Goal: Task Accomplishment & Management: Manage account settings

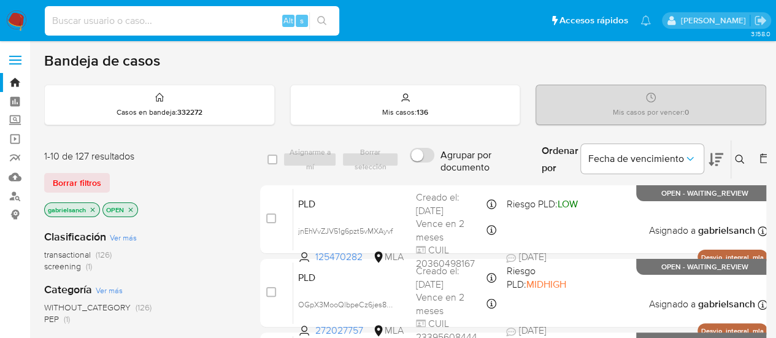
click at [128, 25] on input at bounding box center [192, 21] width 294 height 16
paste input "b11raPID3Ekchml34CXWNoad"
type input "b11raPID3Ekchml34CXWNoad"
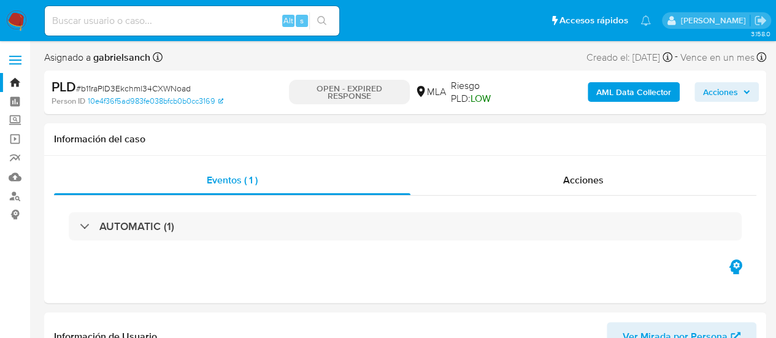
select select "10"
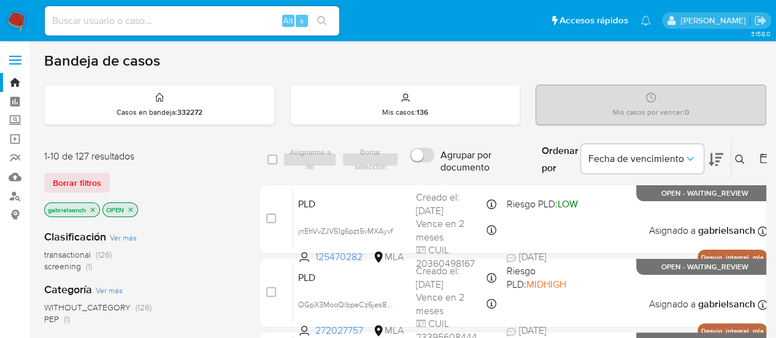
click at [737, 163] on icon at bounding box center [740, 160] width 10 height 10
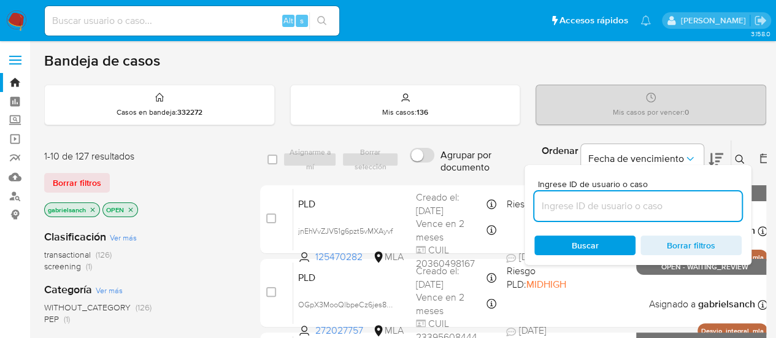
click at [597, 202] on input at bounding box center [637, 206] width 207 height 16
type input "b11raPID3Ekchml34CXWNoad"
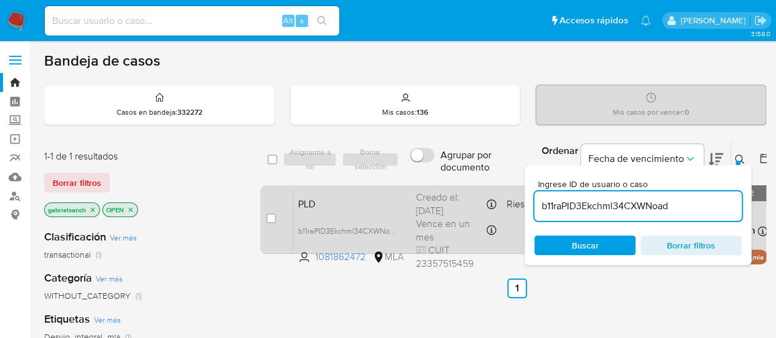
click at [272, 226] on div "case-item-checkbox No es posible asignar el caso" at bounding box center [279, 219] width 27 height 62
click at [270, 220] on input "checkbox" at bounding box center [271, 219] width 10 height 10
checkbox input "true"
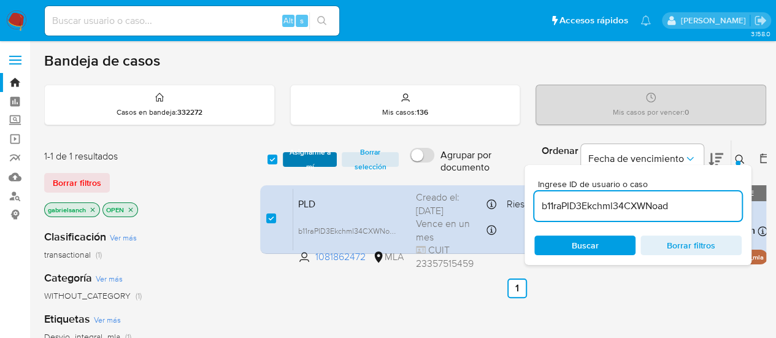
click at [323, 161] on span "Asignarme a mí" at bounding box center [310, 159] width 42 height 12
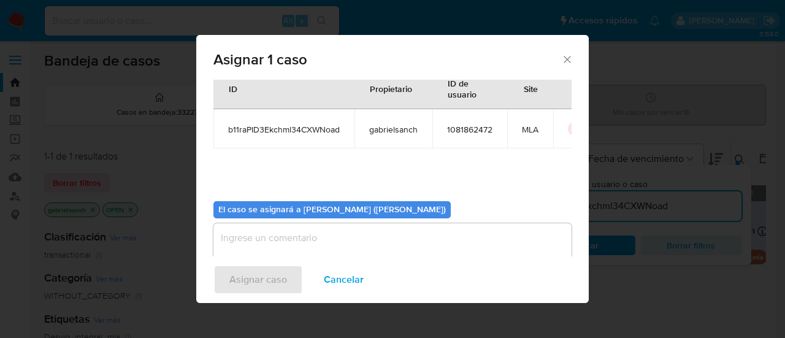
scroll to position [63, 0]
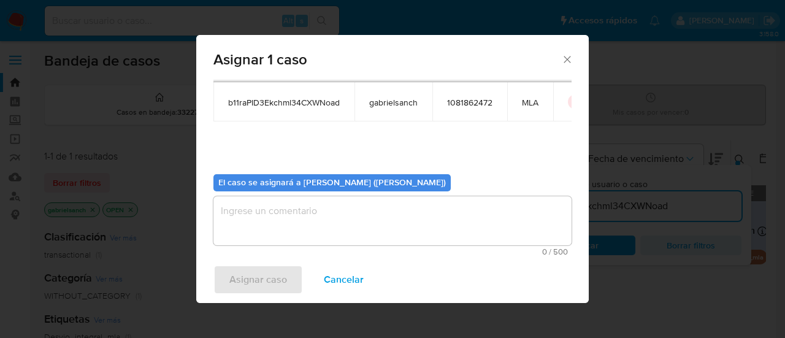
click at [403, 219] on textarea "assign-modal" at bounding box center [393, 220] width 358 height 49
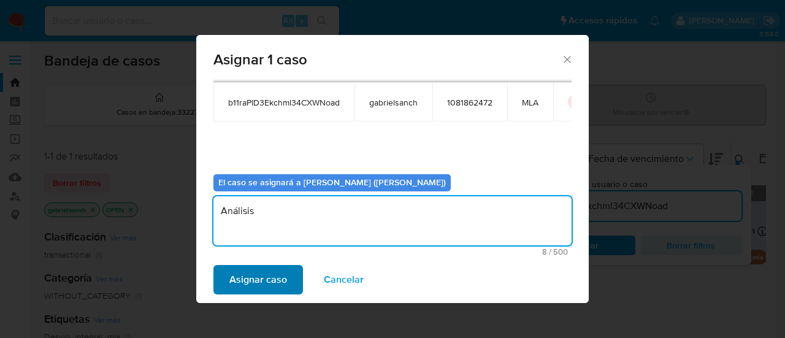
type textarea "Análisis"
click at [259, 285] on span "Asignar caso" at bounding box center [258, 279] width 58 height 27
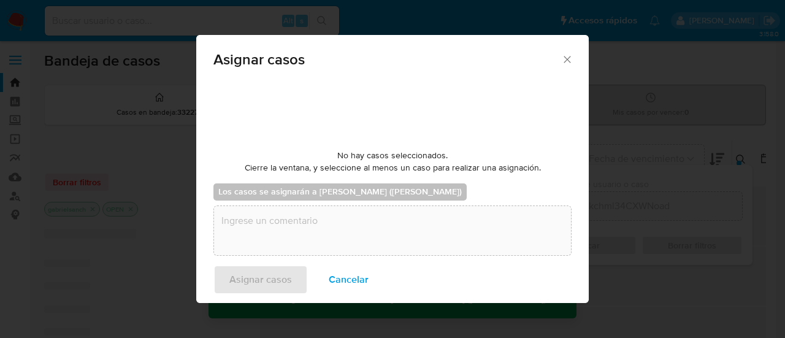
checkbox input "false"
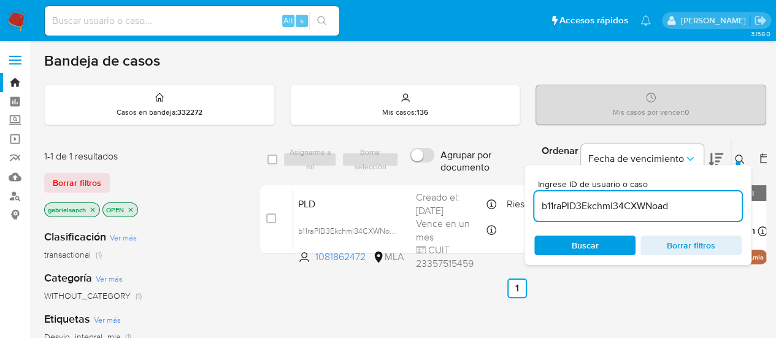
click at [593, 204] on input "b11raPID3Ekchml34CXWNoad" at bounding box center [637, 206] width 207 height 16
click at [594, 204] on input "b11raPID3Ekchml34CXWNoad" at bounding box center [637, 206] width 207 height 16
paste input "lL6pJFUcGL0jf1LF2ivDo9yt"
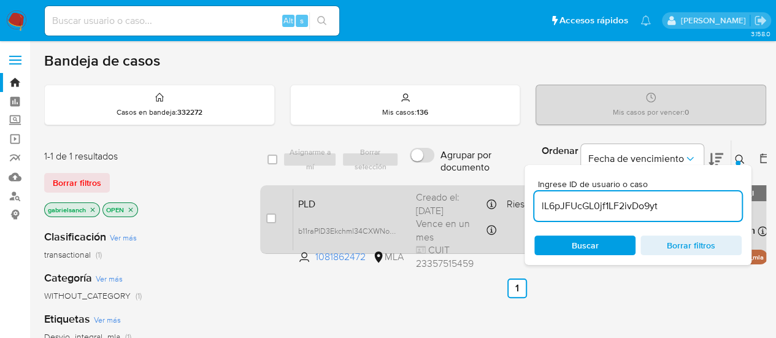
type input "lL6pJFUcGL0jf1LF2ivDo9yt"
click at [265, 219] on div "case-item-checkbox No es posible asignar el caso PLD lL6pJFUcGL0jf1LF2ivDo9yt 1…" at bounding box center [517, 219] width 514 height 69
click at [274, 220] on input "checkbox" at bounding box center [271, 219] width 10 height 10
checkbox input "true"
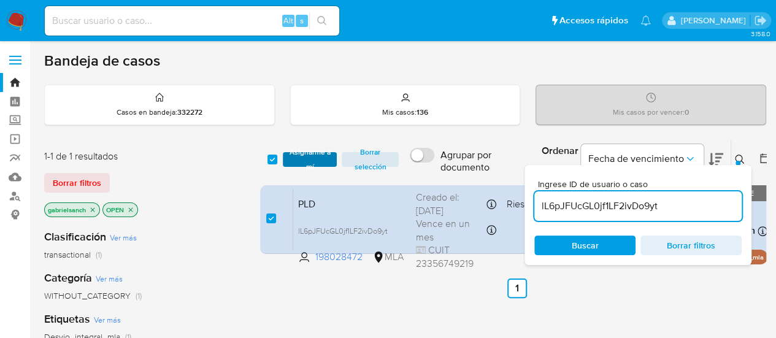
click at [308, 153] on span "Asignarme a mí" at bounding box center [310, 159] width 42 height 12
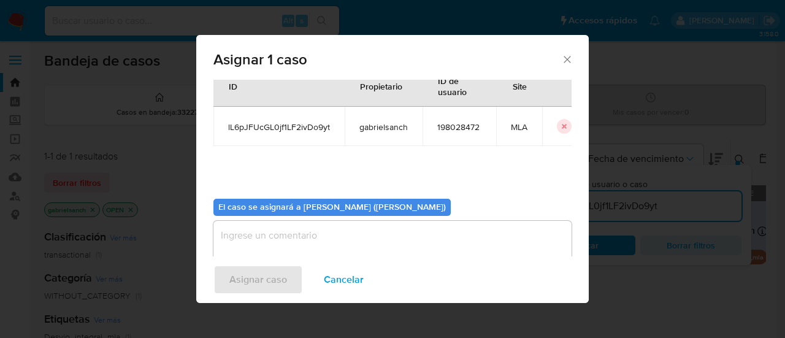
scroll to position [63, 0]
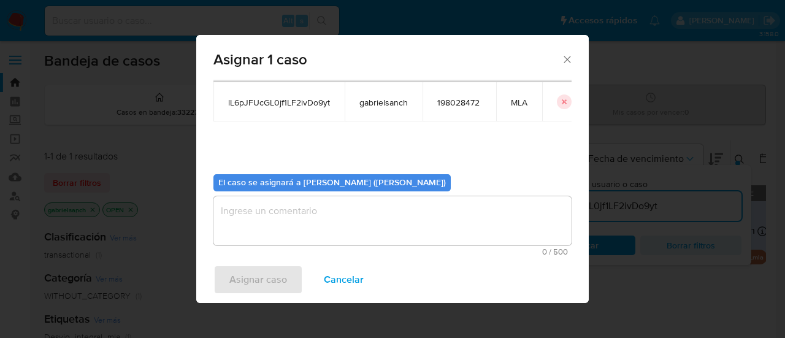
click at [318, 209] on textarea "assign-modal" at bounding box center [393, 220] width 358 height 49
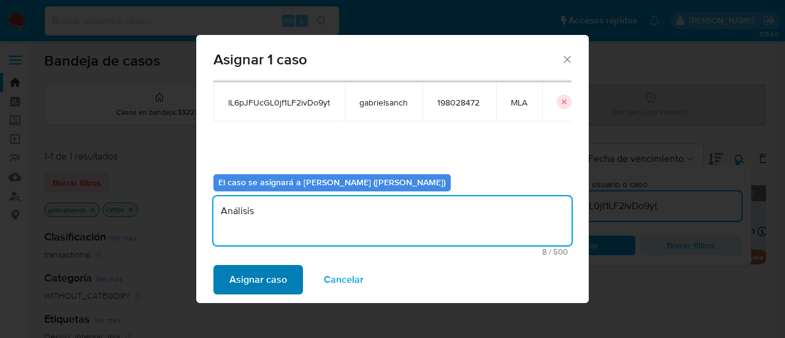
type textarea "Análisis"
click at [278, 273] on span "Asignar caso" at bounding box center [258, 279] width 58 height 27
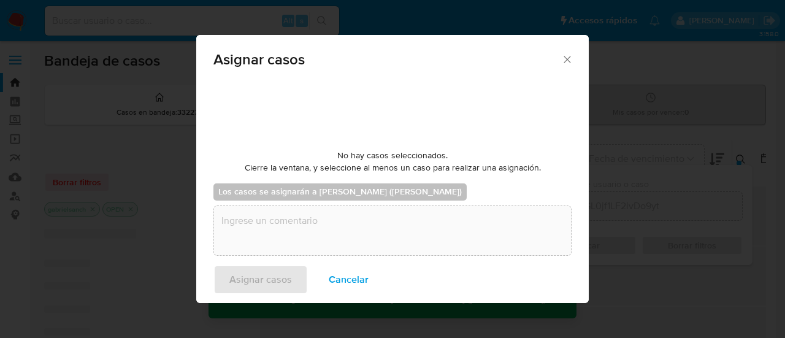
checkbox input "false"
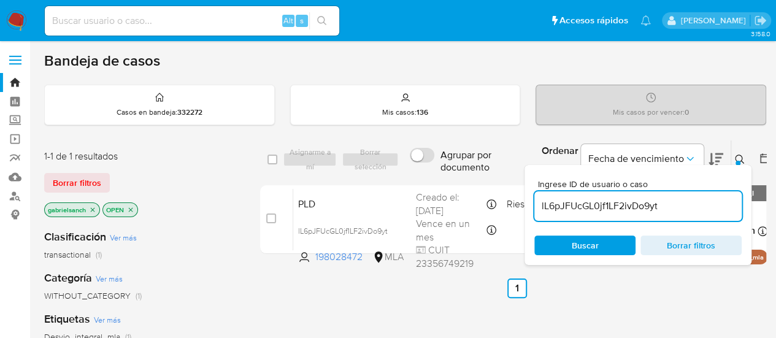
click at [571, 207] on input "lL6pJFUcGL0jf1LF2ivDo9yt" at bounding box center [637, 206] width 207 height 16
paste input "uASN8XDB9EKMVihzrvDsjssW"
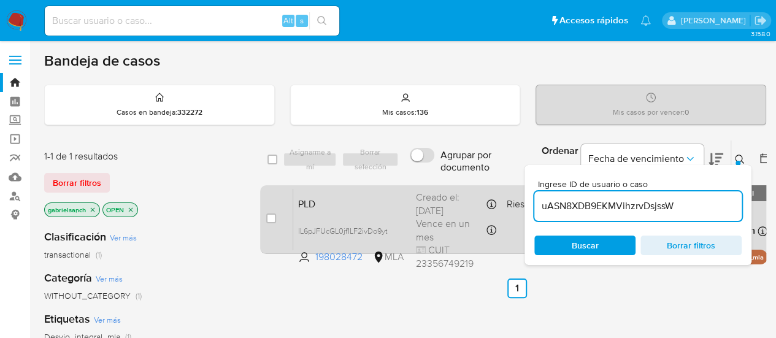
type input "uASN8XDB9EKMVihzrvDsjssW"
click at [271, 217] on input "checkbox" at bounding box center [271, 219] width 10 height 10
checkbox input "true"
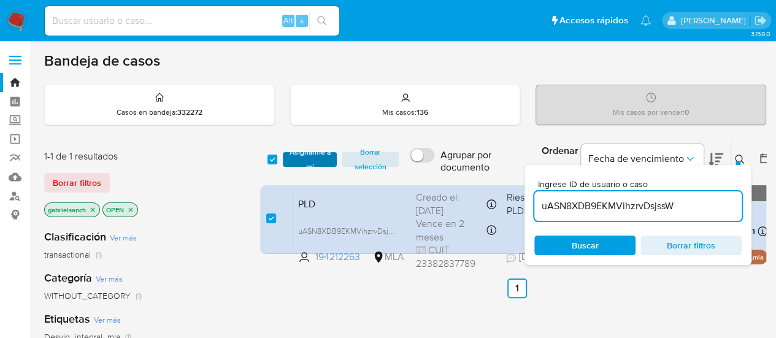
click at [302, 157] on span "Asignarme a mí" at bounding box center [310, 159] width 42 height 12
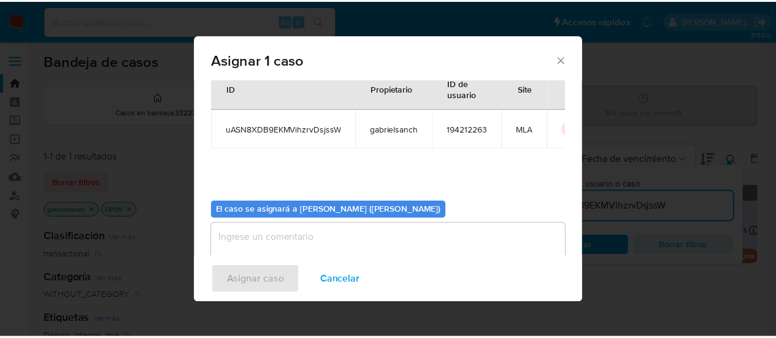
scroll to position [63, 0]
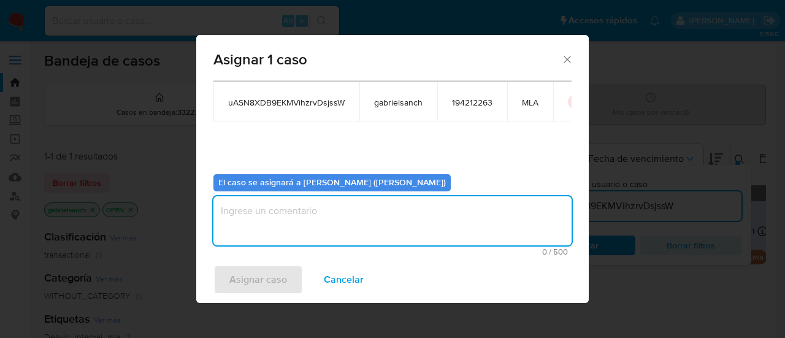
click at [399, 218] on textarea "assign-modal" at bounding box center [393, 220] width 358 height 49
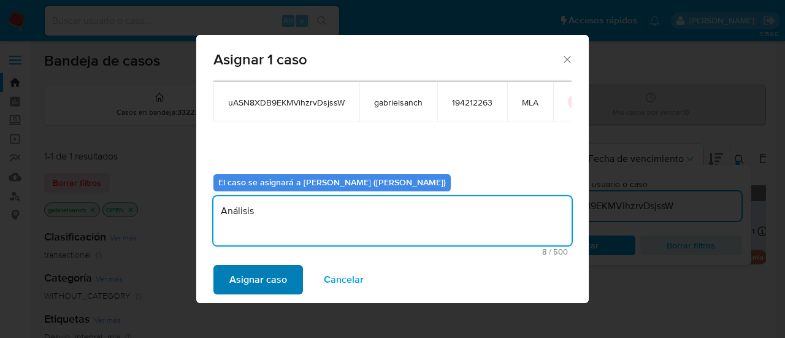
type textarea "Análisis"
click at [268, 271] on span "Asignar caso" at bounding box center [258, 279] width 58 height 27
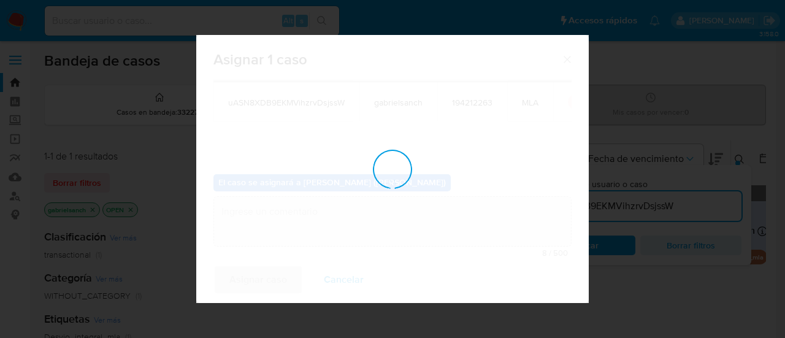
checkbox input "false"
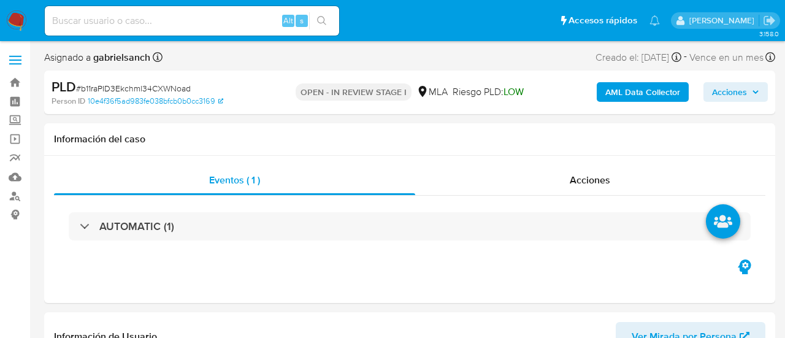
select select "10"
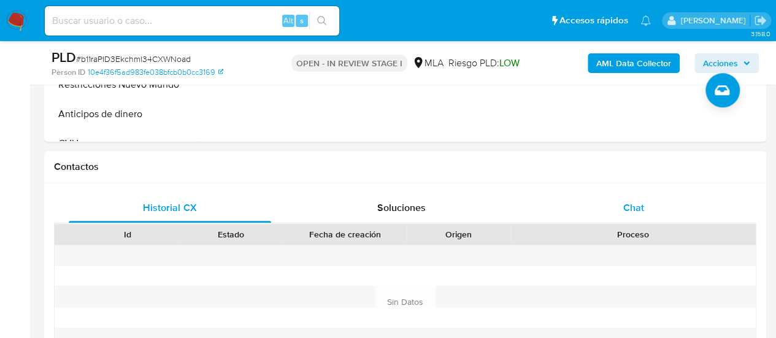
click at [645, 199] on div "Chat" at bounding box center [634, 207] width 202 height 29
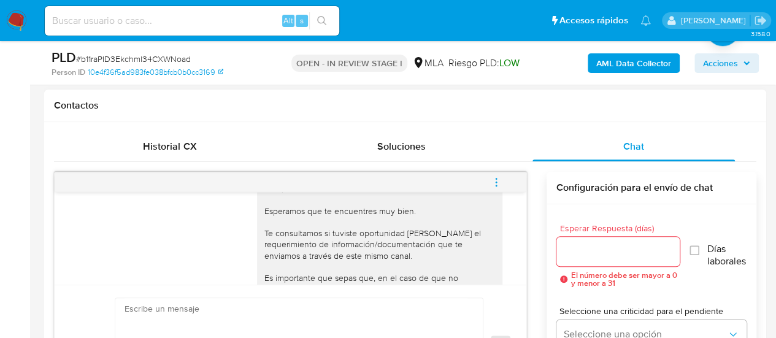
scroll to position [859, 0]
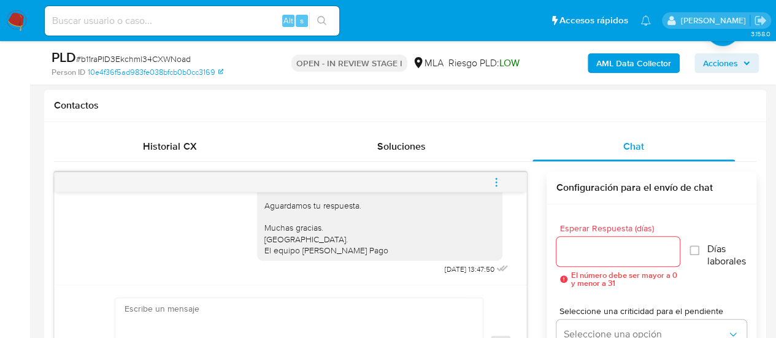
paste textarea "Lore, Ip dolorsi am con adipiscinge seddoeiusmo te in utlabo et Dolorem Aliq, e…"
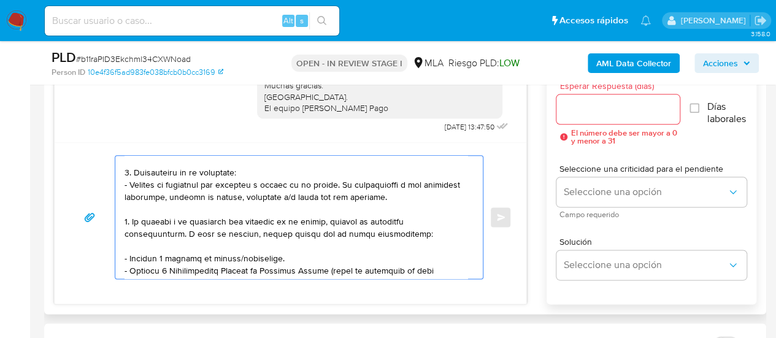
scroll to position [0, 0]
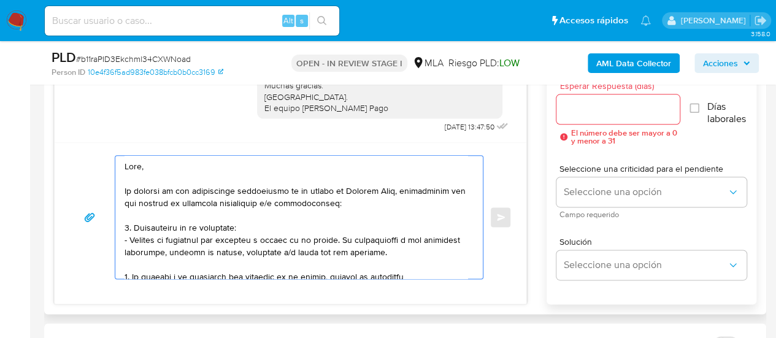
type textarea "Hola, En función de las operaciones registradas en tu cuenta de Mercado Pago, n…"
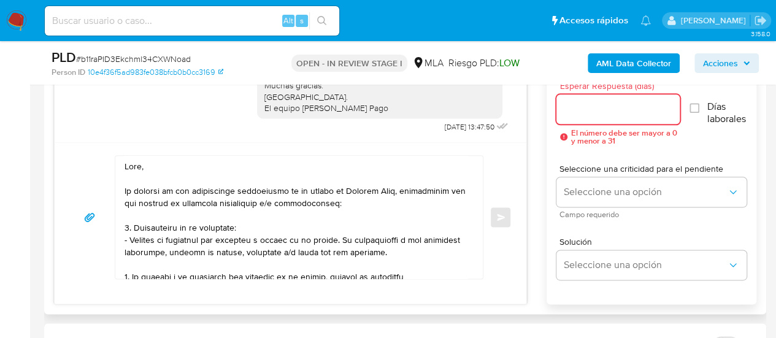
click at [592, 107] on input "Esperar Respuesta (días)" at bounding box center [618, 109] width 124 height 16
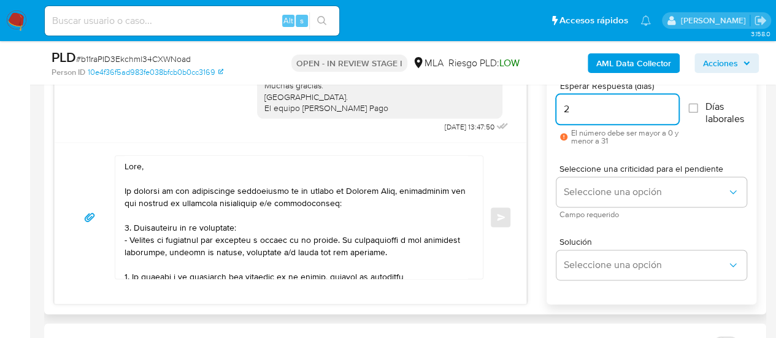
scroll to position [633, 0]
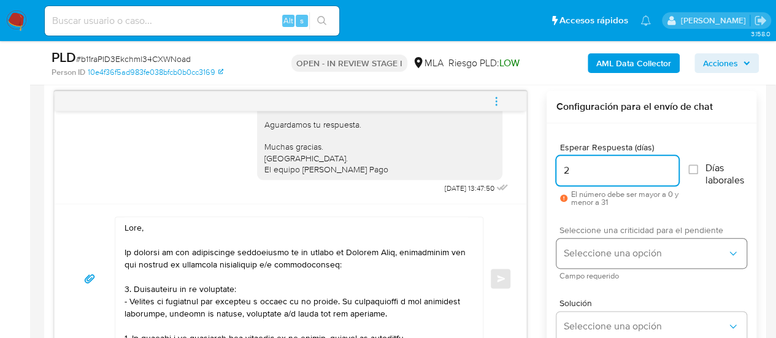
type input "2"
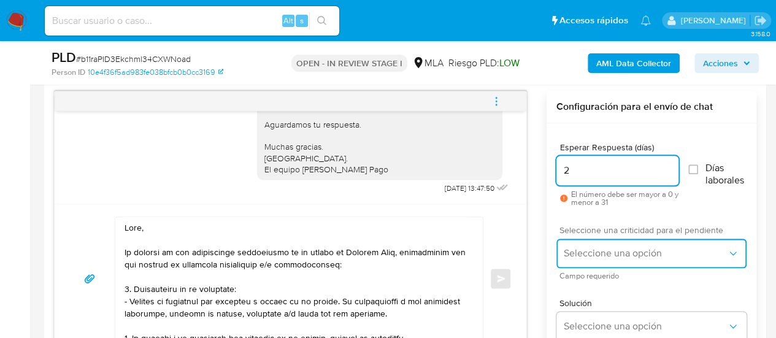
click at [566, 252] on span "Seleccione una opción" at bounding box center [645, 253] width 163 height 12
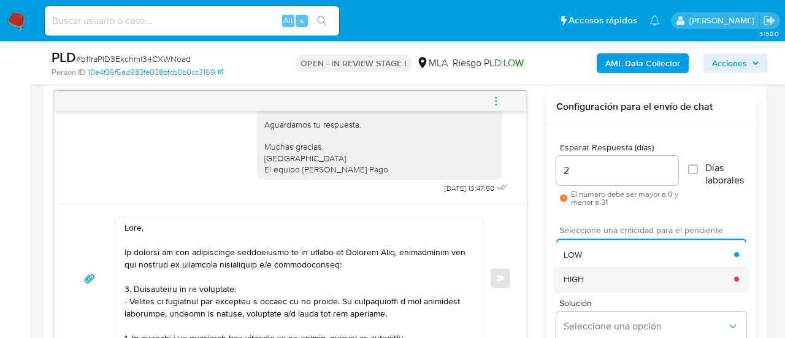
click at [600, 267] on div "HIGH" at bounding box center [649, 279] width 171 height 25
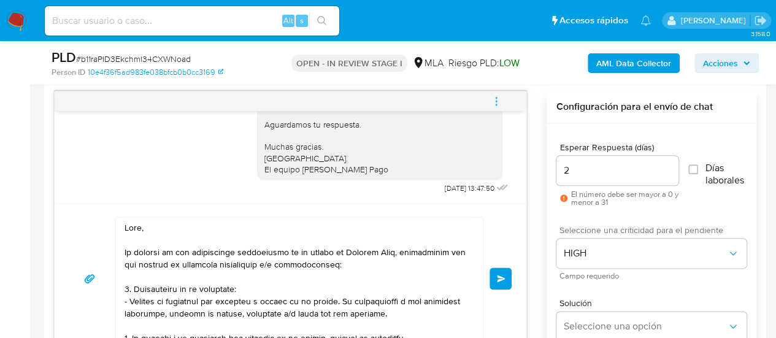
click at [506, 273] on button "Enviar" at bounding box center [501, 279] width 22 height 22
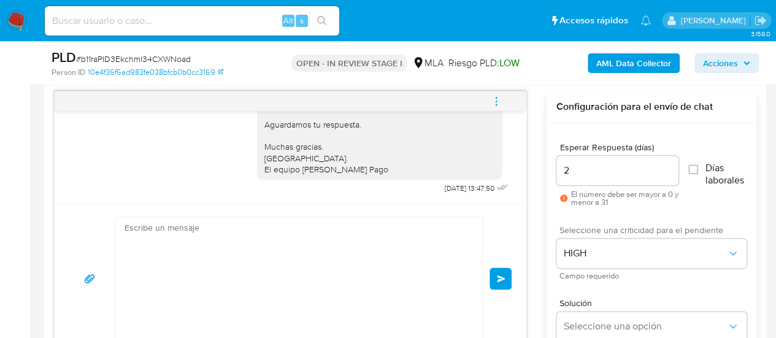
scroll to position [1523, 0]
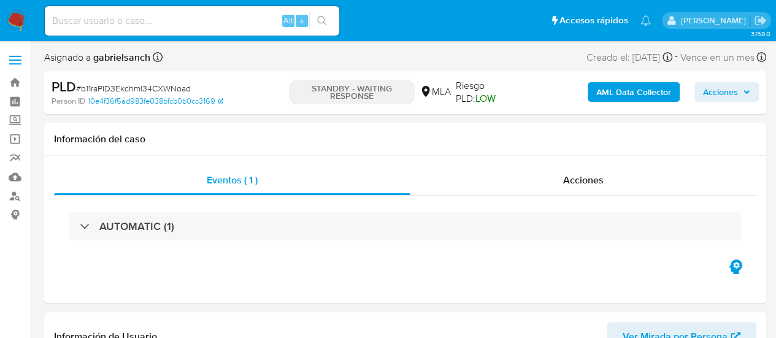
click at [140, 21] on input at bounding box center [192, 21] width 294 height 16
select select "10"
paste input "lL6pJFUcGL0jf1LF2ivDo9yt"
type input "lL6pJFUcGL0jf1LF2ivDo9yt"
select select "10"
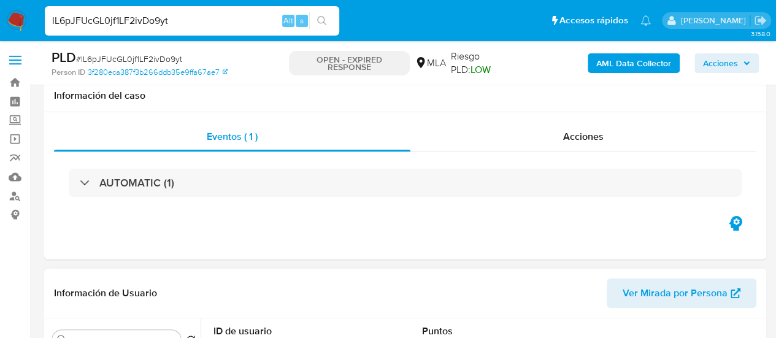
scroll to position [368, 0]
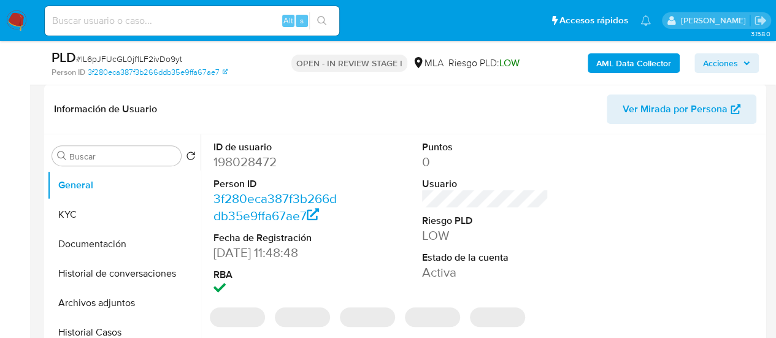
select select "10"
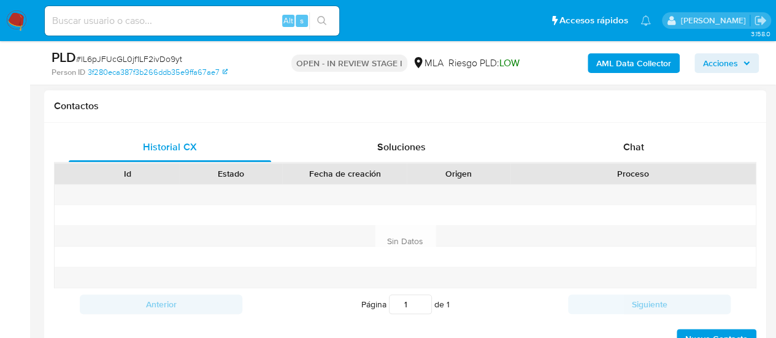
scroll to position [552, 0]
click at [592, 150] on div "Chat" at bounding box center [634, 146] width 202 height 29
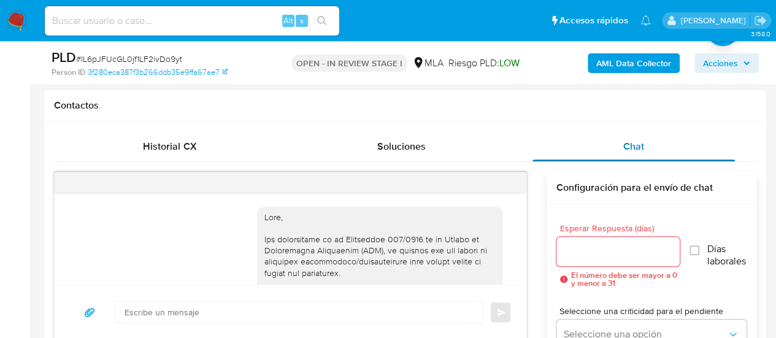
scroll to position [872, 0]
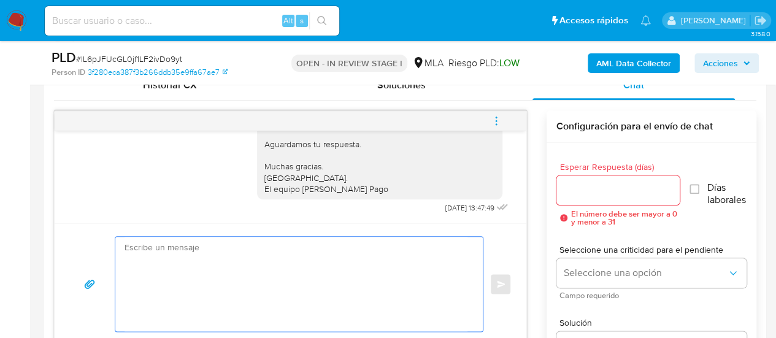
click at [314, 251] on textarea at bounding box center [296, 284] width 343 height 94
paste textarea "Hola, En función de las operaciones registradas en tu cuenta de Mercado Pago, n…"
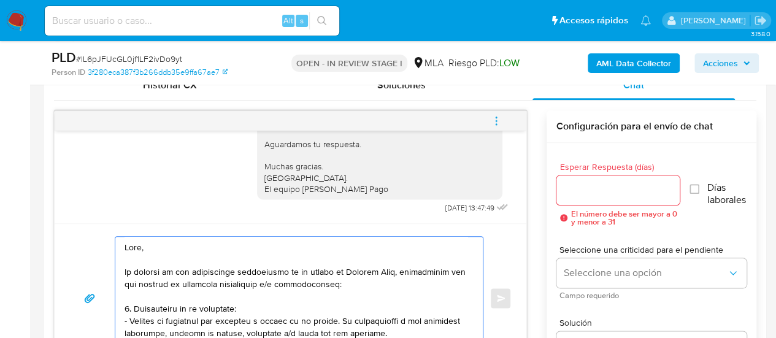
scroll to position [360, 0]
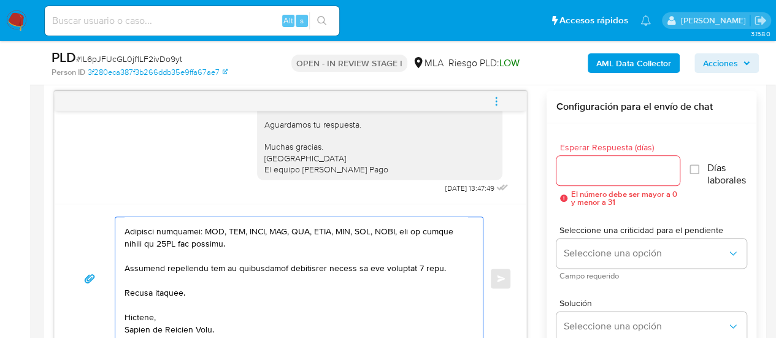
type textarea "Hola, En función de las operaciones registradas en tu cuenta de Mercado Pago, n…"
click at [599, 176] on input "Esperar Respuesta (días)" at bounding box center [618, 171] width 124 height 16
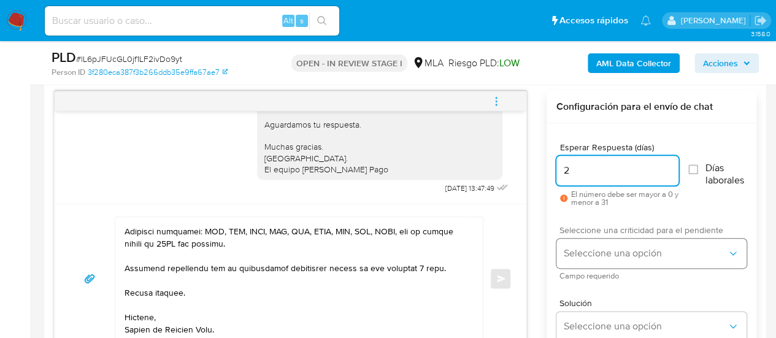
type input "2"
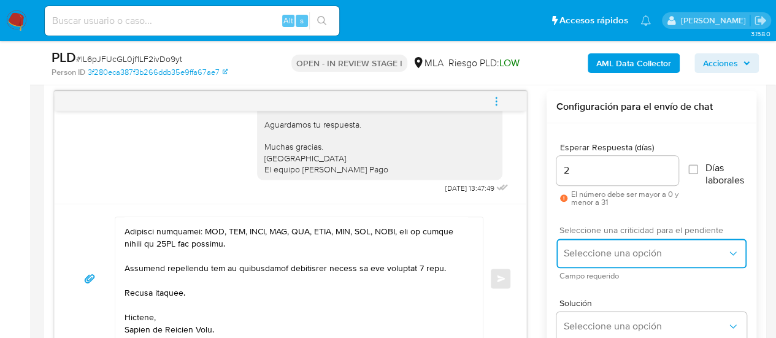
click at [594, 241] on button "Seleccione una opción" at bounding box center [651, 253] width 190 height 29
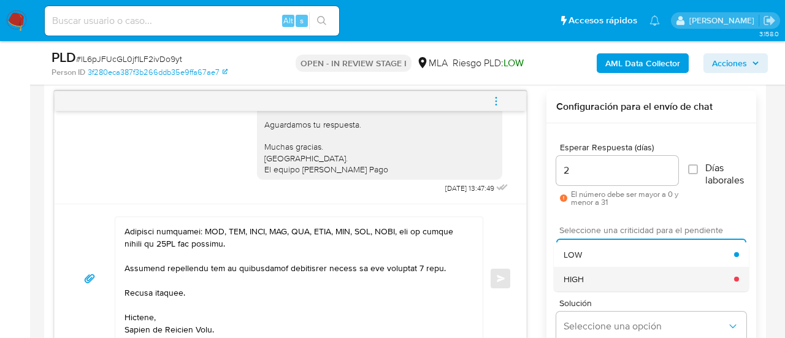
click at [590, 268] on div "HIGH" at bounding box center [649, 279] width 171 height 25
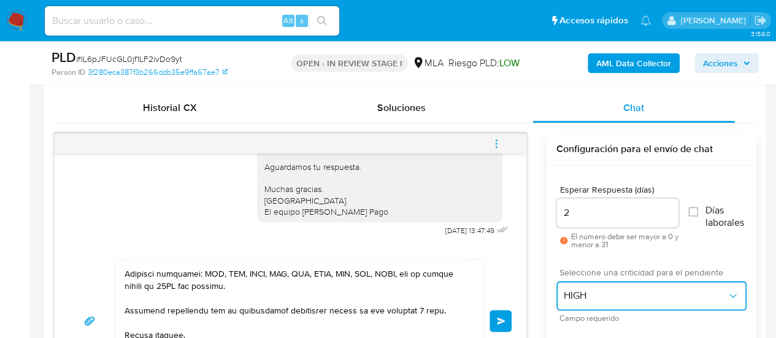
scroll to position [572, 0]
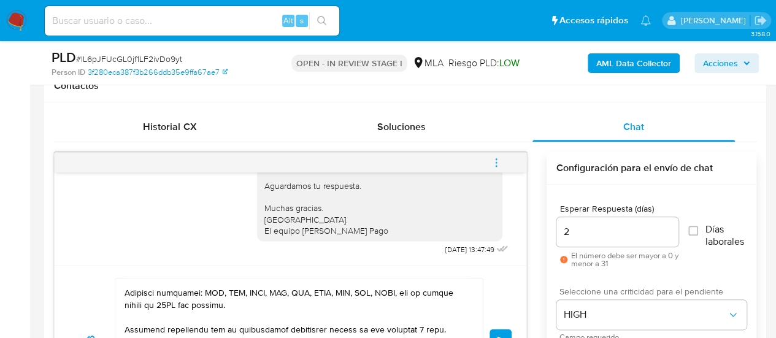
click at [506, 329] on button "Enviar" at bounding box center [501, 340] width 22 height 22
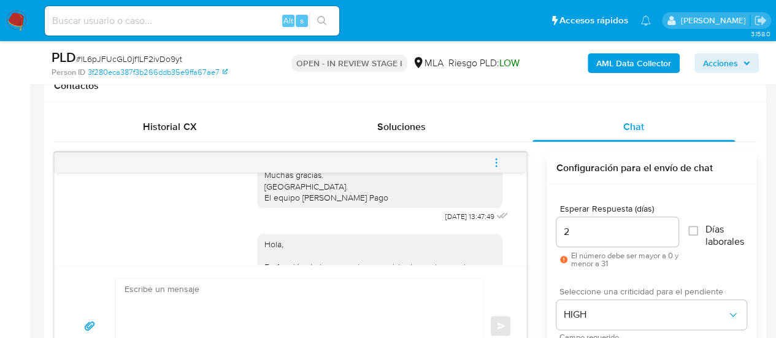
scroll to position [1422, 0]
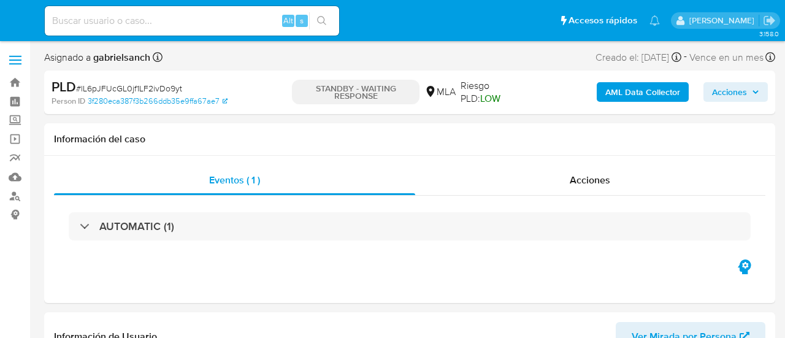
select select "10"
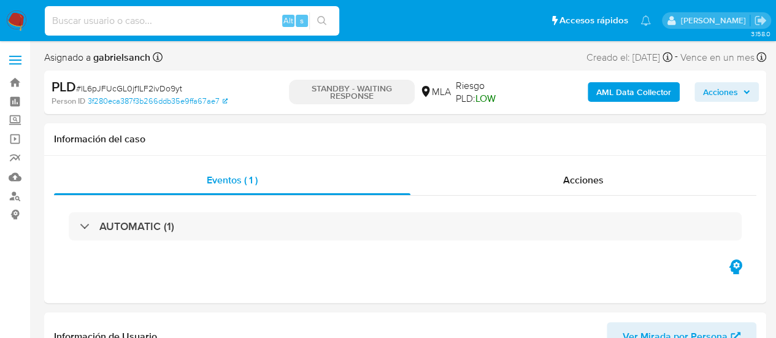
click at [167, 21] on input at bounding box center [192, 21] width 294 height 16
paste input "VCl9kKKfKQmtbcyb162tpY46"
type input "VCl9kKKfKQmtbcyb162tpY46}"
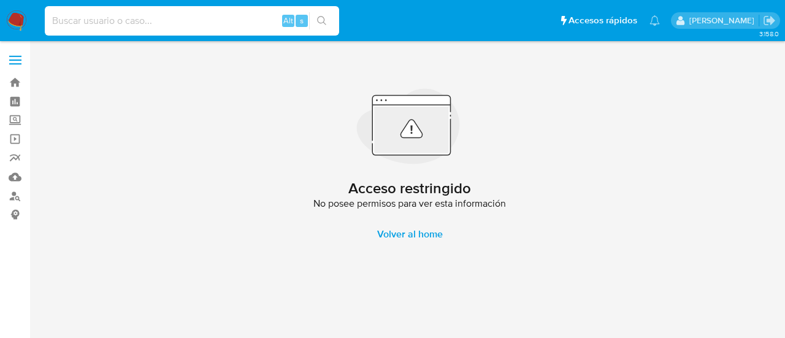
click at [191, 19] on input at bounding box center [192, 21] width 294 height 16
paste input "VCl9kKKfKQmtbcyb162tpY46"
type input "VCl9kKKfKQmtbcyb162tpY46"
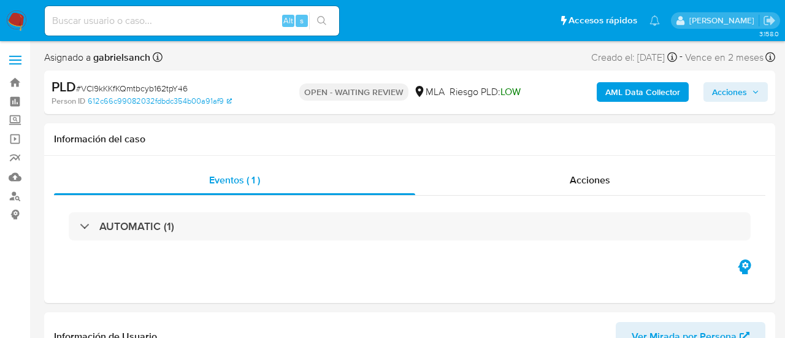
select select "10"
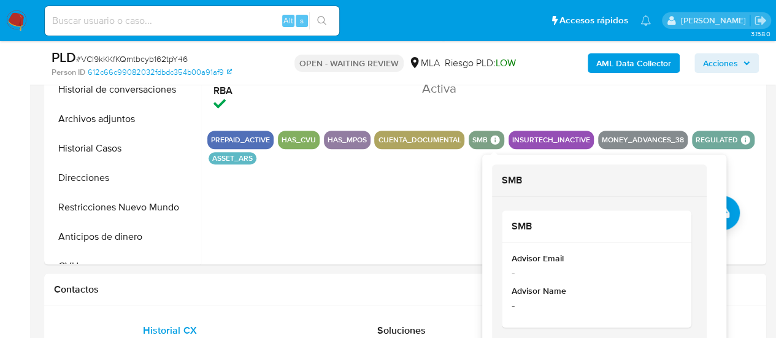
scroll to position [552, 0]
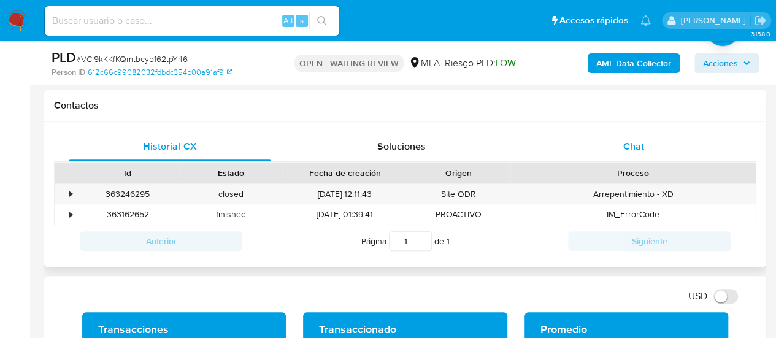
click at [640, 143] on span "Chat" at bounding box center [633, 146] width 21 height 14
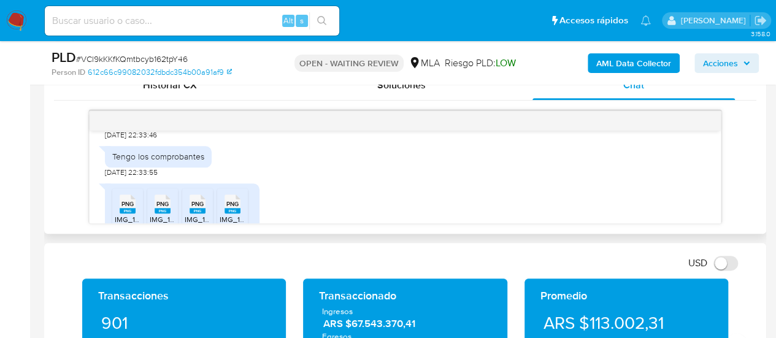
scroll to position [725, 0]
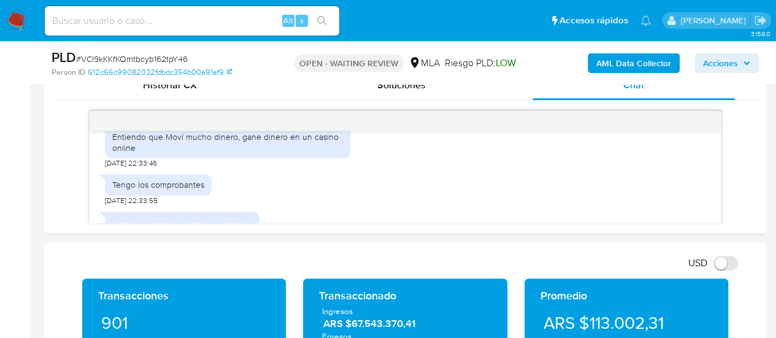
click at [162, 17] on input at bounding box center [192, 21] width 294 height 16
paste input "uASN8XDB9EKMVihzrvDsjssW"
type input "uASN8XDB9EKMVihzrvDsjssW"
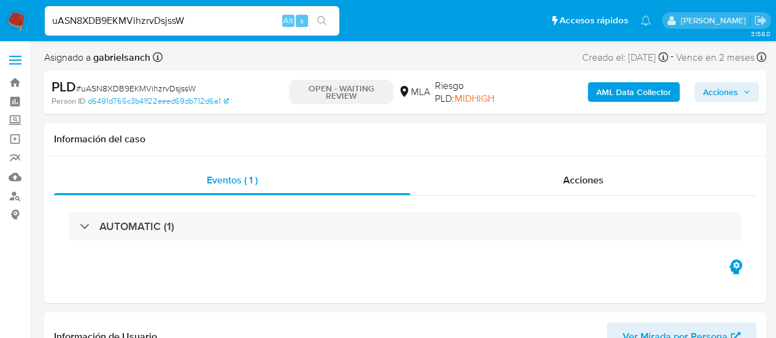
select select "10"
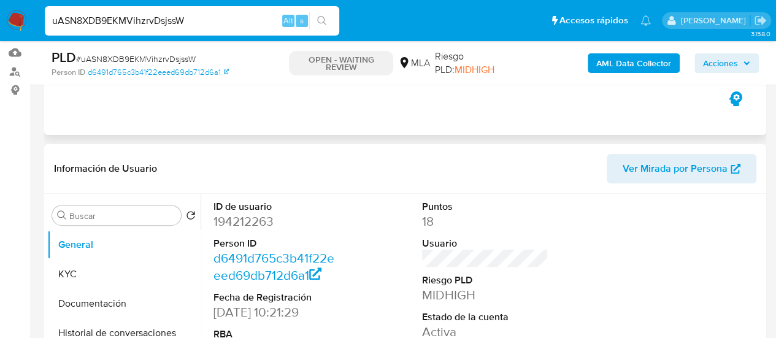
scroll to position [184, 0]
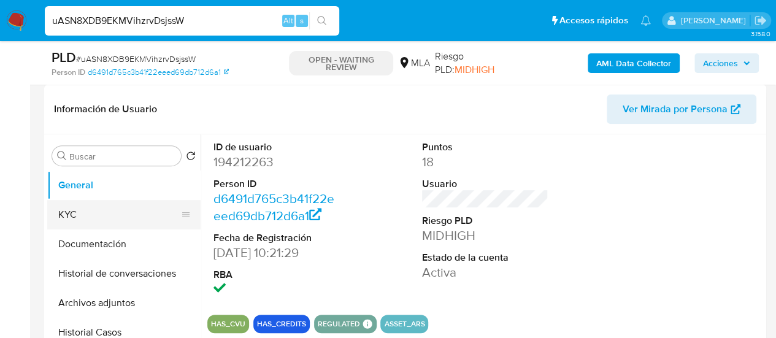
click at [96, 220] on button "KYC" at bounding box center [119, 214] width 144 height 29
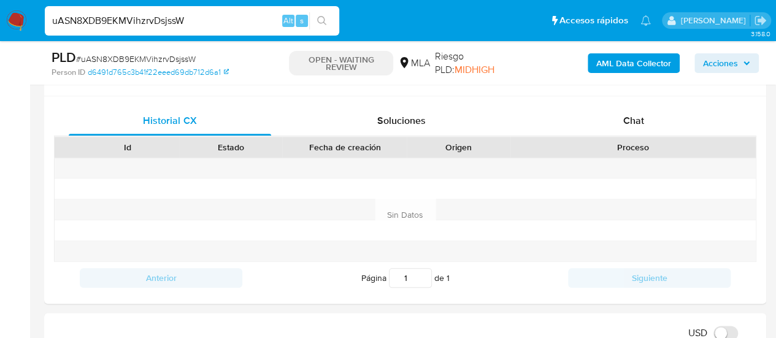
scroll to position [552, 0]
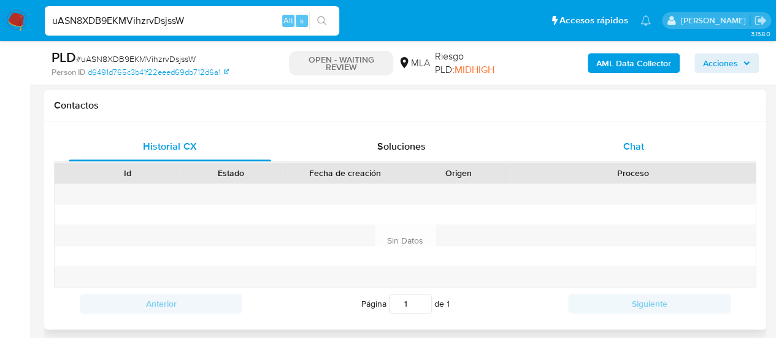
click at [706, 152] on div "Chat" at bounding box center [634, 146] width 202 height 29
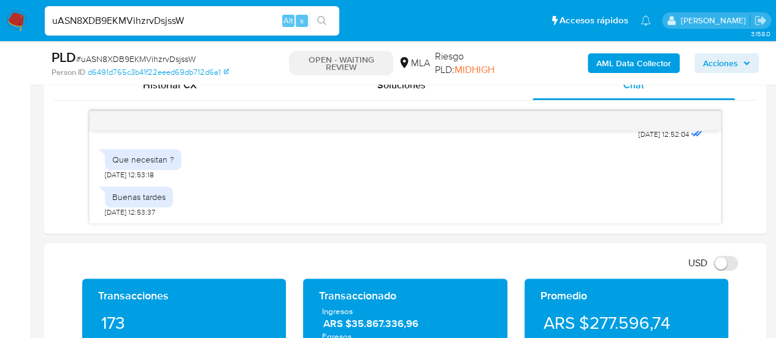
scroll to position [307, 0]
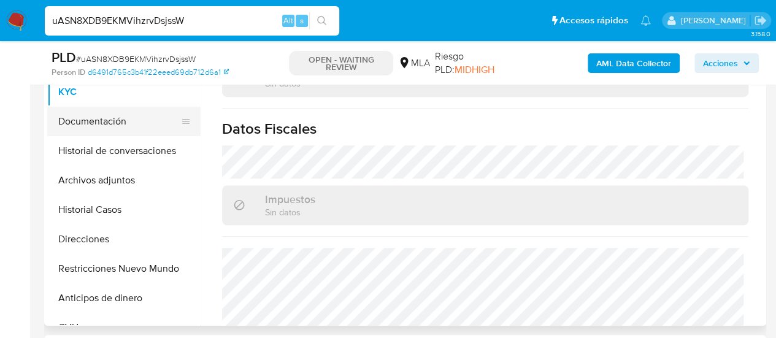
click at [72, 121] on button "Documentación" at bounding box center [119, 121] width 144 height 29
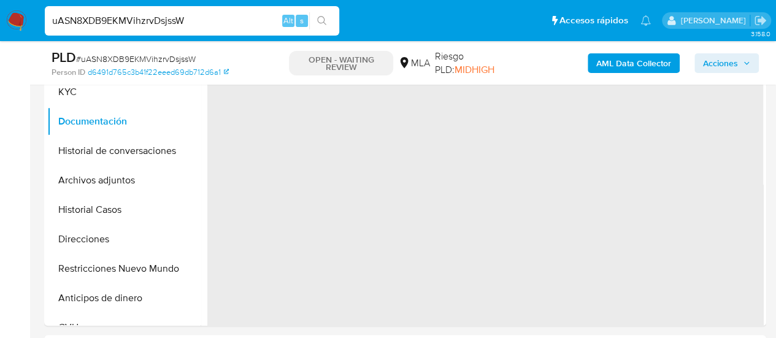
click at [116, 18] on input "uASN8XDB9EKMVihzrvDsjssW" at bounding box center [192, 21] width 294 height 16
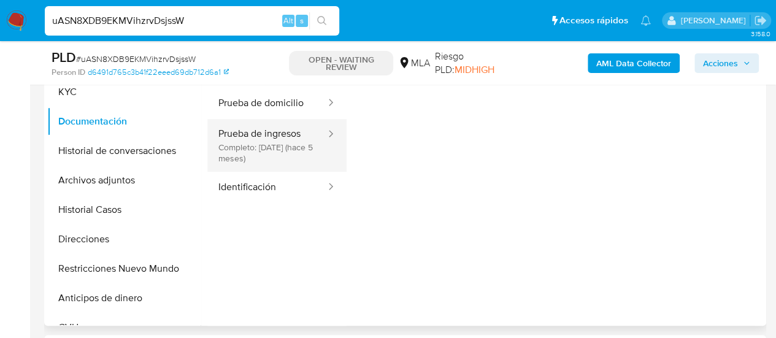
click at [268, 140] on button "Prueba de ingresos Completo: 13/04/2025 (hace 5 meses)" at bounding box center [267, 145] width 120 height 53
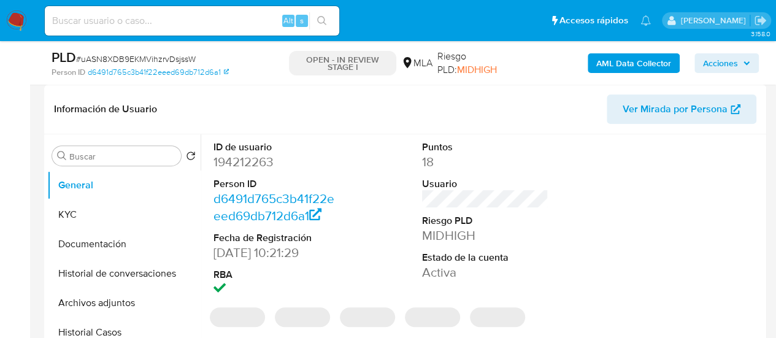
select select "10"
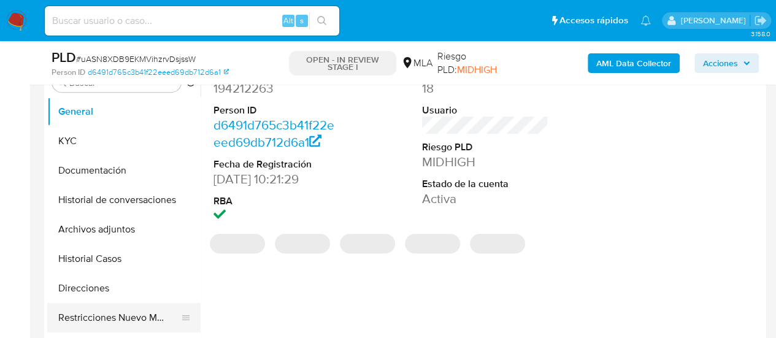
scroll to position [307, 0]
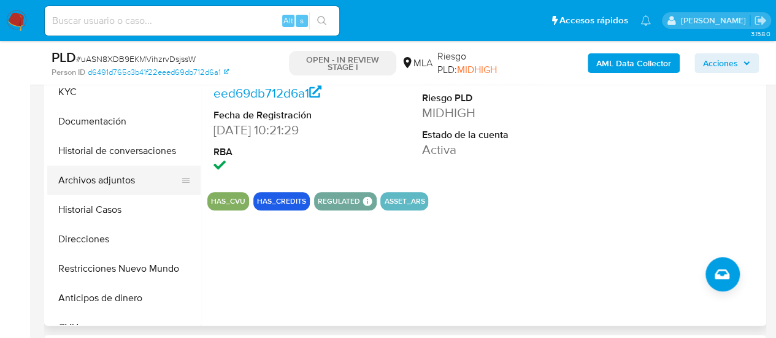
click at [99, 188] on button "Archivos adjuntos" at bounding box center [119, 180] width 144 height 29
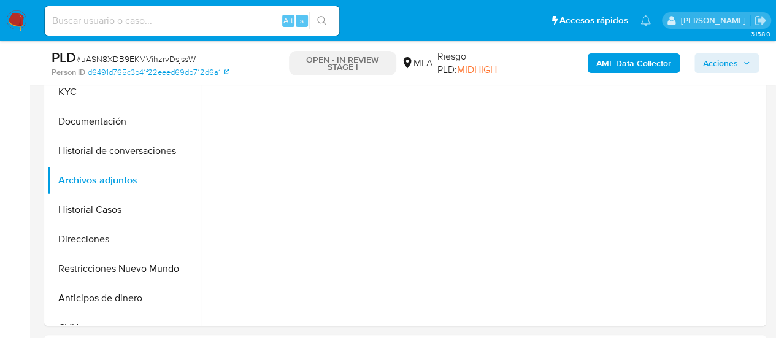
scroll to position [245, 0]
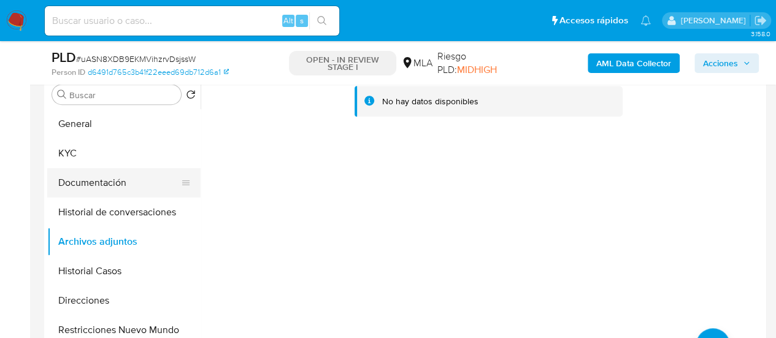
click at [109, 190] on button "Documentación" at bounding box center [119, 182] width 144 height 29
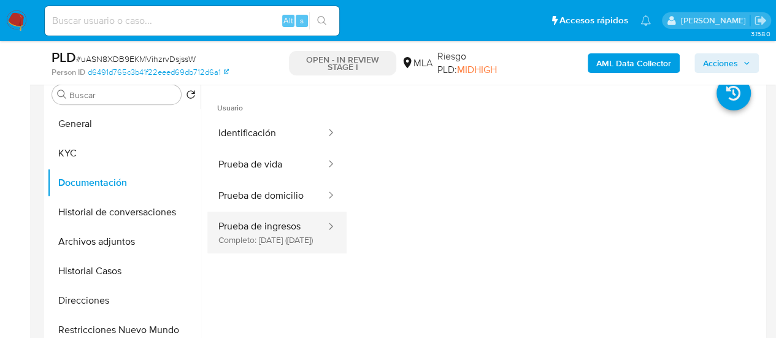
click at [294, 218] on button "Prueba de ingresos Completo: 13/04/2025 (hace 5 meses)" at bounding box center [267, 233] width 120 height 42
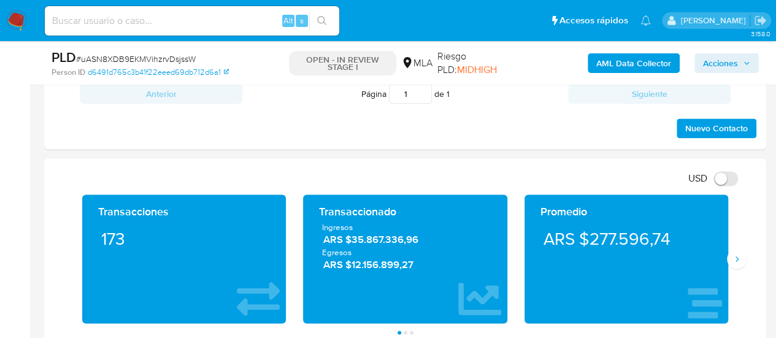
scroll to position [798, 0]
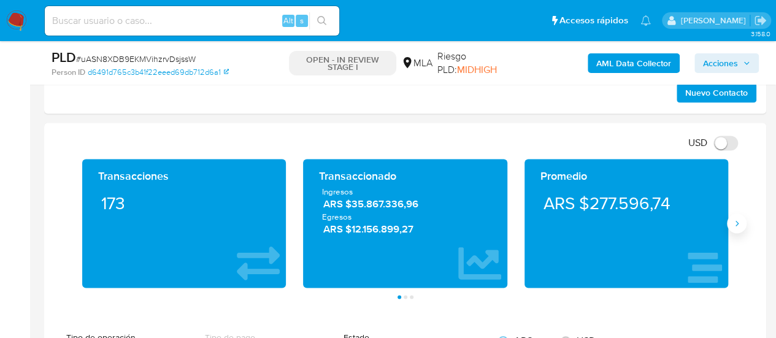
click at [736, 221] on icon "Siguiente" at bounding box center [737, 223] width 3 height 6
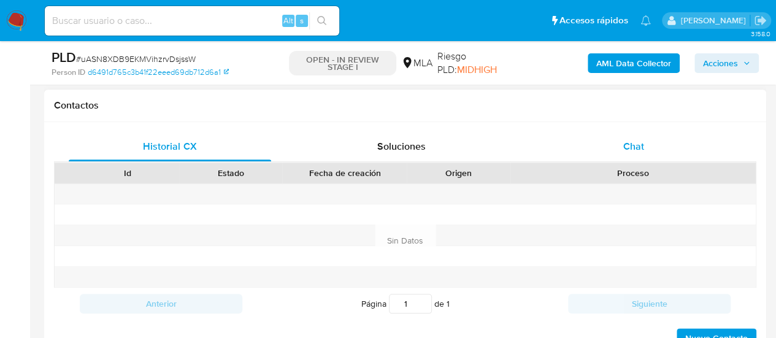
click at [614, 141] on div "Chat" at bounding box center [634, 146] width 202 height 29
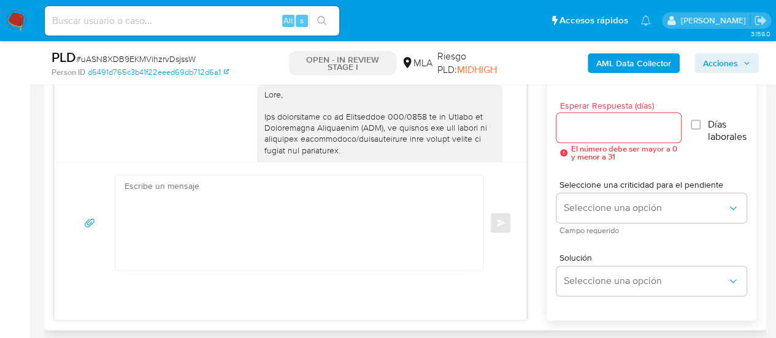
scroll to position [947, 0]
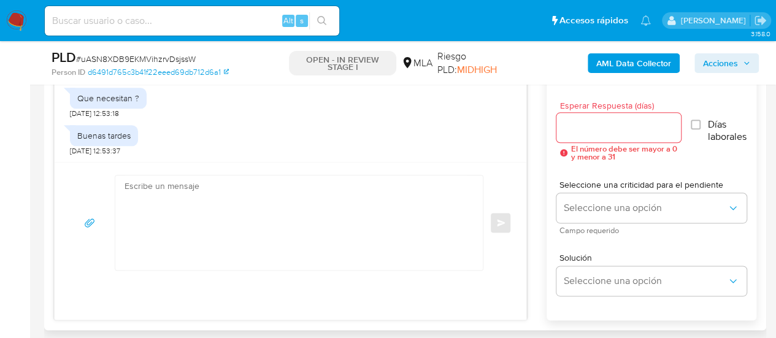
click at [323, 206] on textarea at bounding box center [296, 222] width 343 height 94
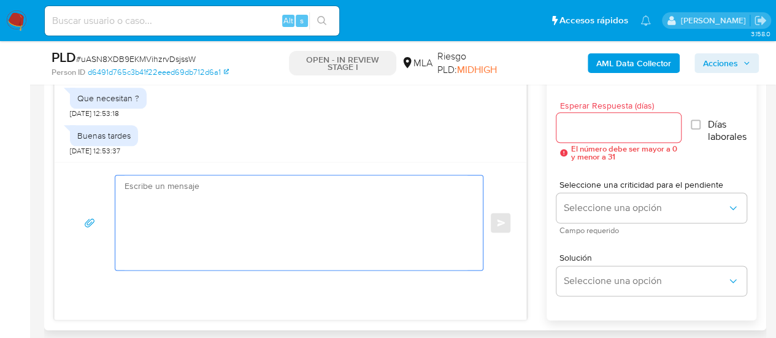
paste textarea "Hola, En función de las operaciones registradas en tu cuenta de Mercado Pago, n…"
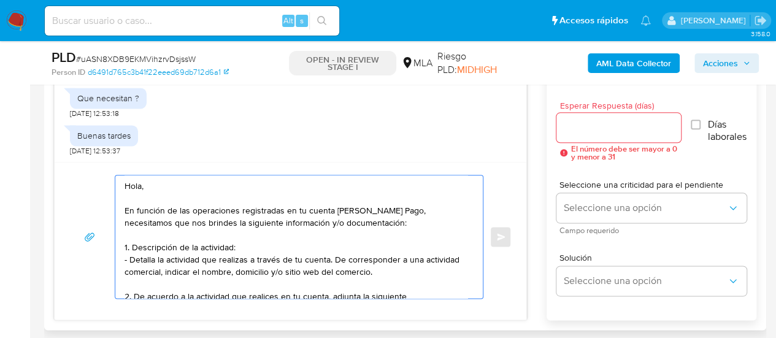
scroll to position [201, 0]
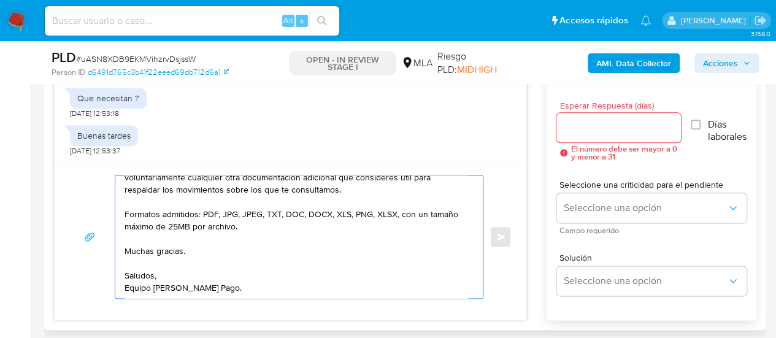
type textarea "Hola, En función de las operaciones registradas en tu cuenta de Mercado Pago, n…"
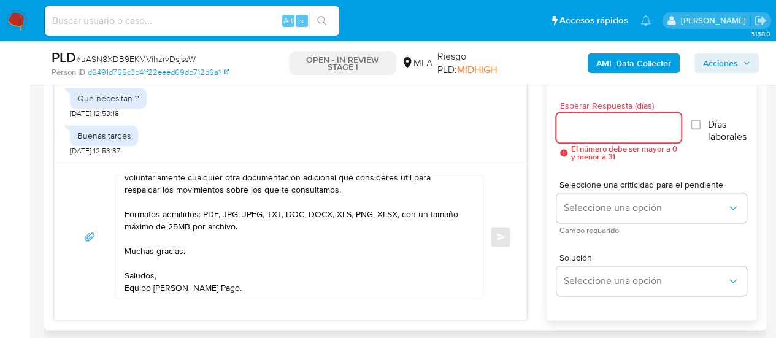
click at [592, 129] on input "Esperar Respuesta (días)" at bounding box center [618, 128] width 125 height 16
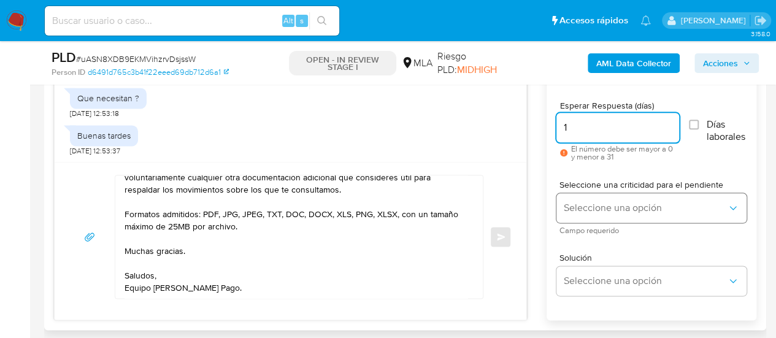
type input "1"
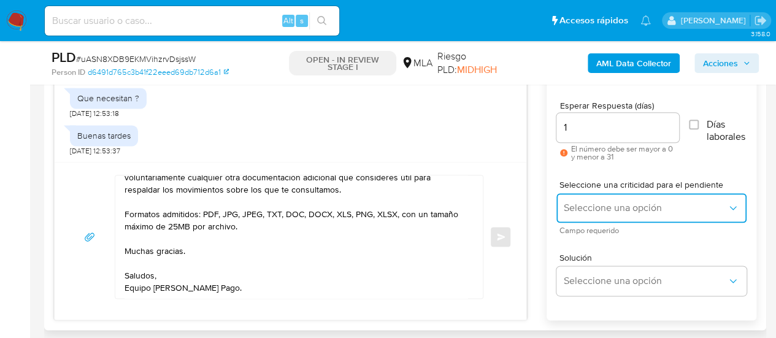
click at [602, 202] on span "Seleccione una opción" at bounding box center [645, 208] width 163 height 12
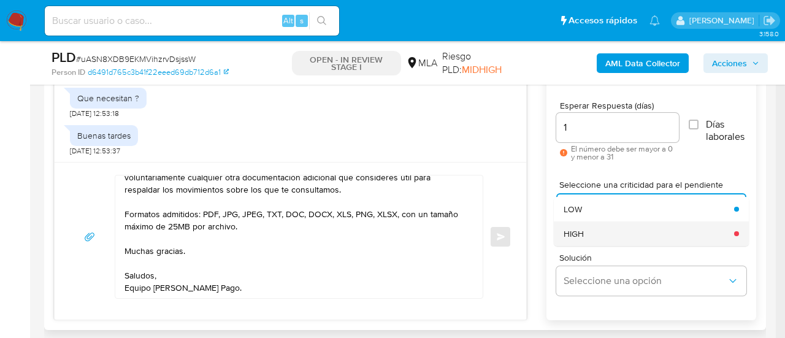
click at [607, 228] on div "HIGH" at bounding box center [645, 233] width 163 height 25
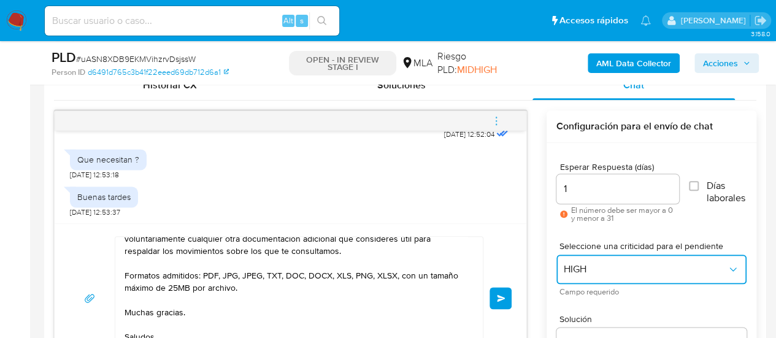
scroll to position [205, 0]
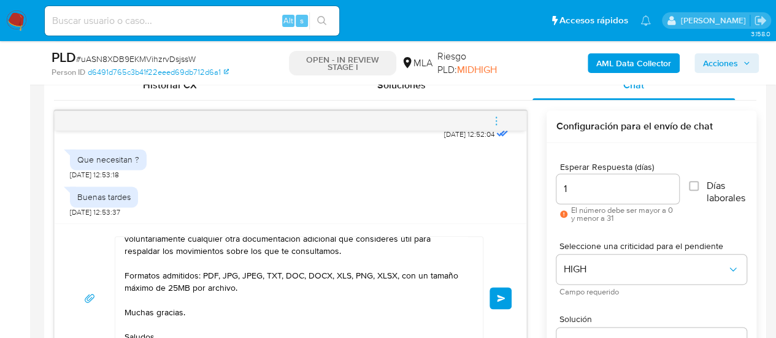
click at [504, 294] on span "Enviar" at bounding box center [501, 297] width 9 height 7
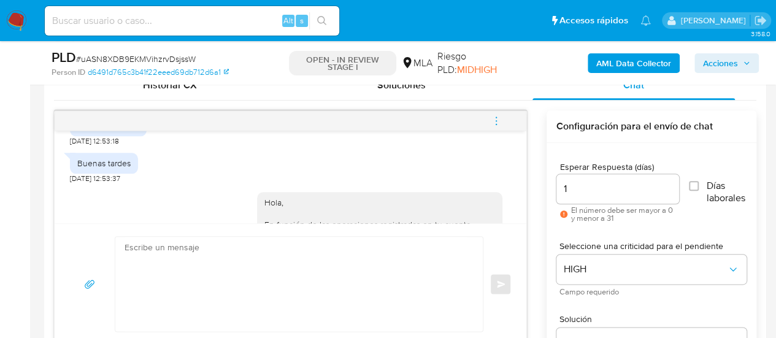
scroll to position [1306, 0]
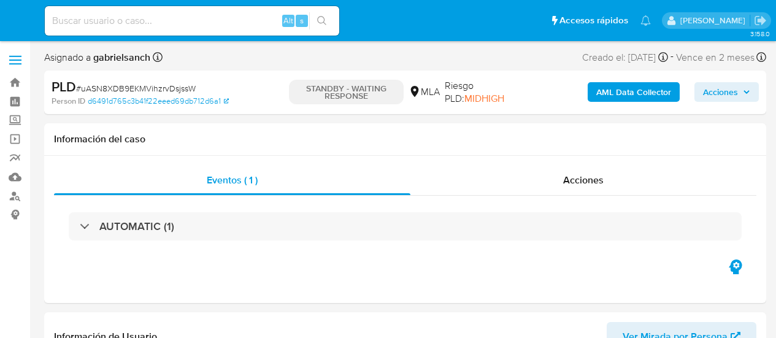
select select "10"
click at [189, 20] on input at bounding box center [192, 21] width 294 height 16
paste input "c7vQNJvx8kWmNNfvw4DtqNjr"
type input "c7vQNJvx8kWmNNfvw4DtqNjr"
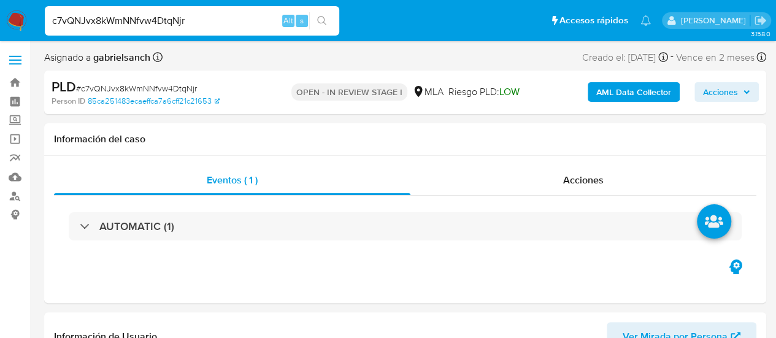
select select "10"
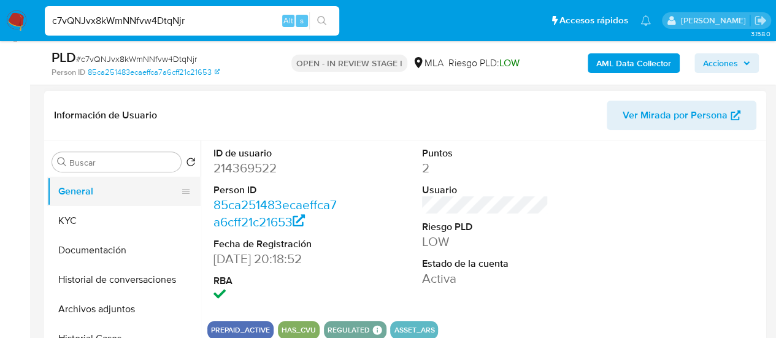
scroll to position [184, 0]
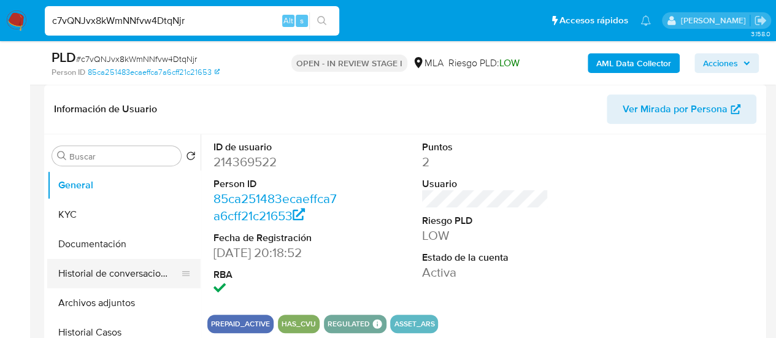
drag, startPoint x: 104, startPoint y: 301, endPoint x: 176, endPoint y: 277, distance: 75.9
click at [104, 301] on button "Archivos adjuntos" at bounding box center [123, 302] width 153 height 29
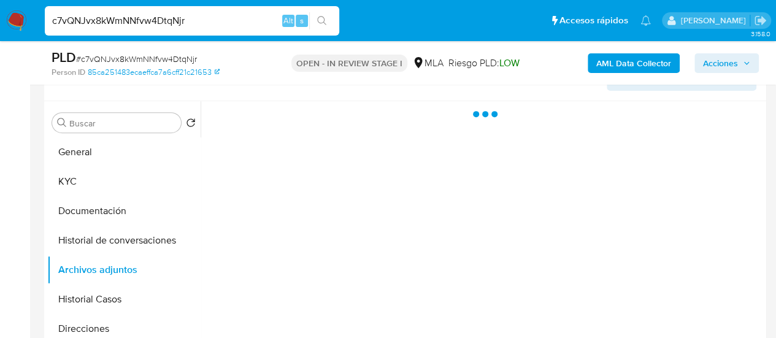
scroll to position [245, 0]
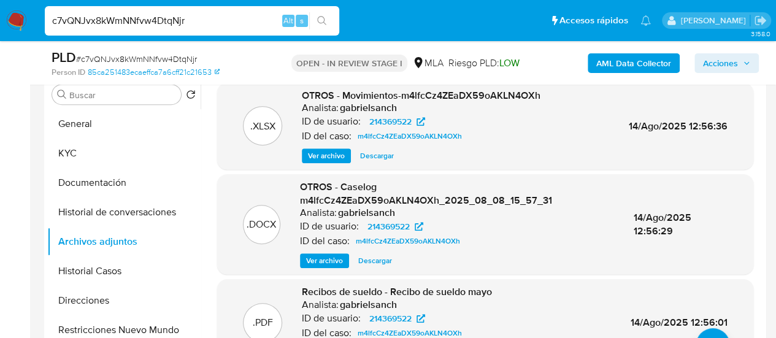
click at [337, 260] on span "Ver archivo" at bounding box center [324, 261] width 37 height 12
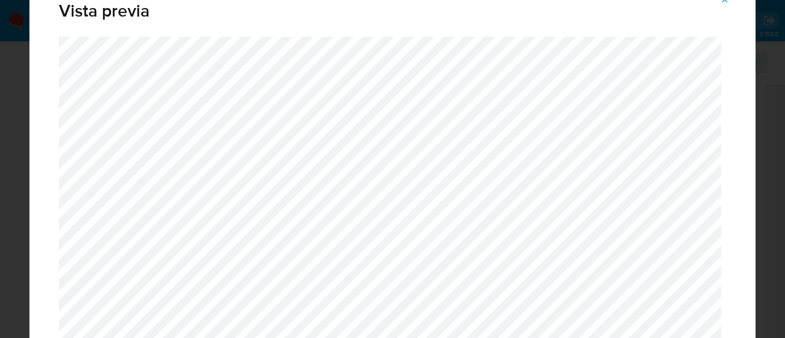
click at [726, 1] on icon "Attachment preview" at bounding box center [726, 0] width 6 height 6
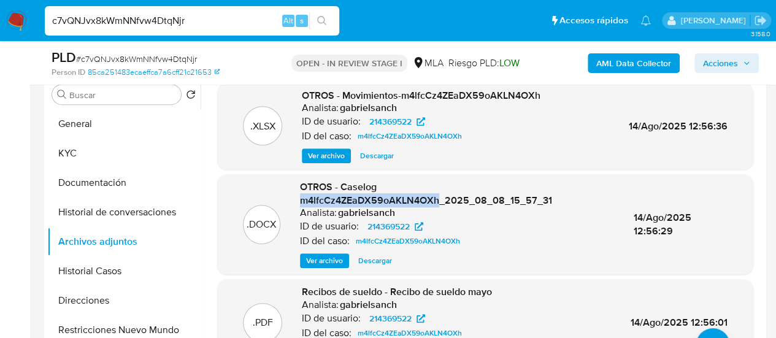
drag, startPoint x: 300, startPoint y: 202, endPoint x: 436, endPoint y: 204, distance: 136.2
click at [436, 204] on span "OTROS - Caselog m4lfcCz4ZEaDX59oAKLN4OXh_2025_08_08_15_57_31" at bounding box center [426, 194] width 252 height 28
copy span "m4lfcCz4ZEaDX59oAKLN4OXh"
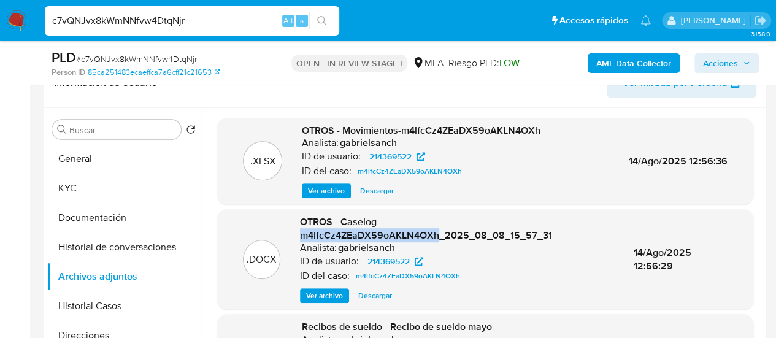
scroll to position [184, 0]
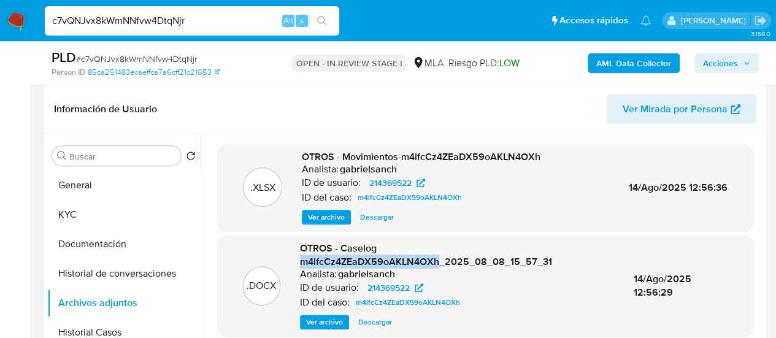
click at [628, 66] on b "AML Data Collector" at bounding box center [633, 63] width 75 height 20
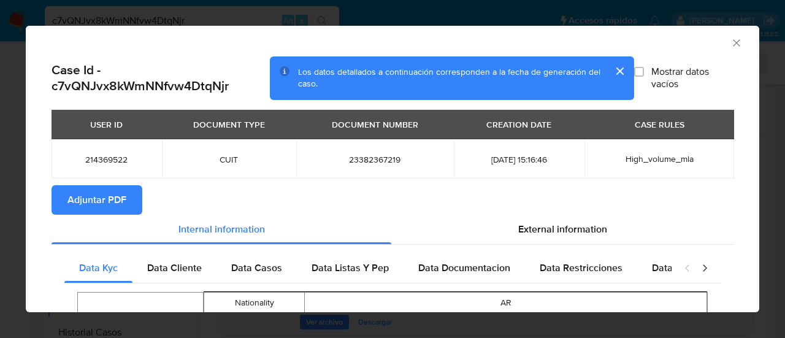
click at [119, 207] on span "Adjuntar PDF" at bounding box center [96, 200] width 59 height 27
click at [731, 40] on icon "Cerrar ventana" at bounding box center [737, 43] width 12 height 12
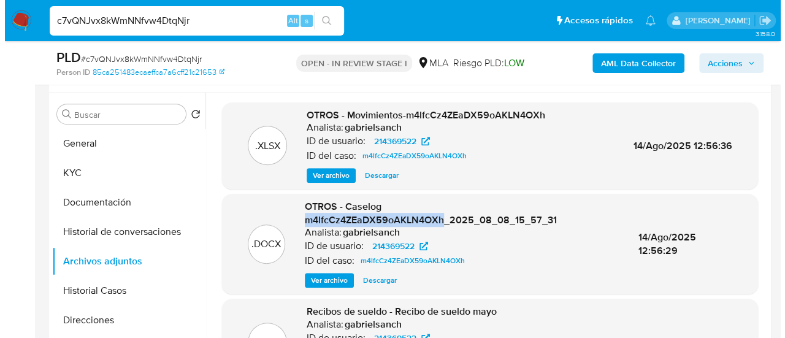
scroll to position [245, 0]
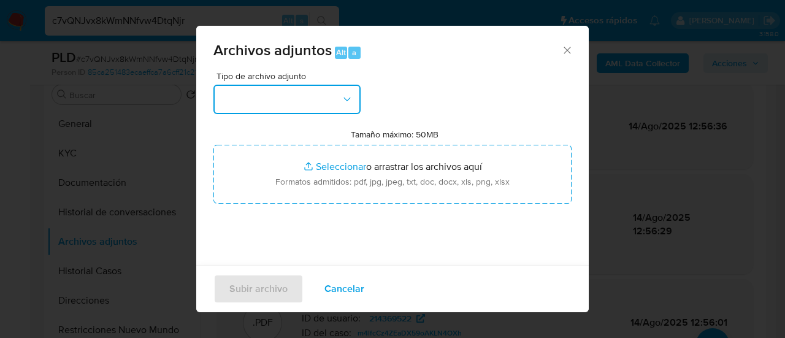
click at [252, 99] on button "button" at bounding box center [287, 99] width 147 height 29
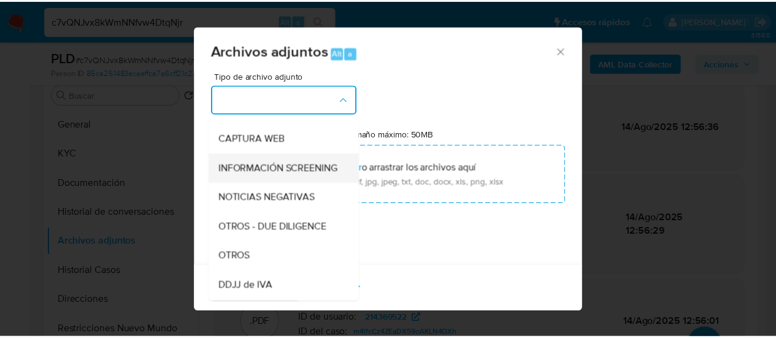
scroll to position [123, 0]
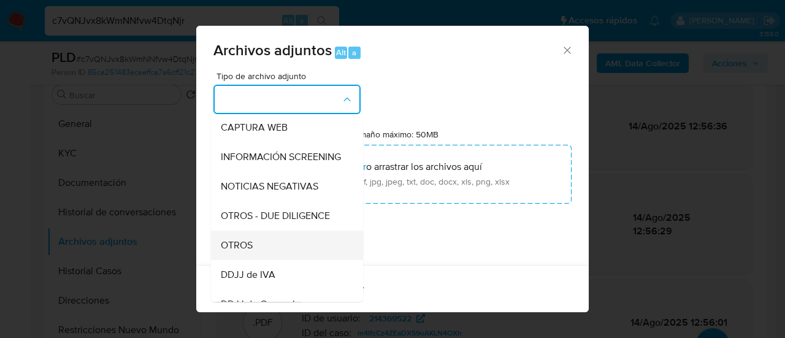
click at [277, 253] on div "OTROS" at bounding box center [283, 245] width 125 height 29
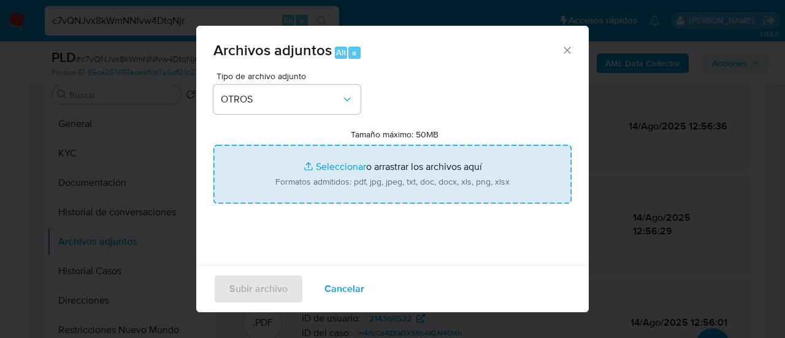
click at [346, 179] on input "Tamaño máximo: 50MB Seleccionar archivos" at bounding box center [393, 174] width 358 height 59
type input "C:\fakepath\Caselog c7vQNJvx8kWmNNfvw4DtqNjr_2025_09_10_17_22_02.docx"
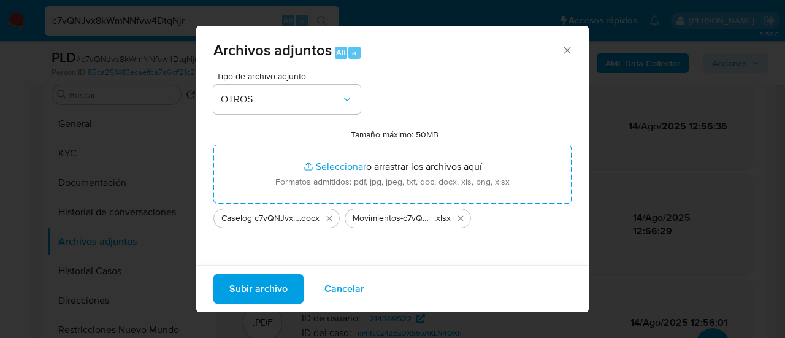
click at [247, 287] on span "Subir archivo" at bounding box center [258, 288] width 58 height 27
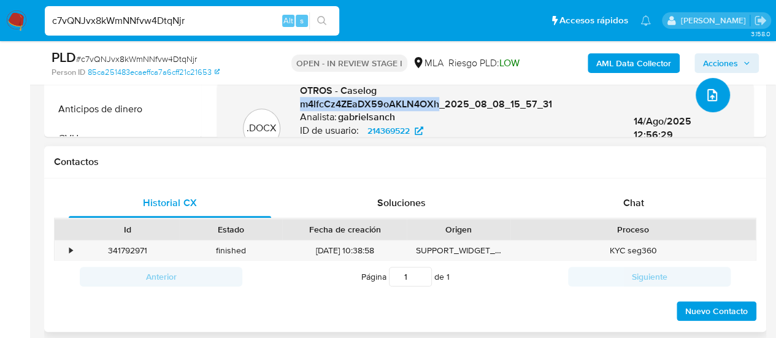
scroll to position [552, 0]
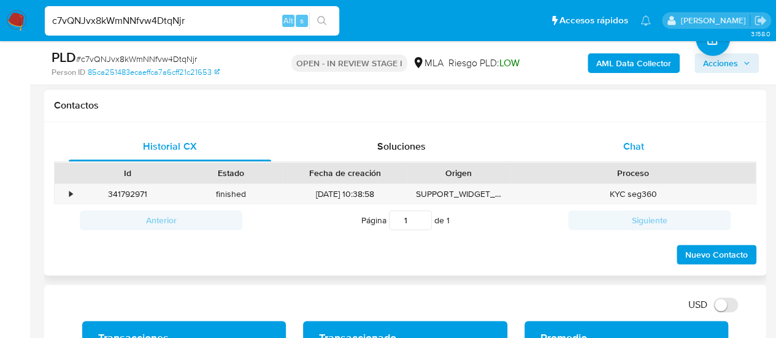
click at [603, 141] on div "Chat" at bounding box center [634, 146] width 202 height 29
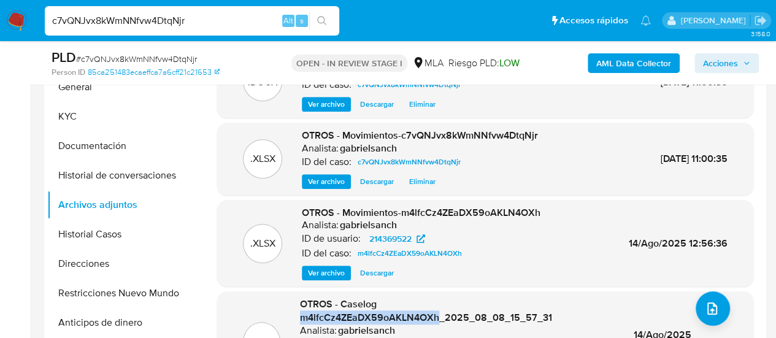
scroll to position [245, 0]
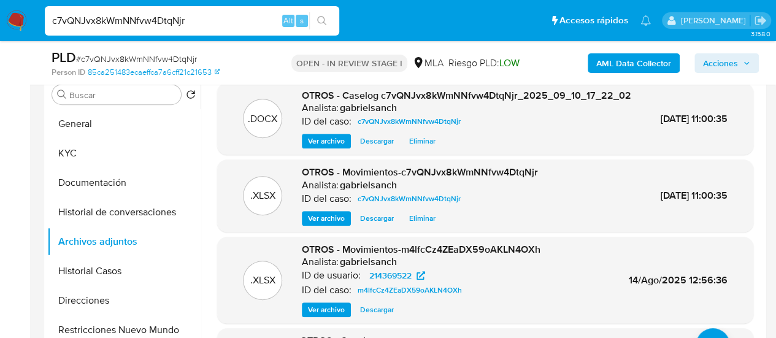
click at [712, 58] on span "Acciones" at bounding box center [720, 63] width 35 height 20
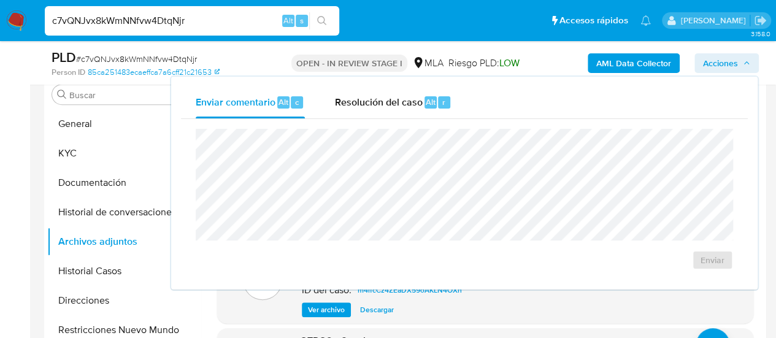
click at [396, 85] on div "Enviar comentario Alt c Resolución del caso Alt r Enviar" at bounding box center [464, 183] width 587 height 213
click at [404, 112] on div "Resolución del caso Alt r" at bounding box center [392, 103] width 117 height 32
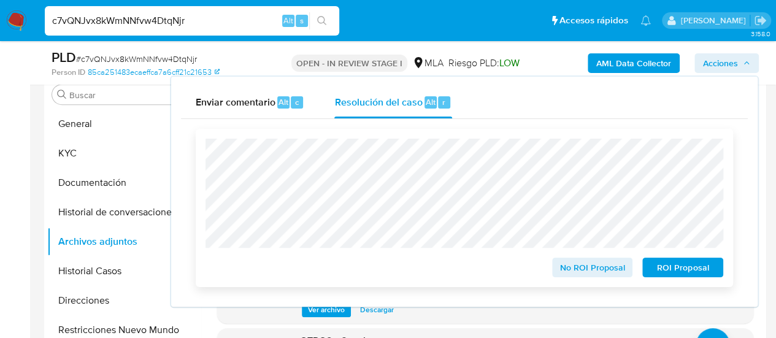
click at [587, 275] on span "No ROI Proposal" at bounding box center [593, 267] width 64 height 17
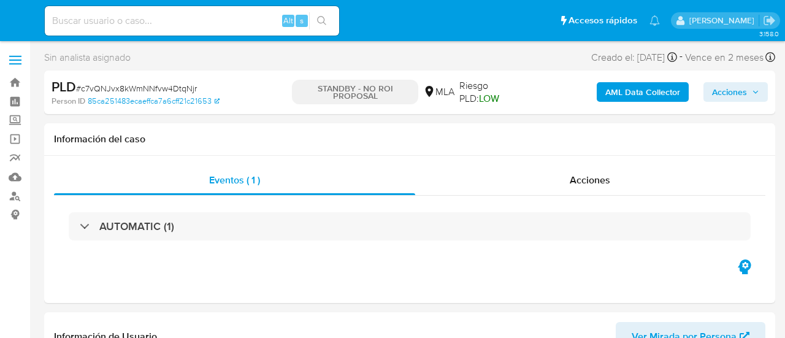
select select "10"
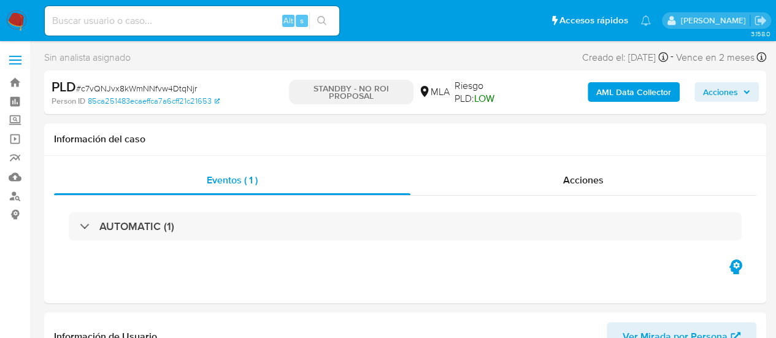
click at [121, 23] on input at bounding box center [192, 21] width 294 height 16
paste input "oJ4p9QortKI2KtMXxgpCCj4e"
type input "oJ4p9QortKI2KtMXxgpCCj4e"
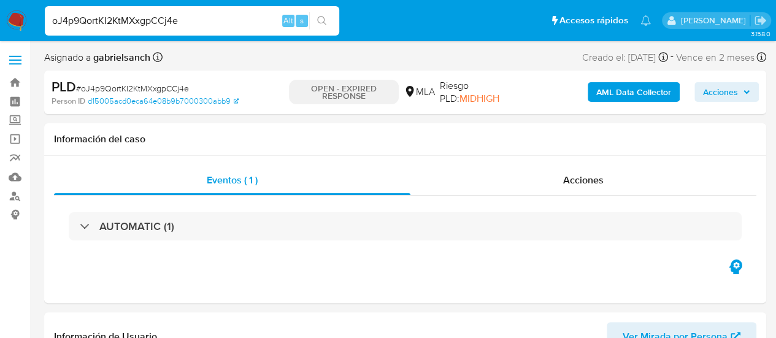
select select "10"
click at [129, 24] on input "oJ4p9QortKI2KtMXxgpCCj4e" at bounding box center [192, 21] width 294 height 16
click at [128, 24] on input "oJ4p9QortKI2KtMXxgpCCj4e" at bounding box center [192, 21] width 294 height 16
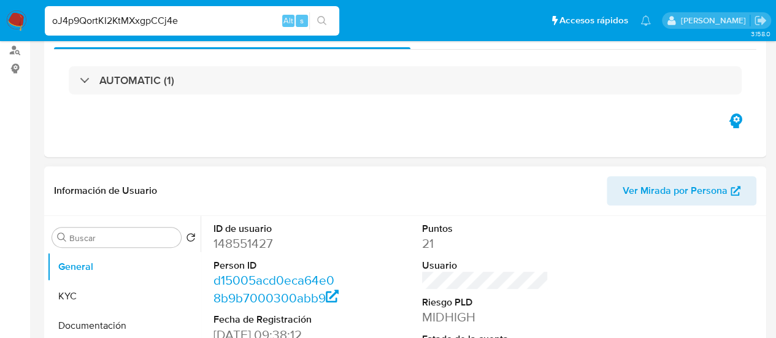
scroll to position [307, 0]
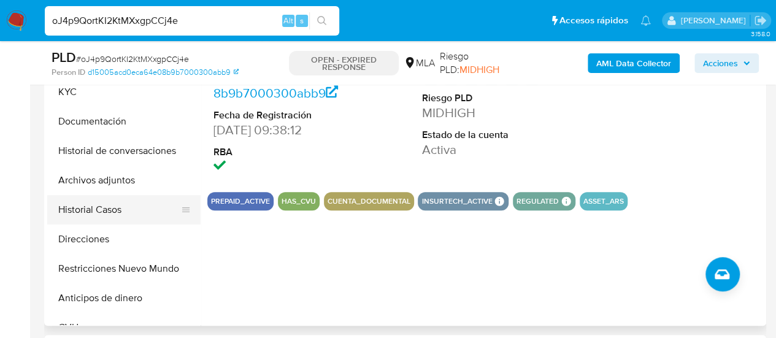
click at [99, 207] on button "Historial Casos" at bounding box center [119, 209] width 144 height 29
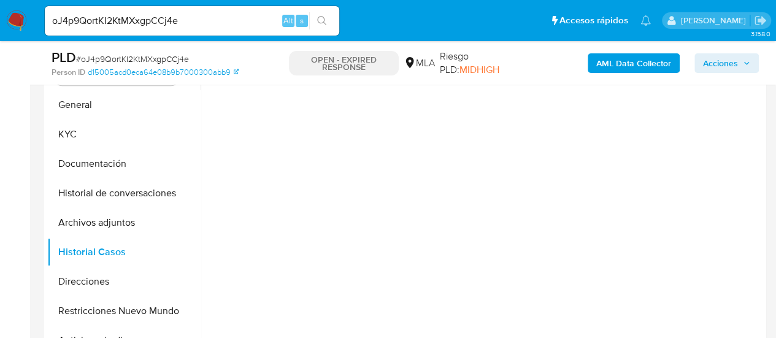
scroll to position [245, 0]
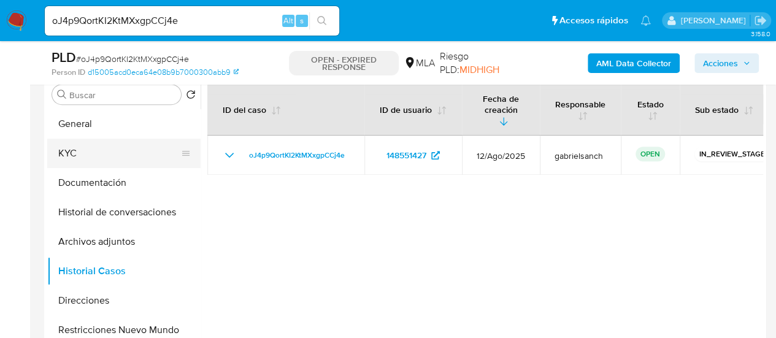
click at [60, 155] on button "KYC" at bounding box center [119, 153] width 144 height 29
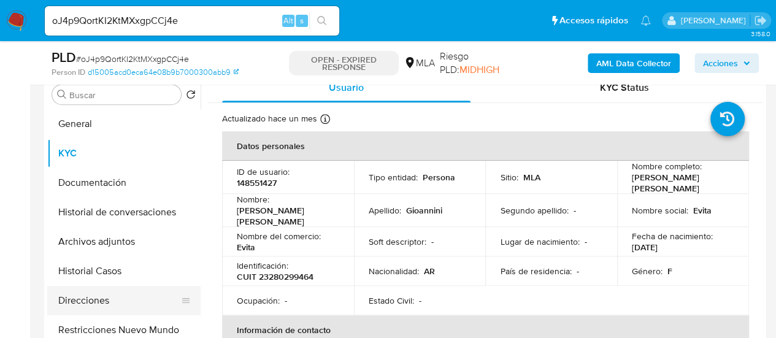
click at [136, 304] on button "Direcciones" at bounding box center [119, 300] width 144 height 29
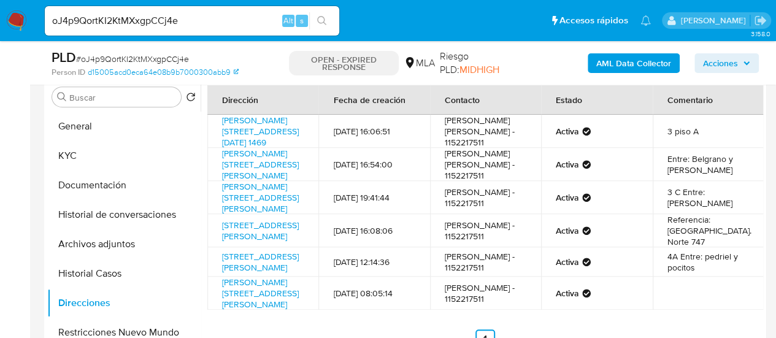
scroll to position [184, 0]
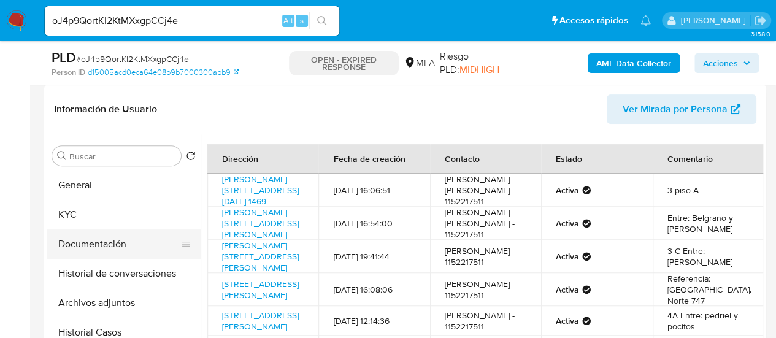
click at [114, 244] on button "Documentación" at bounding box center [119, 243] width 144 height 29
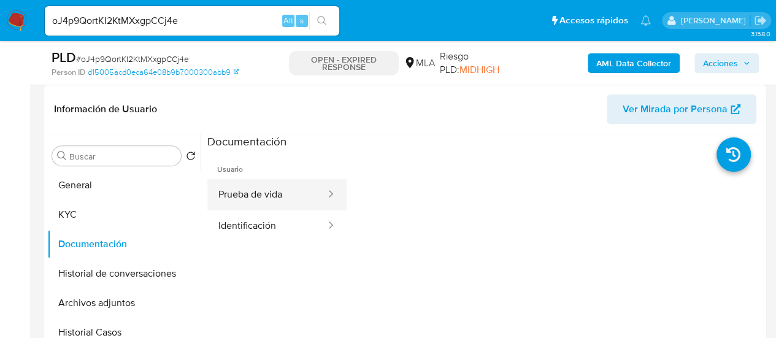
click at [264, 196] on button "Prueba de vida" at bounding box center [267, 194] width 120 height 31
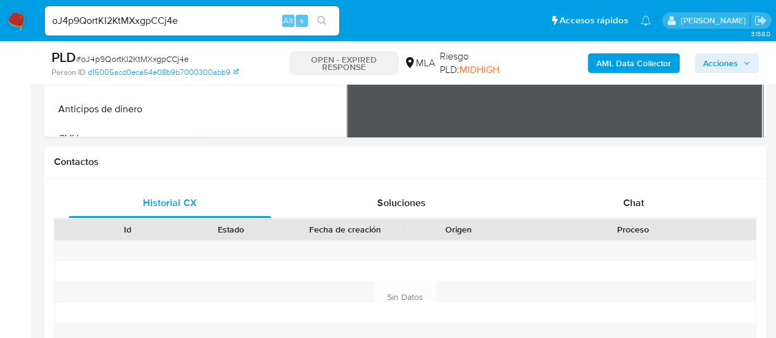
scroll to position [598, 0]
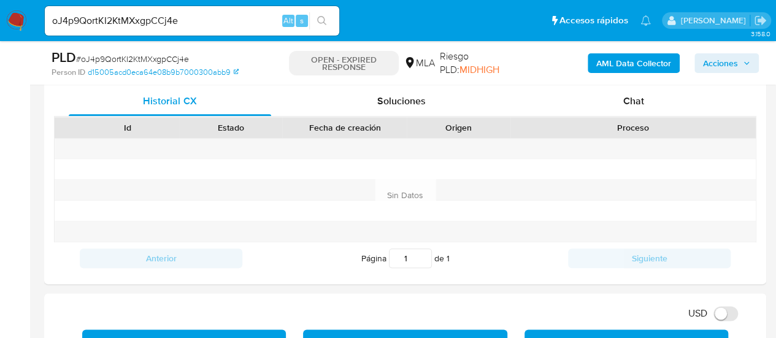
click at [113, 20] on input "oJ4p9QortKI2KtMXxgpCCj4e" at bounding box center [192, 21] width 294 height 16
click at [114, 20] on input "oJ4p9QortKI2KtMXxgpCCj4e" at bounding box center [192, 21] width 294 height 16
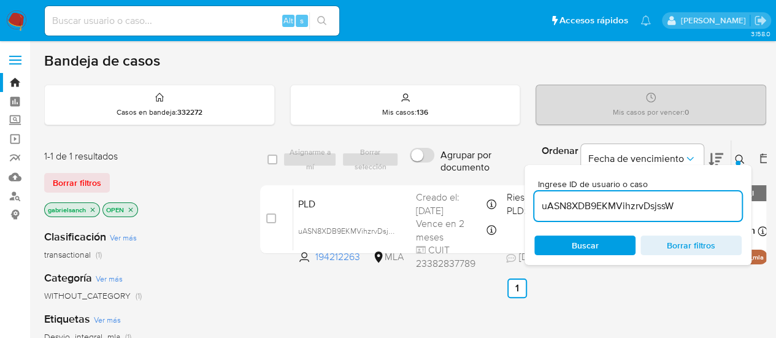
click at [604, 194] on div "uASN8XDB9EKMVihzrvDsjssW" at bounding box center [637, 205] width 207 height 29
click at [614, 210] on input "uASN8XDB9EKMVihzrvDsjssW" at bounding box center [637, 206] width 207 height 16
paste input "oJ4p9QortKI2KtMXxgpCCj4e"
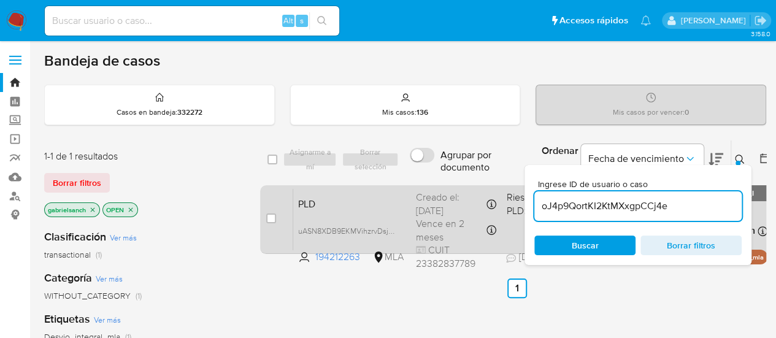
type input "oJ4p9QortKI2KtMXxgpCCj4e"
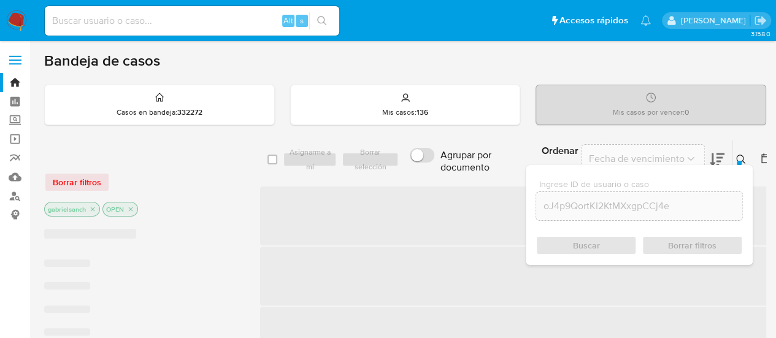
click at [274, 218] on span "‌" at bounding box center [517, 216] width 515 height 59
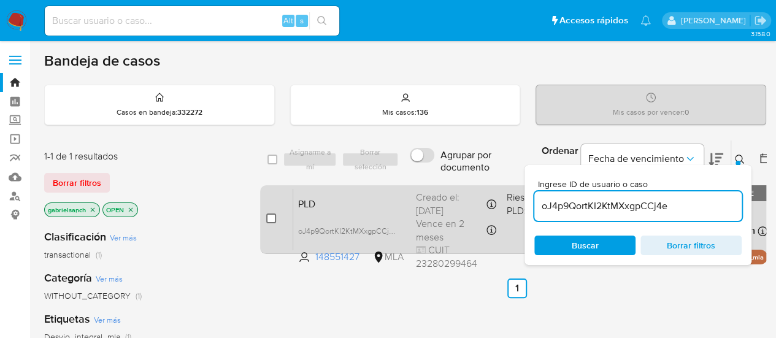
click at [273, 218] on input "checkbox" at bounding box center [271, 219] width 10 height 10
checkbox input "true"
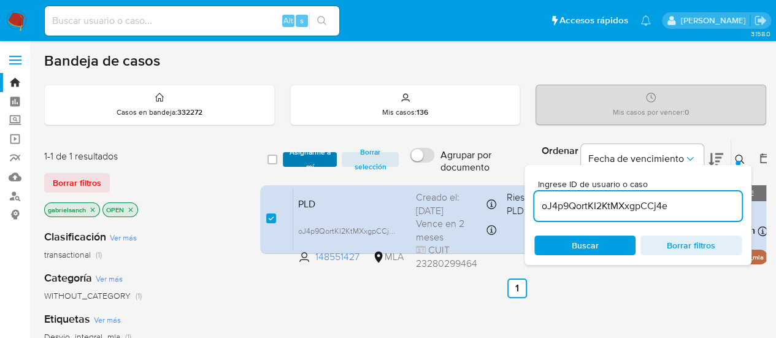
click at [299, 165] on span "Asignarme a mí" at bounding box center [310, 159] width 42 height 12
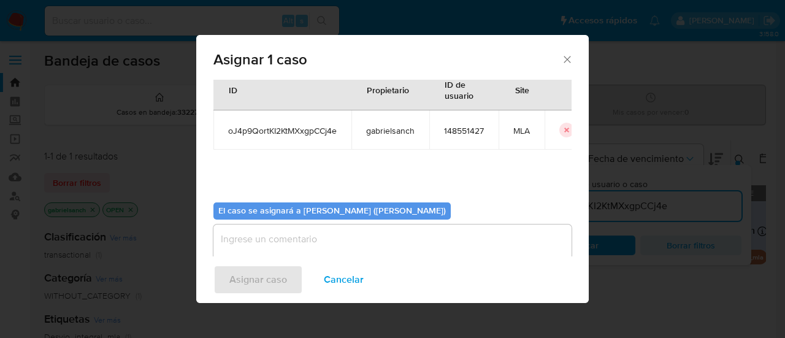
scroll to position [63, 0]
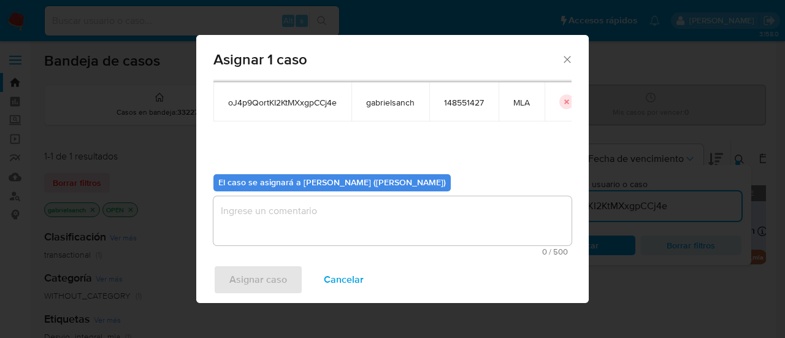
click at [292, 204] on textarea "assign-modal" at bounding box center [393, 220] width 358 height 49
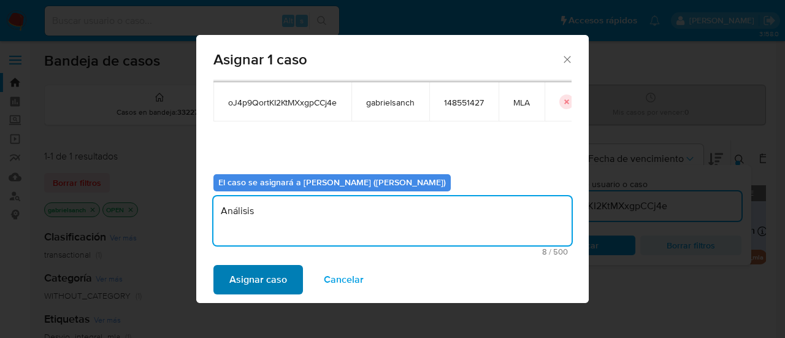
type textarea "Análisis"
click at [263, 269] on span "Asignar caso" at bounding box center [258, 279] width 58 height 27
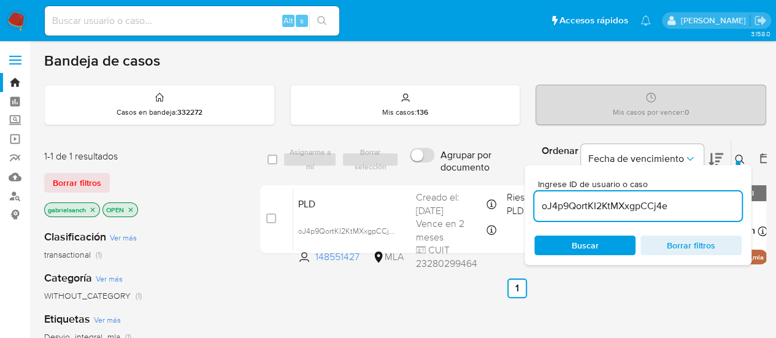
click at [563, 208] on input "oJ4p9QortKI2KtMXxgpCCj4e" at bounding box center [637, 206] width 207 height 16
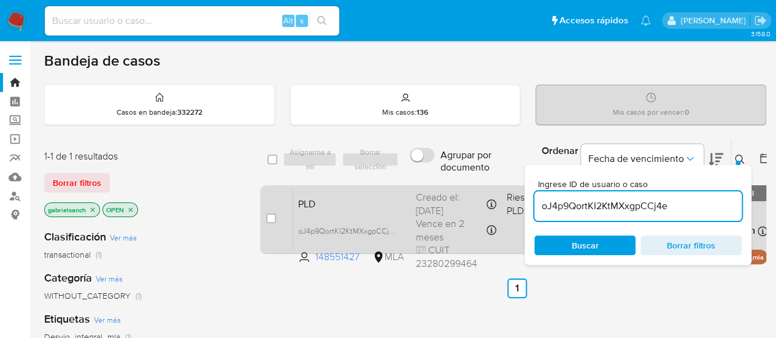
click at [262, 218] on div "case-item-checkbox No es posible asignar el caso PLD oJ4p9QortKI2KtMXxgpCCj4e 1…" at bounding box center [517, 219] width 514 height 69
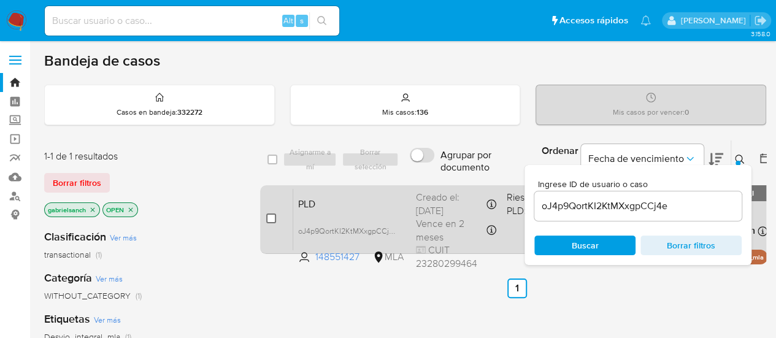
click at [272, 218] on input "checkbox" at bounding box center [271, 219] width 10 height 10
checkbox input "true"
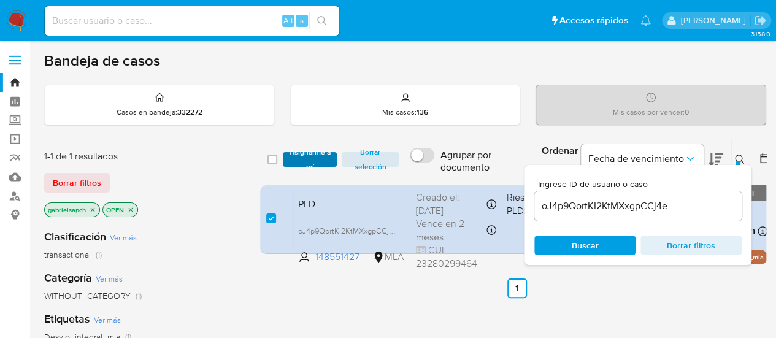
click at [299, 156] on span "Asignarme a mí" at bounding box center [310, 159] width 42 height 12
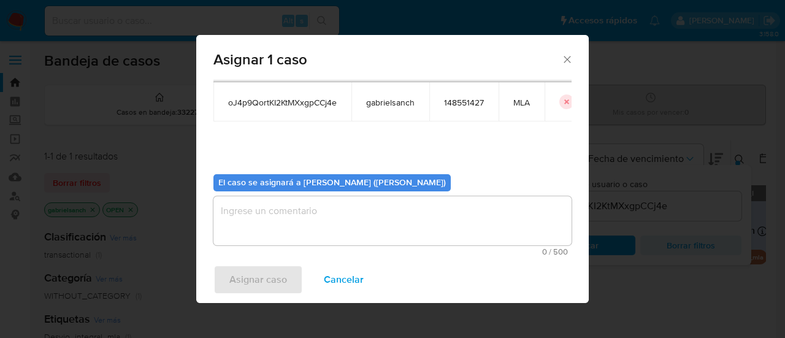
click at [303, 219] on textarea "assign-modal" at bounding box center [393, 220] width 358 height 49
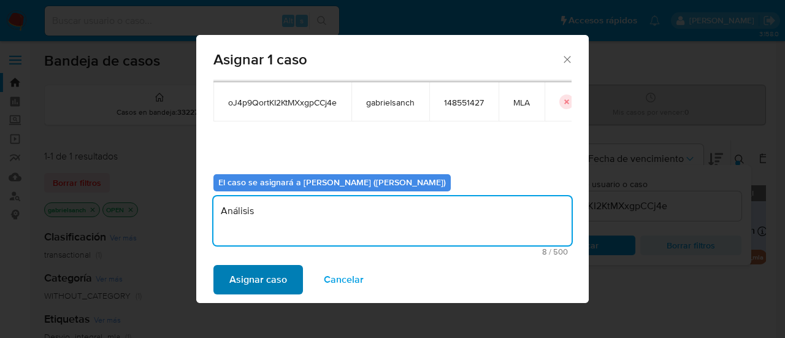
type textarea "Análisis"
click at [288, 266] on button "Asignar caso" at bounding box center [259, 279] width 90 height 29
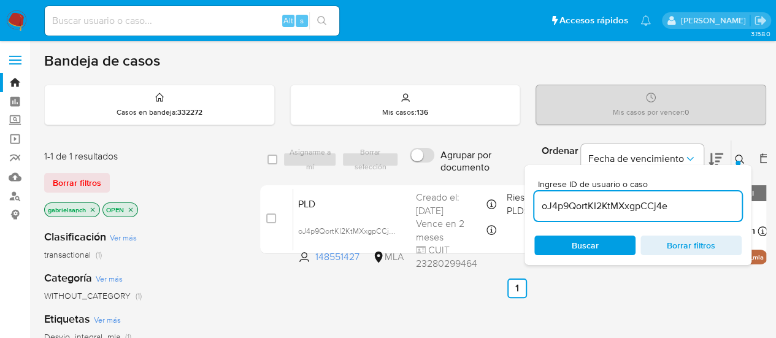
click at [635, 207] on input "oJ4p9QortKI2KtMXxgpCCj4e" at bounding box center [637, 206] width 207 height 16
paste input "l6oKK1TWxnHfR3iTt4YPma3f"
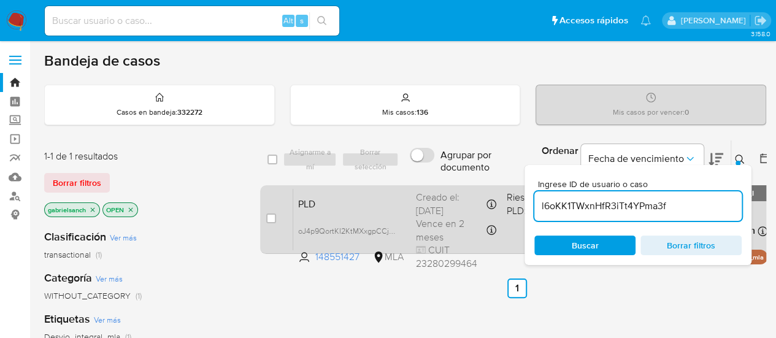
type input "l6oKK1TWxnHfR3iTt4YPma3f"
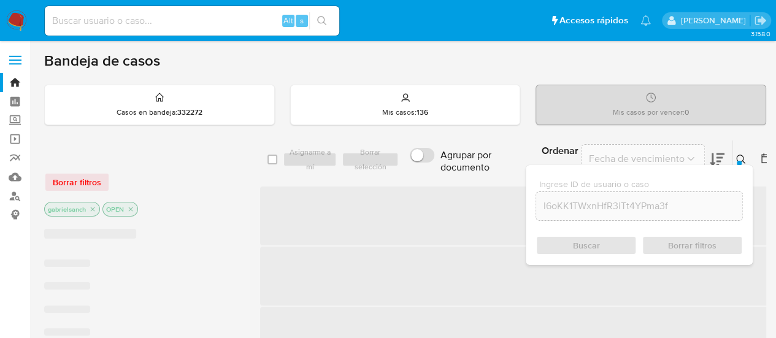
click at [271, 215] on span "‌" at bounding box center [517, 216] width 515 height 59
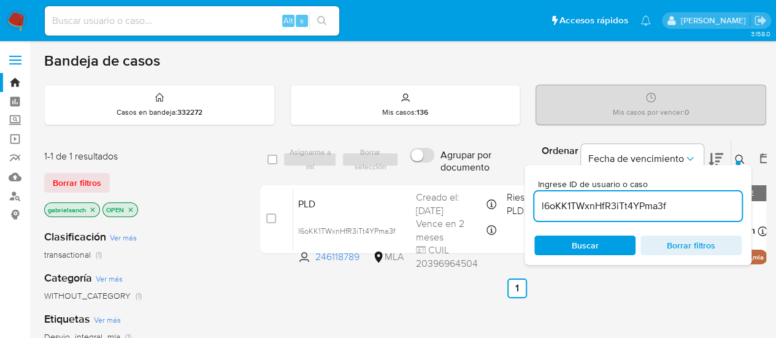
click at [271, 215] on input "checkbox" at bounding box center [271, 219] width 10 height 10
checkbox input "true"
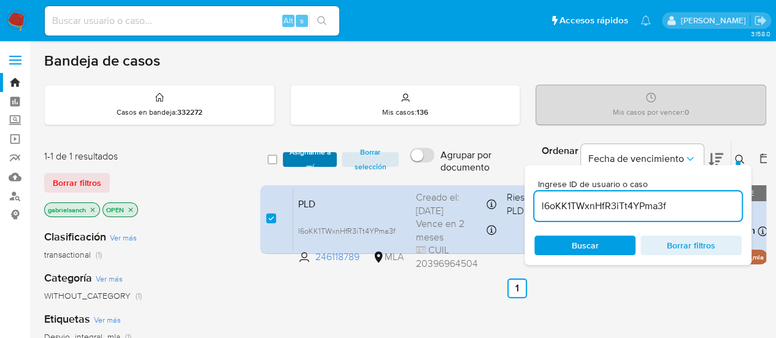
click at [293, 160] on span "Asignarme a mí" at bounding box center [310, 159] width 42 height 12
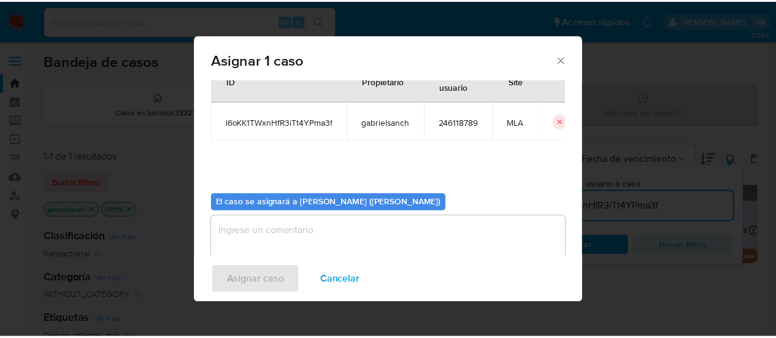
scroll to position [63, 0]
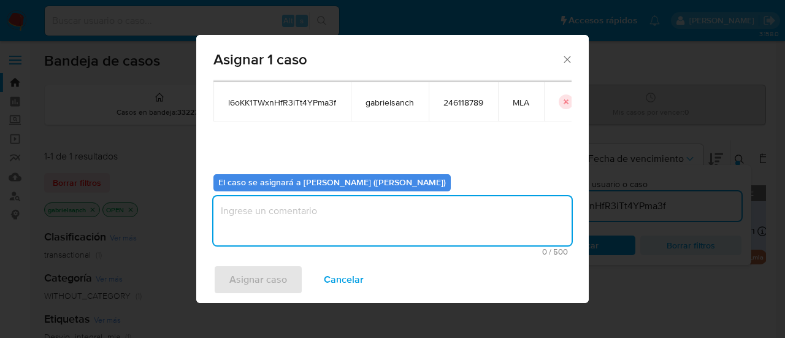
click at [313, 213] on textarea "assign-modal" at bounding box center [393, 220] width 358 height 49
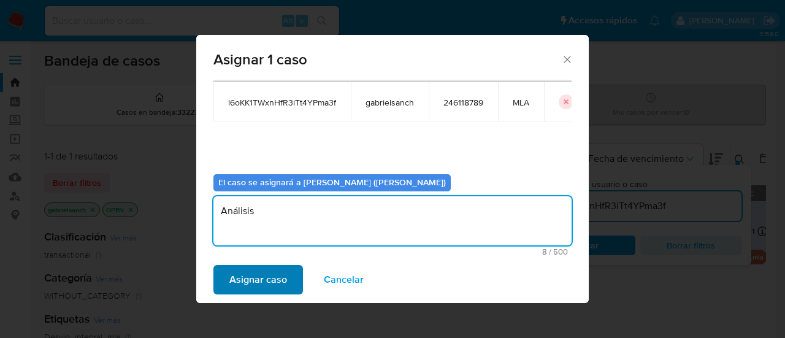
type textarea "Análisis"
click at [264, 279] on span "Asignar caso" at bounding box center [258, 279] width 58 height 27
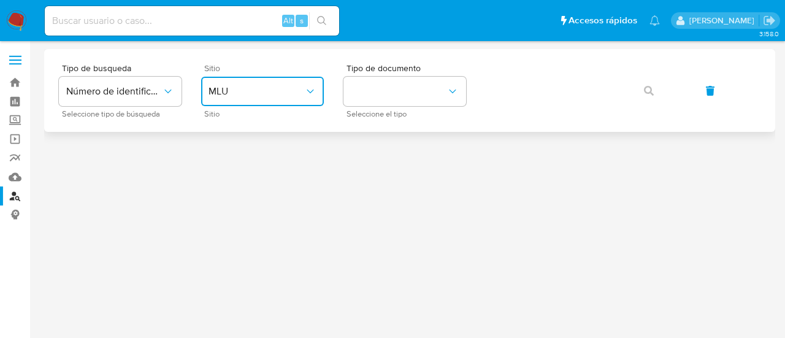
click at [269, 94] on span "MLU" at bounding box center [257, 91] width 96 height 12
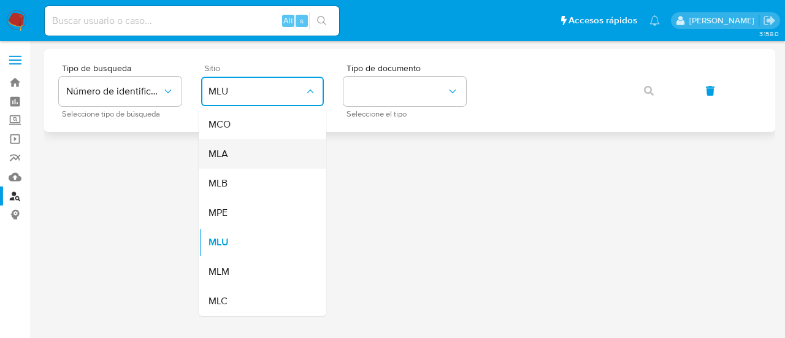
click at [259, 159] on div "MLA" at bounding box center [259, 153] width 101 height 29
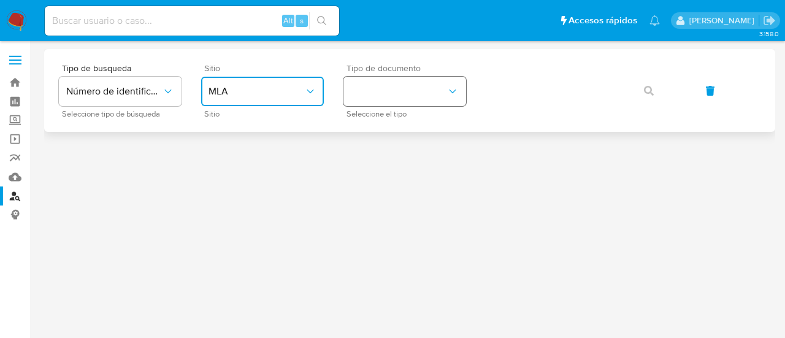
click at [400, 77] on button "identificationType" at bounding box center [405, 91] width 123 height 29
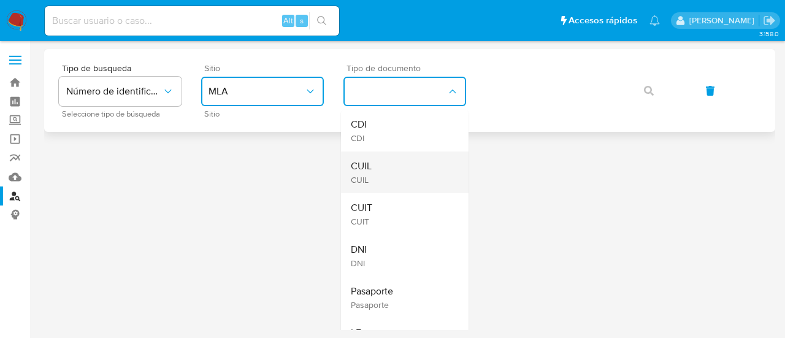
click at [399, 177] on div "CUIL CUIL" at bounding box center [401, 173] width 101 height 42
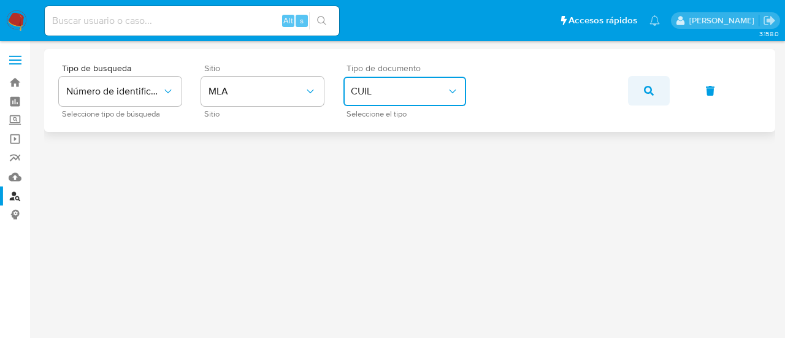
click at [645, 91] on icon "button" at bounding box center [649, 91] width 10 height 10
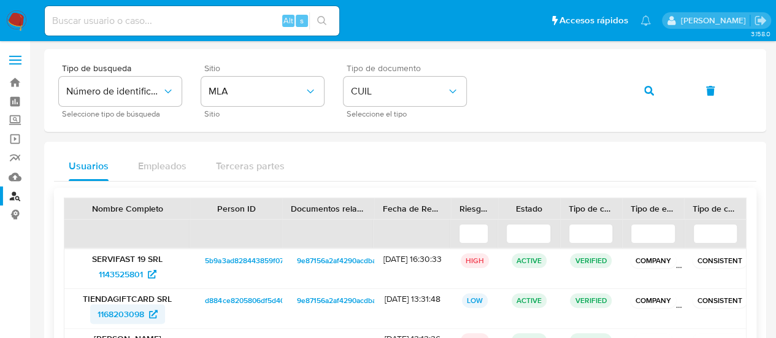
click at [124, 309] on span "1168203098" at bounding box center [121, 314] width 47 height 20
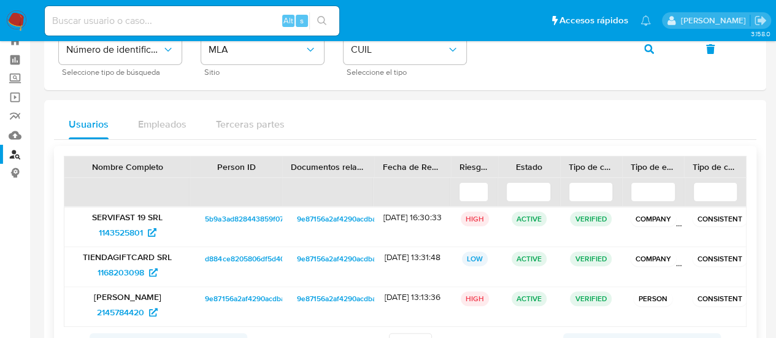
scroll to position [61, 0]
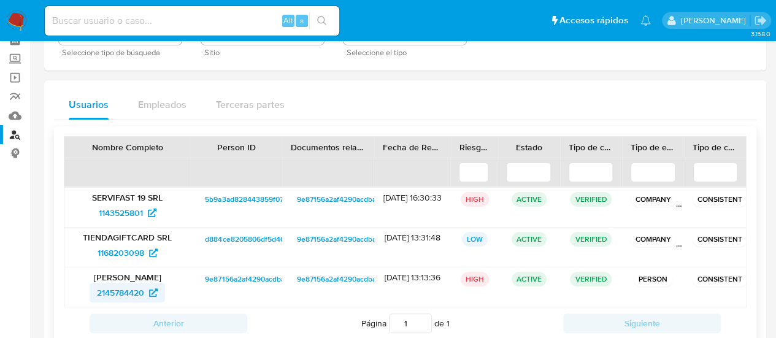
click at [148, 289] on span "2145784420" at bounding box center [127, 293] width 61 height 20
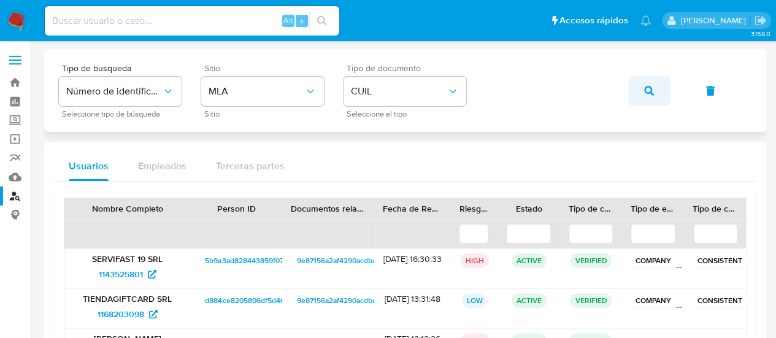
click at [643, 94] on button "button" at bounding box center [649, 90] width 42 height 29
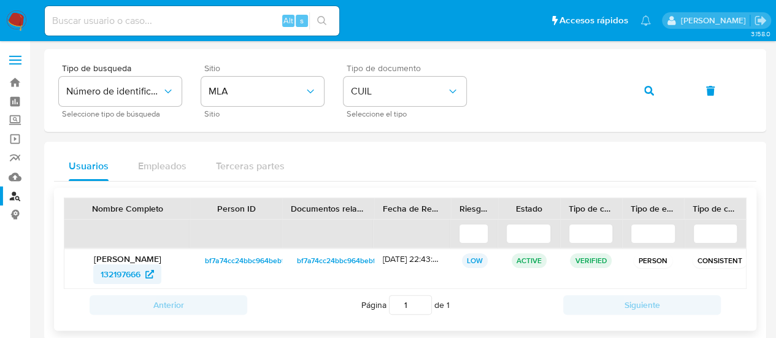
click at [109, 277] on span "132197666" at bounding box center [121, 274] width 40 height 20
click at [639, 94] on button "button" at bounding box center [649, 90] width 42 height 29
click at [121, 277] on span "144320796" at bounding box center [120, 274] width 42 height 20
click at [645, 91] on icon "button" at bounding box center [649, 91] width 10 height 10
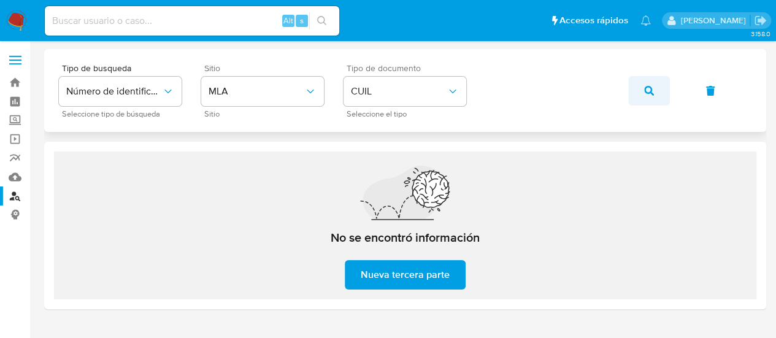
click at [652, 93] on icon "button" at bounding box center [649, 91] width 10 height 10
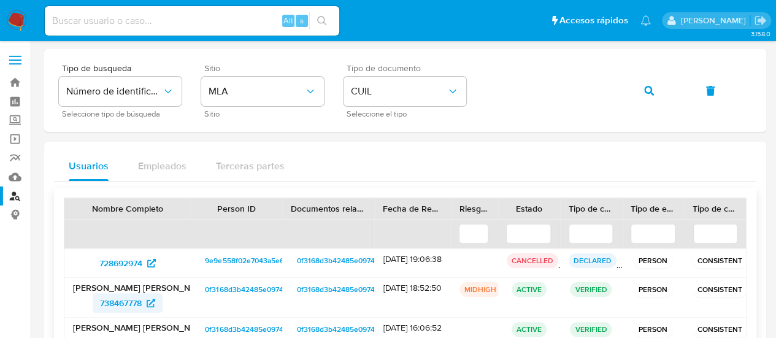
click at [106, 299] on span "738467778" at bounding box center [121, 303] width 42 height 20
click at [653, 93] on icon "button" at bounding box center [649, 91] width 10 height 10
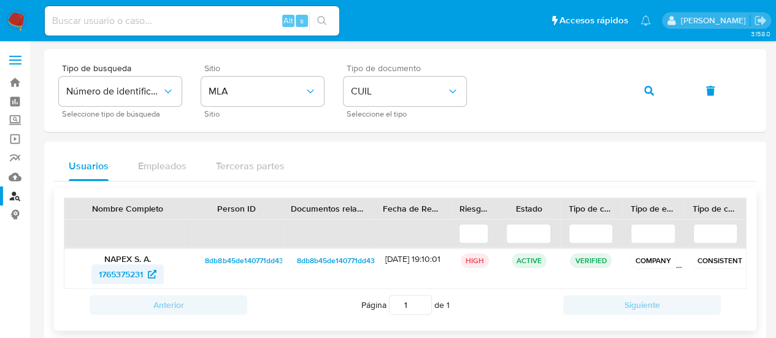
click at [119, 269] on span "1765375231" at bounding box center [121, 274] width 44 height 20
click at [644, 90] on icon "button" at bounding box center [649, 91] width 10 height 10
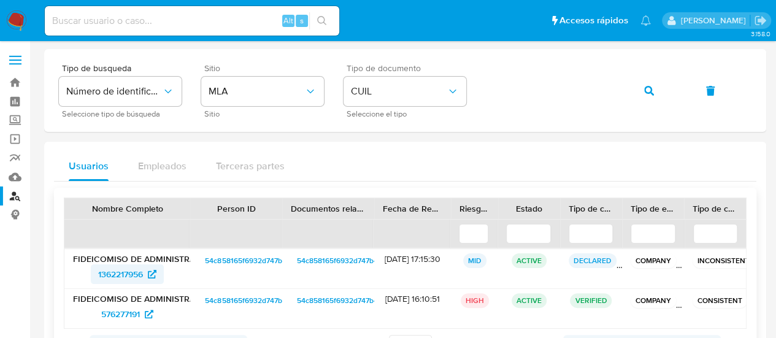
click at [136, 273] on span "1362217956" at bounding box center [120, 274] width 45 height 20
click at [623, 90] on div "Tipo de busqueda Número de identificación Seleccione tipo de búsqueda Sitio MLA…" at bounding box center [405, 90] width 693 height 53
click at [632, 90] on button "button" at bounding box center [649, 90] width 42 height 29
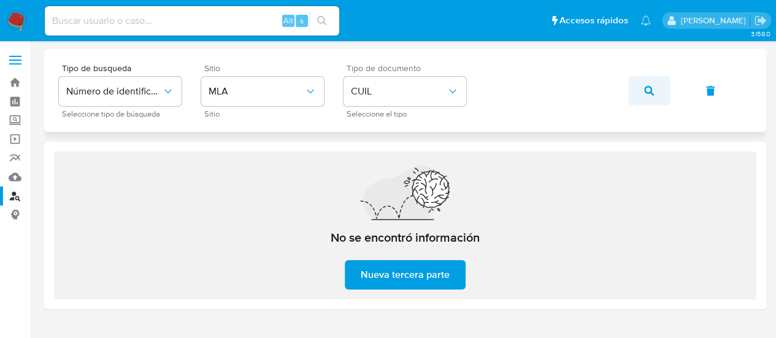
click at [652, 88] on icon "button" at bounding box center [649, 91] width 10 height 10
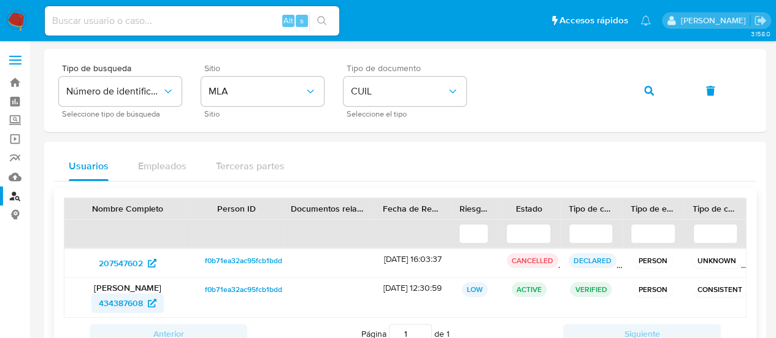
click at [123, 305] on span "434387608" at bounding box center [121, 303] width 44 height 20
click at [642, 85] on button "button" at bounding box center [649, 90] width 42 height 29
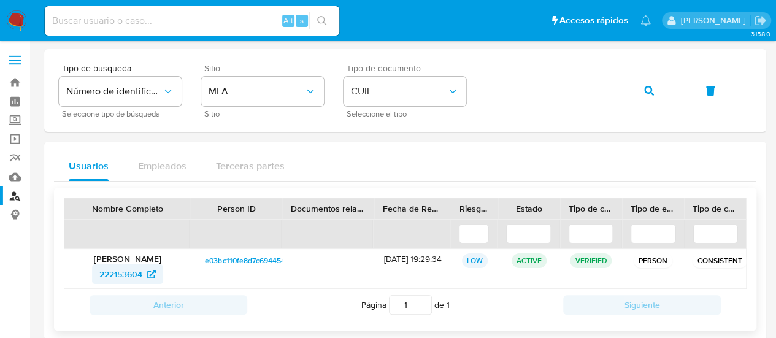
click at [133, 274] on span "222153604" at bounding box center [120, 274] width 43 height 20
click at [642, 90] on button "button" at bounding box center [649, 90] width 42 height 29
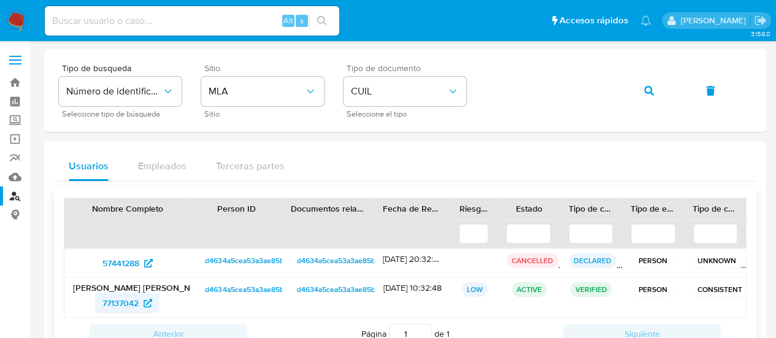
click at [130, 296] on span "77137042" at bounding box center [120, 303] width 36 height 20
click at [637, 87] on button "button" at bounding box center [649, 90] width 42 height 29
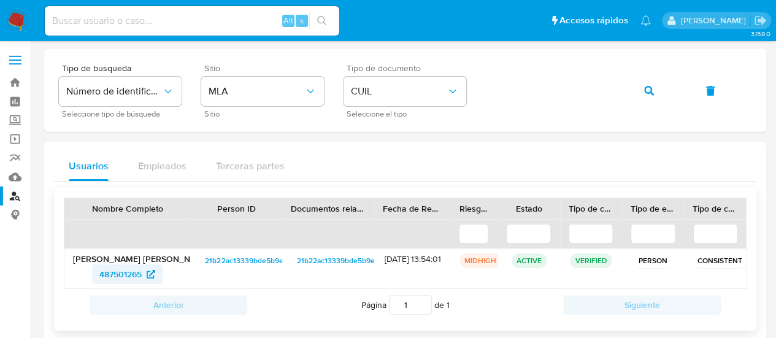
click at [119, 272] on span "487501265" at bounding box center [120, 274] width 42 height 20
click at [638, 83] on button "button" at bounding box center [649, 90] width 42 height 29
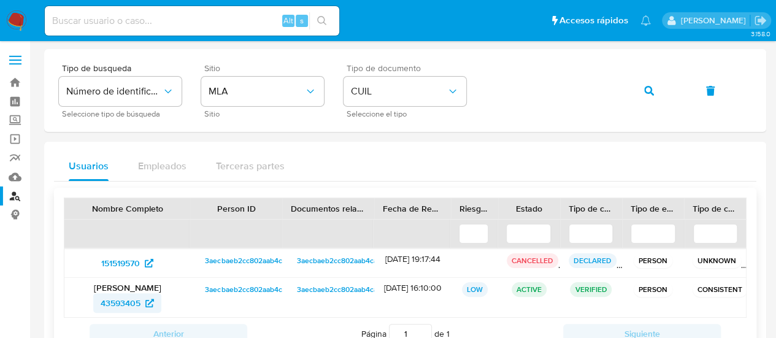
click at [126, 302] on span "43593405" at bounding box center [121, 303] width 40 height 20
click at [635, 91] on button "button" at bounding box center [649, 90] width 42 height 29
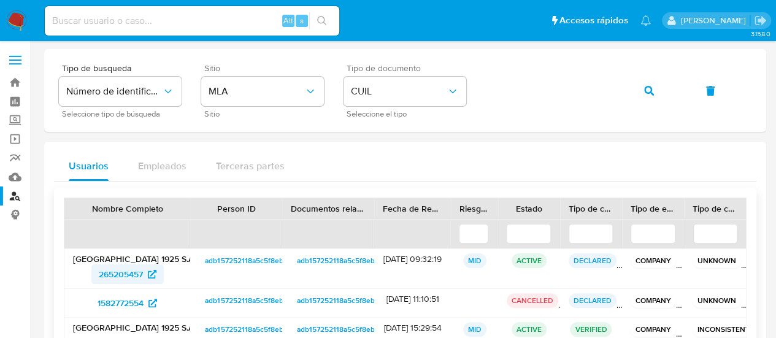
click at [119, 275] on span "265205457" at bounding box center [121, 274] width 44 height 20
click at [644, 96] on span "button" at bounding box center [649, 90] width 10 height 27
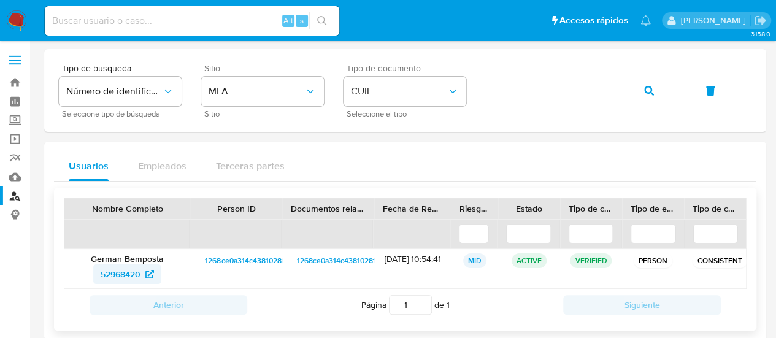
click at [114, 275] on span "52968420" at bounding box center [121, 274] width 40 height 20
click at [655, 90] on button "button" at bounding box center [649, 90] width 42 height 29
click at [146, 275] on span "1931204101" at bounding box center [127, 274] width 56 height 20
click at [632, 92] on button "button" at bounding box center [649, 90] width 42 height 29
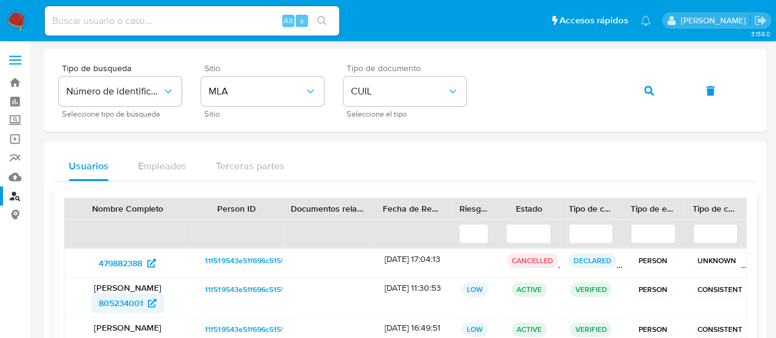
click at [117, 301] on span "805234001" at bounding box center [121, 303] width 44 height 20
click at [643, 95] on button "button" at bounding box center [649, 90] width 42 height 29
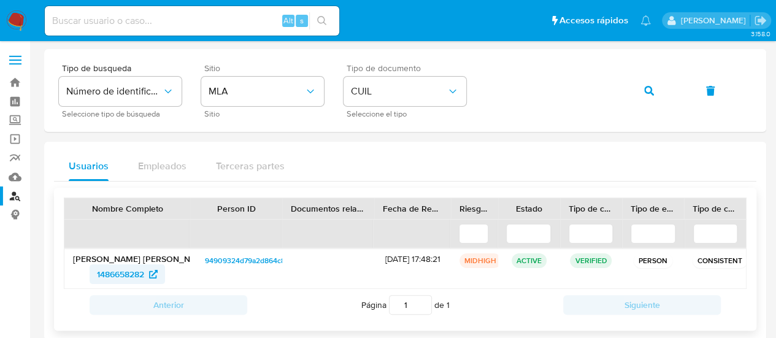
click at [116, 268] on span "1486658282" at bounding box center [120, 274] width 47 height 20
click at [641, 92] on button "button" at bounding box center [649, 90] width 42 height 29
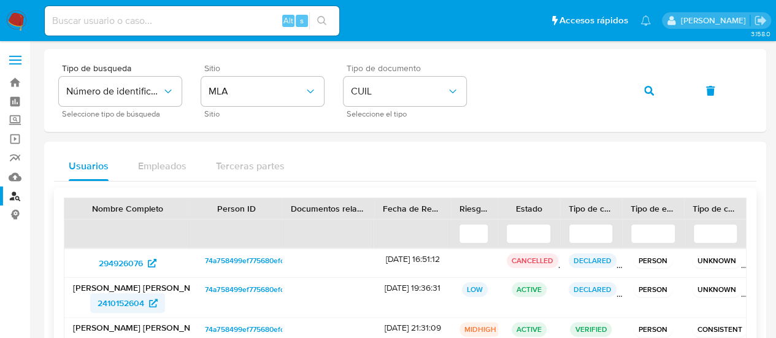
click at [120, 300] on span "2410152604" at bounding box center [121, 303] width 47 height 20
click at [647, 83] on span "button" at bounding box center [649, 90] width 10 height 27
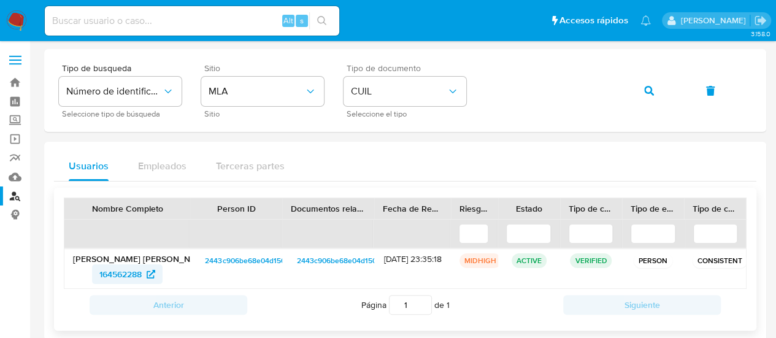
click at [136, 274] on span "164562288" at bounding box center [120, 274] width 42 height 20
click at [642, 90] on button "button" at bounding box center [649, 90] width 42 height 29
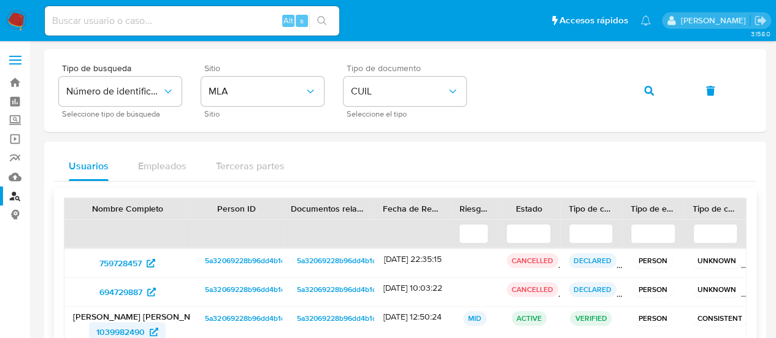
click at [135, 329] on span "1039982490" at bounding box center [120, 332] width 48 height 20
click at [633, 89] on button "button" at bounding box center [649, 90] width 42 height 29
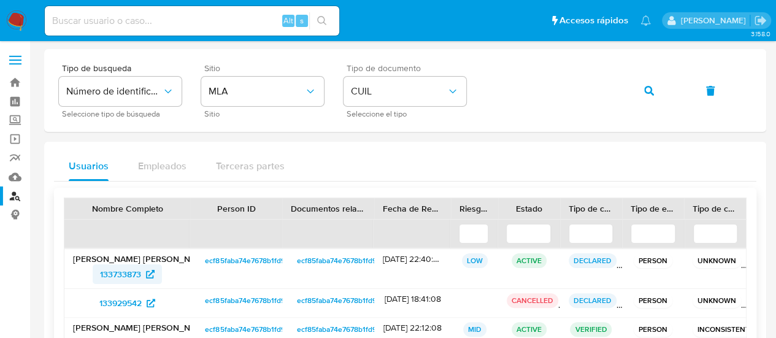
click at [130, 274] on span "133733873" at bounding box center [120, 274] width 41 height 20
click at [650, 90] on icon "button" at bounding box center [649, 91] width 10 height 10
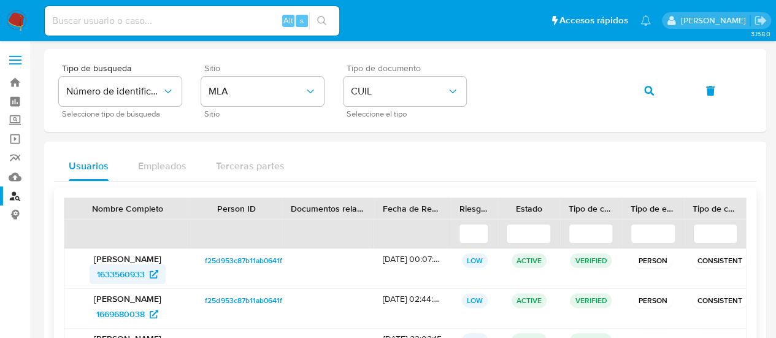
click at [131, 279] on span "1633560933" at bounding box center [121, 274] width 48 height 20
click at [642, 93] on button "button" at bounding box center [649, 90] width 42 height 29
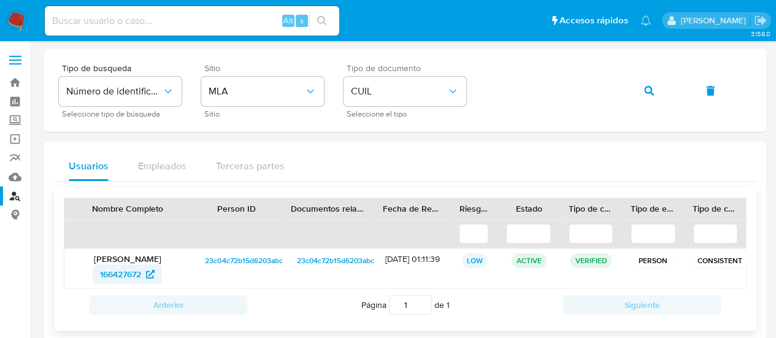
click at [118, 280] on span "166427672" at bounding box center [120, 274] width 41 height 20
click at [638, 88] on button "button" at bounding box center [649, 90] width 42 height 29
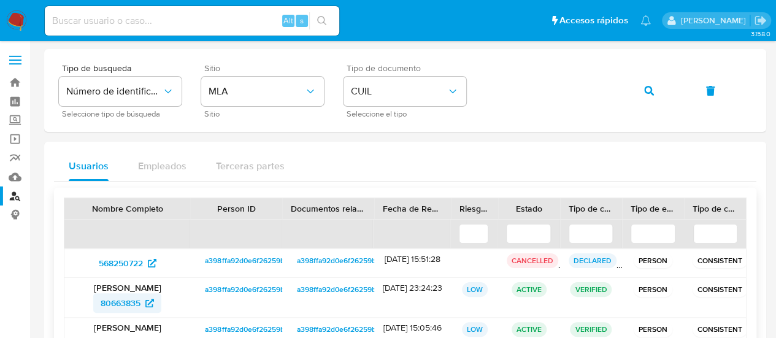
click at [125, 299] on span "80663835" at bounding box center [121, 303] width 40 height 20
click at [131, 302] on span "80663835" at bounding box center [121, 303] width 40 height 20
click at [648, 92] on icon "button" at bounding box center [649, 91] width 10 height 10
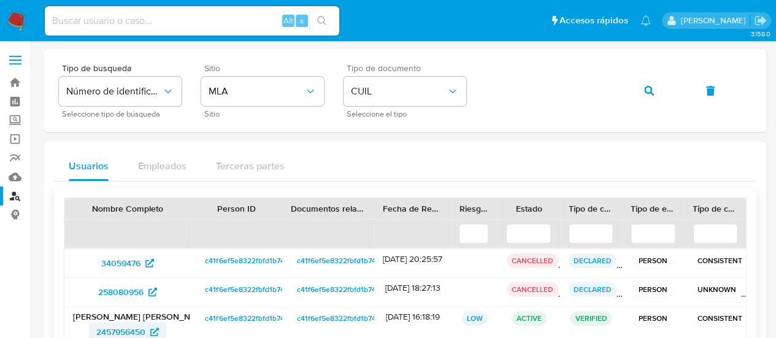
click at [130, 333] on span "2457956450" at bounding box center [120, 332] width 49 height 20
click at [661, 82] on button "button" at bounding box center [649, 90] width 42 height 29
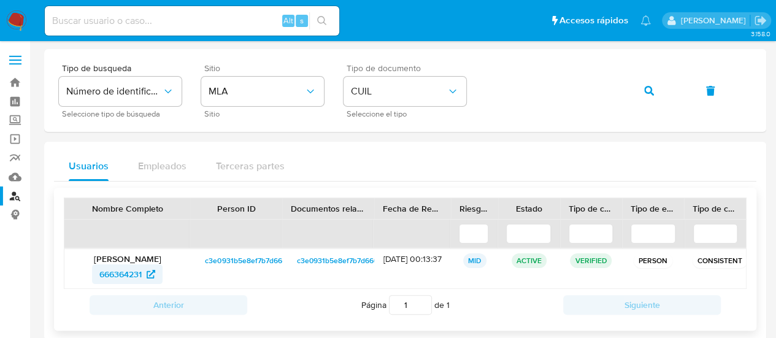
click at [118, 273] on span "666364231" at bounding box center [120, 274] width 42 height 20
click at [650, 96] on span "button" at bounding box center [649, 90] width 10 height 27
click at [146, 268] on span "142635111" at bounding box center [127, 274] width 50 height 20
click at [650, 87] on icon "button" at bounding box center [649, 91] width 10 height 10
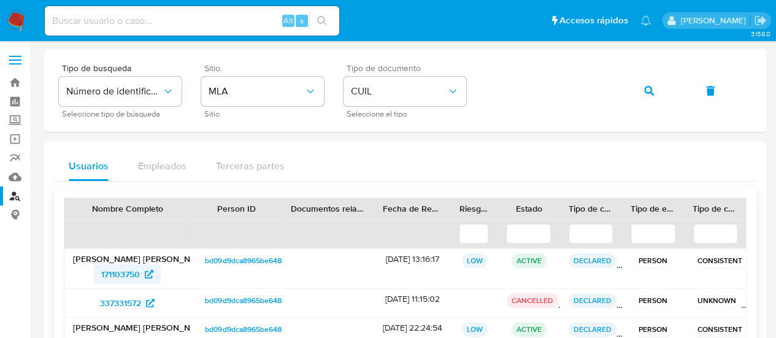
click at [108, 270] on span "171103750" at bounding box center [120, 274] width 39 height 20
click at [631, 94] on button "button" at bounding box center [649, 90] width 42 height 29
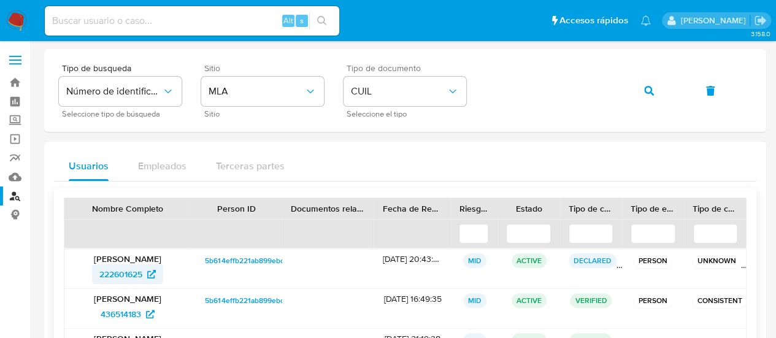
click at [137, 274] on span "222601625" at bounding box center [120, 274] width 43 height 20
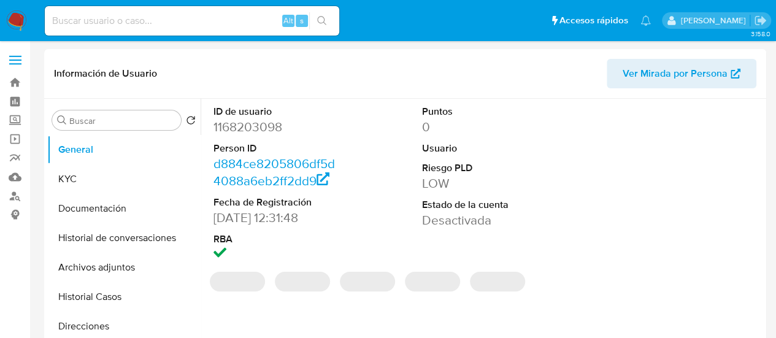
select select "10"
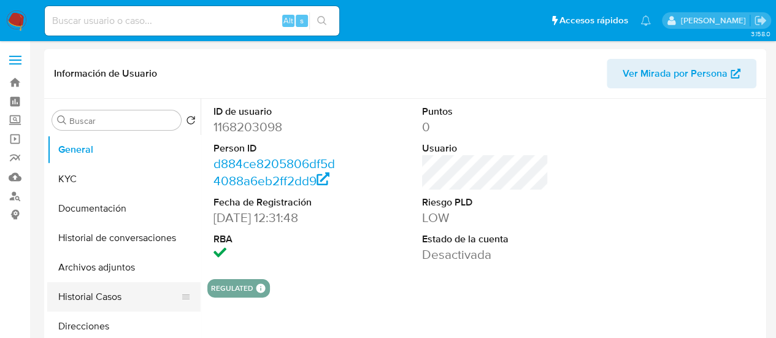
click at [97, 300] on button "Historial Casos" at bounding box center [119, 296] width 144 height 29
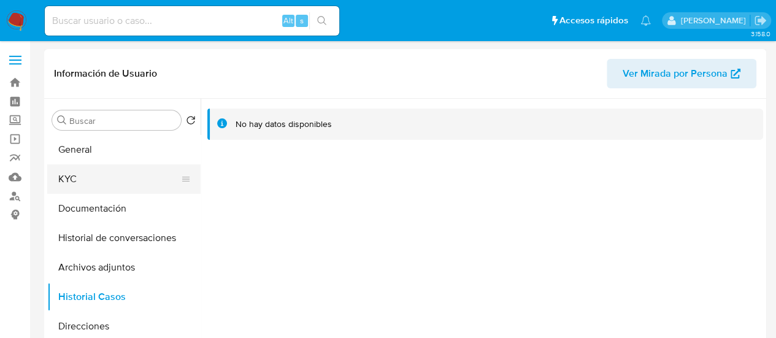
click at [83, 177] on button "KYC" at bounding box center [119, 178] width 144 height 29
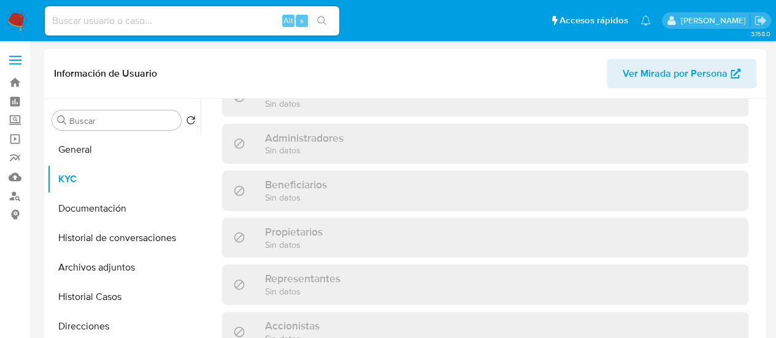
scroll to position [687, 0]
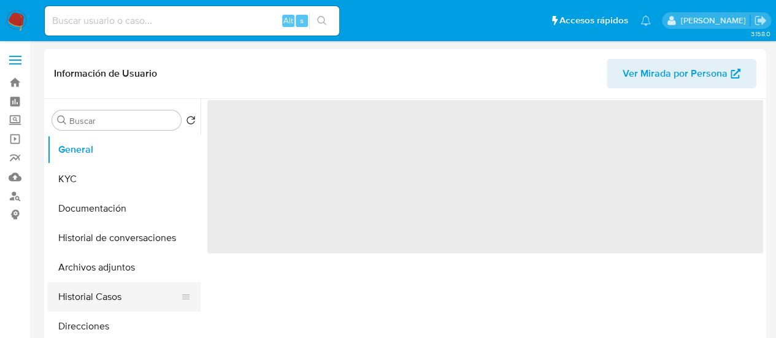
click at [108, 287] on button "Historial Casos" at bounding box center [119, 296] width 144 height 29
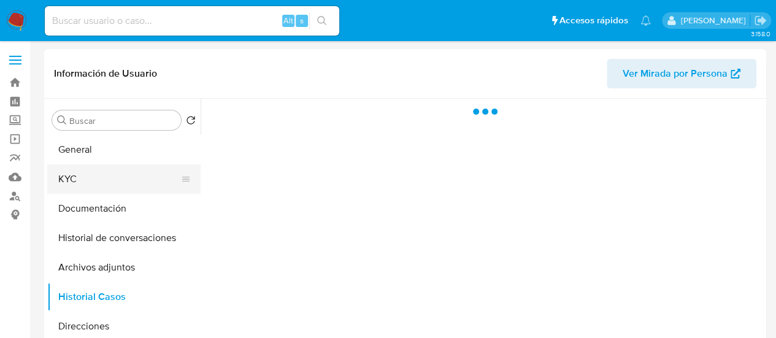
select select "10"
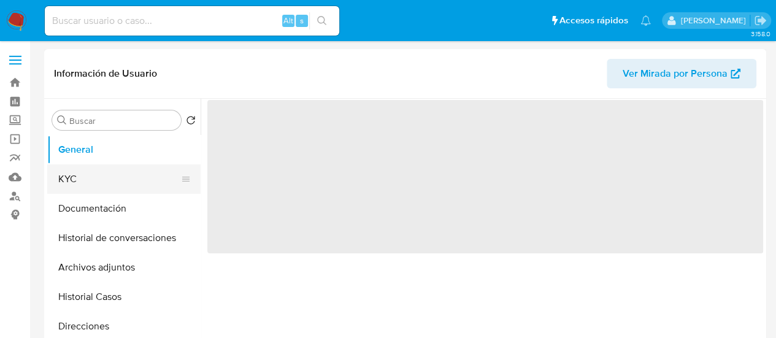
click at [64, 174] on button "KYC" at bounding box center [119, 178] width 144 height 29
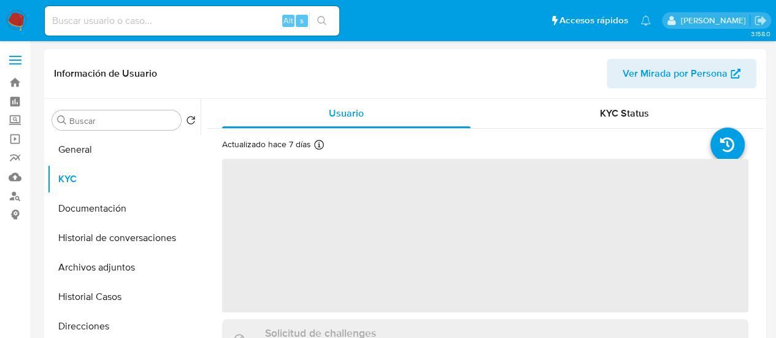
select select "10"
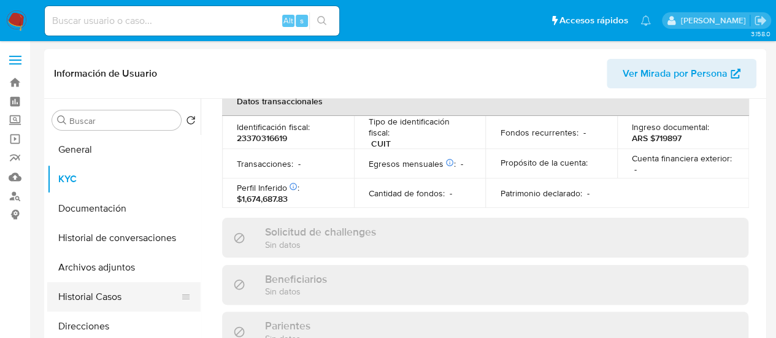
scroll to position [692, 0]
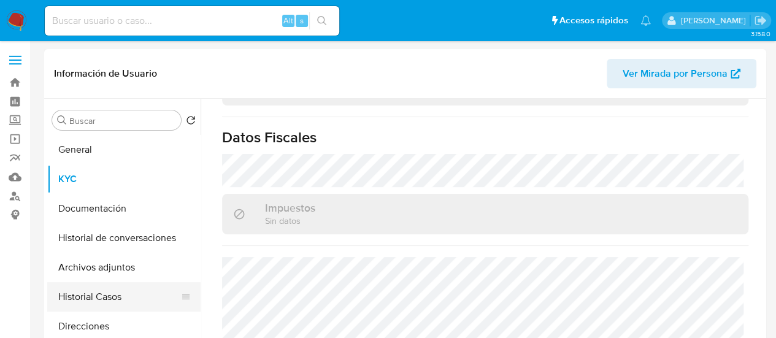
click at [103, 294] on button "Historial Casos" at bounding box center [119, 296] width 144 height 29
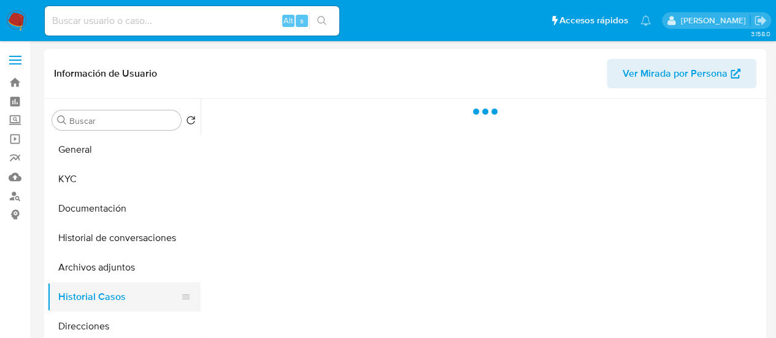
scroll to position [0, 0]
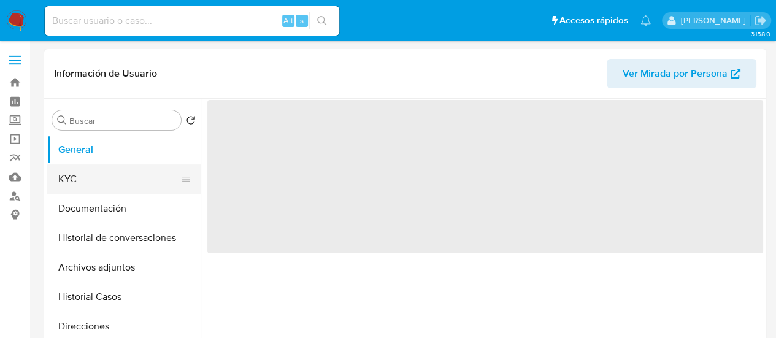
click at [69, 182] on button "KYC" at bounding box center [119, 178] width 144 height 29
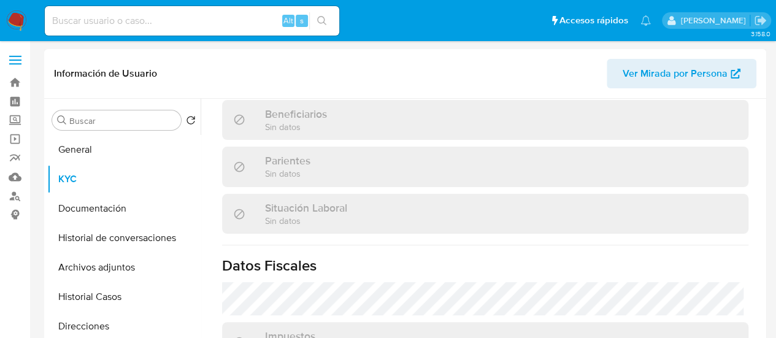
select select "10"
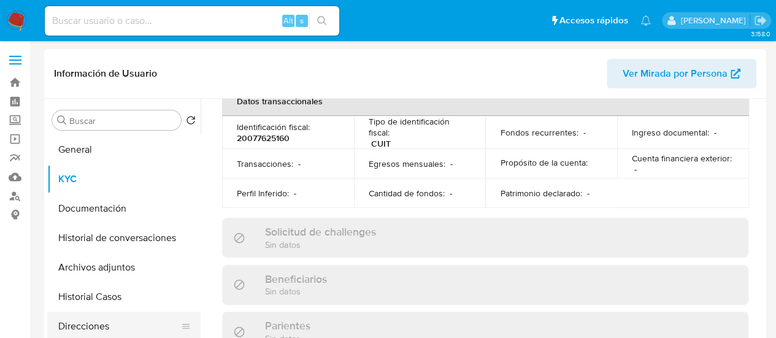
scroll to position [696, 0]
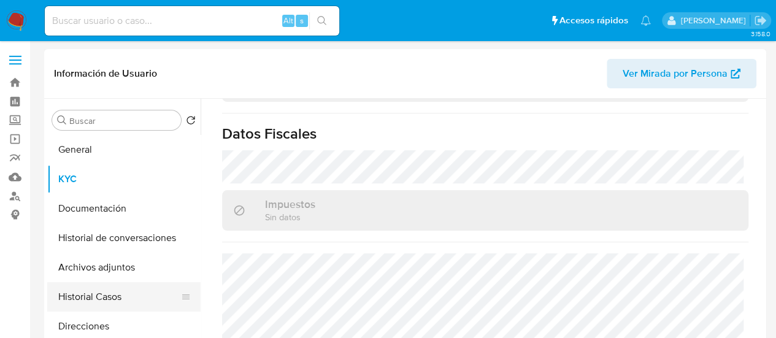
click at [96, 303] on button "Historial Casos" at bounding box center [119, 296] width 144 height 29
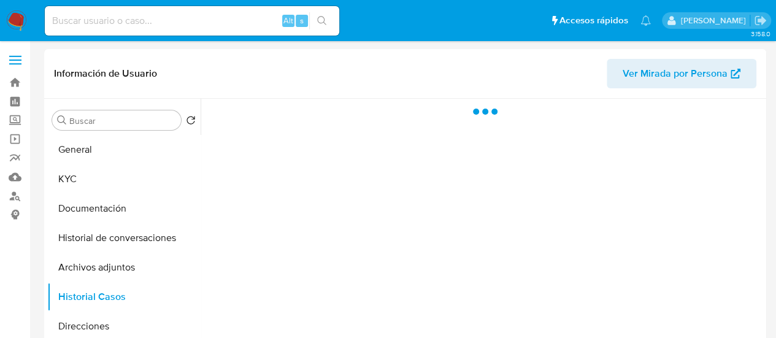
scroll to position [0, 0]
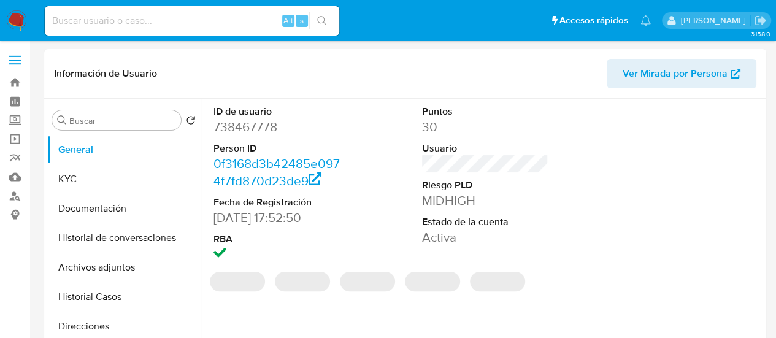
select select "10"
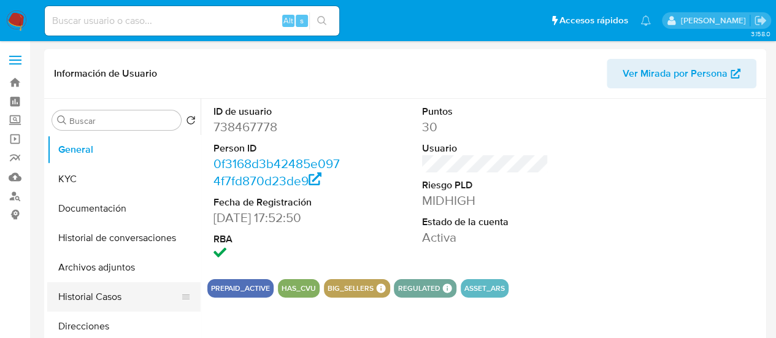
drag, startPoint x: 0, startPoint y: 0, endPoint x: 106, endPoint y: 299, distance: 317.7
click at [106, 299] on button "Historial Casos" at bounding box center [119, 296] width 144 height 29
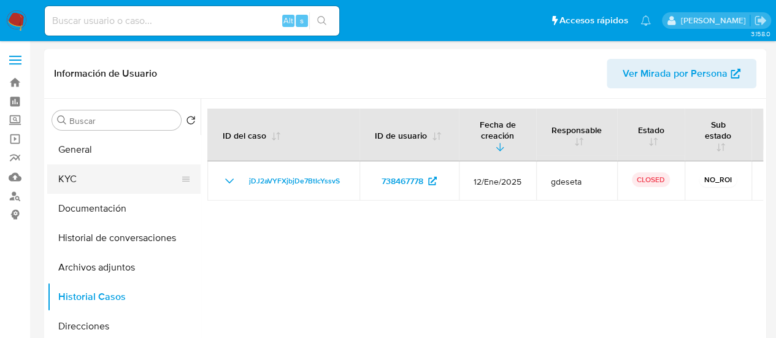
click at [85, 175] on button "KYC" at bounding box center [119, 178] width 144 height 29
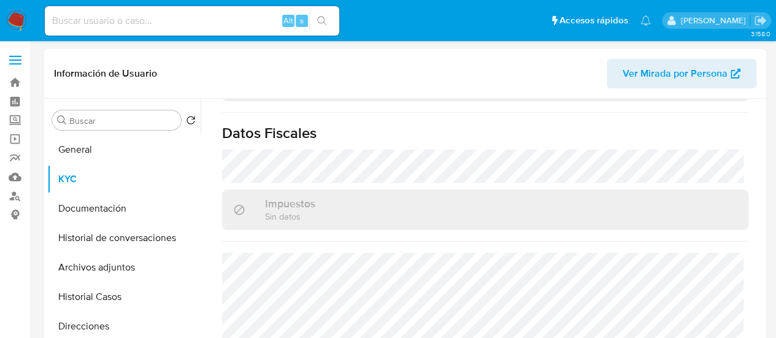
scroll to position [665, 0]
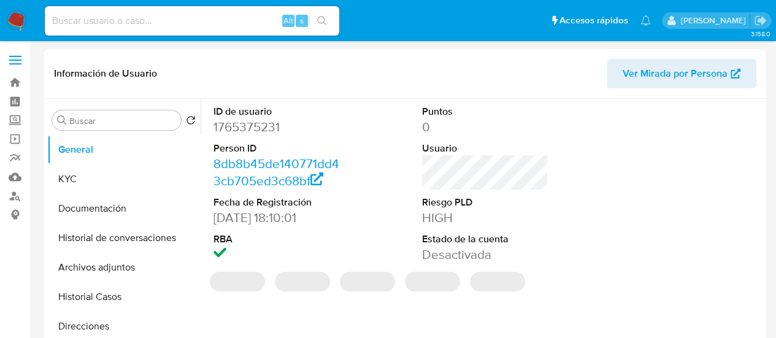
select select "10"
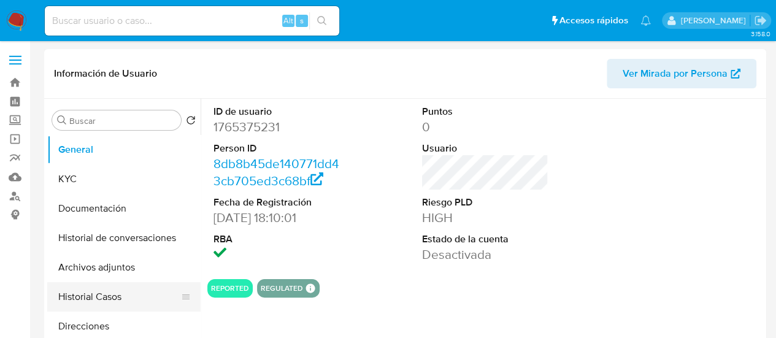
click at [68, 295] on button "Historial Casos" at bounding box center [119, 296] width 144 height 29
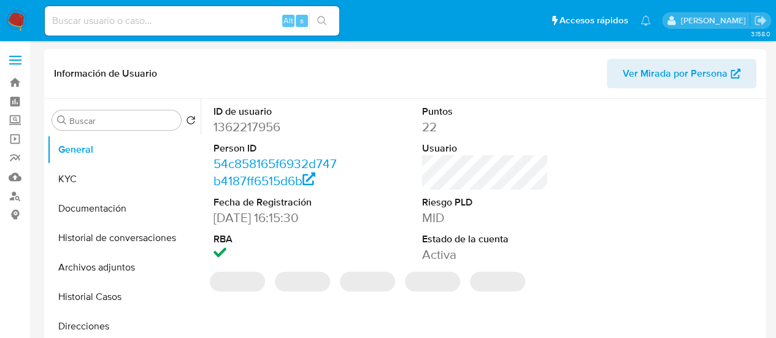
select select "10"
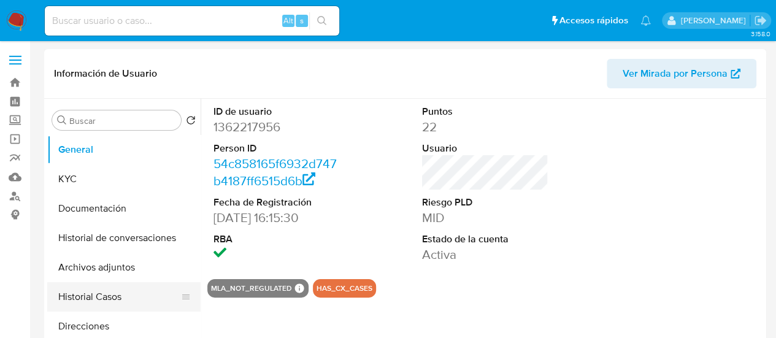
click at [118, 294] on button "Historial Casos" at bounding box center [119, 296] width 144 height 29
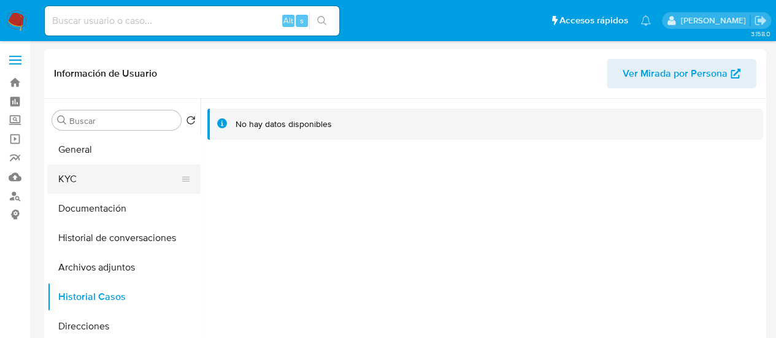
click at [120, 180] on button "KYC" at bounding box center [119, 178] width 144 height 29
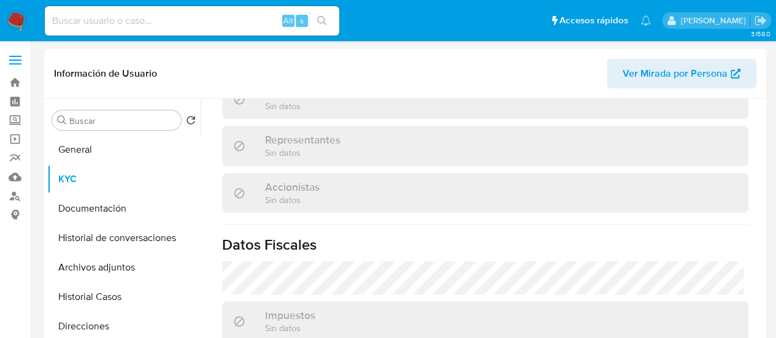
scroll to position [949, 0]
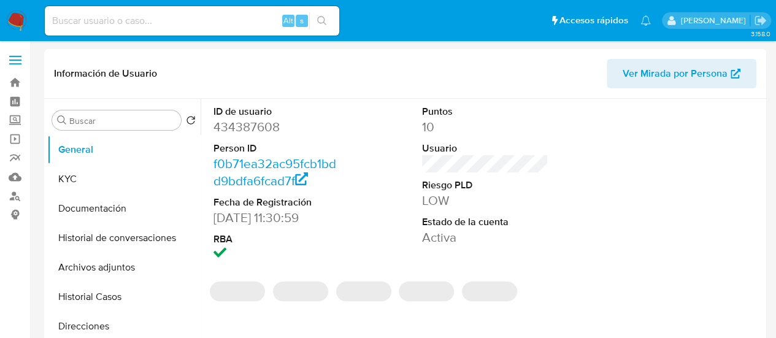
select select "10"
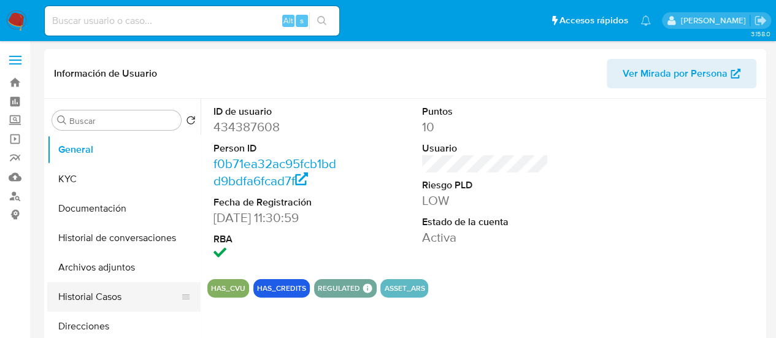
click at [94, 291] on button "Historial Casos" at bounding box center [119, 296] width 144 height 29
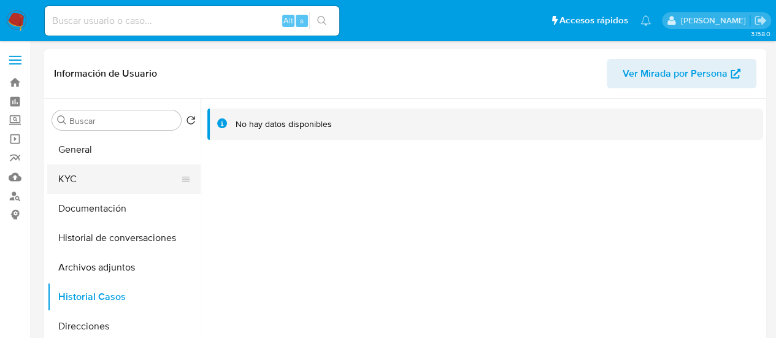
click at [96, 171] on button "KYC" at bounding box center [119, 178] width 144 height 29
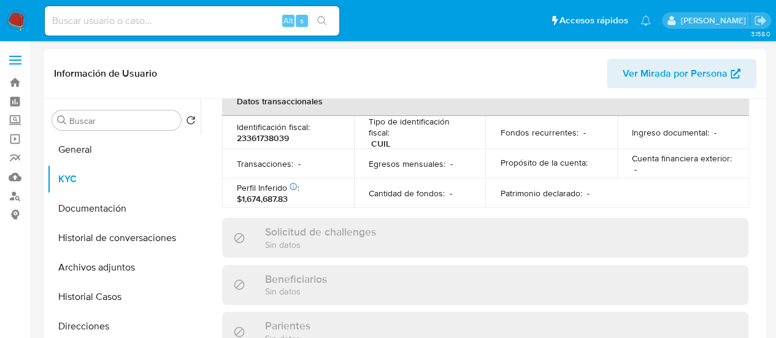
scroll to position [692, 0]
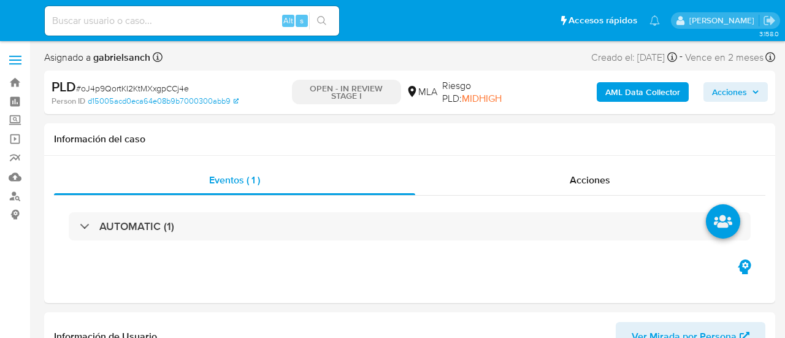
select select "10"
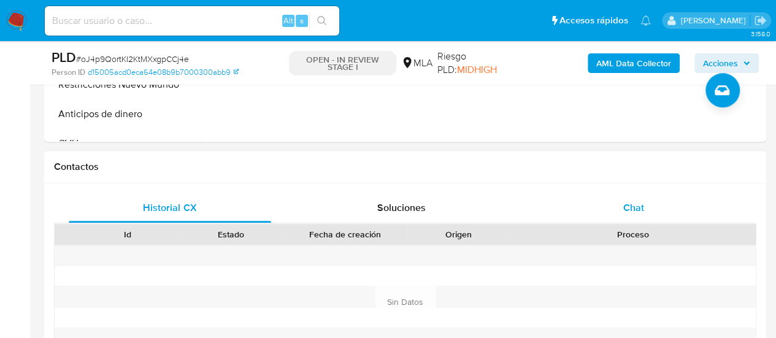
click at [612, 211] on div "Chat" at bounding box center [634, 207] width 202 height 29
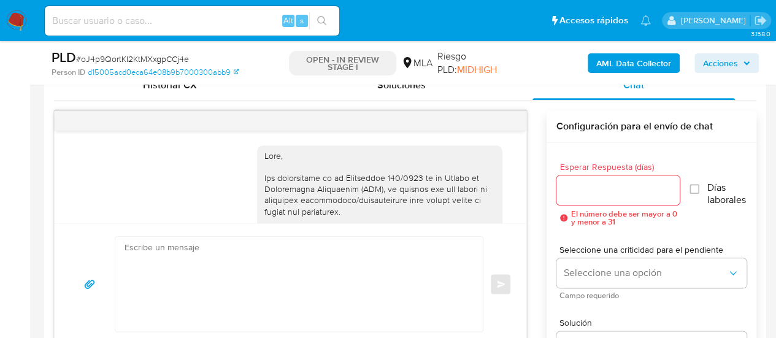
scroll to position [872, 0]
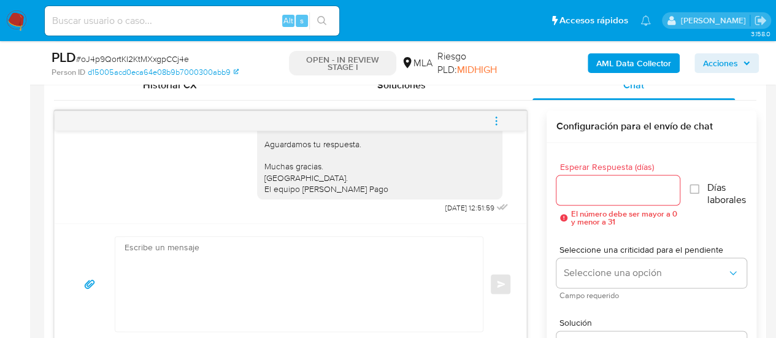
click at [274, 278] on textarea at bounding box center [296, 284] width 343 height 94
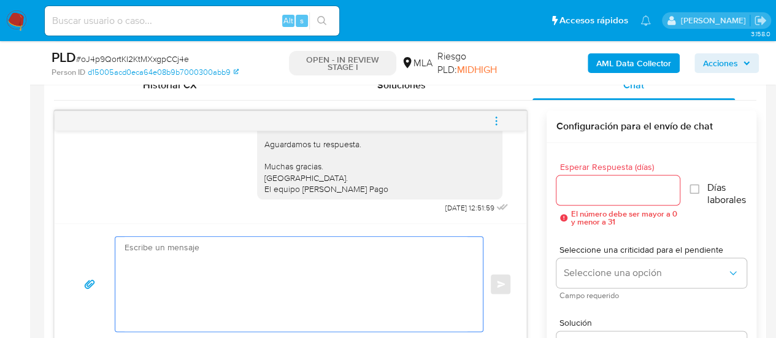
paste textarea "Hola, En función de las operaciones registradas en tu cuenta de Mercado Pago, n…"
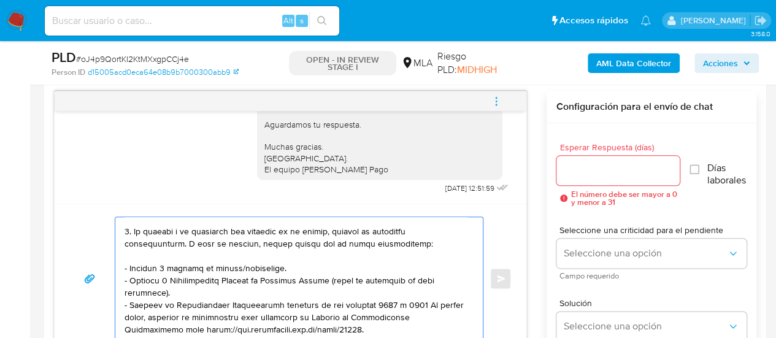
scroll to position [0, 0]
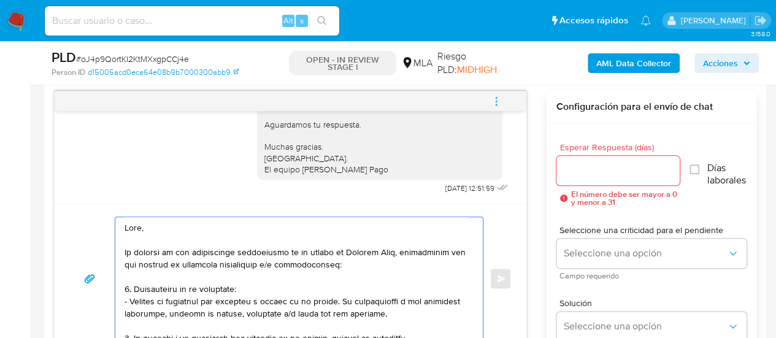
type textarea "Hola, En función de las operaciones registradas en tu cuenta de Mercado Pago, n…"
click at [577, 173] on input "Esperar Respuesta (días)" at bounding box center [618, 171] width 124 height 16
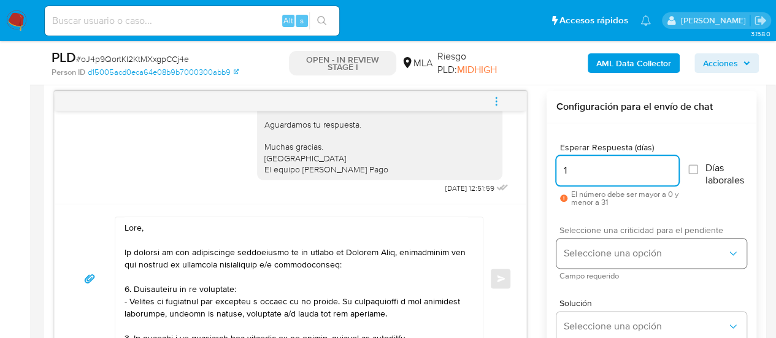
type input "1"
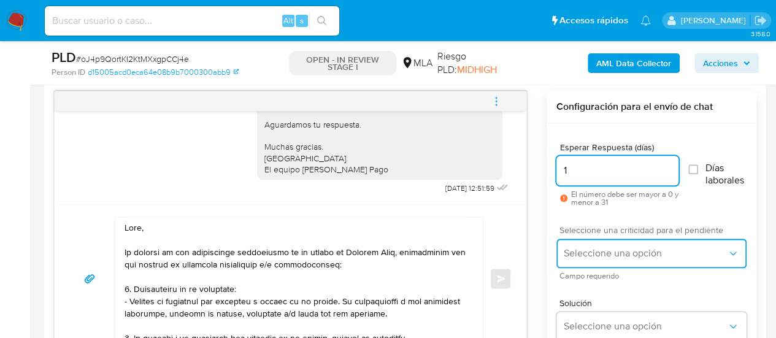
click at [581, 252] on span "Seleccione una opción" at bounding box center [645, 253] width 163 height 12
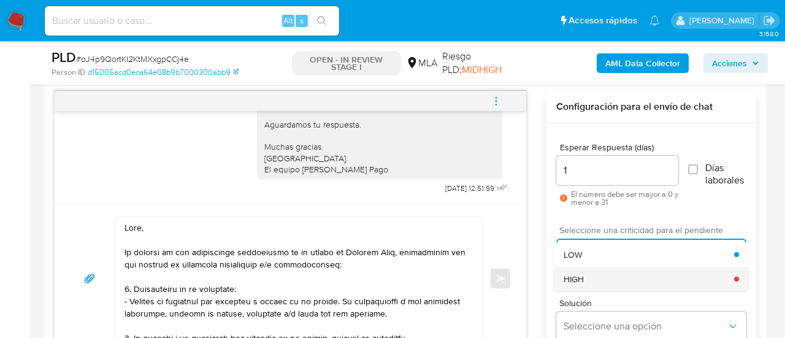
click at [583, 276] on span "HIGH" at bounding box center [574, 279] width 20 height 11
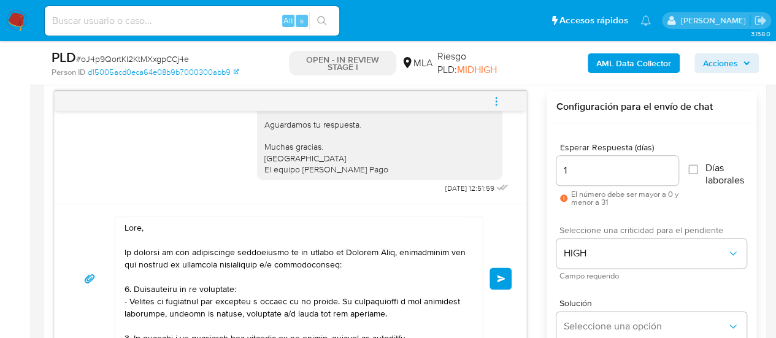
click at [499, 277] on span "Enviar" at bounding box center [501, 278] width 9 height 7
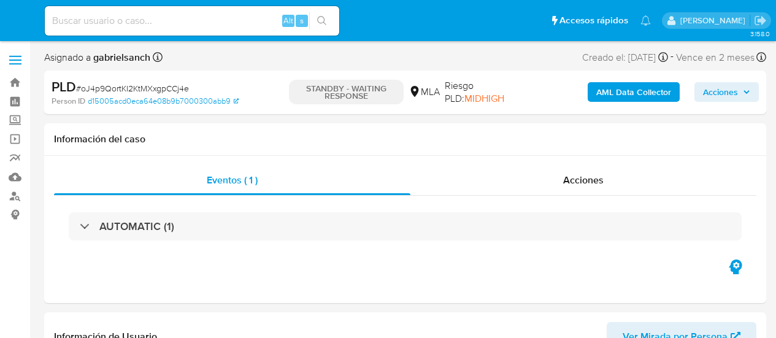
select select "10"
click at [137, 28] on input at bounding box center [192, 21] width 294 height 16
click at [129, 23] on input at bounding box center [192, 21] width 294 height 16
paste input "lo0dtTWE5LDXxq81b8yaI6fc"
type input "lo0dtTWE5LDXxq81b8yaI6fc"
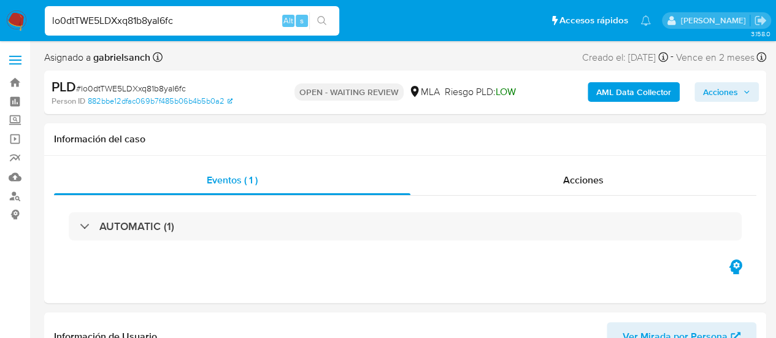
select select "10"
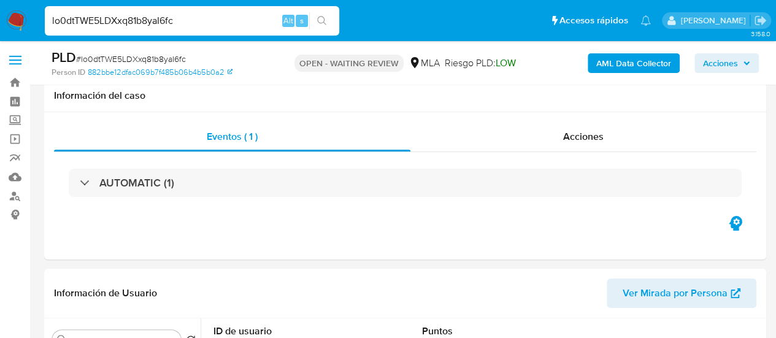
scroll to position [429, 0]
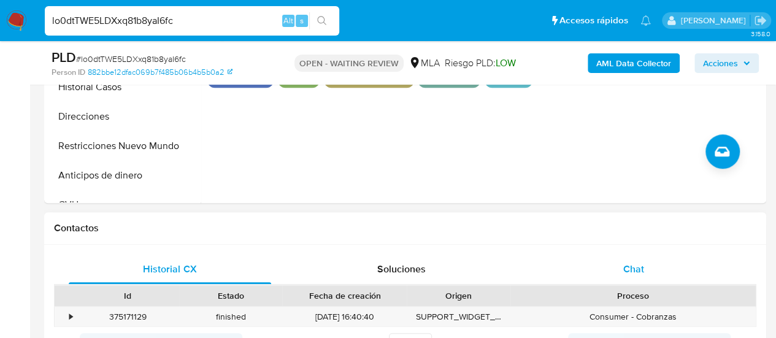
click at [634, 266] on span "Chat" at bounding box center [633, 269] width 21 height 14
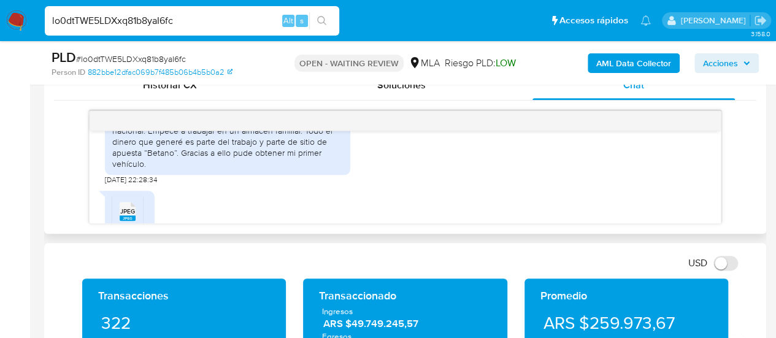
scroll to position [689, 0]
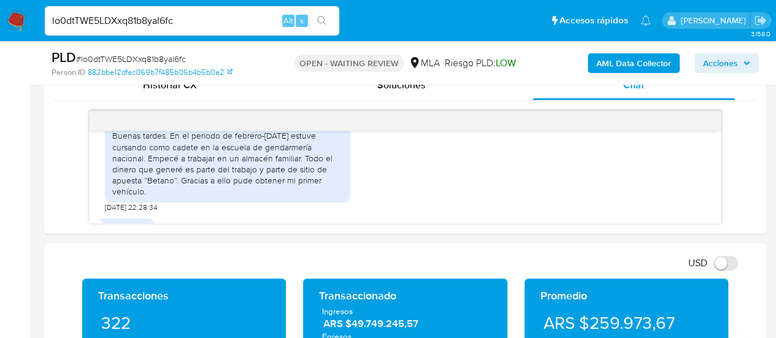
click at [166, 19] on input "lo0dtTWE5LDXxq81b8yaI6fc" at bounding box center [192, 21] width 294 height 16
paste input "6oKK1TWxnHfR3iTt4YPma3f"
type input "l6oKK1TWxnHfR3iTt4YPma3f"
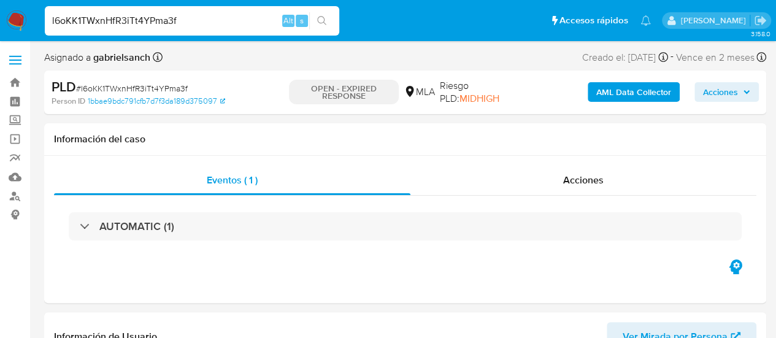
select select "10"
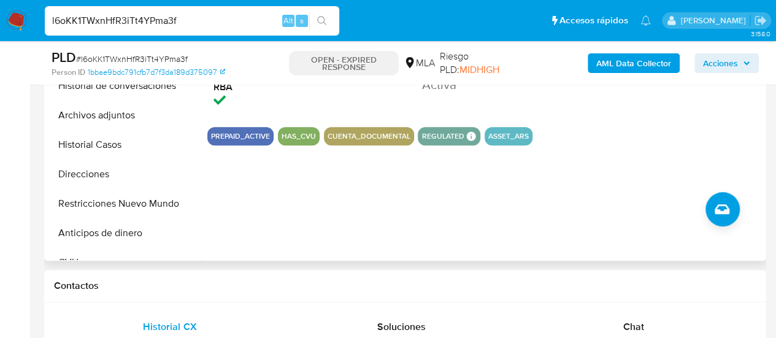
scroll to position [429, 0]
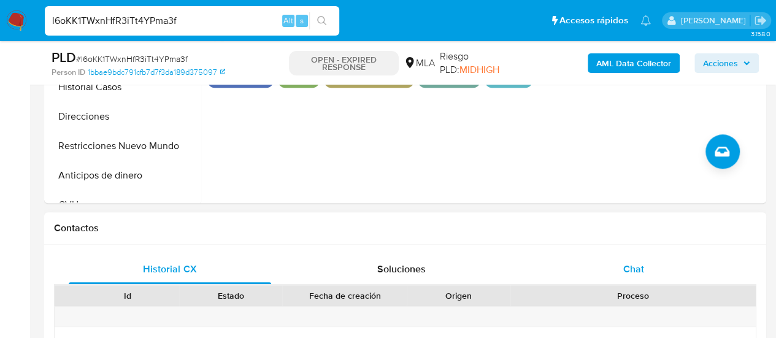
click at [690, 259] on div "Chat" at bounding box center [634, 269] width 202 height 29
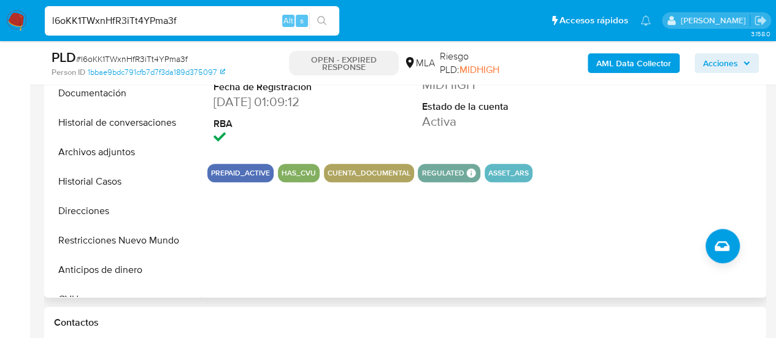
scroll to position [307, 0]
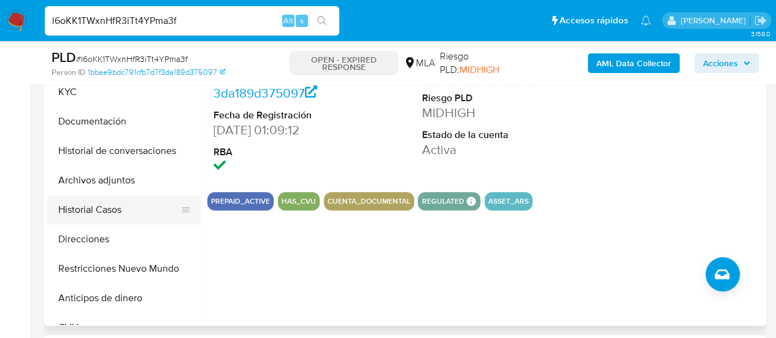
click at [118, 212] on button "Historial Casos" at bounding box center [119, 209] width 144 height 29
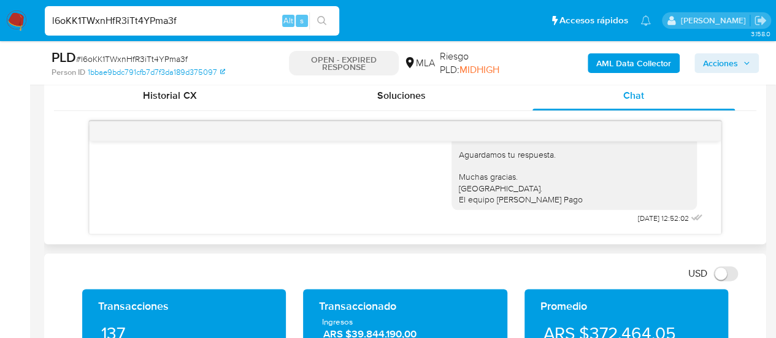
scroll to position [614, 0]
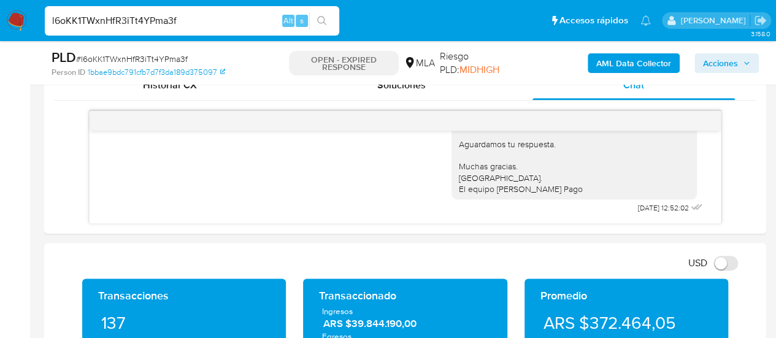
click at [161, 19] on input "l6oKK1TWxnHfR3iTt4YPma3f" at bounding box center [192, 21] width 294 height 16
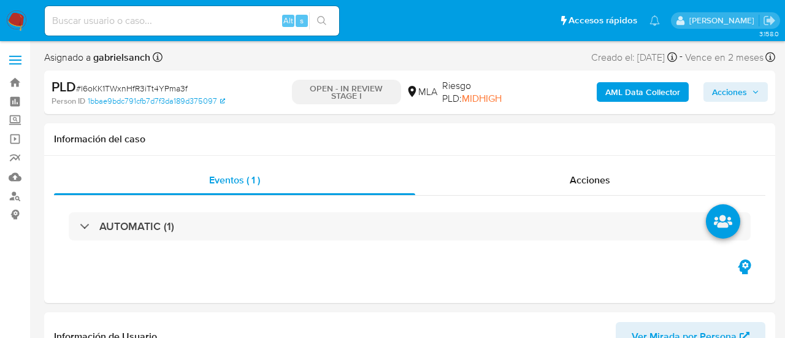
select select "10"
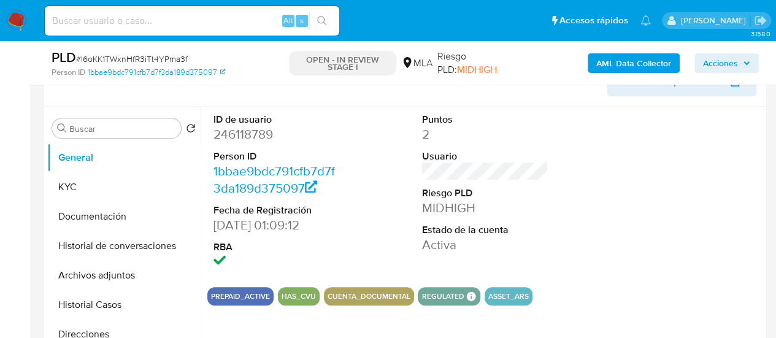
scroll to position [245, 0]
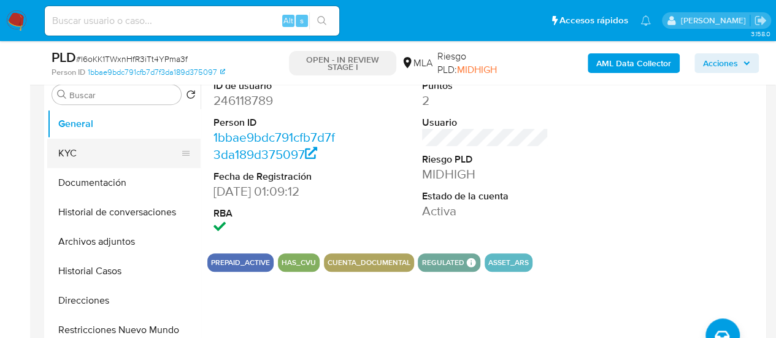
click at [98, 152] on button "KYC" at bounding box center [119, 153] width 144 height 29
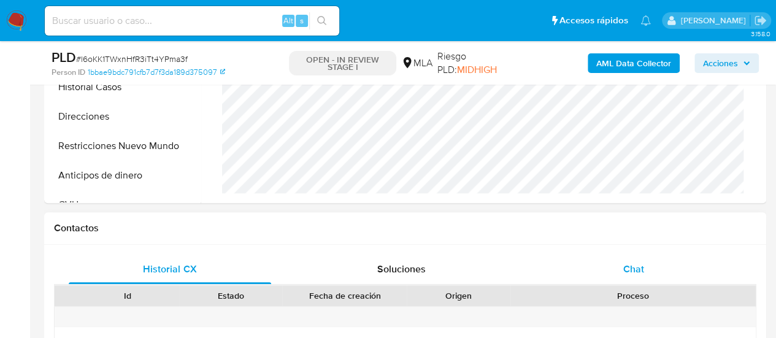
scroll to position [491, 0]
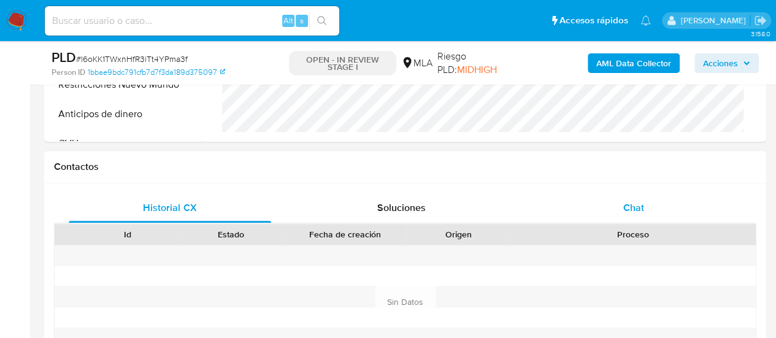
click at [611, 206] on div "Chat" at bounding box center [634, 207] width 202 height 29
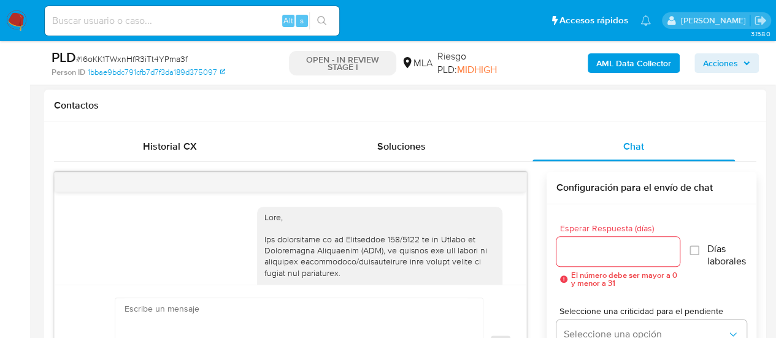
scroll to position [872, 0]
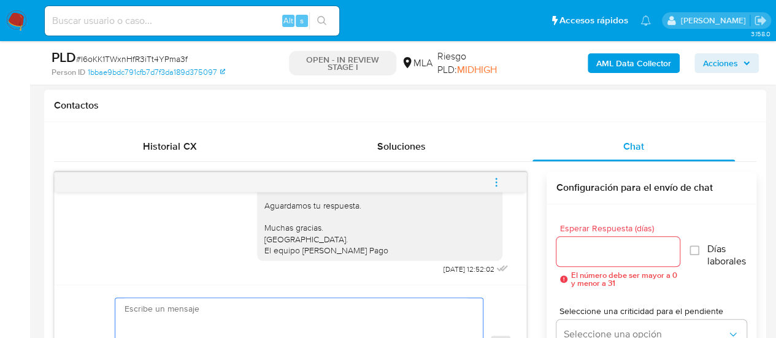
paste textarea "Hola, En función de las operaciones registradas en tu cuenta de Mercado Pago, n…"
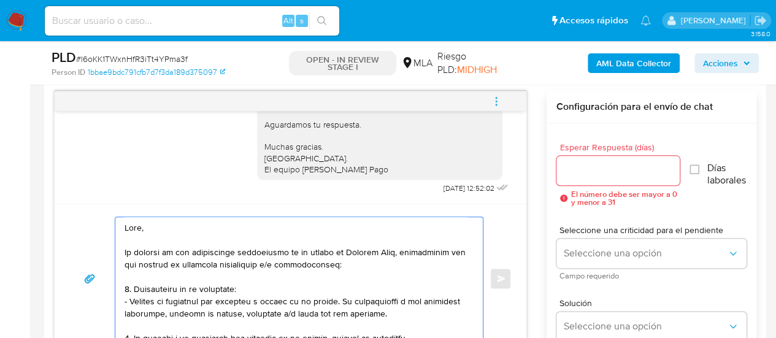
scroll to position [458, 0]
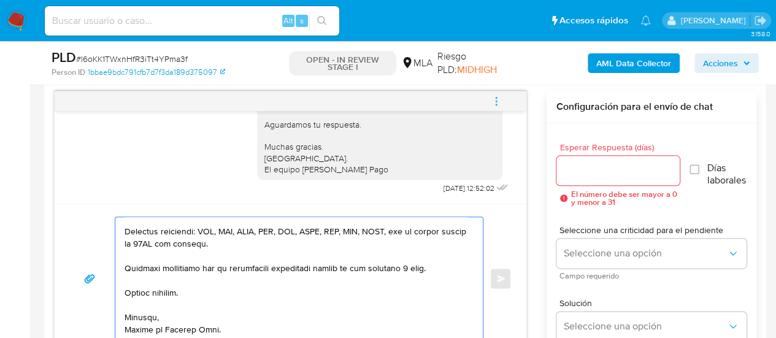
type textarea "Hola, En función de las operaciones registradas en tu cuenta de Mercado Pago, n…"
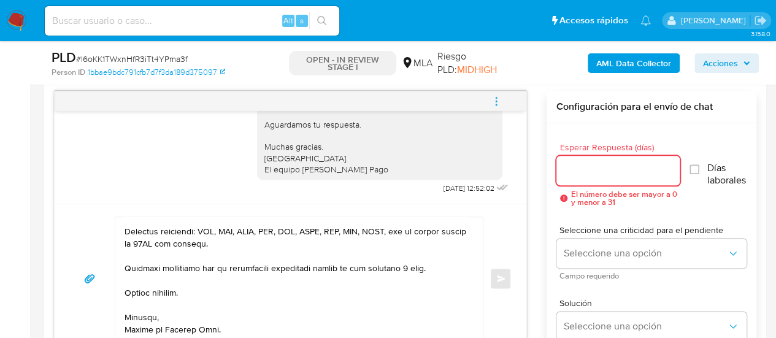
click at [593, 169] on input "Esperar Respuesta (días)" at bounding box center [618, 171] width 124 height 16
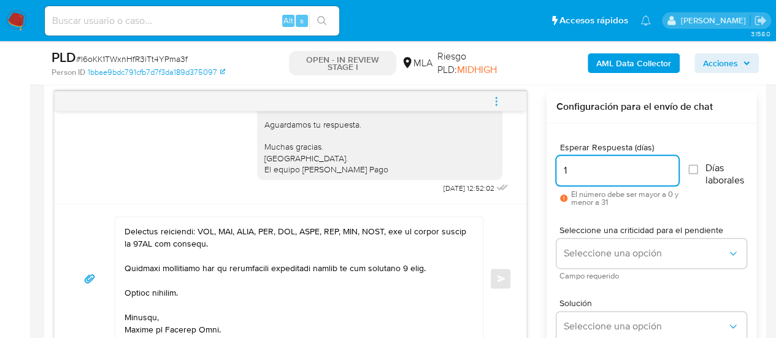
type input "1"
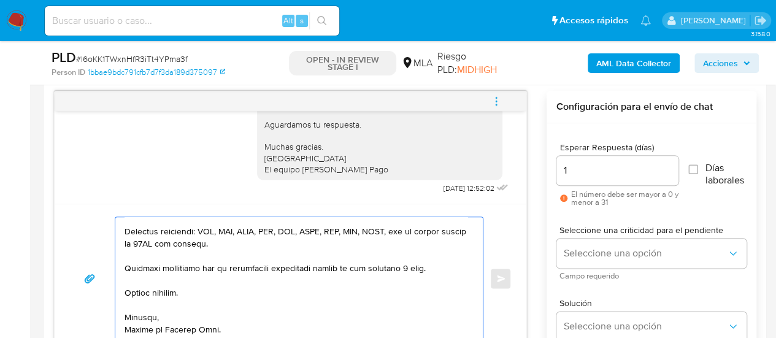
click at [374, 263] on textarea at bounding box center [296, 278] width 343 height 123
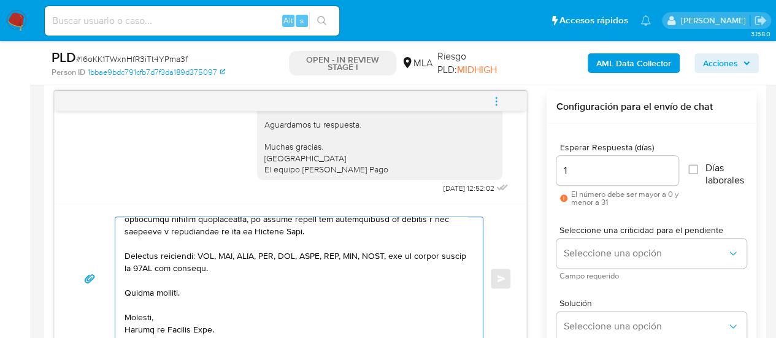
scroll to position [438, 0]
type textarea "Hola, En función de las operaciones registradas en tu cuenta de Mercado Pago, n…"
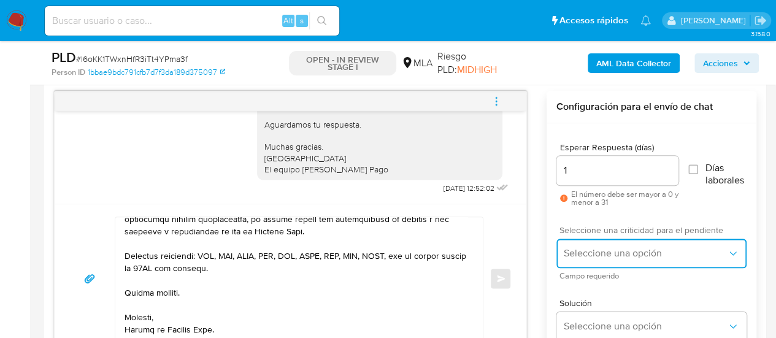
click at [583, 241] on button "Seleccione una opción" at bounding box center [651, 253] width 190 height 29
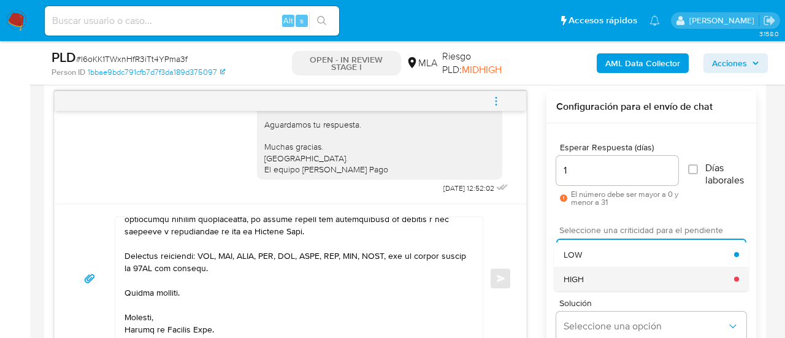
click at [600, 271] on div "HIGH" at bounding box center [649, 279] width 171 height 25
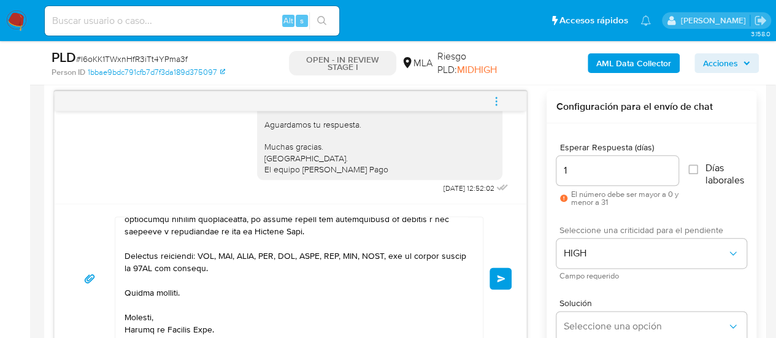
click at [493, 278] on button "Enviar" at bounding box center [501, 279] width 22 height 22
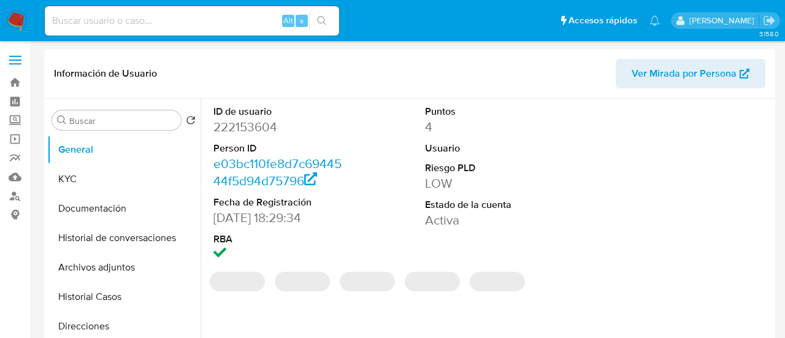
select select "10"
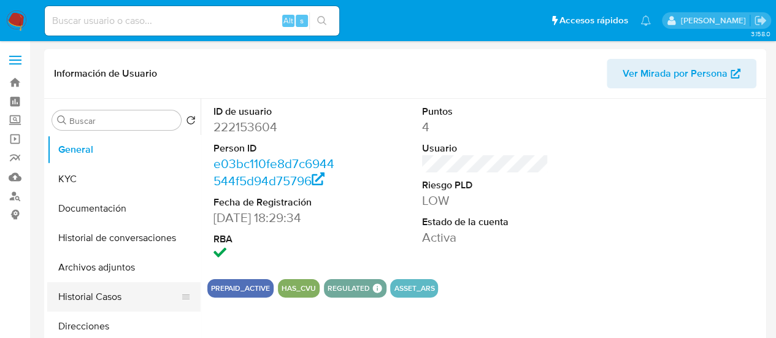
click at [94, 300] on button "Historial Casos" at bounding box center [119, 296] width 144 height 29
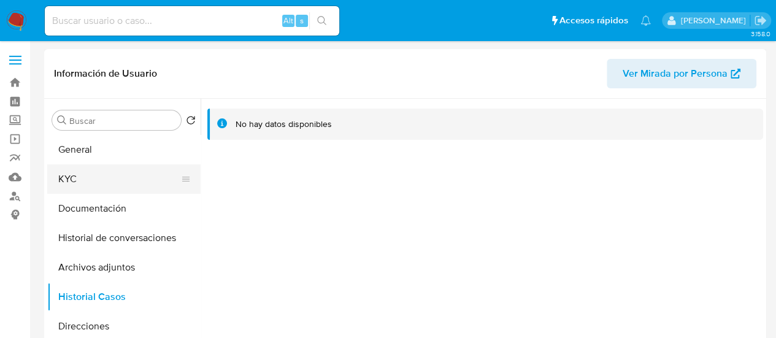
click at [110, 180] on button "KYC" at bounding box center [119, 178] width 144 height 29
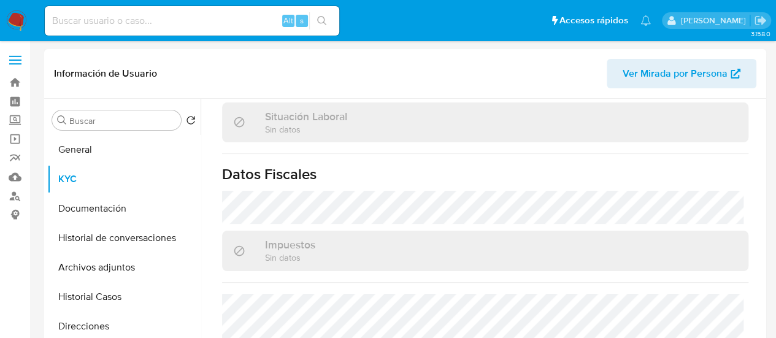
scroll to position [692, 0]
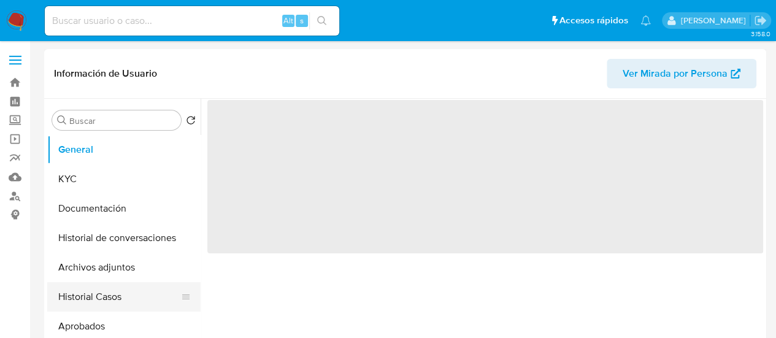
click at [77, 298] on button "Historial Casos" at bounding box center [119, 296] width 144 height 29
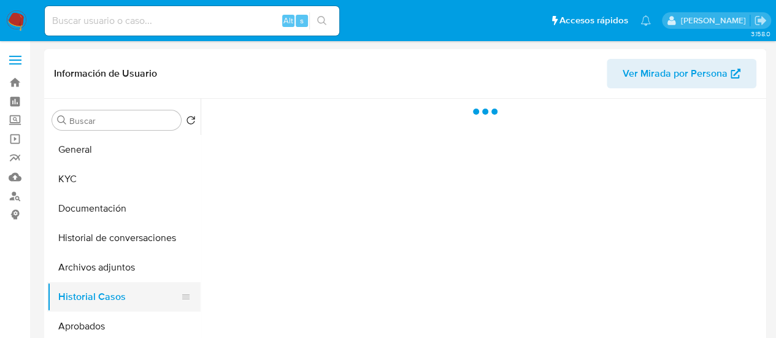
select select "10"
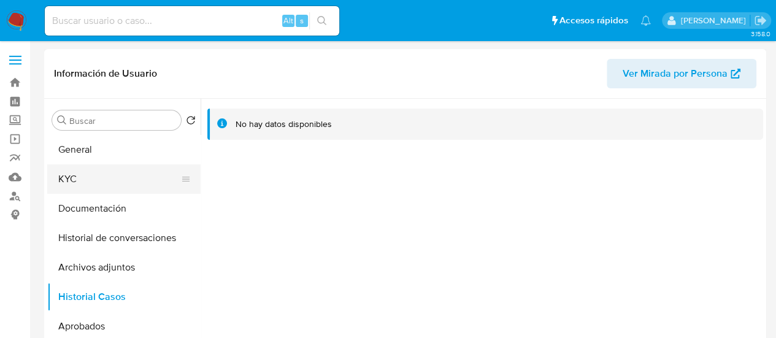
click at [69, 178] on button "KYC" at bounding box center [119, 178] width 144 height 29
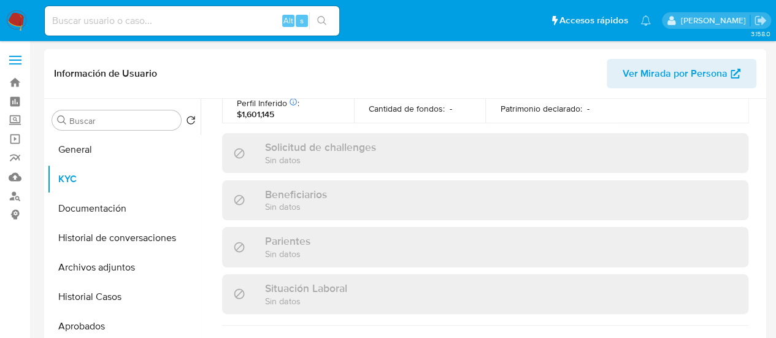
scroll to position [696, 0]
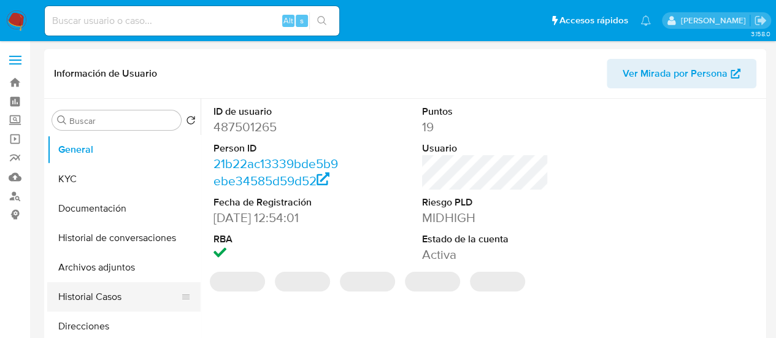
click at [96, 299] on button "Historial Casos" at bounding box center [119, 296] width 144 height 29
select select "10"
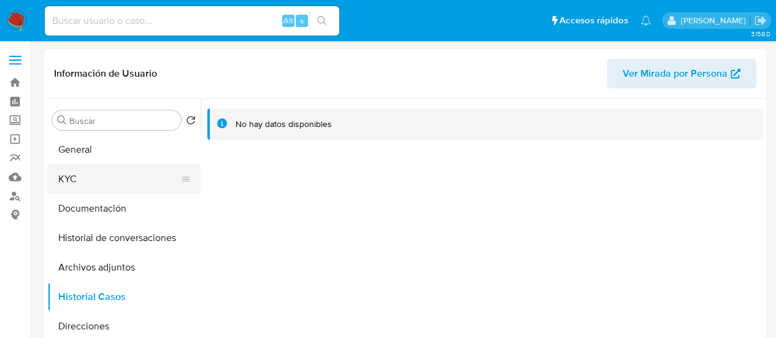
click at [83, 180] on button "KYC" at bounding box center [119, 178] width 144 height 29
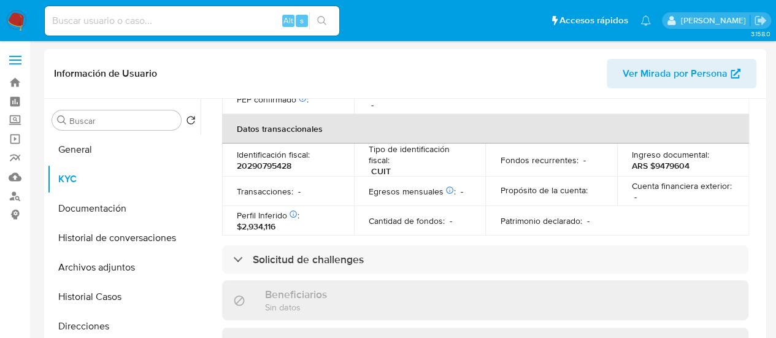
scroll to position [672, 0]
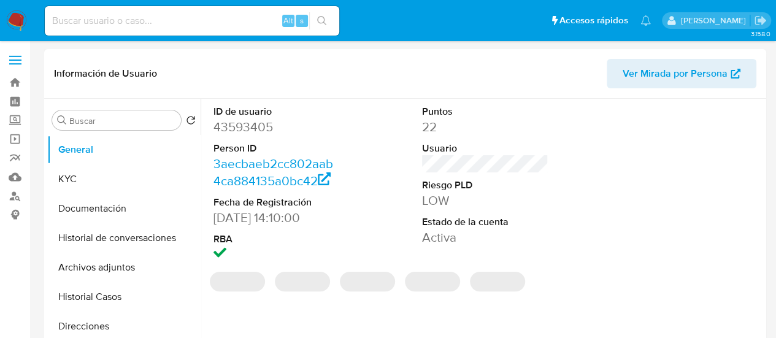
select select "10"
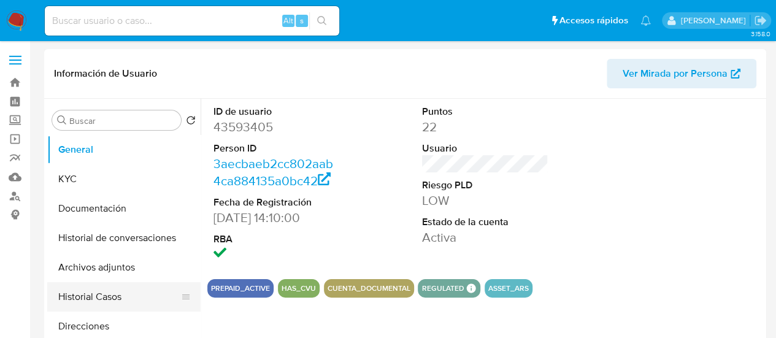
click at [61, 295] on button "Historial Casos" at bounding box center [119, 296] width 144 height 29
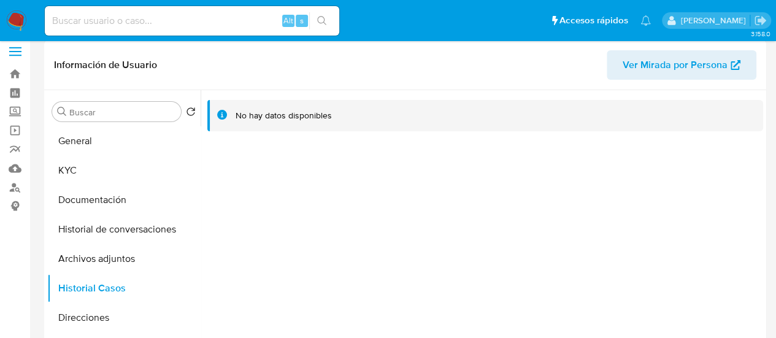
scroll to position [61, 0]
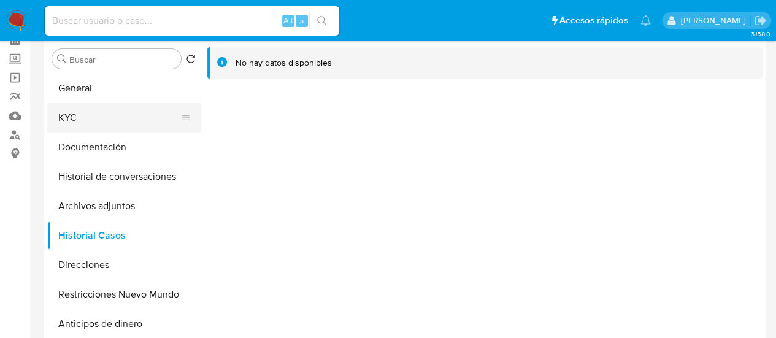
click at [107, 116] on button "KYC" at bounding box center [119, 117] width 144 height 29
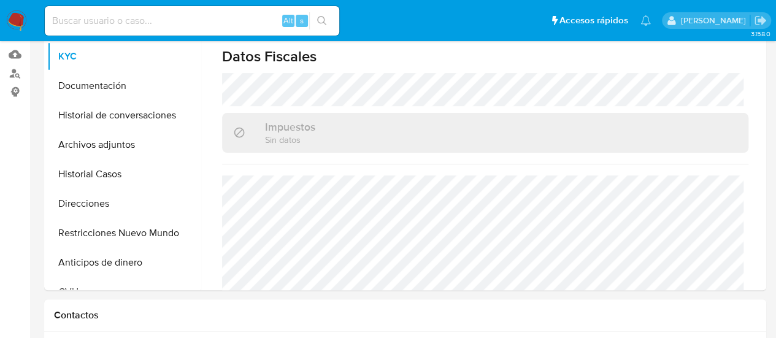
scroll to position [675, 0]
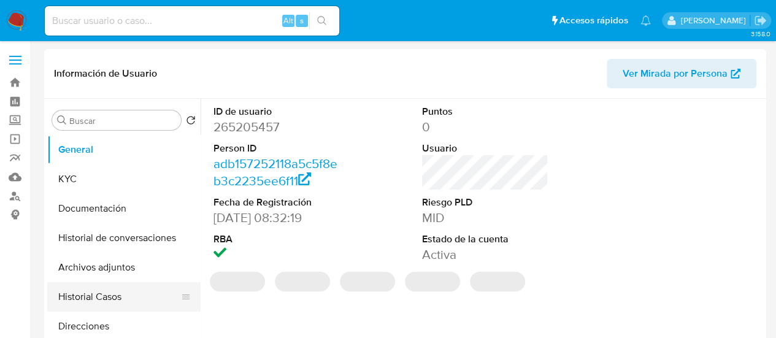
select select "10"
click at [93, 303] on button "Historial Casos" at bounding box center [119, 296] width 144 height 29
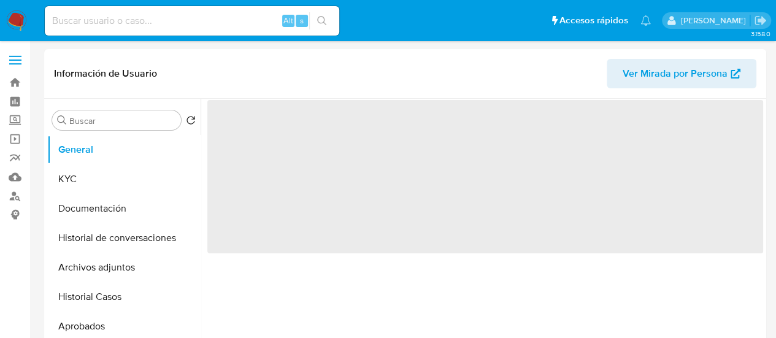
click at [86, 306] on button "Historial Casos" at bounding box center [123, 296] width 153 height 29
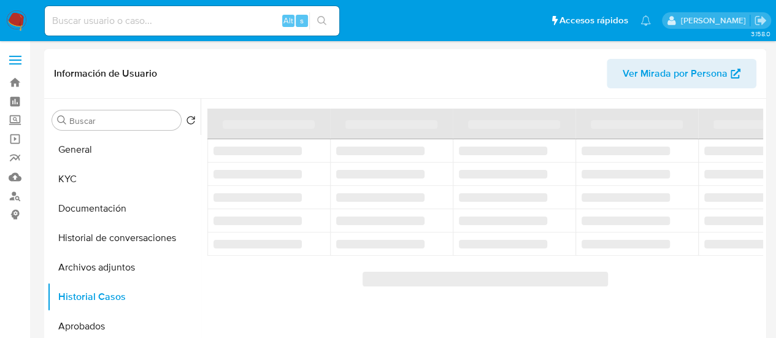
select select "10"
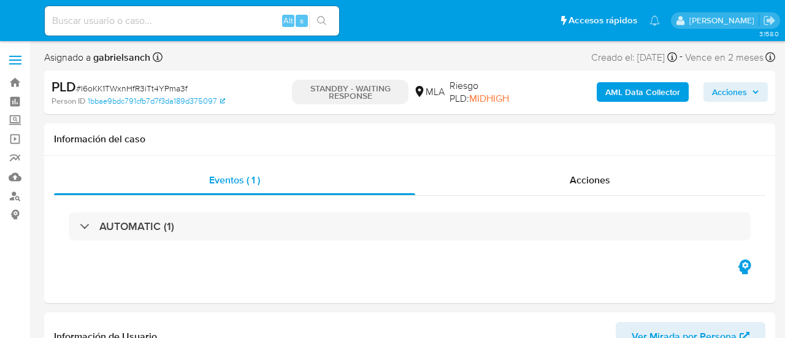
select select "10"
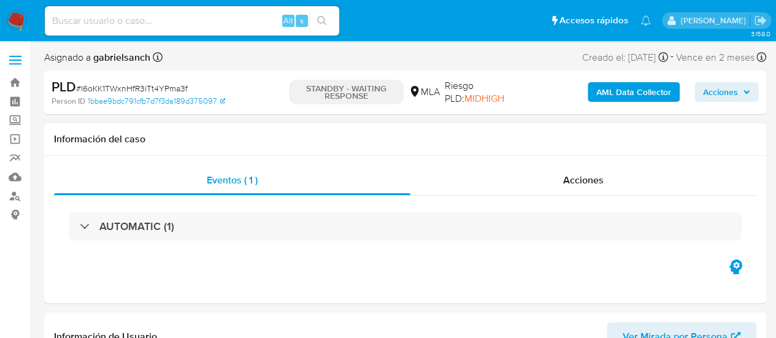
click at [171, 29] on div "Alt s" at bounding box center [192, 20] width 294 height 29
click at [166, 23] on input at bounding box center [192, 21] width 294 height 16
paste input "zA6uurYjsghh9BfCmVQrwE2K"
type input "zA6uurYjsghh9BfCmVQrwE2K"
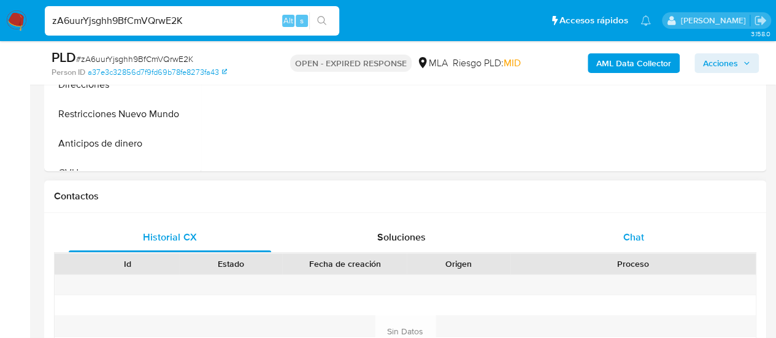
scroll to position [491, 0]
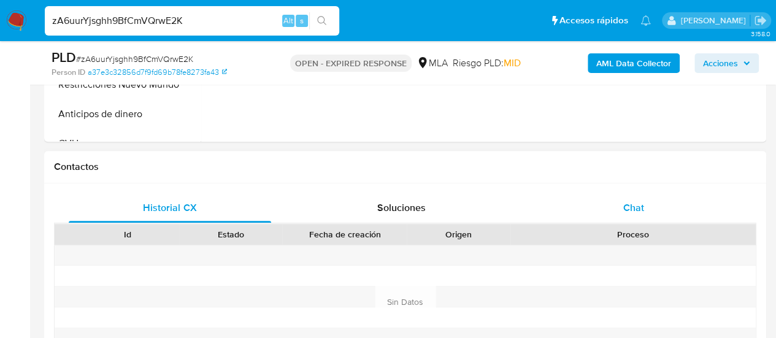
click at [620, 218] on div "Chat" at bounding box center [634, 207] width 202 height 29
select select "10"
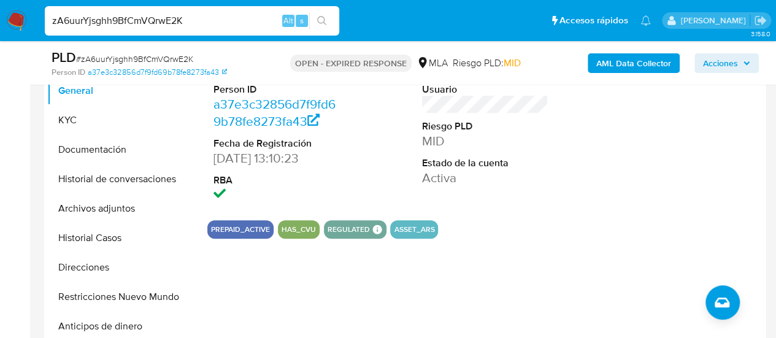
scroll to position [245, 0]
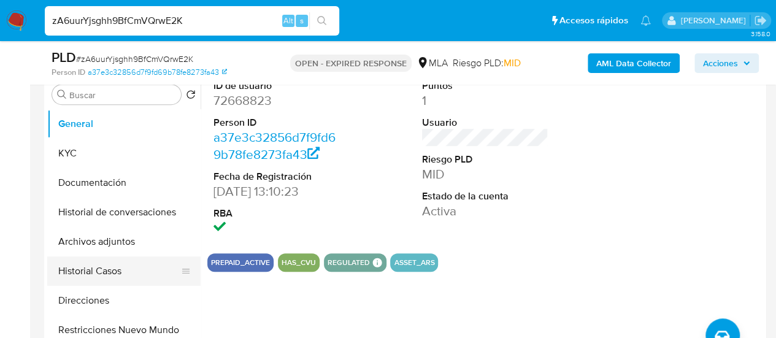
click at [87, 275] on button "Historial Casos" at bounding box center [119, 270] width 144 height 29
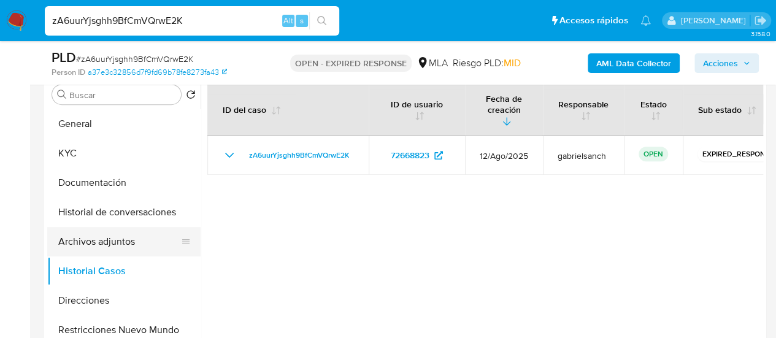
click at [102, 239] on button "Archivos adjuntos" at bounding box center [119, 241] width 144 height 29
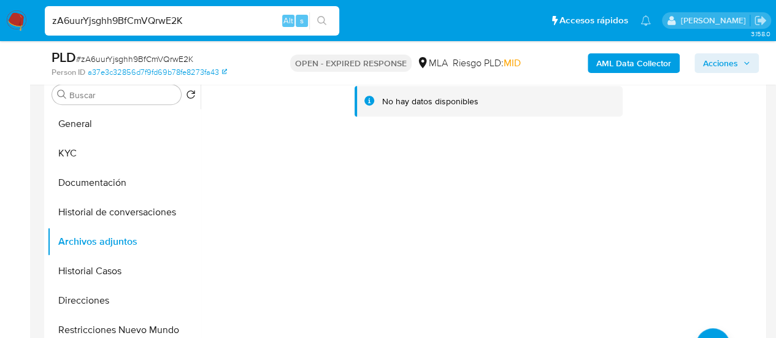
click at [146, 14] on input "zA6uurYjsghh9BfCmVQrwE2K" at bounding box center [192, 21] width 294 height 16
paste input "sVfoCrLFUmYGtnvpp2cEWuVx"
type input "sVfoCrLFUmYGtnvpp2cEWuVx"
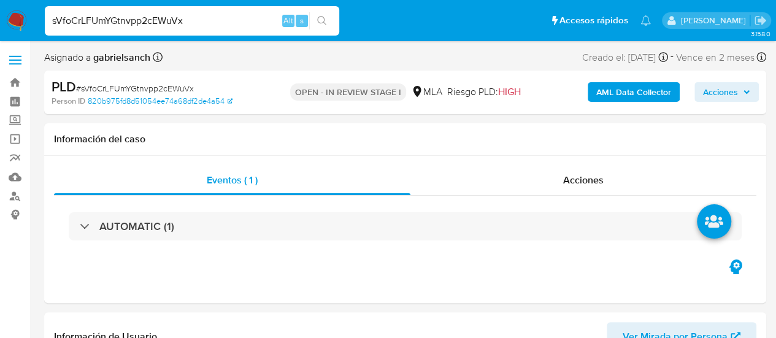
select select "10"
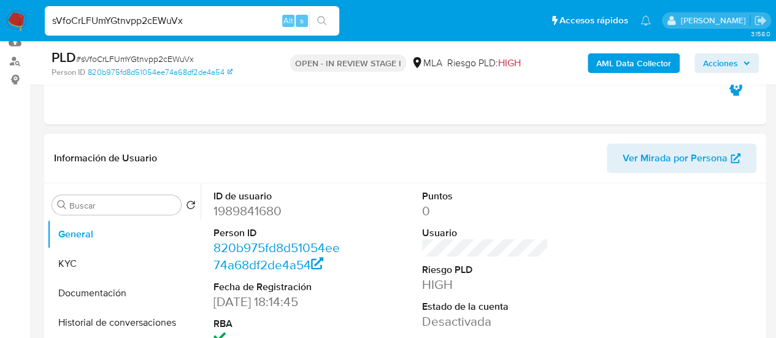
scroll to position [368, 0]
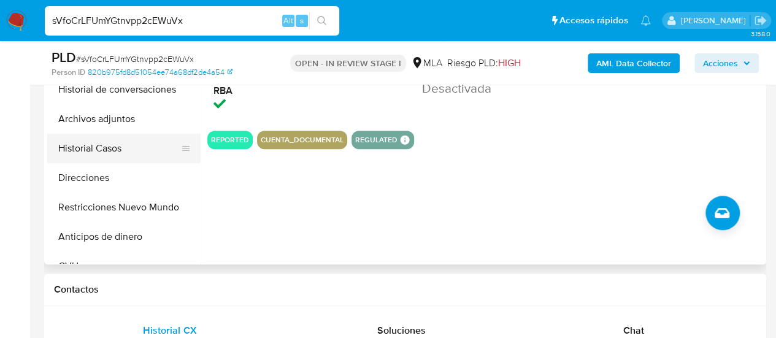
click at [111, 145] on button "Historial Casos" at bounding box center [119, 148] width 144 height 29
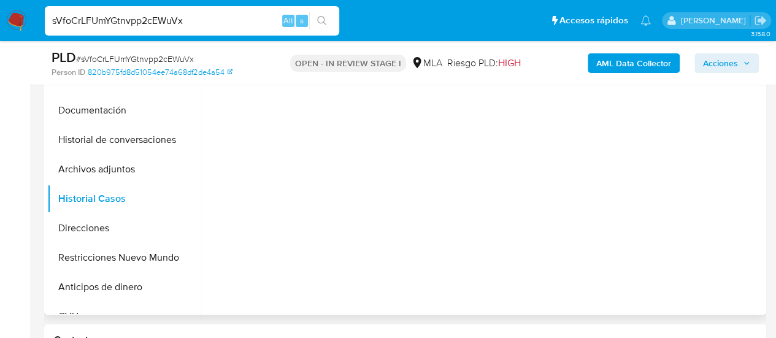
scroll to position [307, 0]
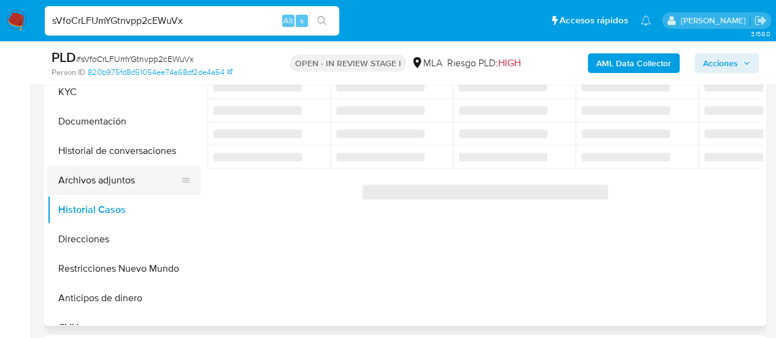
click at [97, 175] on button "Archivos adjuntos" at bounding box center [119, 180] width 144 height 29
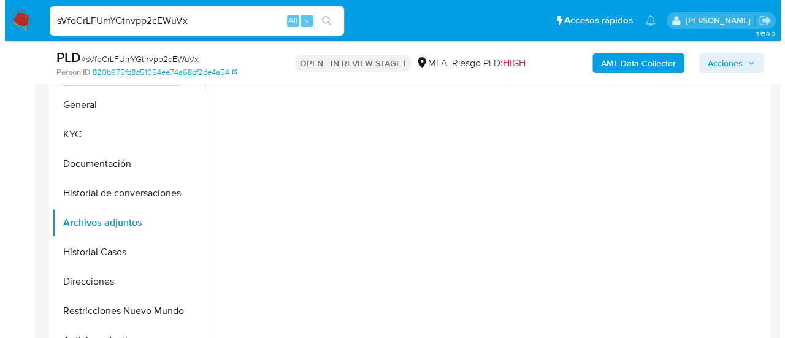
scroll to position [245, 0]
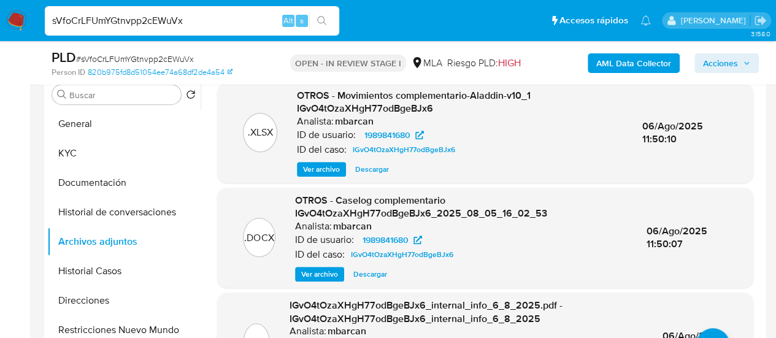
click at [334, 271] on span "Ver archivo" at bounding box center [319, 274] width 37 height 12
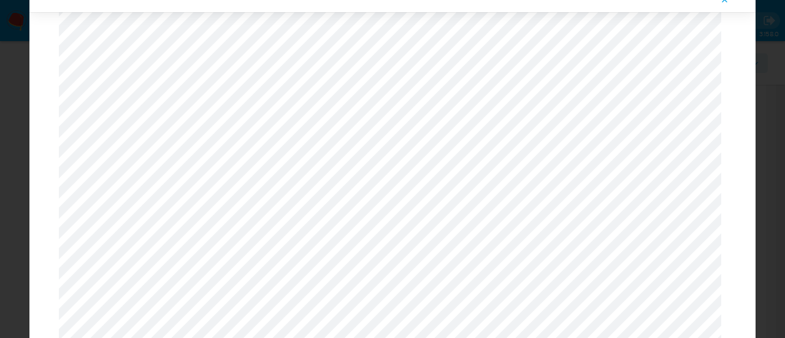
scroll to position [1198, 0]
click at [719, 4] on button "Attachment preview" at bounding box center [725, 0] width 27 height 20
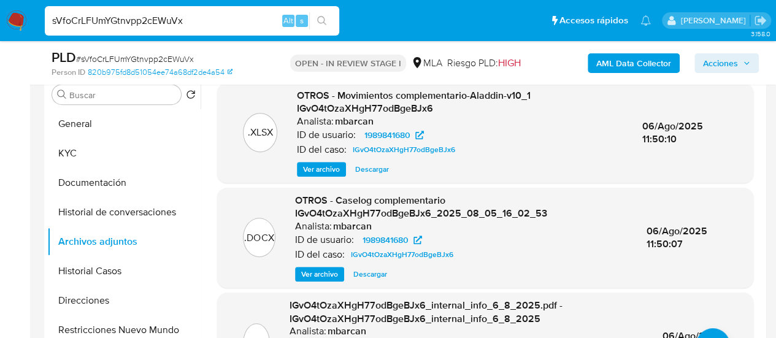
click at [622, 67] on b "AML Data Collector" at bounding box center [633, 63] width 75 height 20
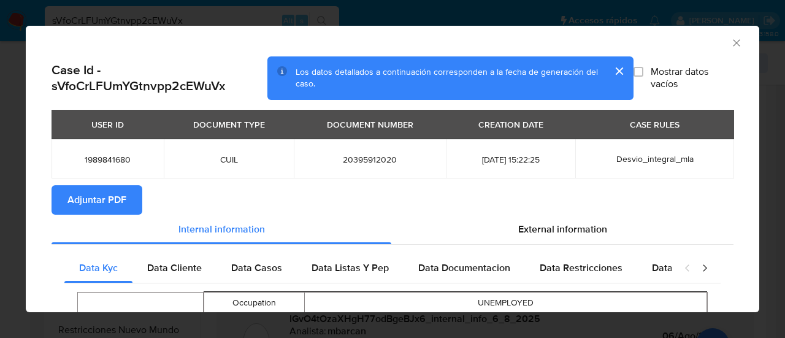
click at [96, 204] on span "Adjuntar PDF" at bounding box center [96, 200] width 59 height 27
click at [731, 42] on icon "Cerrar ventana" at bounding box center [737, 43] width 12 height 12
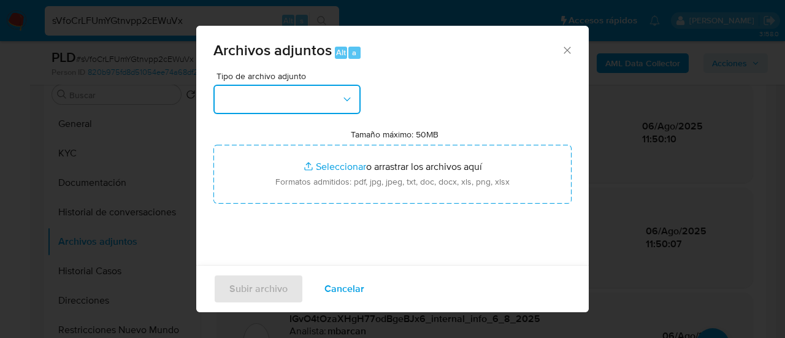
click at [310, 94] on button "button" at bounding box center [287, 99] width 147 height 29
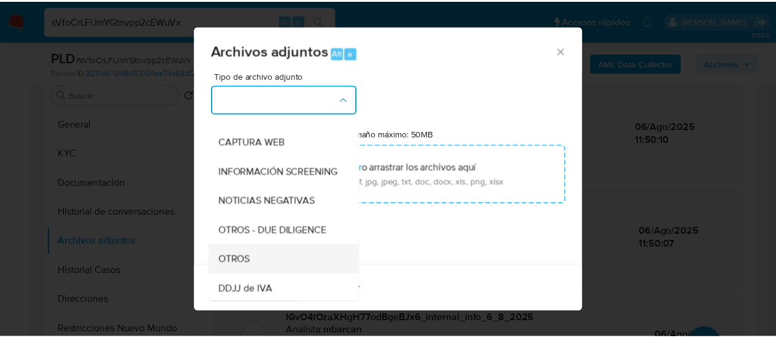
scroll to position [123, 0]
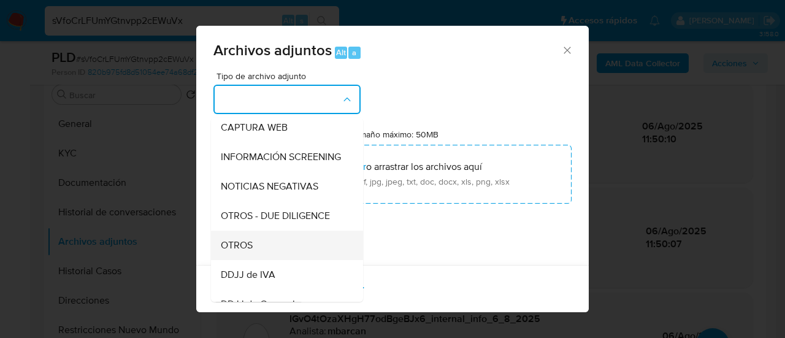
click at [274, 251] on div "OTROS" at bounding box center [283, 245] width 125 height 29
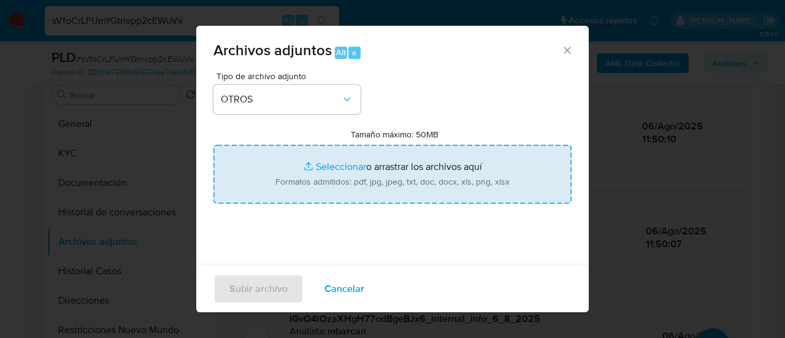
click at [328, 169] on input "Tamaño máximo: 50MB Seleccionar archivos" at bounding box center [393, 174] width 358 height 59
type input "C:\fakepath\Caselog sVfoCrLFUmYGtnvpp2cEWuVx_2025_09_10_17_24_55.docx"
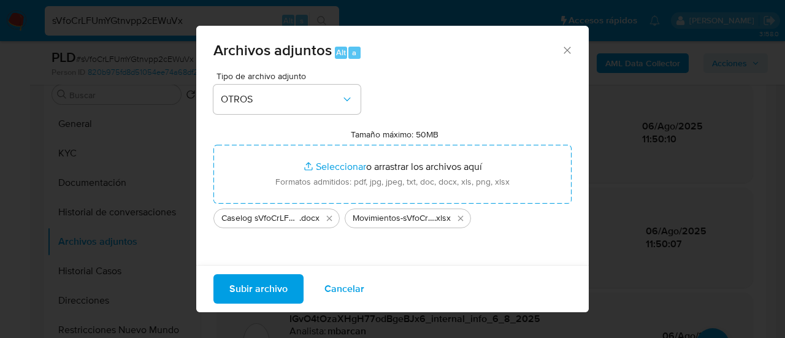
click at [251, 293] on span "Subir archivo" at bounding box center [258, 288] width 58 height 27
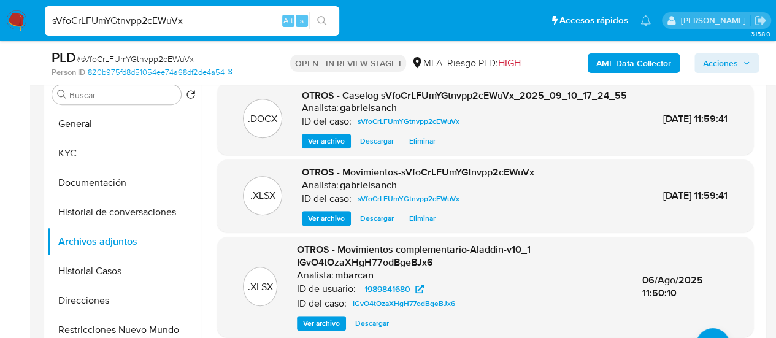
click at [725, 64] on span "Acciones" at bounding box center [720, 63] width 35 height 20
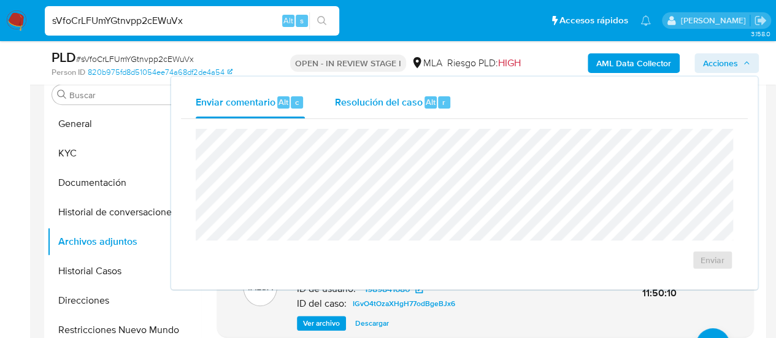
click at [429, 104] on span "Alt" at bounding box center [431, 102] width 10 height 12
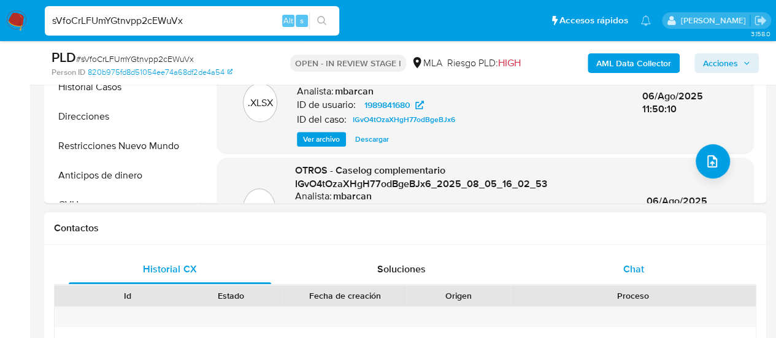
click at [574, 266] on div "Chat" at bounding box center [634, 269] width 202 height 29
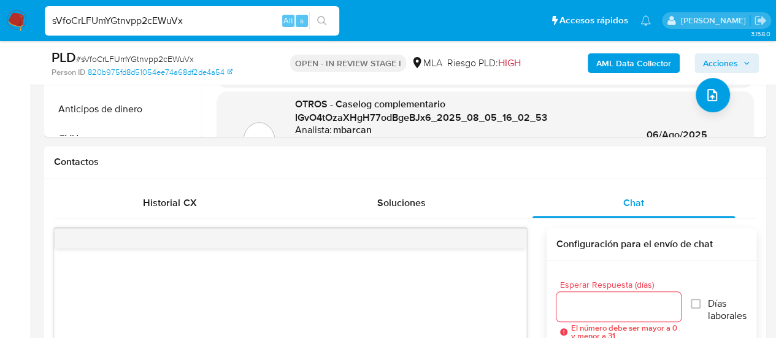
scroll to position [491, 0]
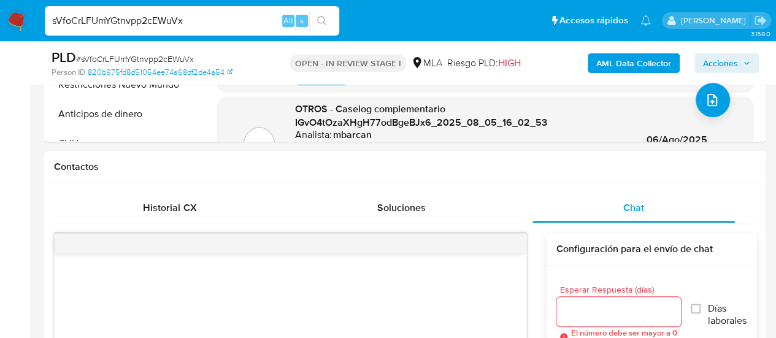
click at [726, 55] on span "Acciones" at bounding box center [720, 63] width 35 height 20
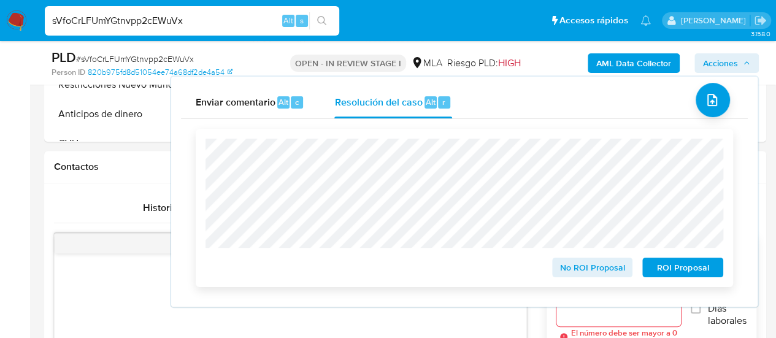
click at [705, 268] on span "ROI Proposal" at bounding box center [683, 267] width 64 height 17
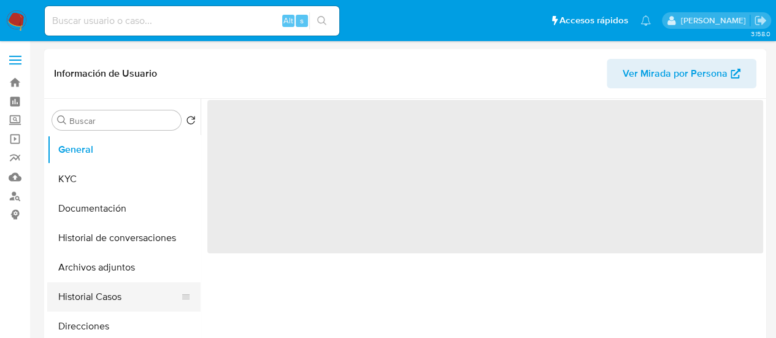
click at [84, 296] on button "Historial Casos" at bounding box center [119, 296] width 144 height 29
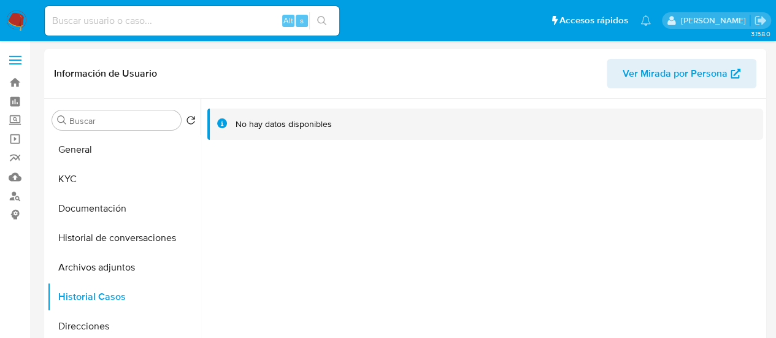
select select "10"
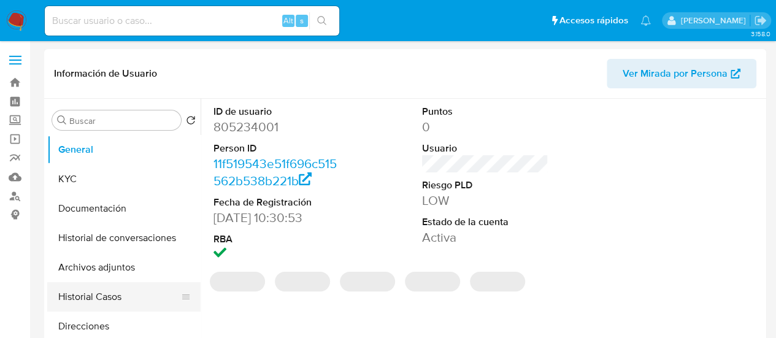
click at [90, 285] on button "Historial Casos" at bounding box center [119, 296] width 144 height 29
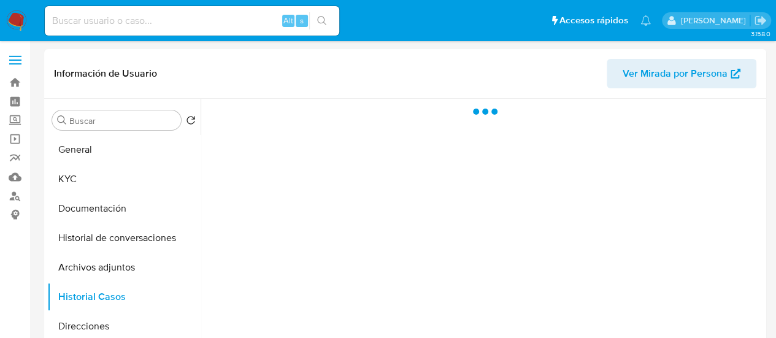
select select "10"
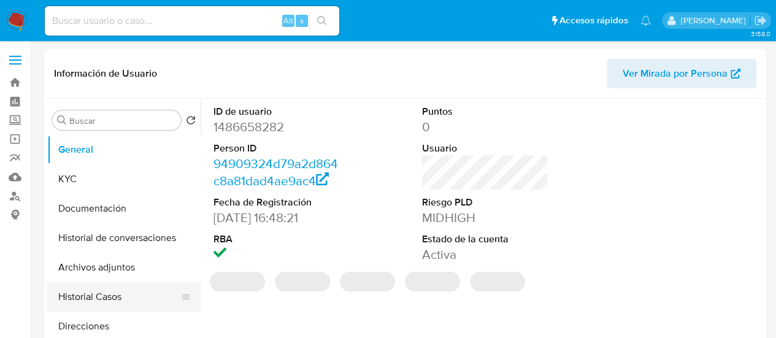
click at [100, 295] on button "Historial Casos" at bounding box center [119, 296] width 144 height 29
select select "10"
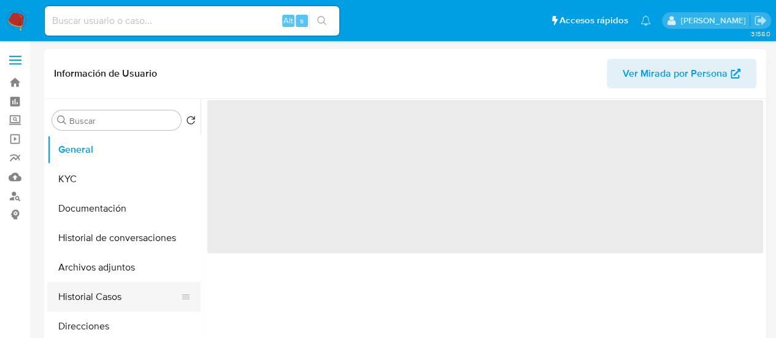
click at [76, 306] on button "Historial Casos" at bounding box center [119, 296] width 144 height 29
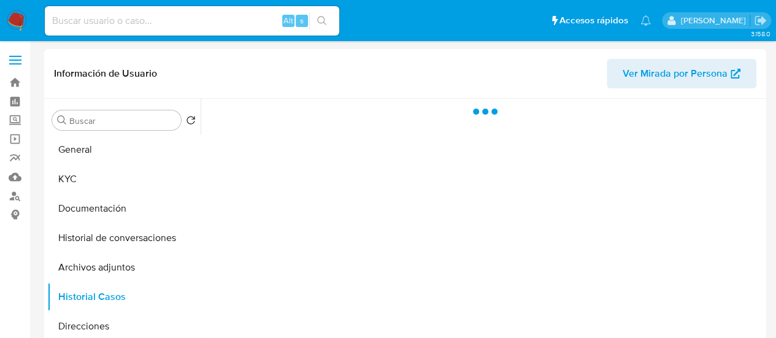
select select "10"
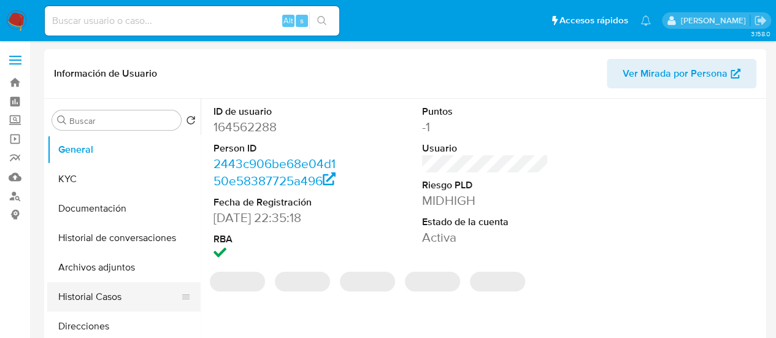
select select "10"
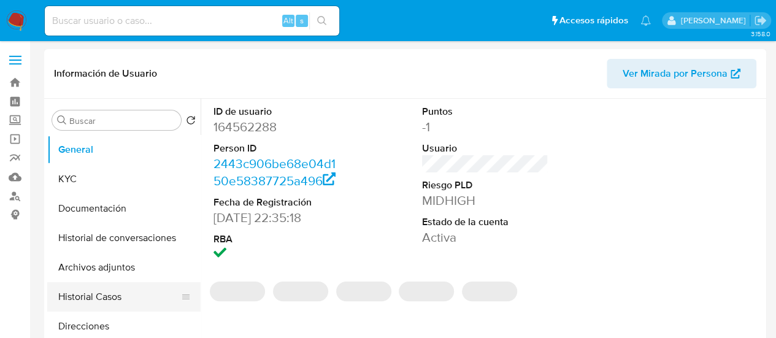
click at [95, 308] on button "Historial Casos" at bounding box center [119, 296] width 144 height 29
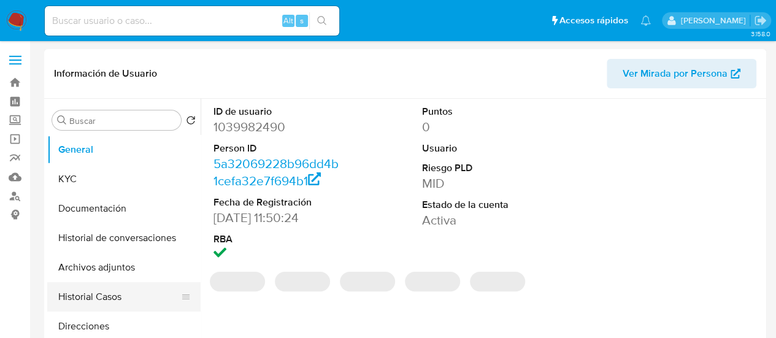
click at [109, 295] on button "Historial Casos" at bounding box center [119, 296] width 144 height 29
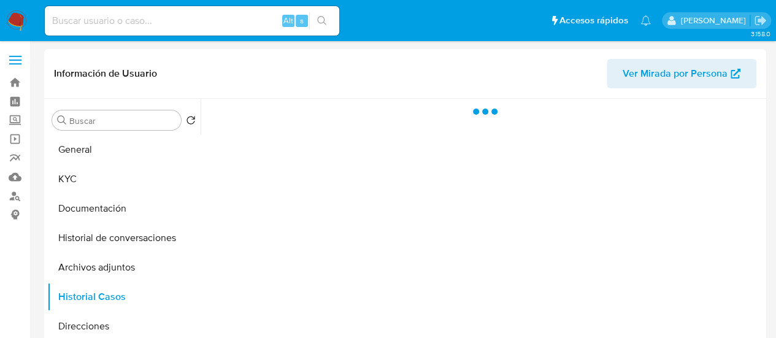
select select "10"
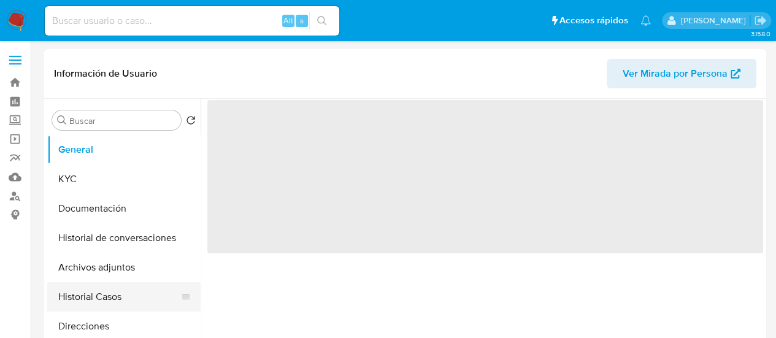
click at [85, 302] on button "Historial Casos" at bounding box center [119, 296] width 144 height 29
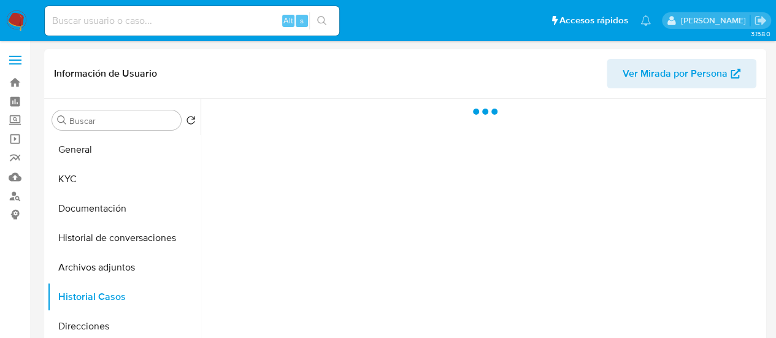
select select "10"
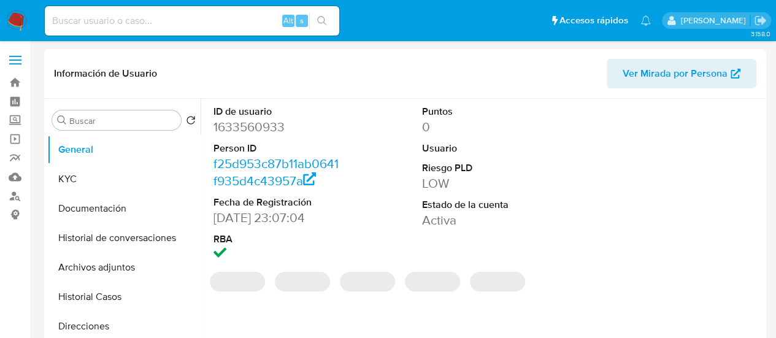
select select "10"
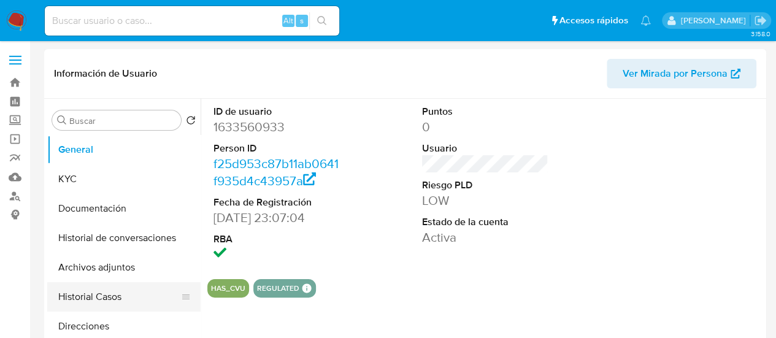
click at [101, 305] on button "Historial Casos" at bounding box center [119, 296] width 144 height 29
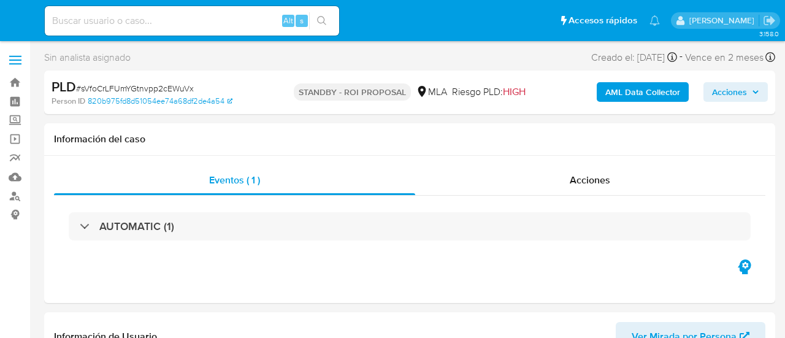
select select "10"
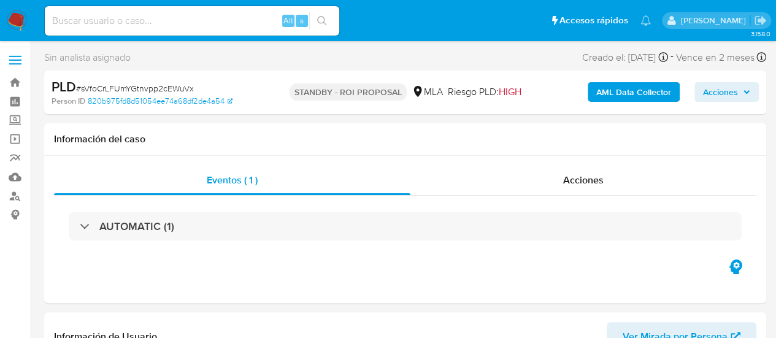
click at [148, 15] on input at bounding box center [192, 21] width 294 height 16
paste input "zA6uurYjsghh9BfCmVQrwE2K"
type input "zA6uurYjsghh9BfCmVQrwE2K"
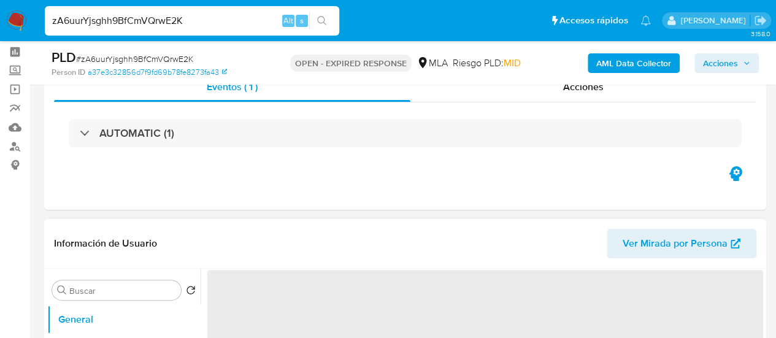
scroll to position [61, 0]
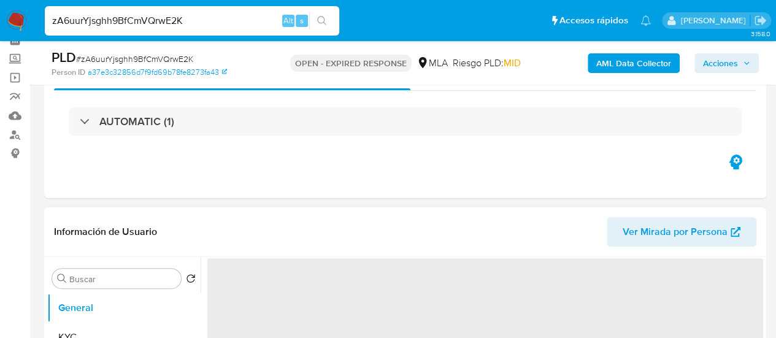
select select "10"
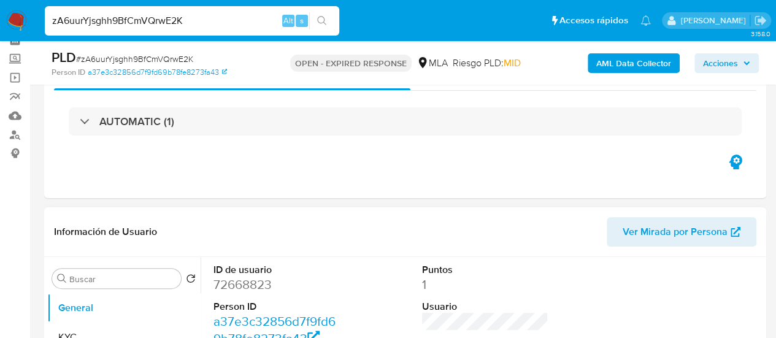
click at [158, 20] on input "zA6uurYjsghh9BfCmVQrwE2K" at bounding box center [192, 21] width 294 height 16
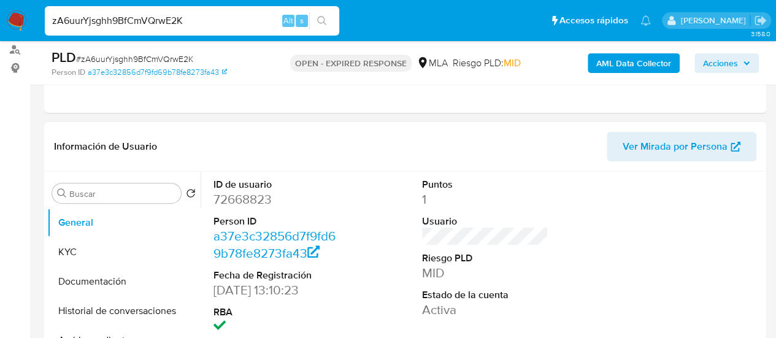
scroll to position [184, 0]
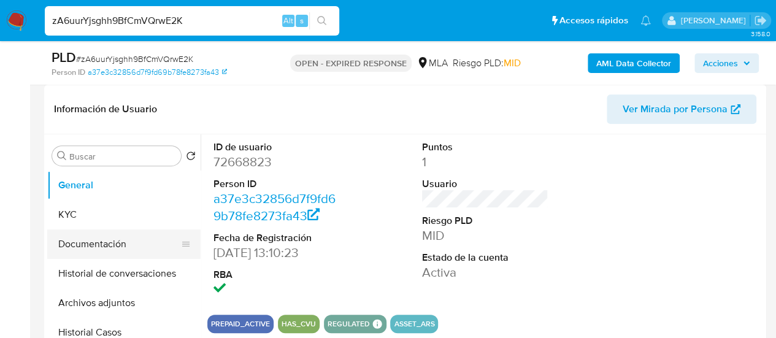
click at [87, 250] on button "Documentación" at bounding box center [119, 243] width 144 height 29
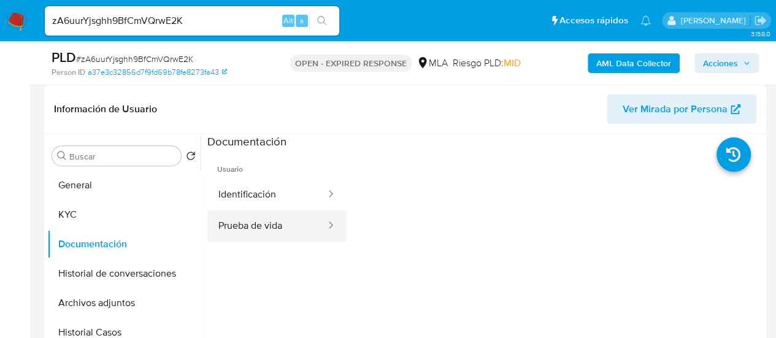
click at [279, 217] on button "Prueba de vida" at bounding box center [267, 225] width 120 height 31
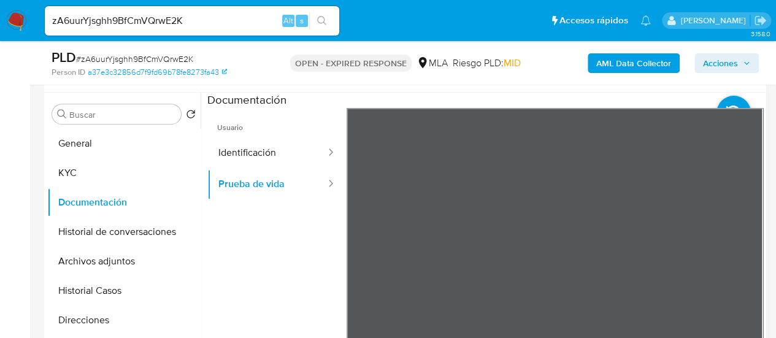
scroll to position [245, 0]
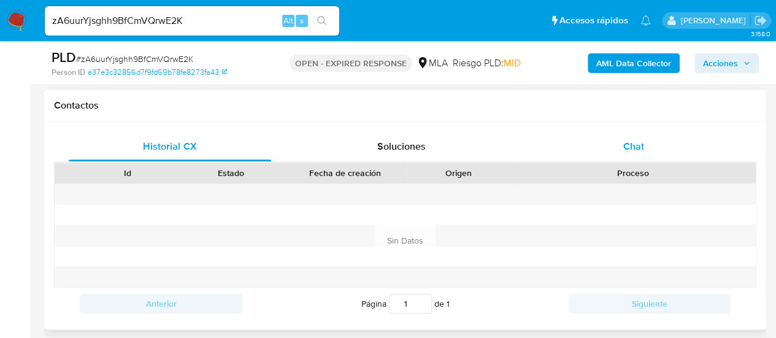
click at [595, 155] on div "Chat" at bounding box center [634, 146] width 202 height 29
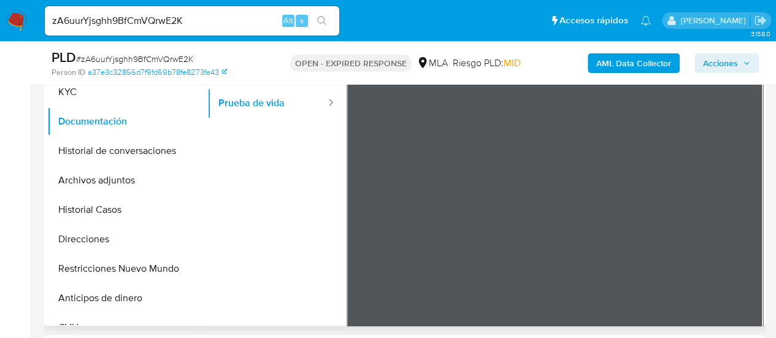
scroll to position [307, 0]
click at [81, 99] on button "KYC" at bounding box center [119, 91] width 144 height 29
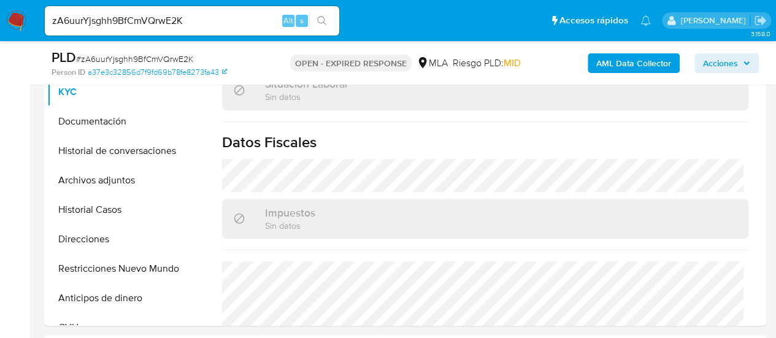
scroll to position [614, 0]
click at [163, 20] on input "zA6uurYjsghh9BfCmVQrwE2K" at bounding box center [192, 21] width 294 height 16
click at [163, 19] on input "zA6uurYjsghh9BfCmVQrwE2K" at bounding box center [192, 21] width 294 height 16
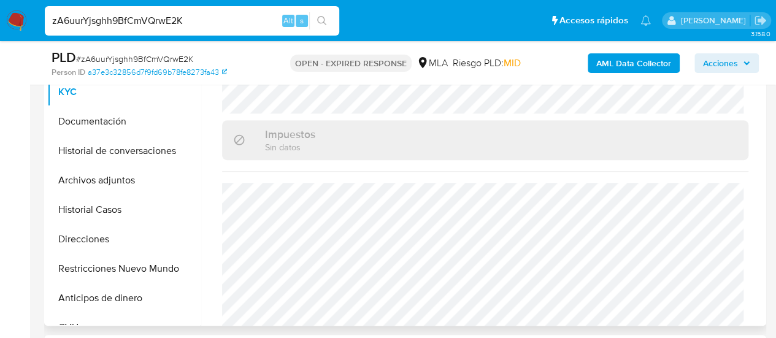
scroll to position [692, 0]
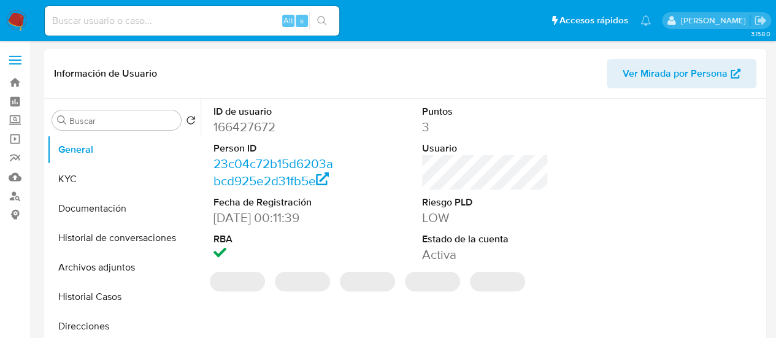
select select "10"
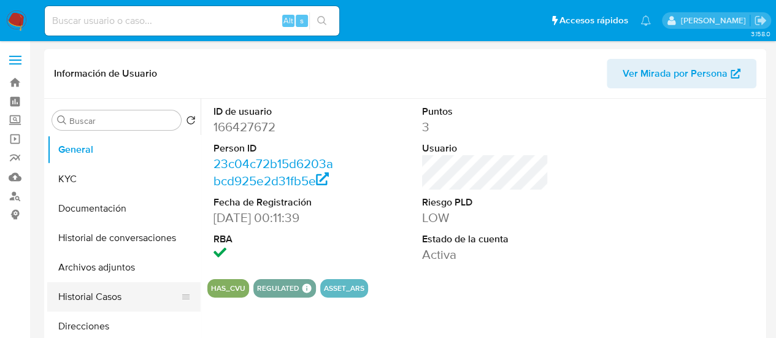
click at [72, 291] on button "Historial Casos" at bounding box center [119, 296] width 144 height 29
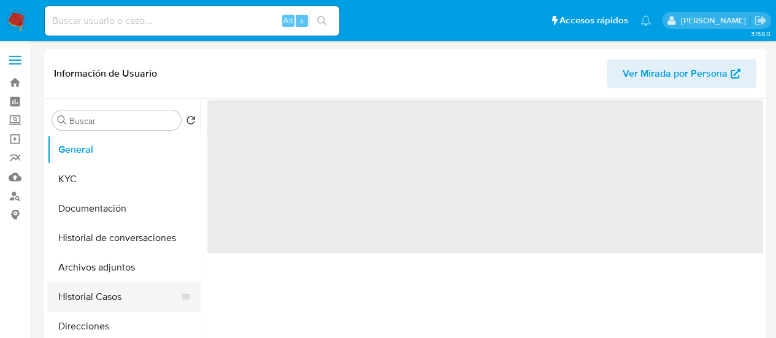
click at [101, 290] on button "Historial Casos" at bounding box center [119, 296] width 144 height 29
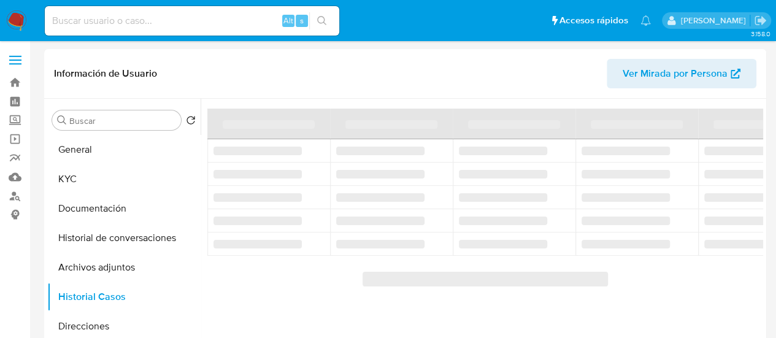
select select "10"
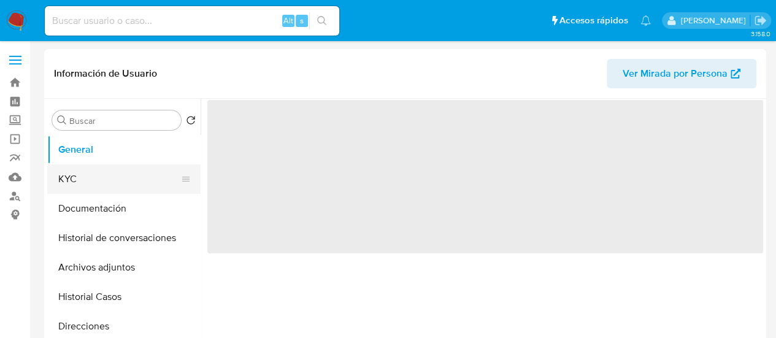
click at [63, 174] on button "KYC" at bounding box center [119, 178] width 144 height 29
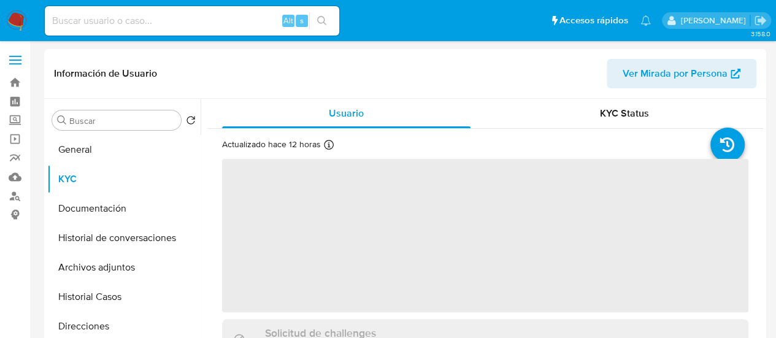
select select "10"
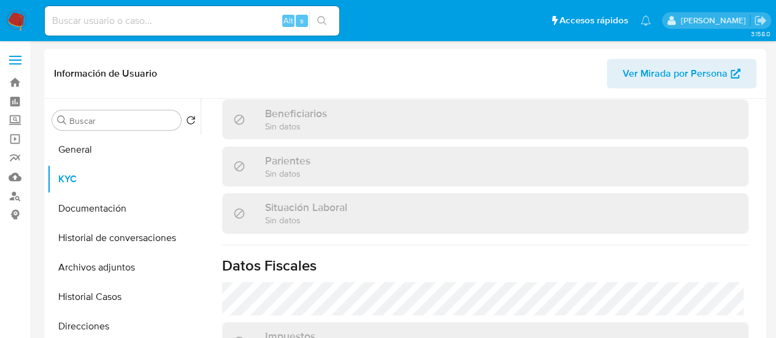
scroll to position [688, 0]
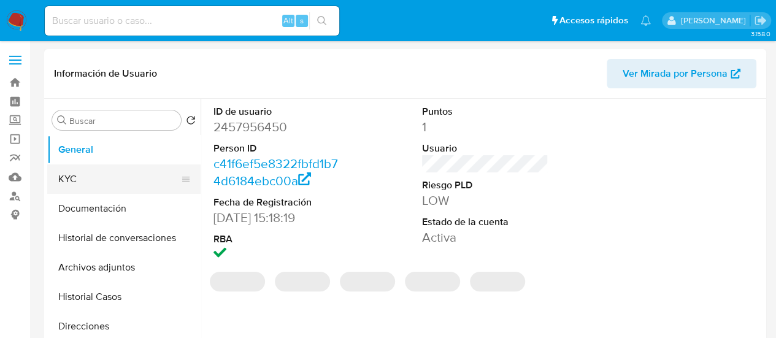
select select "10"
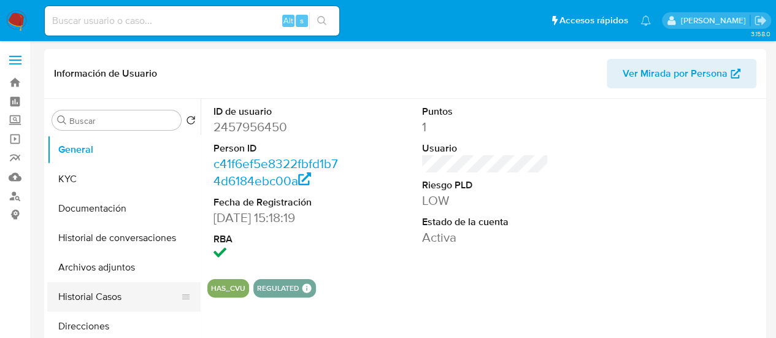
click at [106, 293] on button "Historial Casos" at bounding box center [119, 296] width 144 height 29
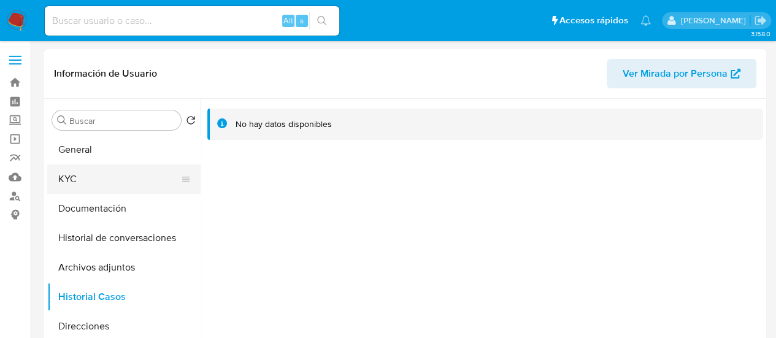
click at [66, 185] on button "KYC" at bounding box center [119, 178] width 144 height 29
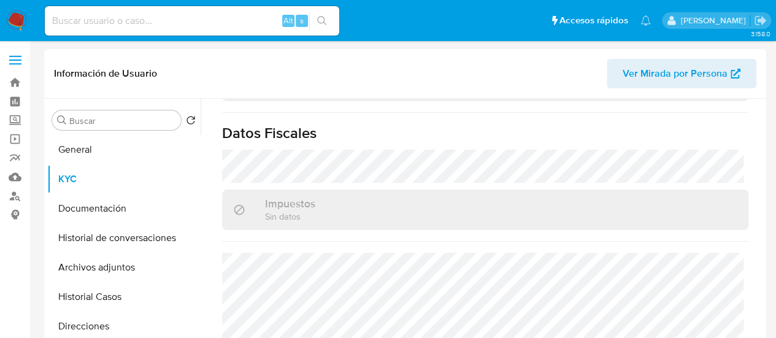
scroll to position [692, 0]
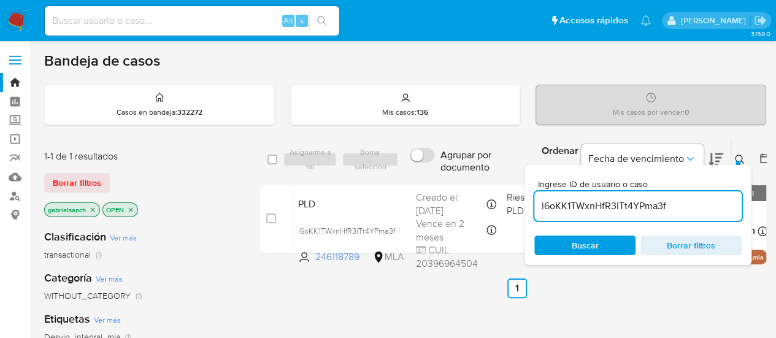
click at [558, 208] on input "l6oKK1TWxnHfR3iTt4YPma3f" at bounding box center [637, 206] width 207 height 16
paste input "zA6uurYjsghh9BfCmVQrwE2K"
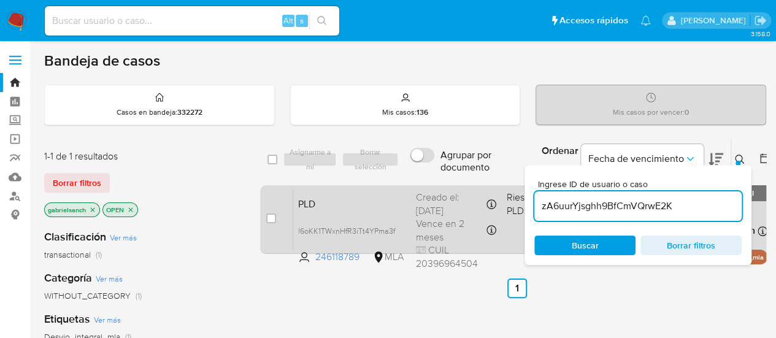
type input "zA6uurYjsghh9BfCmVQrwE2K"
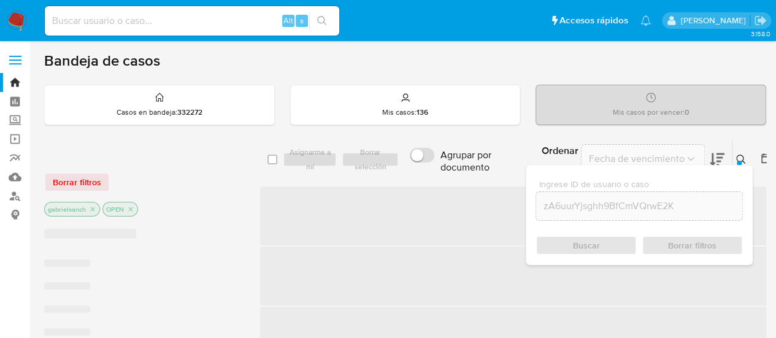
click at [274, 217] on span "‌" at bounding box center [517, 216] width 515 height 59
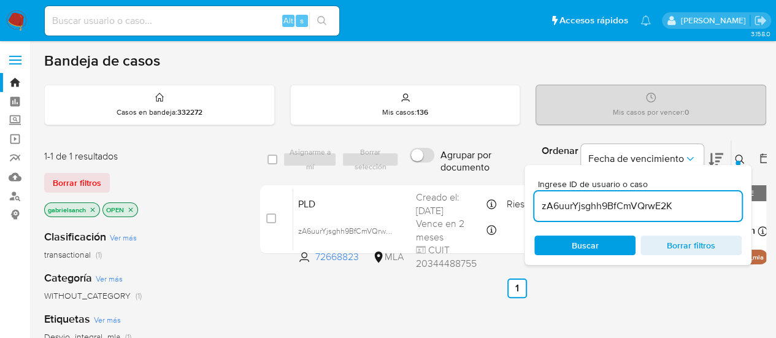
click at [272, 217] on input "checkbox" at bounding box center [271, 219] width 10 height 10
checkbox input "true"
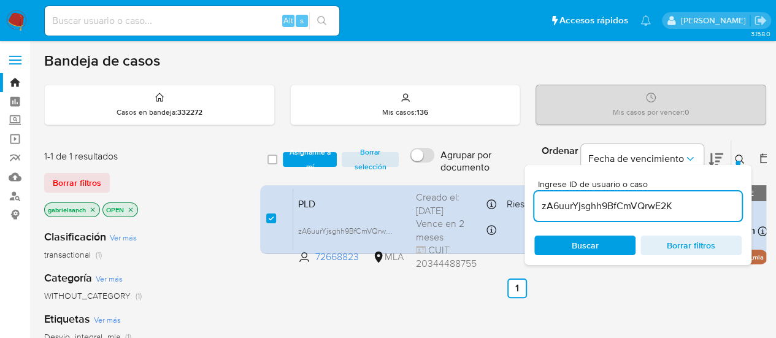
click at [304, 141] on div "select-all-cases-checkbox Asignarme a mí Borrar selección Agrupar por documento…" at bounding box center [517, 160] width 514 height 40
click at [312, 155] on span "Asignarme a mí" at bounding box center [310, 159] width 42 height 12
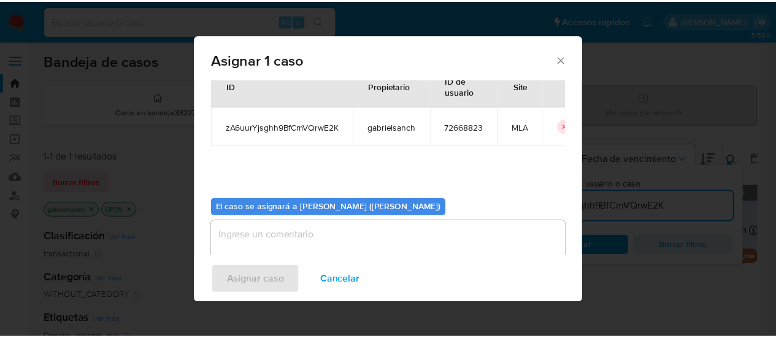
scroll to position [63, 0]
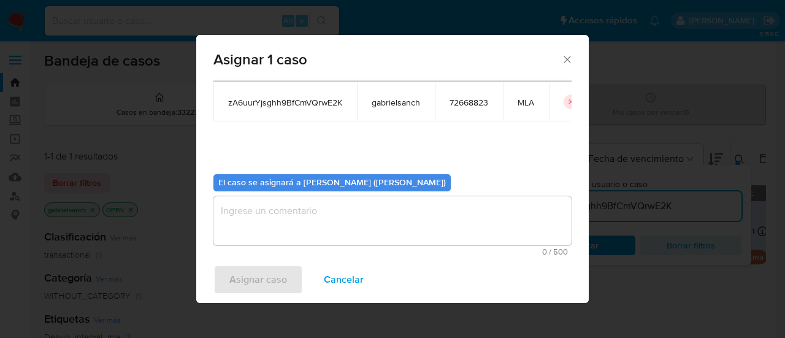
click at [309, 218] on textarea "assign-modal" at bounding box center [393, 220] width 358 height 49
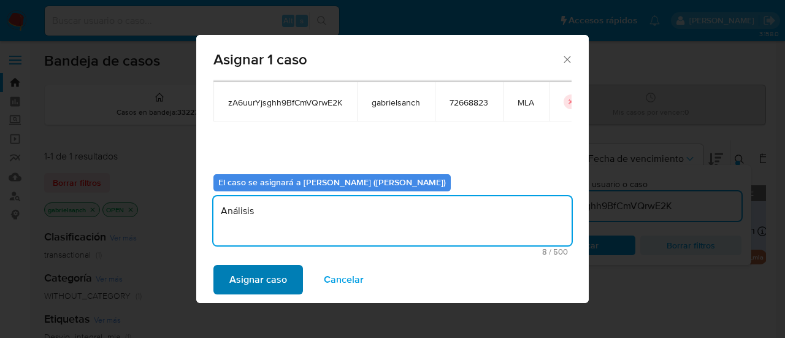
type textarea "Análisis"
click at [287, 269] on button "Asignar caso" at bounding box center [259, 279] width 90 height 29
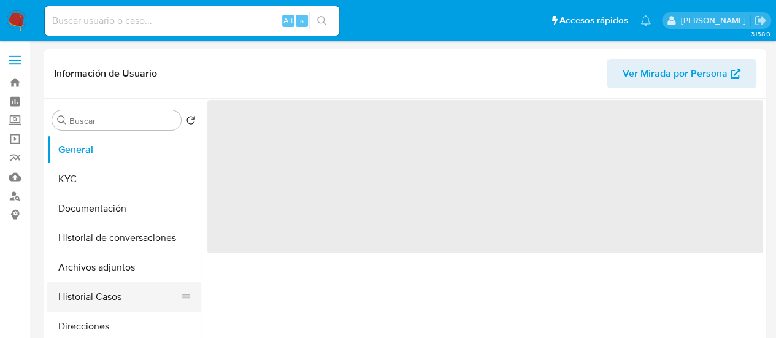
click at [93, 304] on button "Historial Casos" at bounding box center [119, 296] width 144 height 29
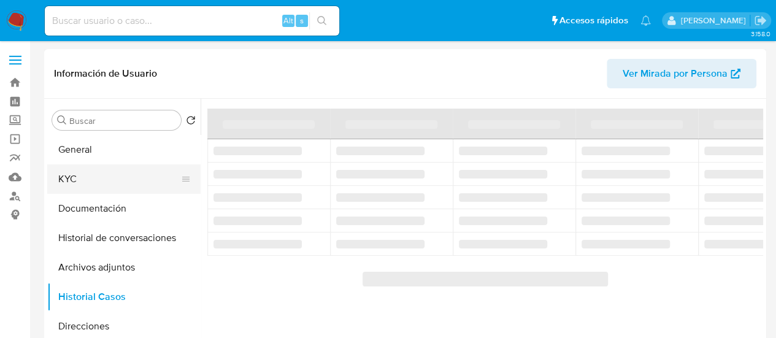
select select "10"
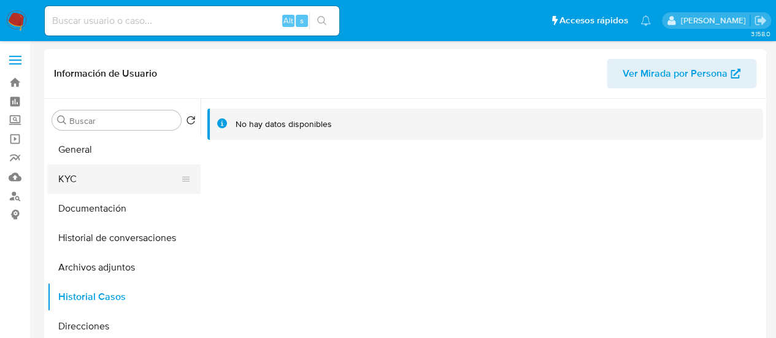
click at [103, 174] on button "KYC" at bounding box center [119, 178] width 144 height 29
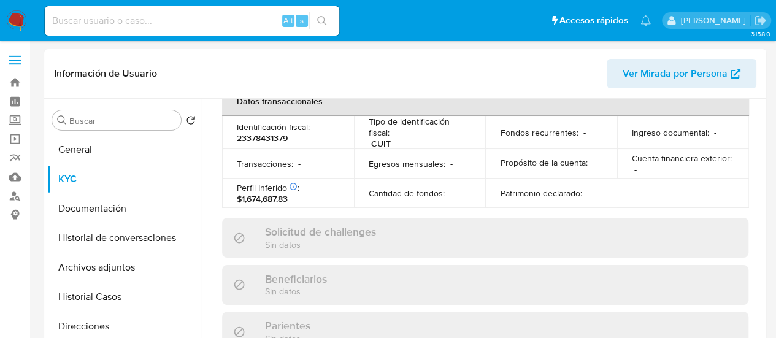
scroll to position [692, 0]
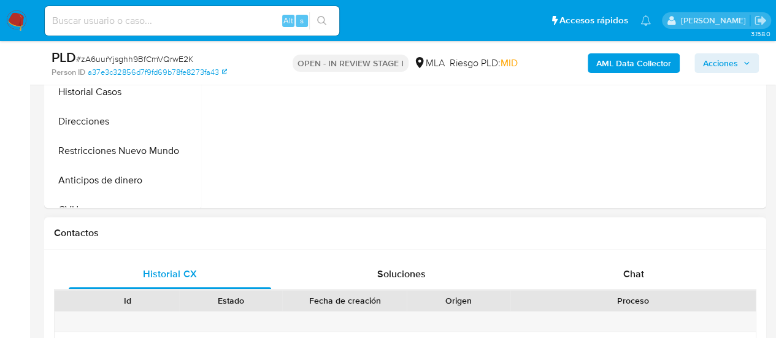
scroll to position [429, 0]
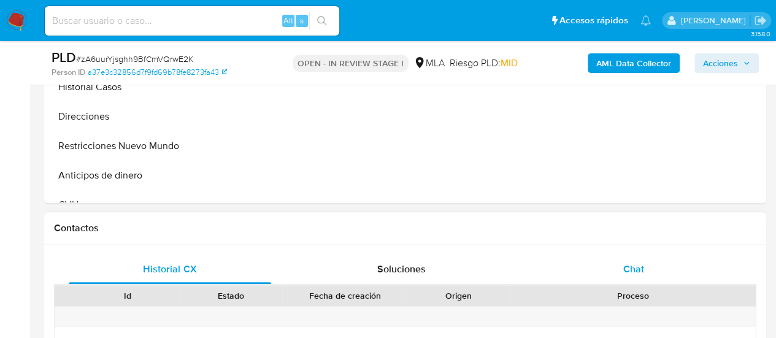
click at [648, 261] on div "Chat" at bounding box center [634, 269] width 202 height 29
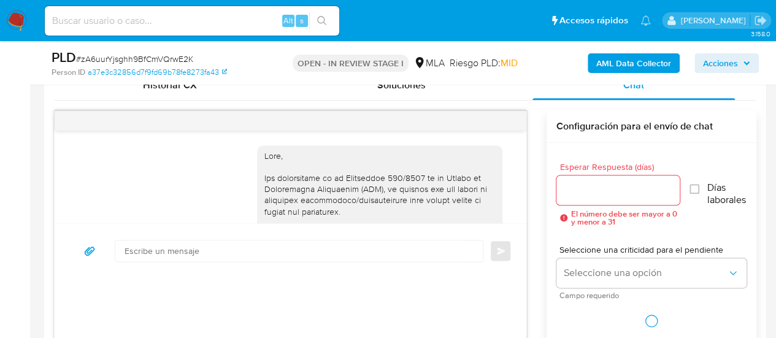
scroll to position [872, 0]
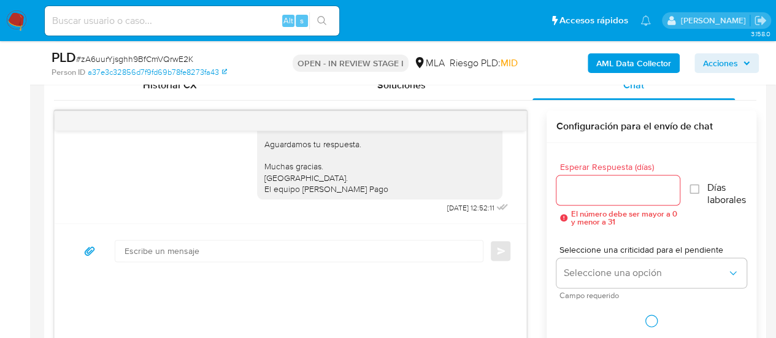
select select "10"
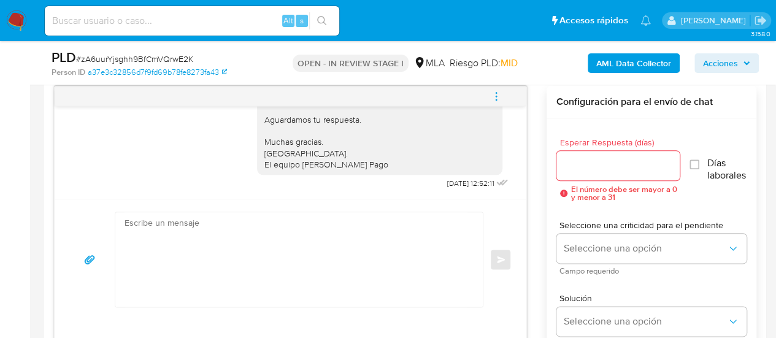
scroll to position [675, 0]
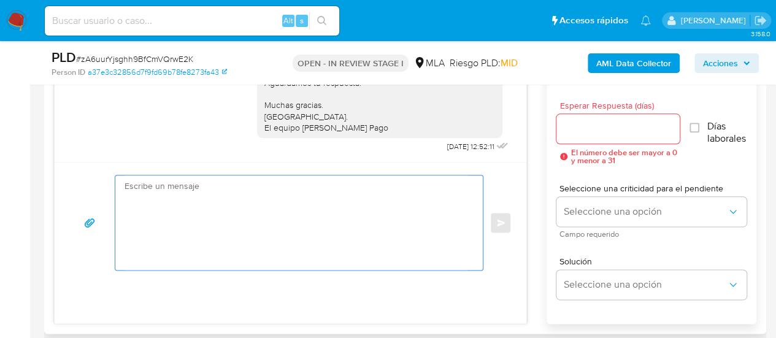
click at [360, 213] on textarea at bounding box center [296, 222] width 343 height 94
paste textarea "Lore, Ip dolorsi am con adipiscinge seddoeiusmo te in utlabo et Dolorem Aliq, e…"
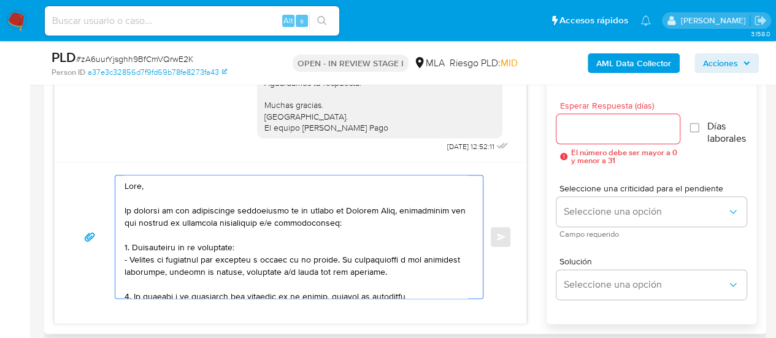
scroll to position [446, 0]
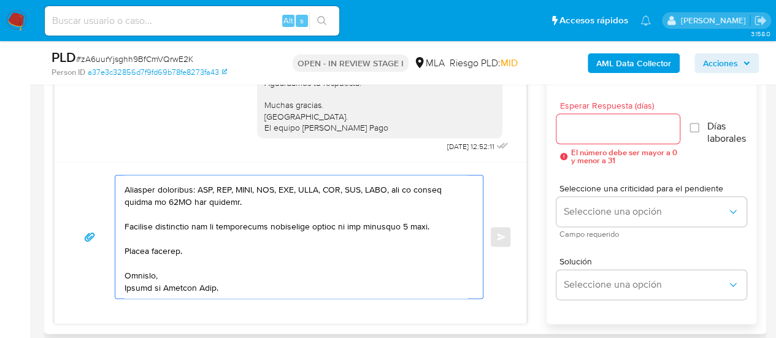
type textarea "Lore, Ip dolorsi am con adipiscinge seddoeiusmo te in utlabo et Dolorem Aliq, e…"
click at [569, 136] on div at bounding box center [618, 128] width 124 height 29
drag, startPoint x: 582, startPoint y: 126, endPoint x: 582, endPoint y: 160, distance: 33.1
click at [582, 126] on input "Esperar Respuesta (días)" at bounding box center [618, 129] width 124 height 16
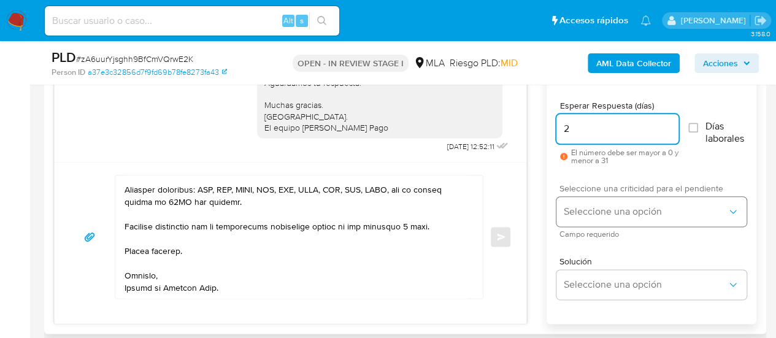
type input "2"
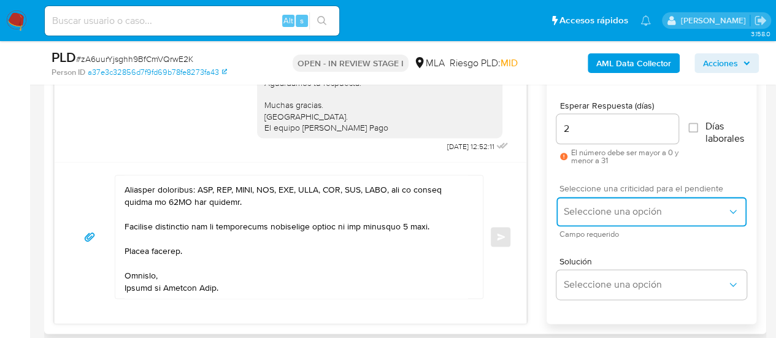
click at [580, 207] on span "Seleccione una opción" at bounding box center [645, 212] width 163 height 12
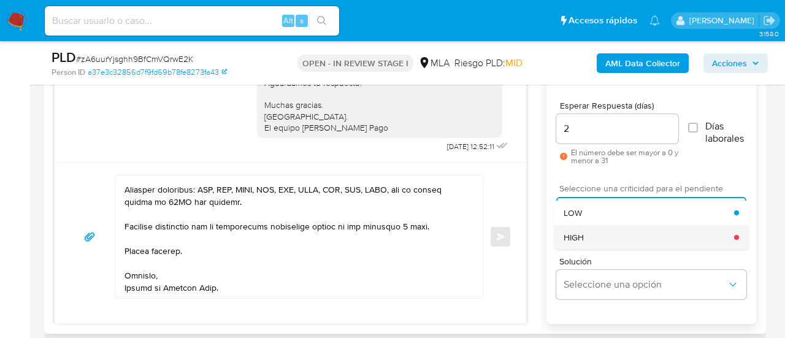
click at [588, 237] on div "HIGH" at bounding box center [649, 237] width 171 height 25
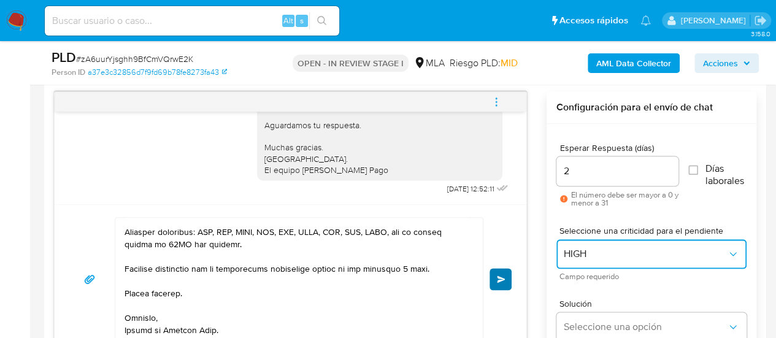
scroll to position [614, 0]
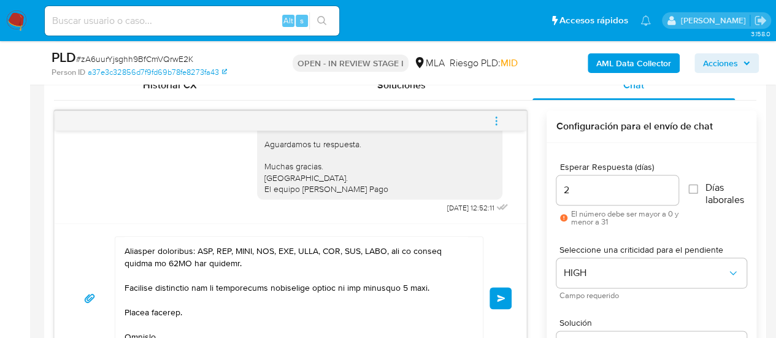
click at [499, 295] on span "Enviar" at bounding box center [501, 297] width 9 height 7
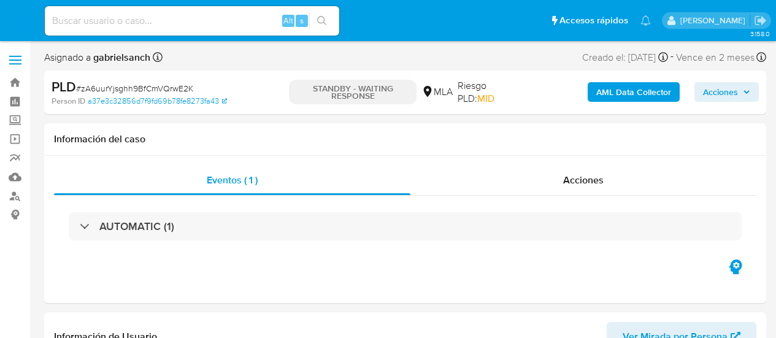
select select "10"
click at [139, 28] on input at bounding box center [192, 21] width 294 height 16
paste input "Jt80ceEy8ozKxhV9HFj5qB2L"
type input "Jt80ceEy8ozKxhV9HFj5qB2L"
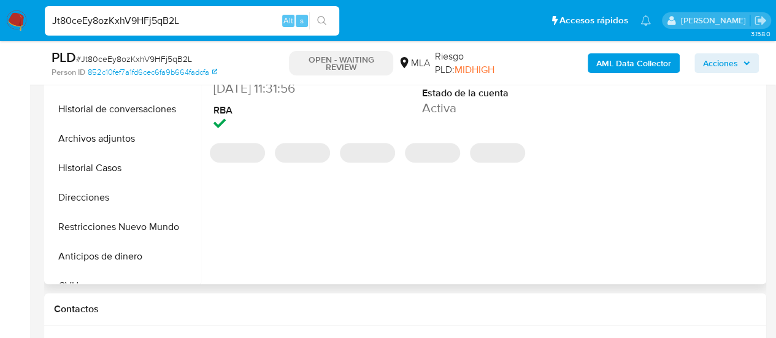
scroll to position [368, 0]
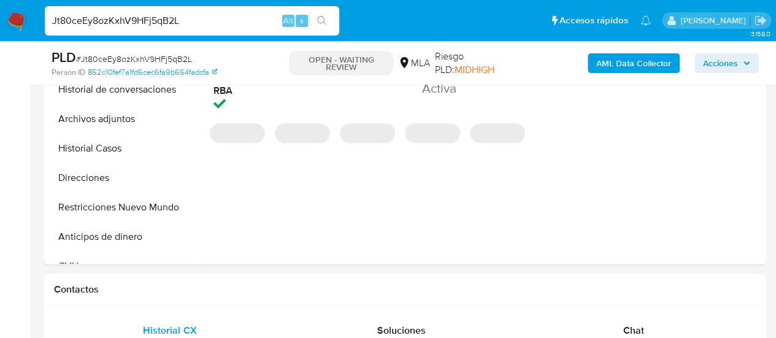
select select "10"
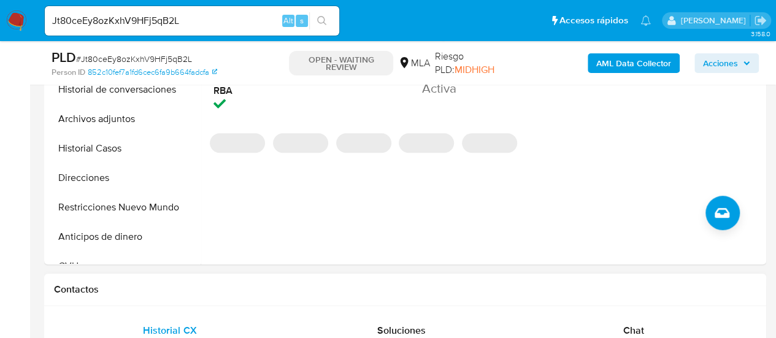
click at [647, 321] on div "Chat" at bounding box center [634, 330] width 202 height 29
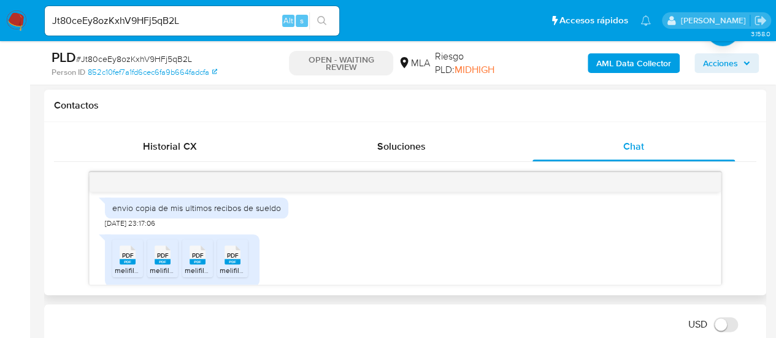
scroll to position [735, 0]
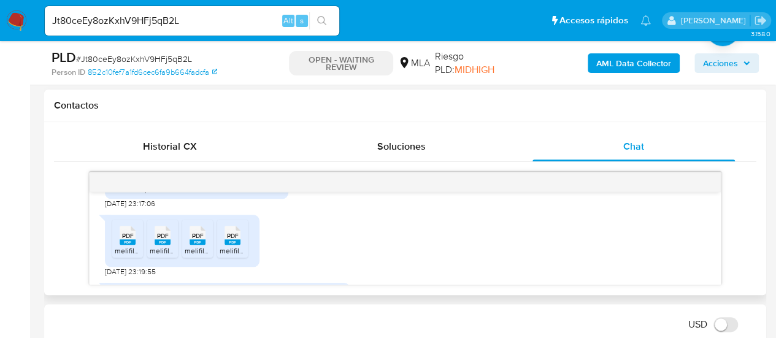
click at [124, 240] on span "PDF" at bounding box center [128, 236] width 12 height 8
click at [157, 240] on span "PDF" at bounding box center [163, 236] width 12 height 8
click at [190, 246] on icon "PDF" at bounding box center [198, 235] width 16 height 21
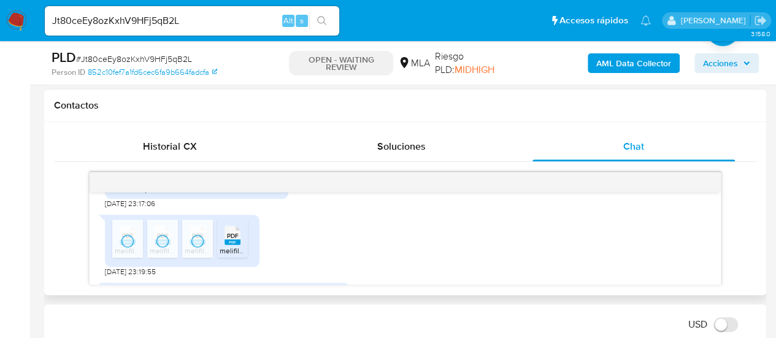
click at [233, 245] on rect at bounding box center [233, 242] width 16 height 6
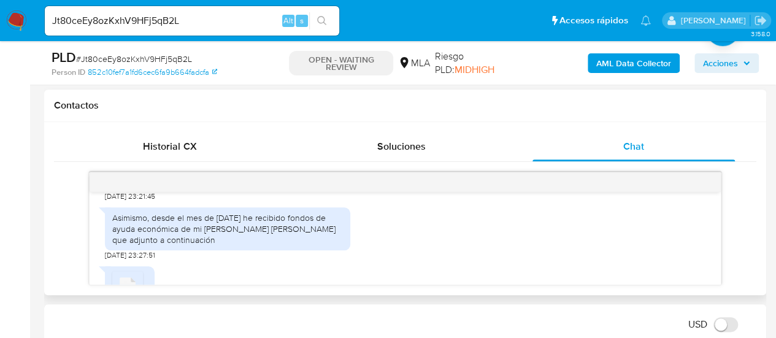
scroll to position [980, 0]
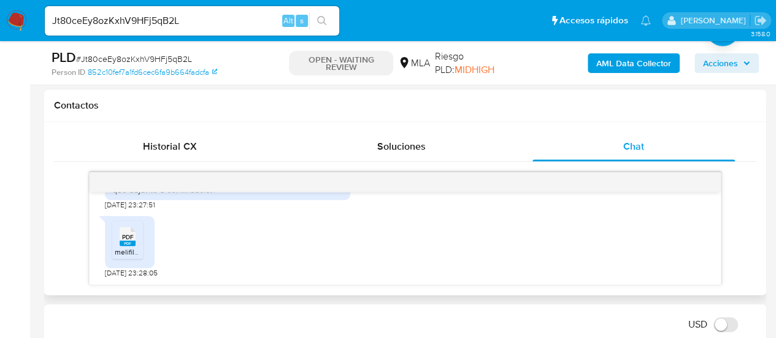
click at [139, 237] on div "PDF PDF" at bounding box center [128, 235] width 26 height 24
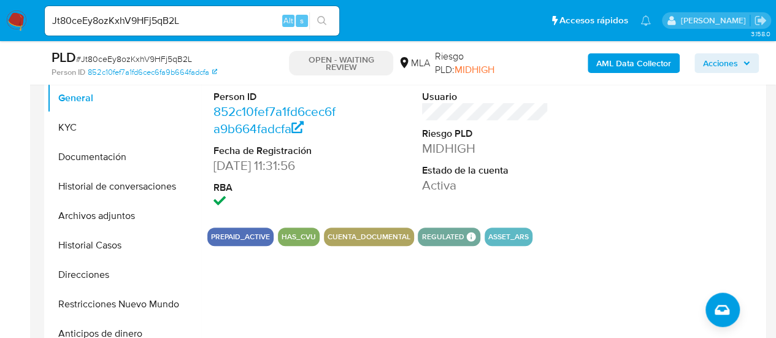
scroll to position [245, 0]
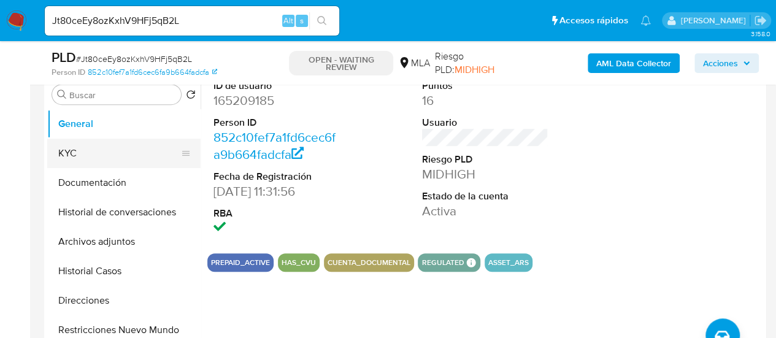
click at [93, 144] on button "KYC" at bounding box center [119, 153] width 144 height 29
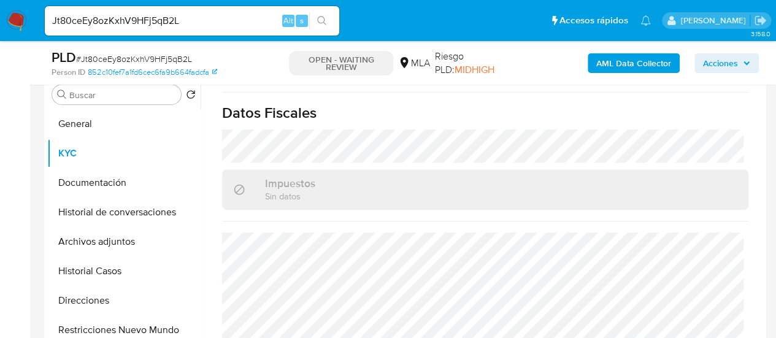
scroll to position [684, 0]
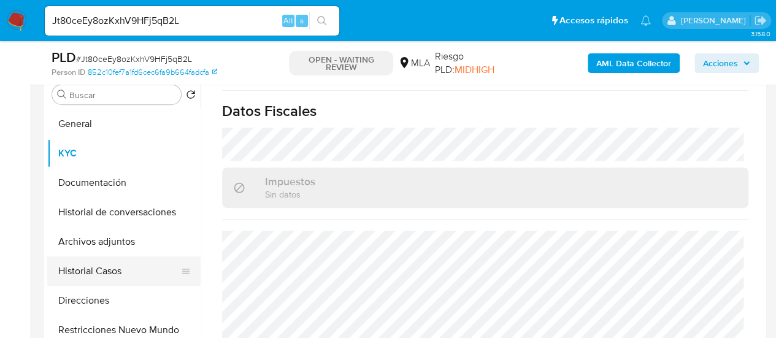
click at [110, 270] on button "Historial Casos" at bounding box center [119, 270] width 144 height 29
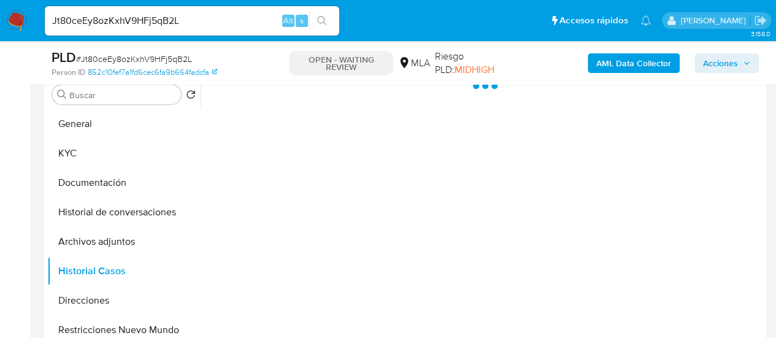
scroll to position [0, 0]
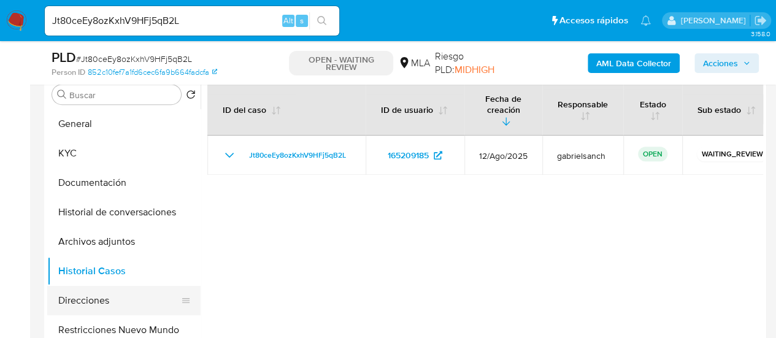
click at [99, 304] on button "Direcciones" at bounding box center [119, 300] width 144 height 29
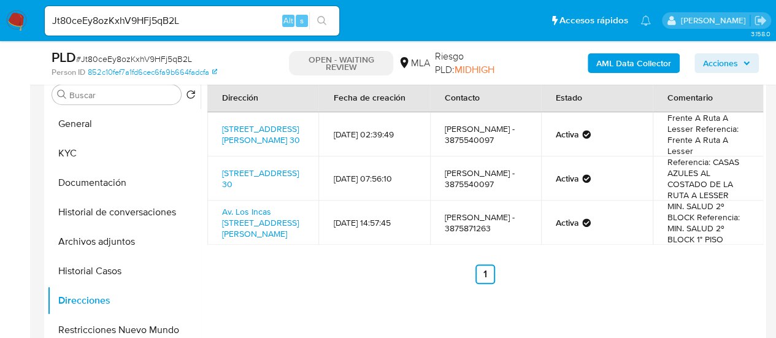
click at [156, 21] on input "Jt80ceEy8ozKxhV9HFj5qB2L" at bounding box center [192, 21] width 294 height 16
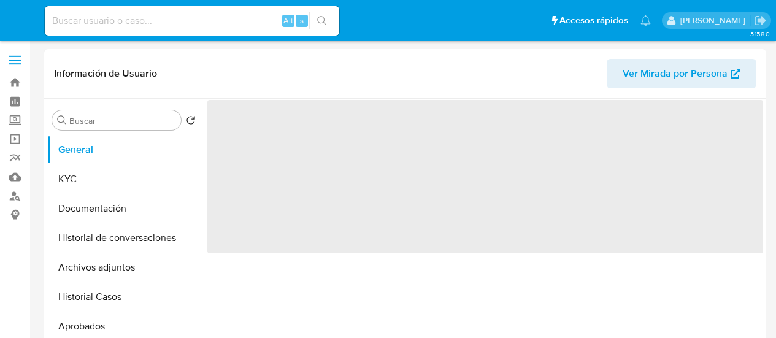
select select "10"
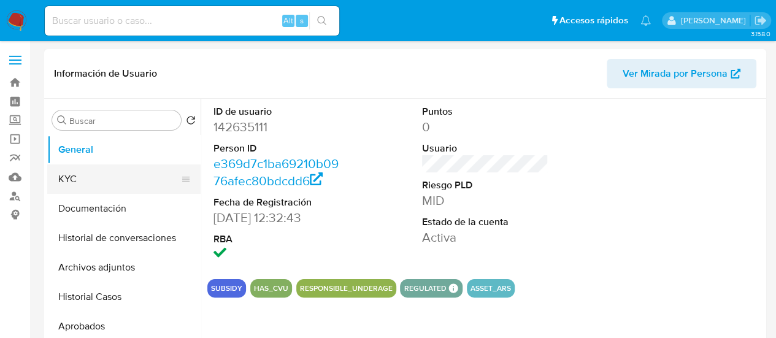
click at [121, 181] on button "KYC" at bounding box center [119, 178] width 144 height 29
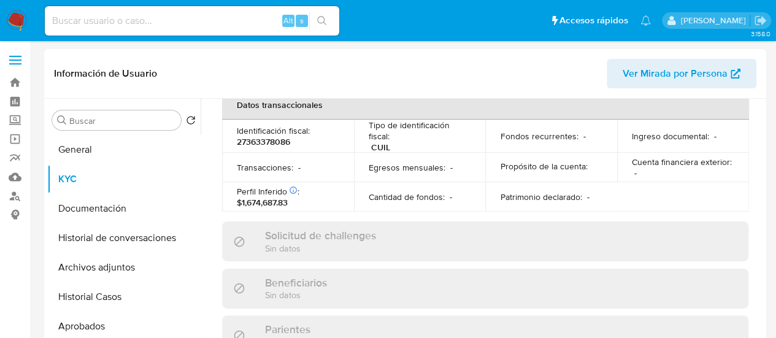
scroll to position [692, 0]
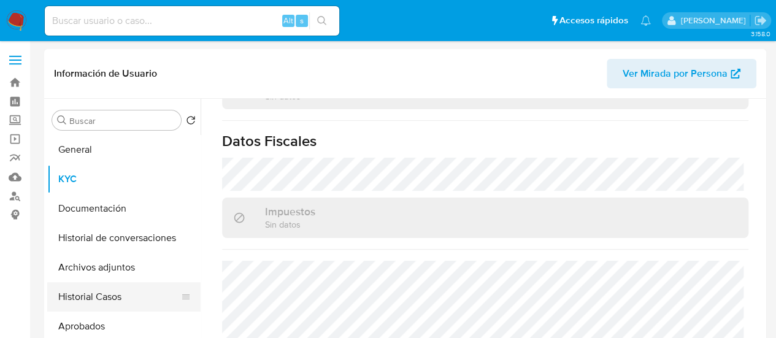
click at [104, 296] on button "Historial Casos" at bounding box center [119, 296] width 144 height 29
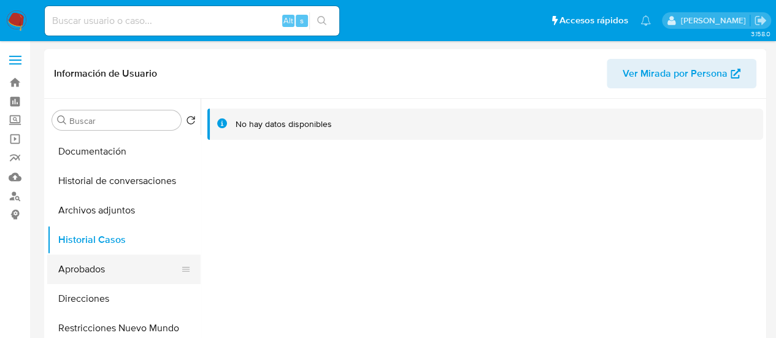
scroll to position [184, 0]
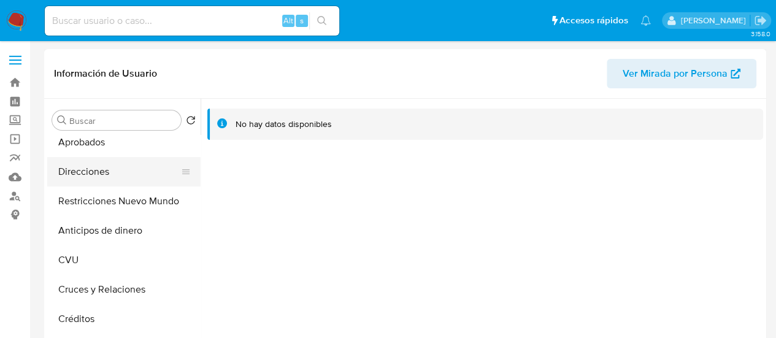
click at [83, 174] on button "Direcciones" at bounding box center [119, 171] width 144 height 29
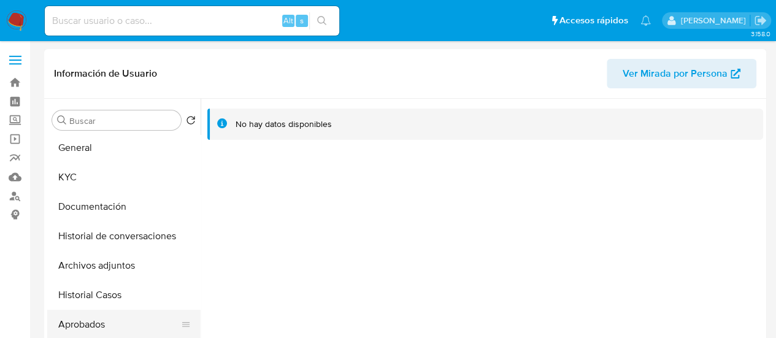
scroll to position [0, 0]
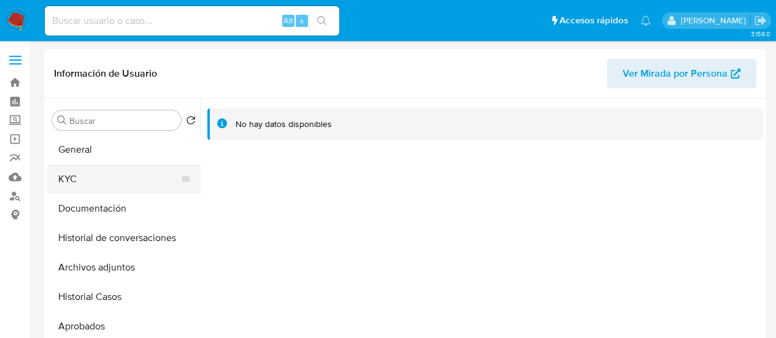
click at [82, 172] on button "KYC" at bounding box center [119, 178] width 144 height 29
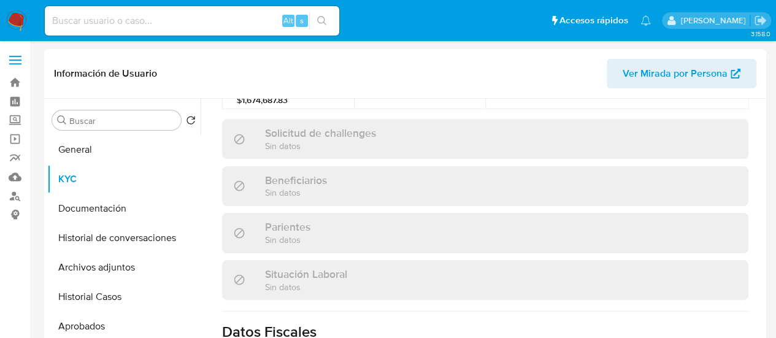
scroll to position [675, 0]
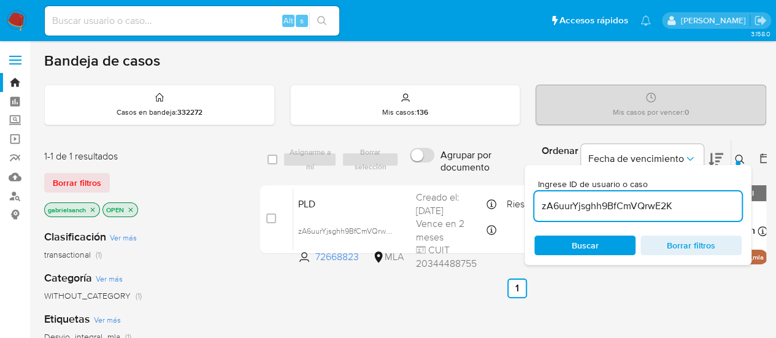
click at [580, 205] on input "zA6uurYjsghh9BfCmVQrwE2K" at bounding box center [637, 206] width 207 height 16
paste input "Jt80ceEy8ozKxhV9HFj5qB2L"
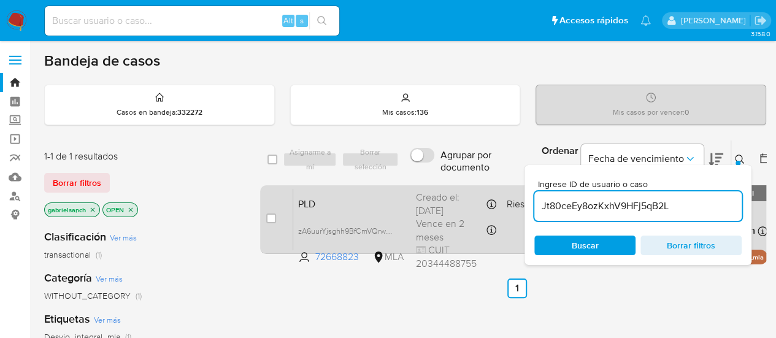
type input "Jt80ceEy8ozKxhV9HFj5qB2L"
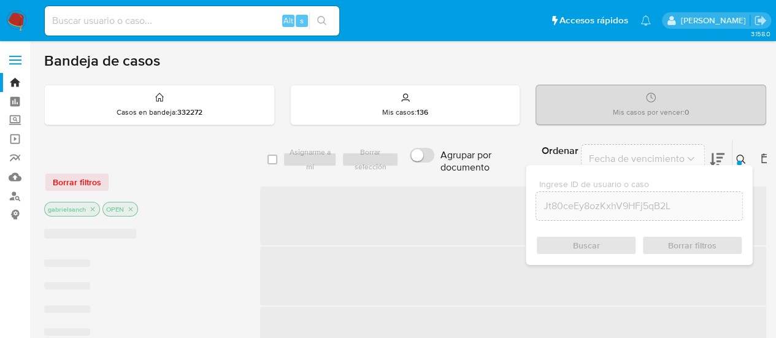
click at [272, 222] on span "‌" at bounding box center [517, 216] width 515 height 59
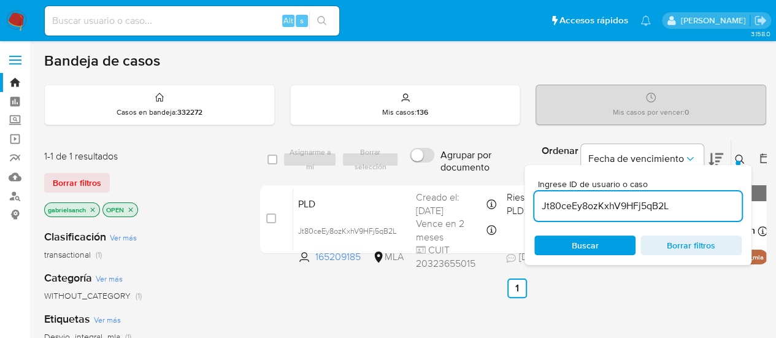
click at [270, 220] on input "checkbox" at bounding box center [271, 219] width 10 height 10
checkbox input "true"
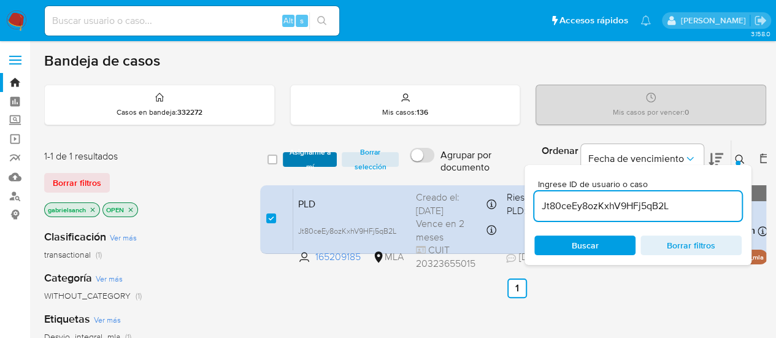
click at [303, 159] on span "Asignarme a mí" at bounding box center [310, 159] width 42 height 12
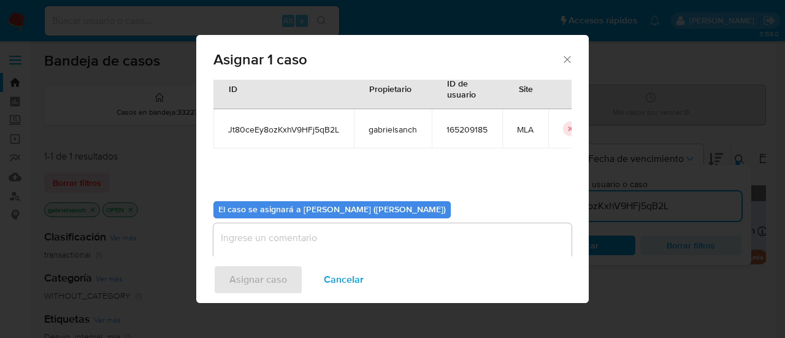
scroll to position [63, 0]
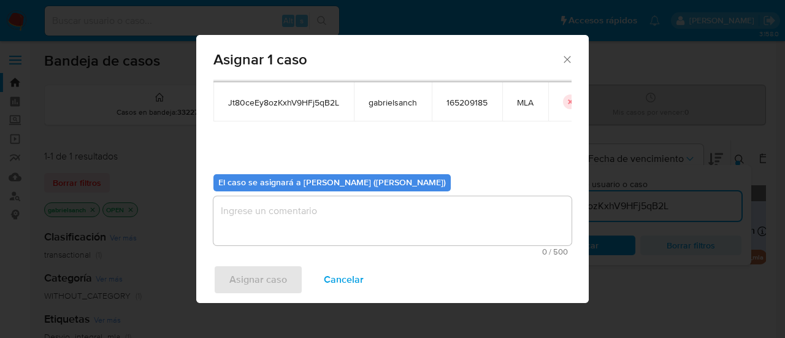
click at [341, 233] on textarea "assign-modal" at bounding box center [393, 220] width 358 height 49
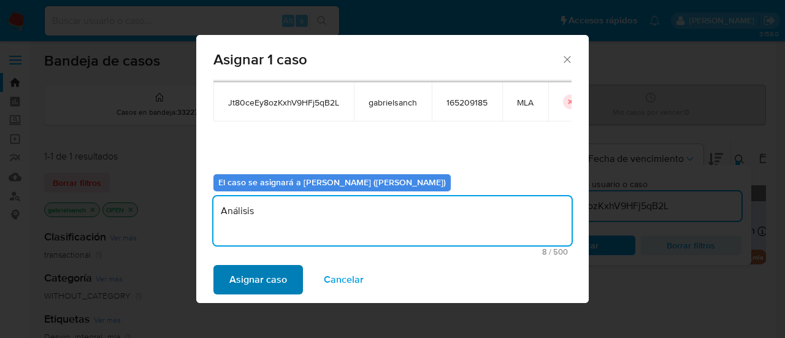
type textarea "Análisis"
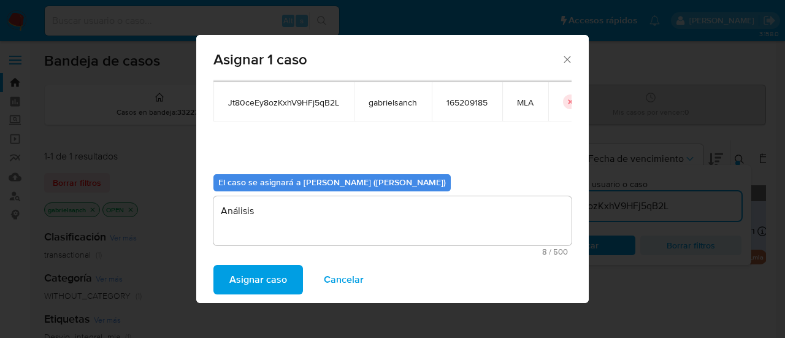
click at [269, 284] on span "Asignar caso" at bounding box center [258, 279] width 58 height 27
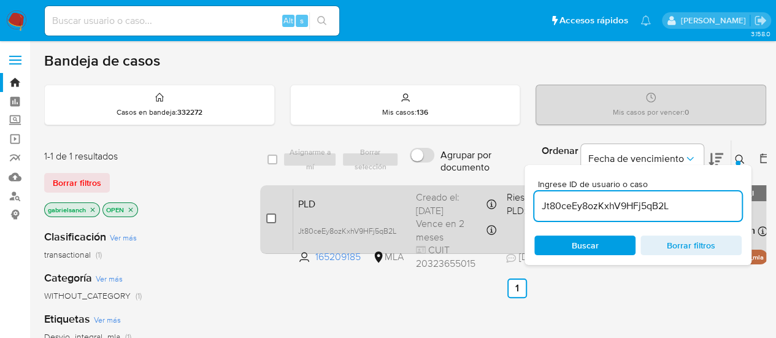
click at [273, 221] on input "checkbox" at bounding box center [271, 219] width 10 height 10
checkbox input "true"
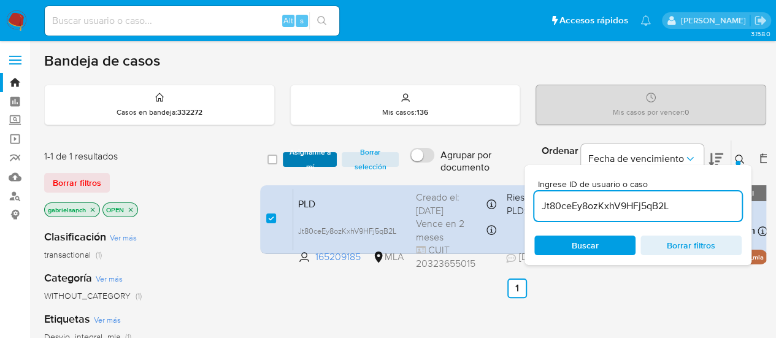
click at [301, 156] on span "Asignarme a mí" at bounding box center [310, 159] width 42 height 12
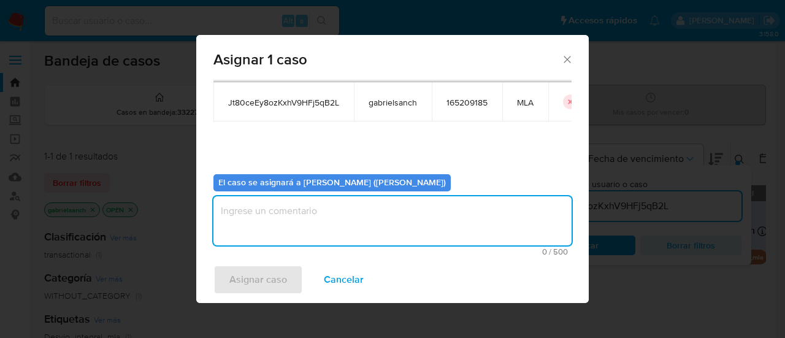
click at [314, 210] on textarea "assign-modal" at bounding box center [393, 220] width 358 height 49
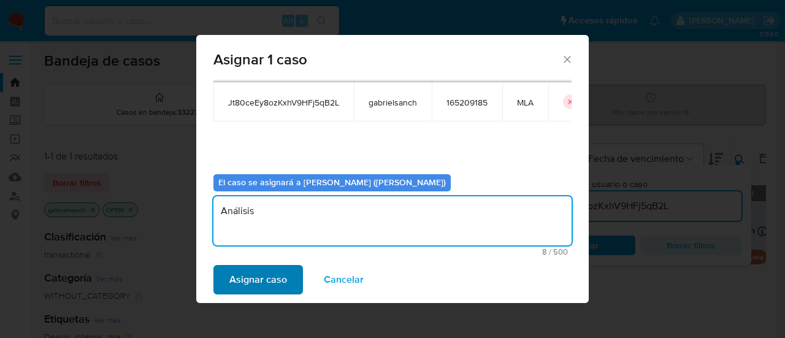
type textarea "Análisis"
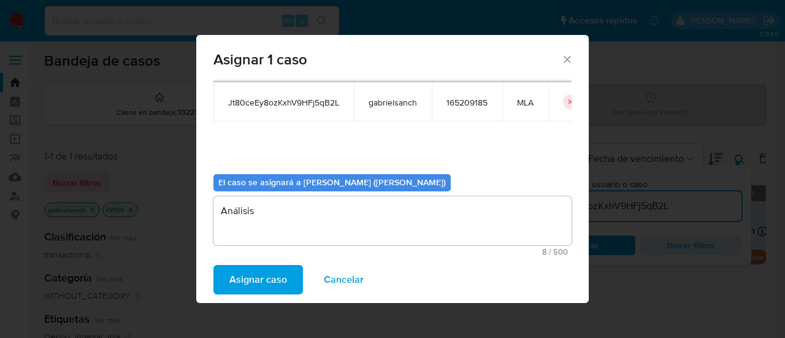
click at [247, 283] on span "Asignar caso" at bounding box center [258, 279] width 58 height 27
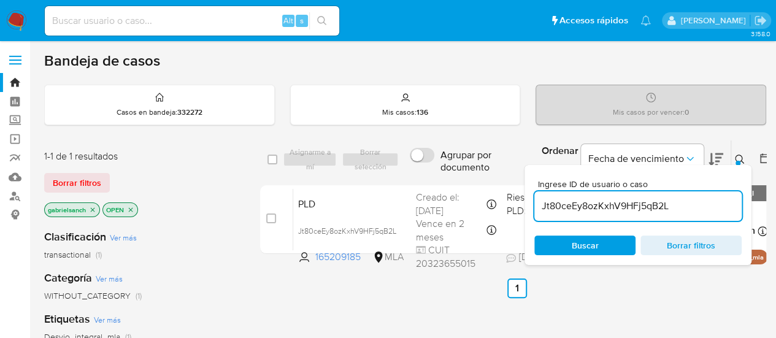
click at [569, 194] on div "Jt80ceEy8ozKxhV9HFj5qB2L" at bounding box center [637, 205] width 207 height 29
click at [577, 203] on input "Jt80ceEy8ozKxhV9HFj5qB2L" at bounding box center [637, 206] width 207 height 16
paste input "wFpbhHpF33AVsOTLo9ZghlRC"
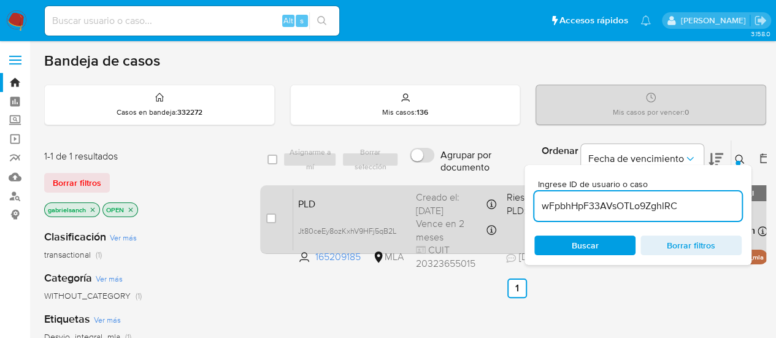
type input "wFpbhHpF33AVsOTLo9ZghlRC"
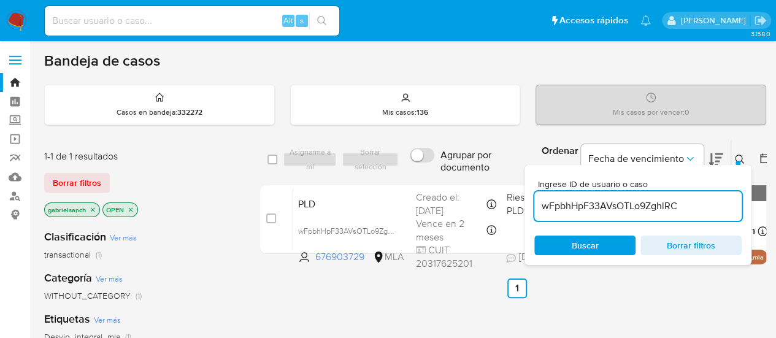
click at [268, 220] on input "checkbox" at bounding box center [271, 219] width 10 height 10
checkbox input "true"
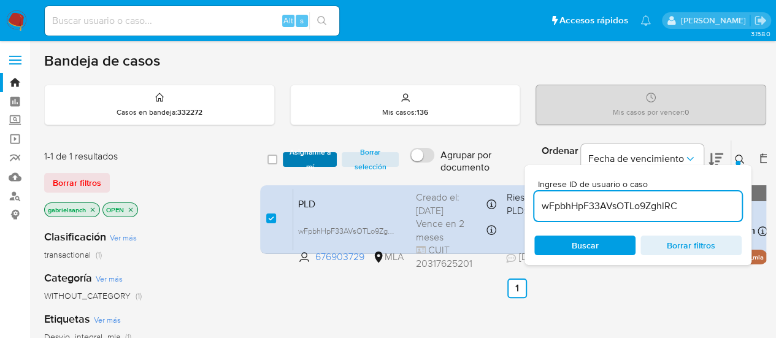
click at [298, 164] on span "Asignarme a mí" at bounding box center [310, 159] width 42 height 12
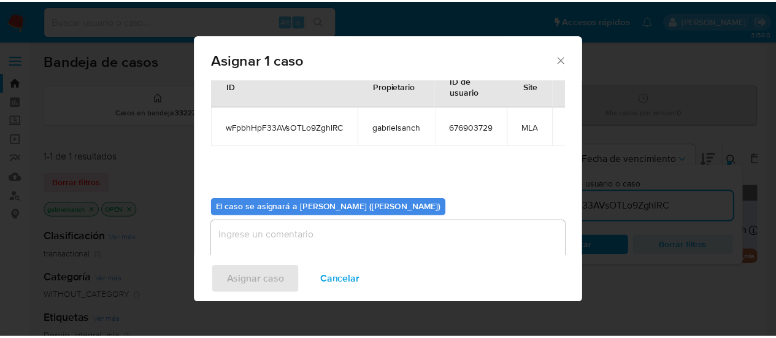
scroll to position [63, 0]
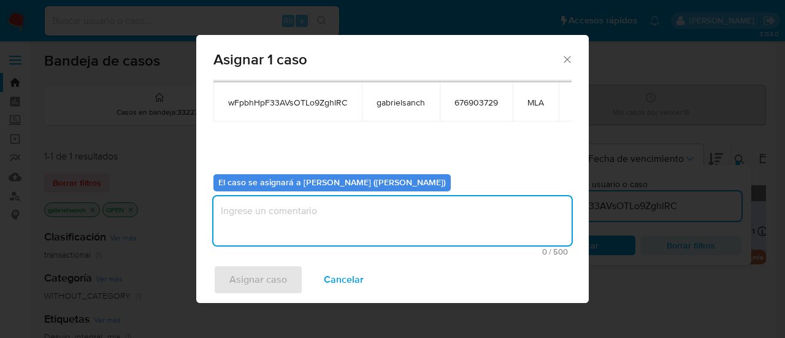
click at [309, 223] on textarea "assign-modal" at bounding box center [393, 220] width 358 height 49
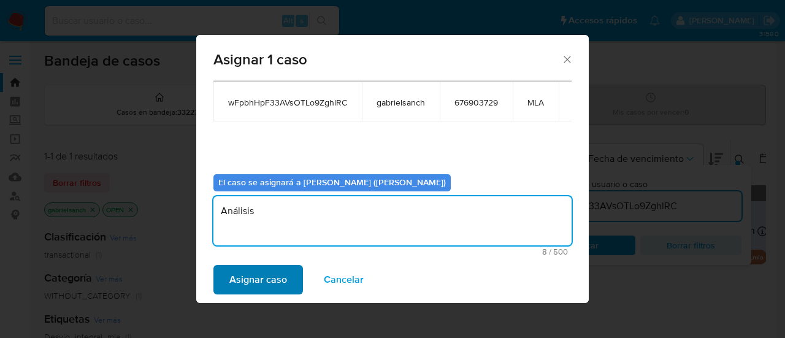
type textarea "Análisis"
click at [285, 266] on span "Asignar caso" at bounding box center [258, 279] width 58 height 27
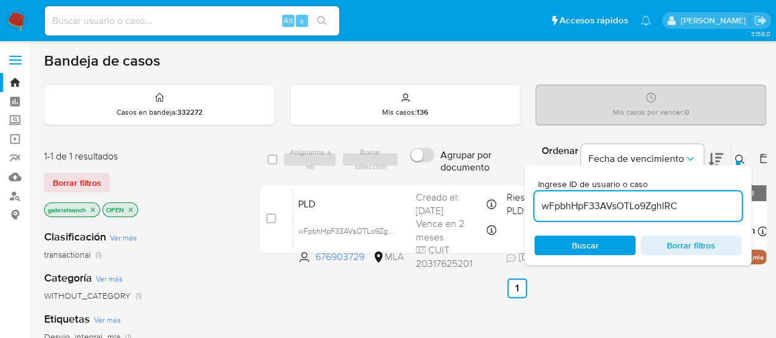
click at [664, 212] on input "wFpbhHpF33AVsOTLo9ZghlRC" at bounding box center [637, 206] width 207 height 16
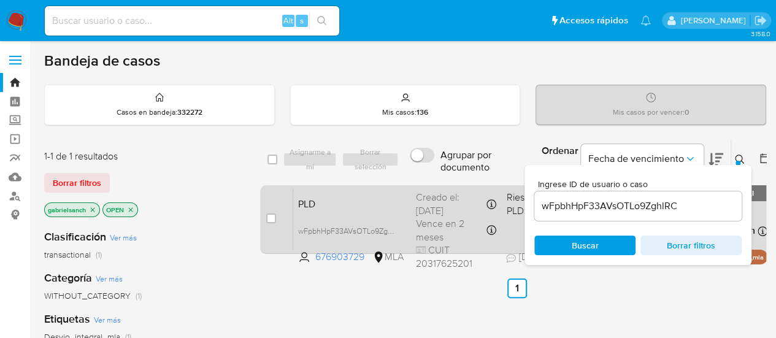
click at [274, 224] on div "case-item-checkbox" at bounding box center [271, 219] width 10 height 15
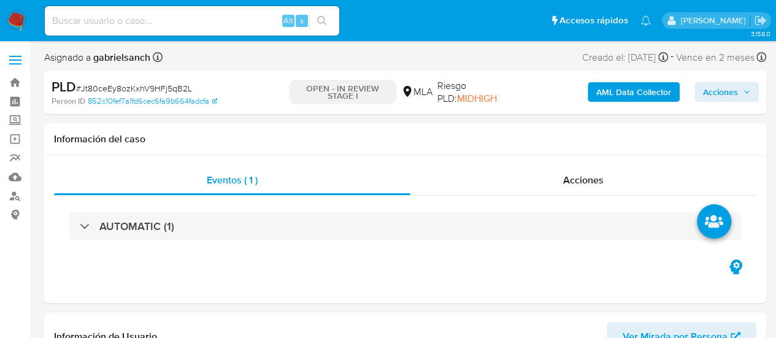
select select "10"
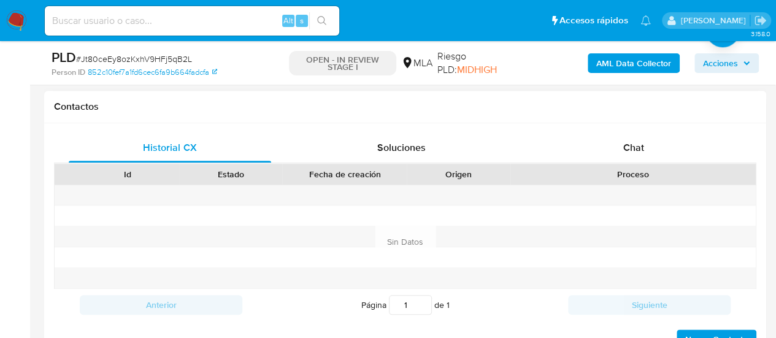
scroll to position [552, 0]
click at [594, 148] on div "Chat" at bounding box center [634, 146] width 202 height 29
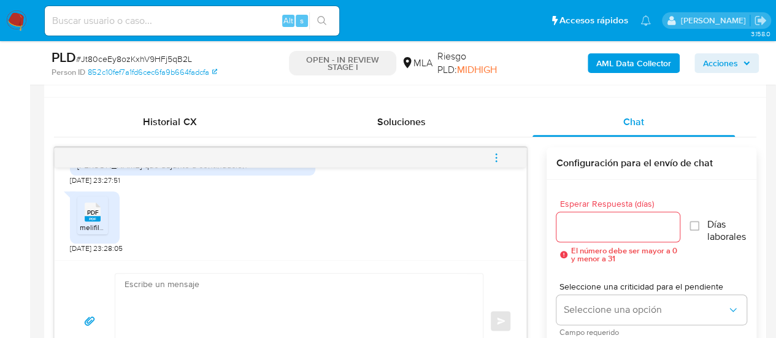
scroll to position [675, 0]
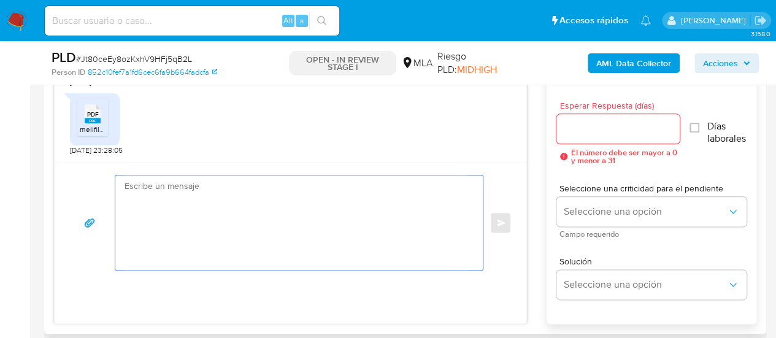
click at [266, 218] on textarea at bounding box center [296, 222] width 343 height 94
paste textarea "Hola, ¡Muchas gracias por tu respuesta! Confirmamos la recepción de la document…"
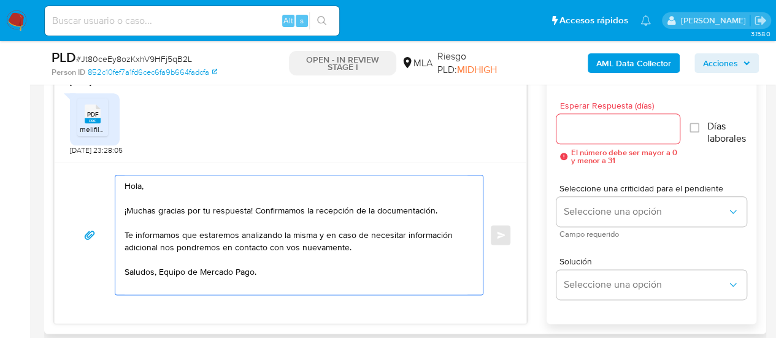
type textarea "Hola, ¡Muchas gracias por tu respuesta! Confirmamos la recepción de la document…"
click at [594, 125] on input "Esperar Respuesta (días)" at bounding box center [618, 129] width 124 height 16
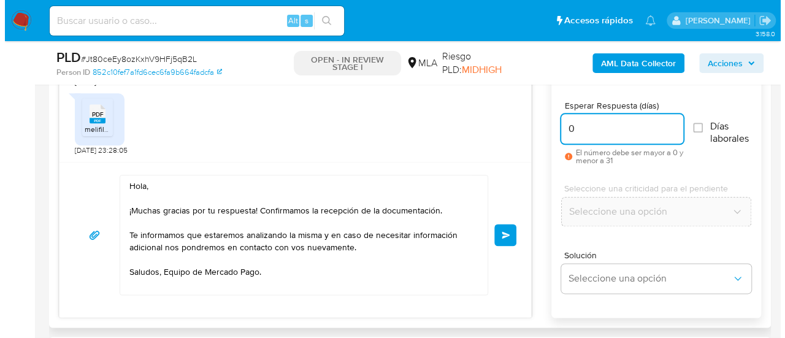
scroll to position [614, 0]
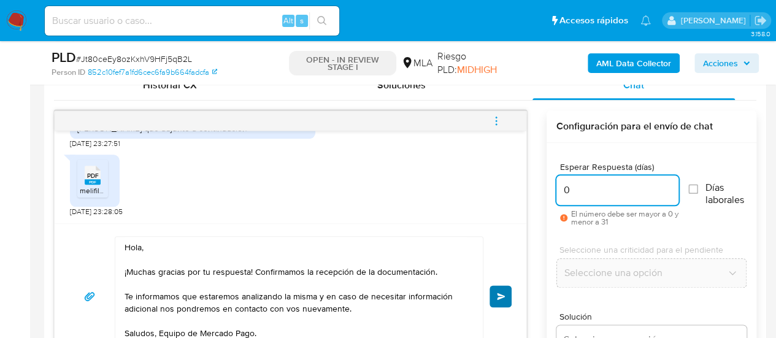
type input "0"
click at [506, 287] on button "Enviar" at bounding box center [501, 296] width 22 height 22
click at [495, 124] on icon "menu-action" at bounding box center [496, 120] width 11 height 11
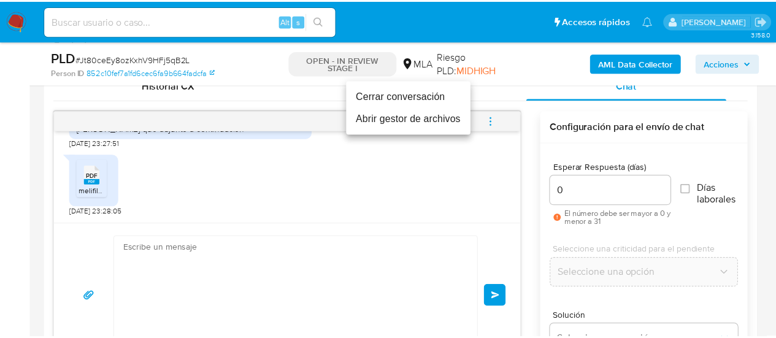
scroll to position [1128, 0]
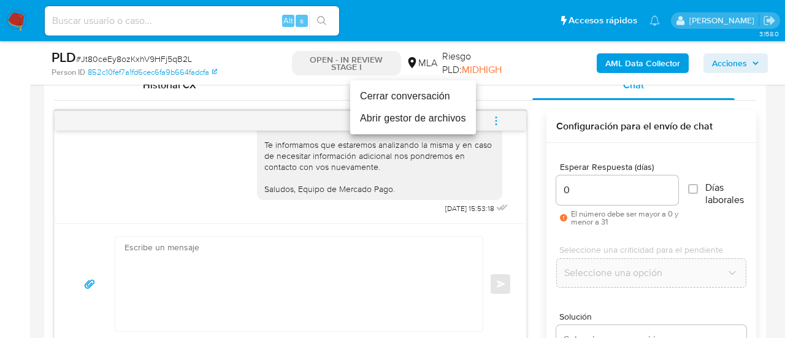
click at [438, 101] on li "Cerrar conversación" at bounding box center [413, 96] width 126 height 22
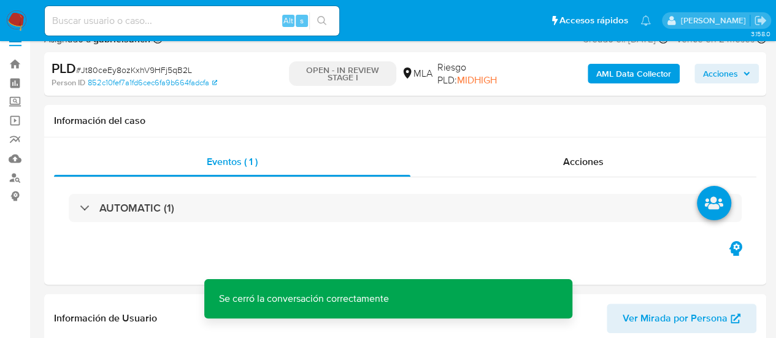
scroll to position [0, 0]
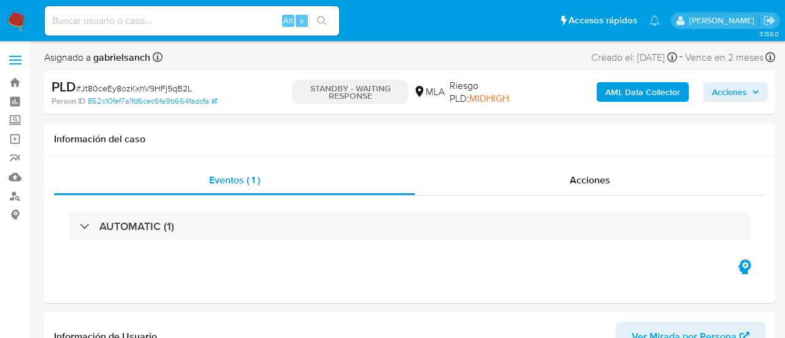
select select "10"
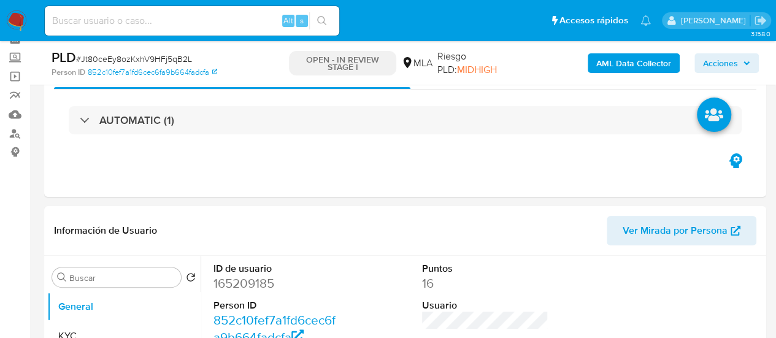
scroll to position [61, 0]
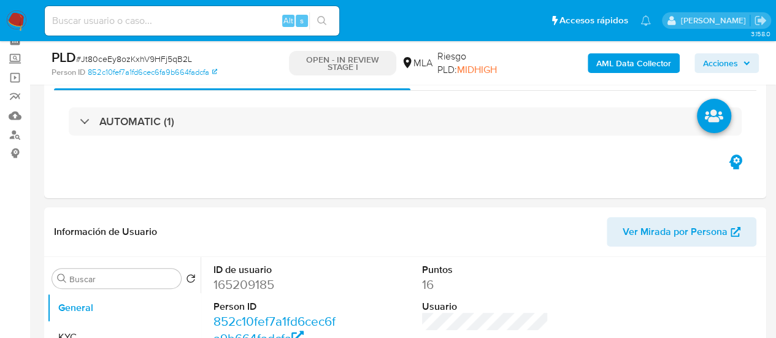
click at [614, 61] on b "AML Data Collector" at bounding box center [633, 63] width 75 height 20
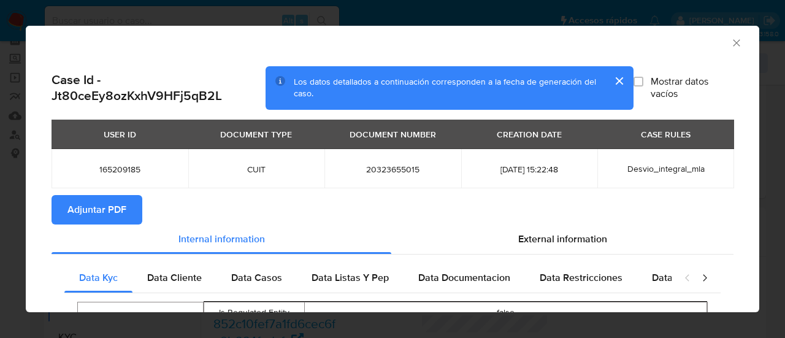
click at [88, 218] on span "Adjuntar PDF" at bounding box center [96, 209] width 59 height 27
click at [731, 42] on icon "Cerrar ventana" at bounding box center [737, 43] width 12 height 12
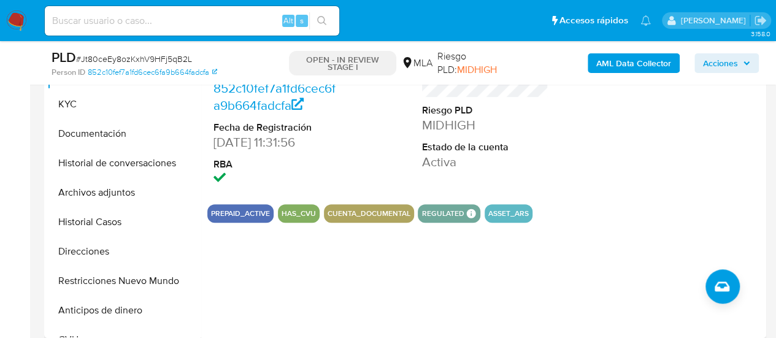
scroll to position [307, 0]
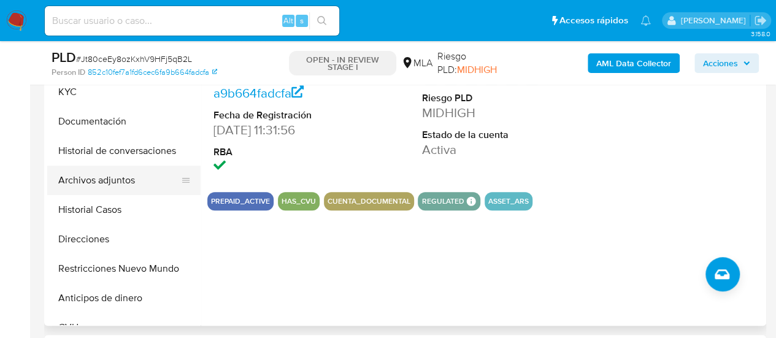
click at [98, 185] on button "Archivos adjuntos" at bounding box center [119, 180] width 144 height 29
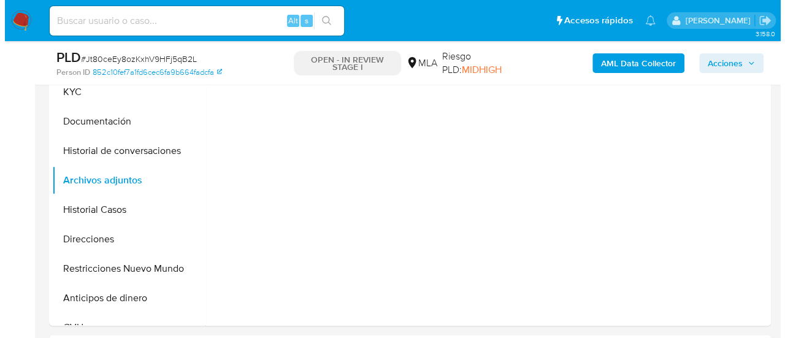
scroll to position [245, 0]
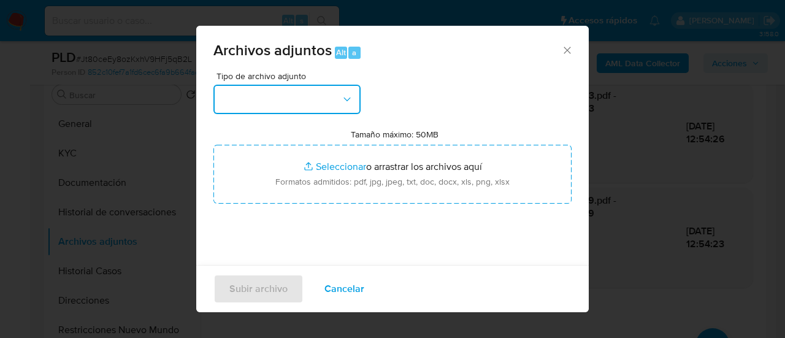
click at [274, 98] on button "button" at bounding box center [287, 99] width 147 height 29
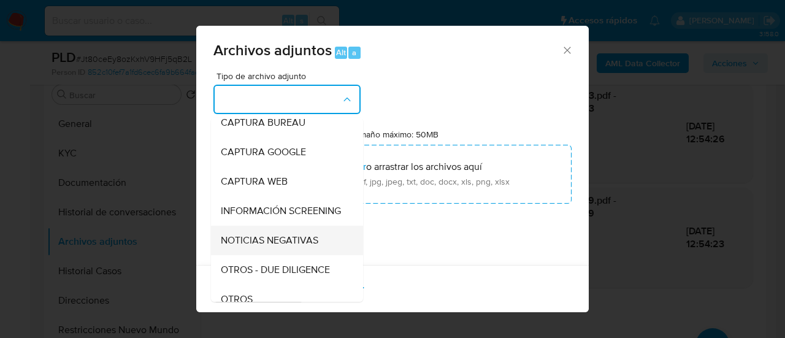
scroll to position [123, 0]
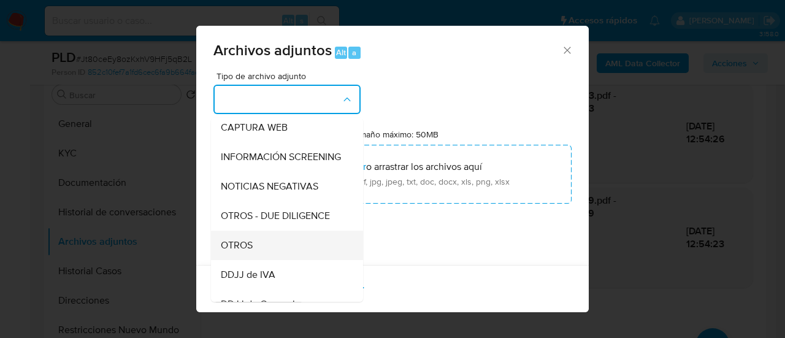
click at [271, 248] on div "OTROS" at bounding box center [283, 245] width 125 height 29
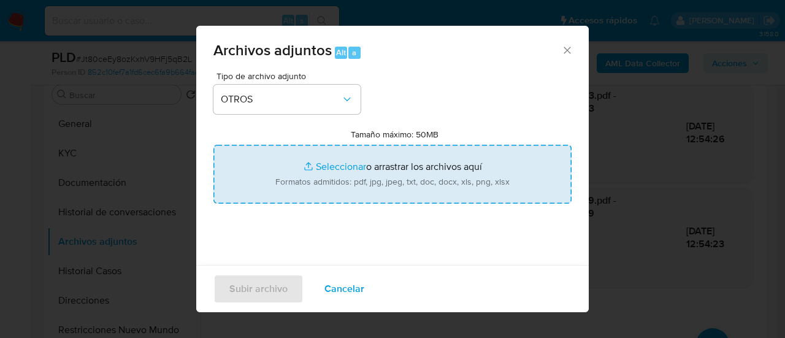
click at [318, 181] on input "Tamaño máximo: 50MB Seleccionar archivos" at bounding box center [393, 174] width 358 height 59
type input "C:\fakepath\Recibo de sueldo julio.pdf"
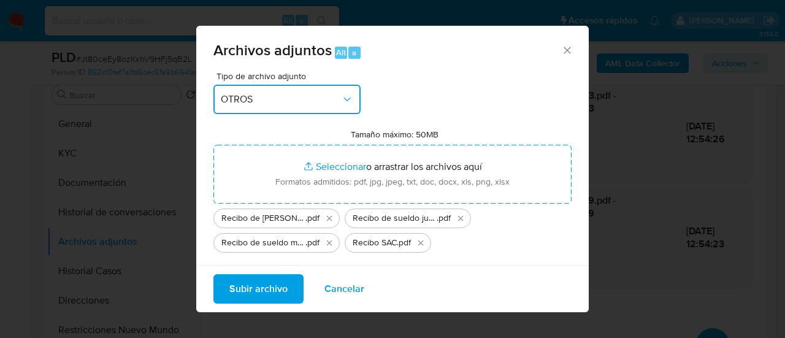
click at [249, 90] on button "OTROS" at bounding box center [287, 99] width 147 height 29
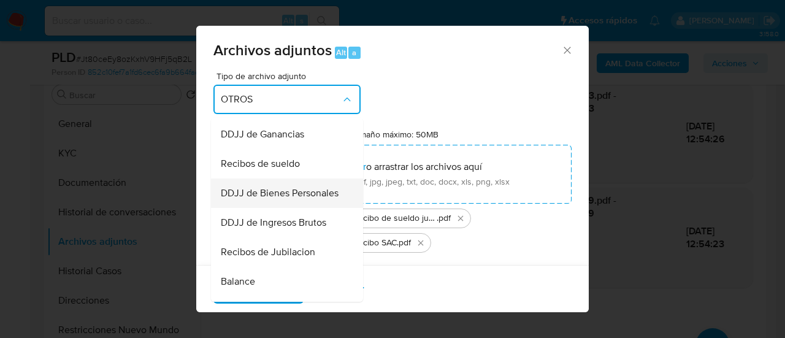
scroll to position [293, 0]
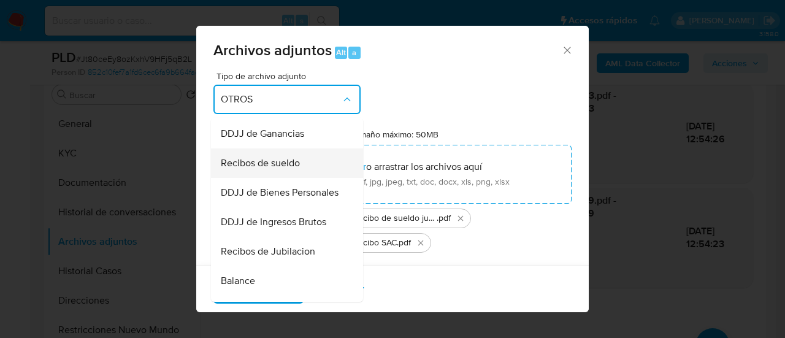
click at [268, 169] on span "Recibos de sueldo" at bounding box center [260, 163] width 79 height 12
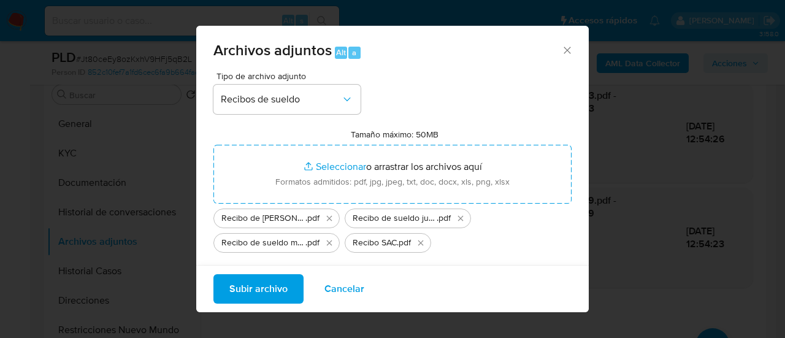
click at [275, 287] on span "Subir archivo" at bounding box center [258, 288] width 58 height 27
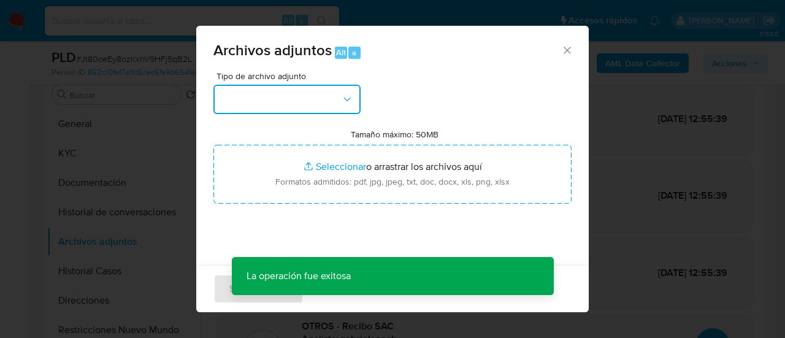
click at [326, 85] on button "button" at bounding box center [287, 99] width 147 height 29
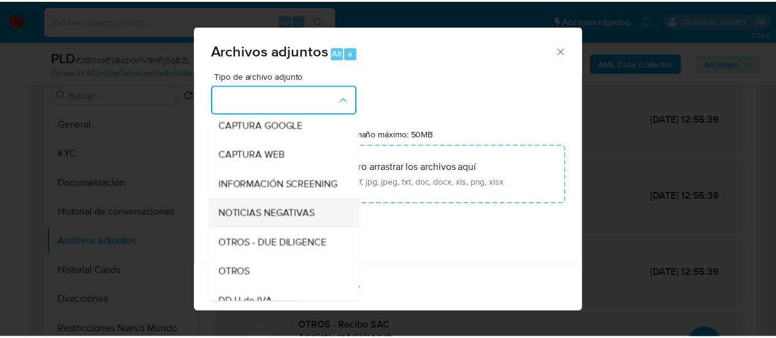
scroll to position [184, 0]
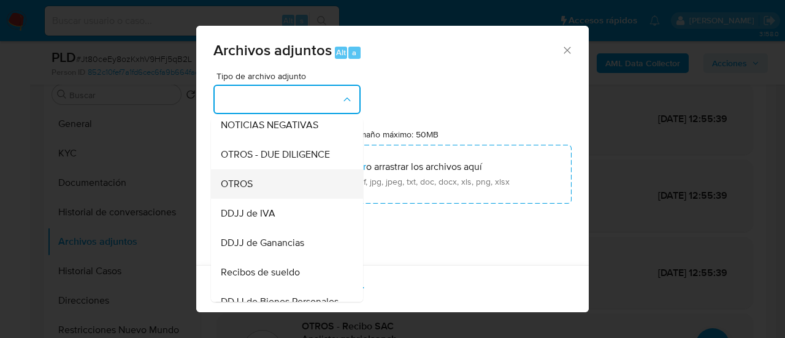
click at [247, 190] on span "OTROS" at bounding box center [237, 184] width 32 height 12
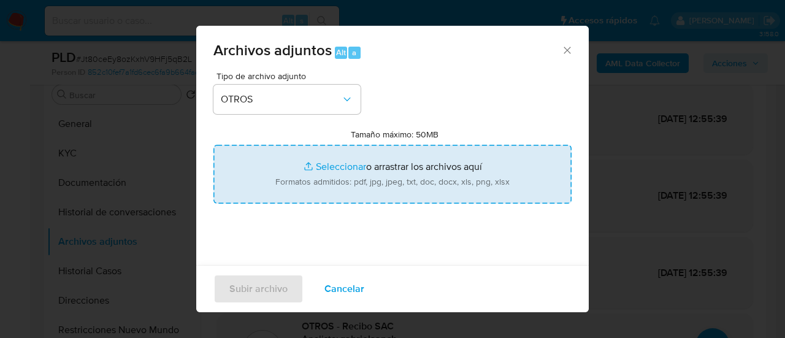
click at [297, 188] on input "Tamaño máximo: 50MB Seleccionar archivos" at bounding box center [393, 174] width 358 height 59
type input "C:\fakepath\Caselog Jt80ceEy8ozKxhV9HFj5qB2L_2025_08_19_09_45_14.docx"
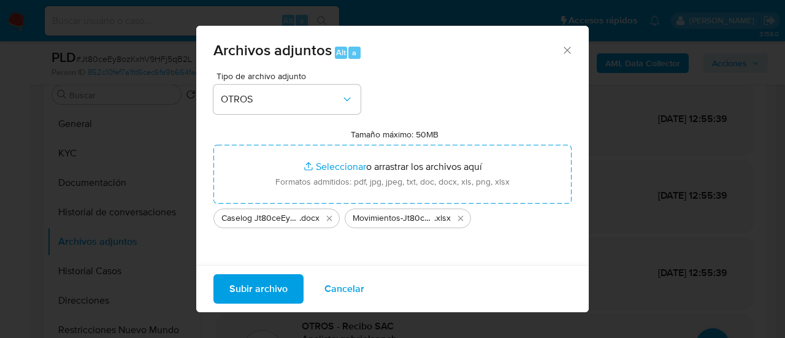
click at [242, 285] on span "Subir archivo" at bounding box center [258, 288] width 58 height 27
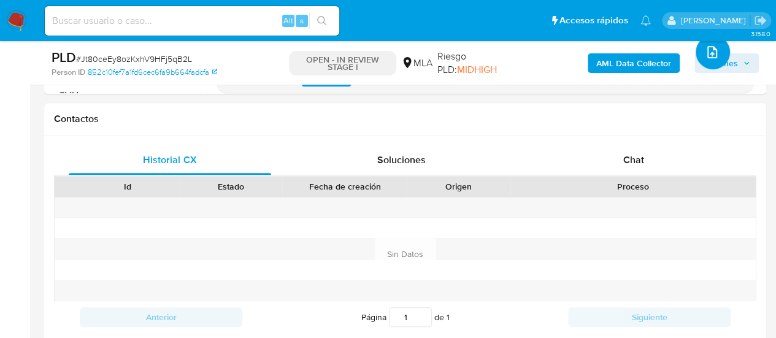
scroll to position [614, 0]
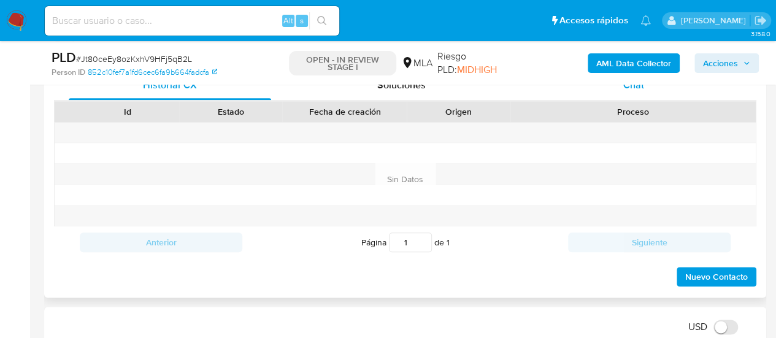
click at [614, 95] on div "Chat" at bounding box center [634, 85] width 202 height 29
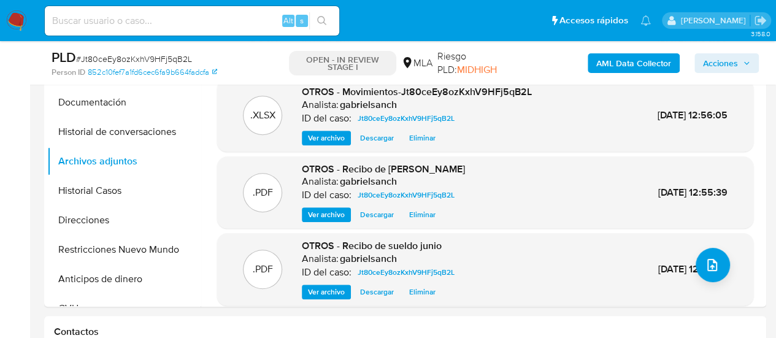
scroll to position [307, 0]
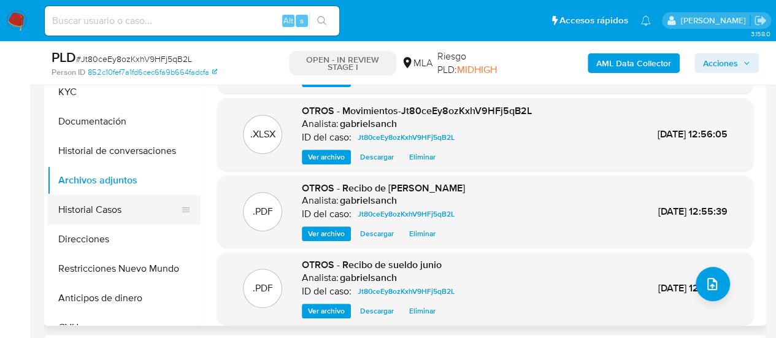
click at [126, 202] on button "Historial Casos" at bounding box center [119, 209] width 144 height 29
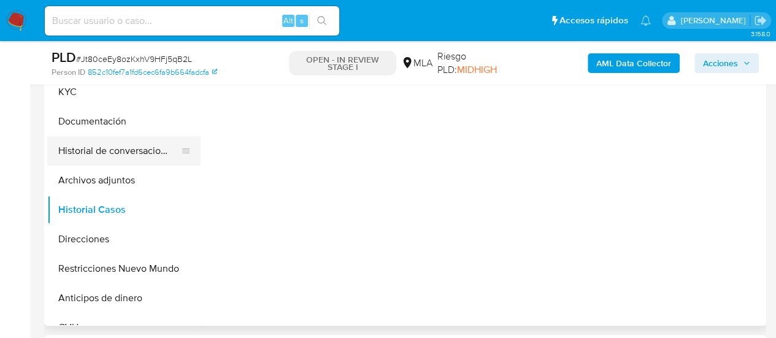
click at [118, 149] on button "Historial de conversaciones" at bounding box center [119, 150] width 144 height 29
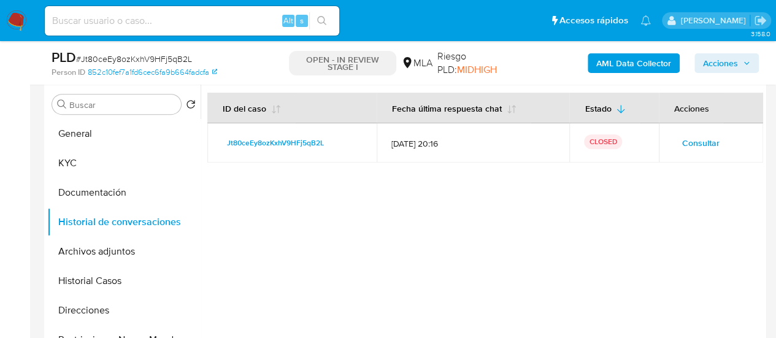
scroll to position [184, 0]
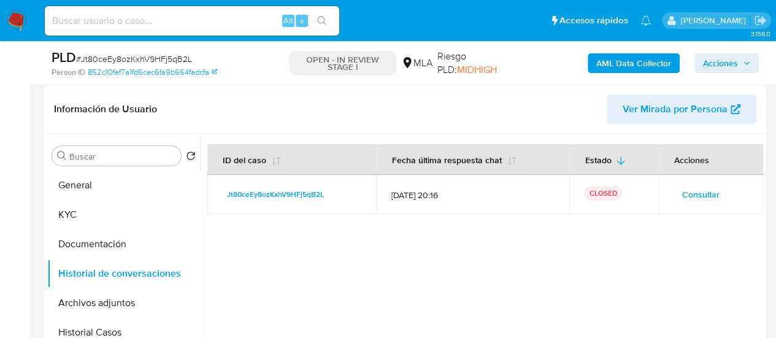
click at [709, 63] on span "Acciones" at bounding box center [720, 63] width 35 height 20
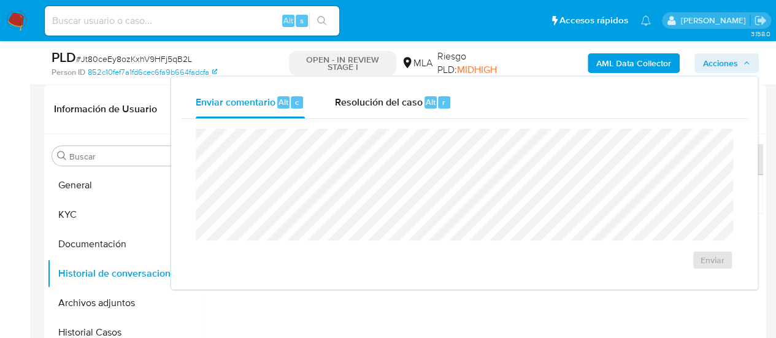
drag, startPoint x: 357, startPoint y: 105, endPoint x: 358, endPoint y: 123, distance: 18.4
click at [357, 105] on span "Resolución del caso" at bounding box center [378, 101] width 88 height 14
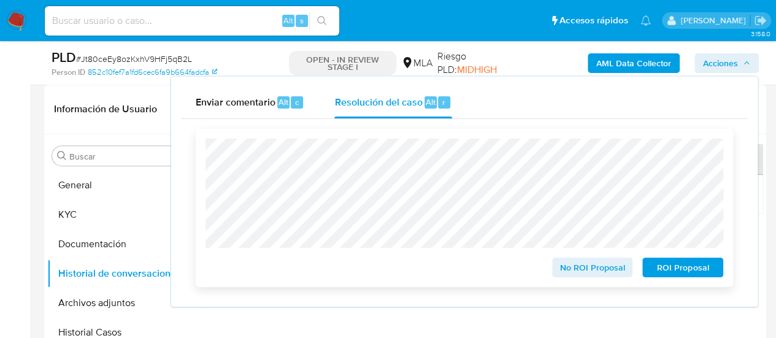
click at [582, 264] on span "No ROI Proposal" at bounding box center [593, 267] width 64 height 17
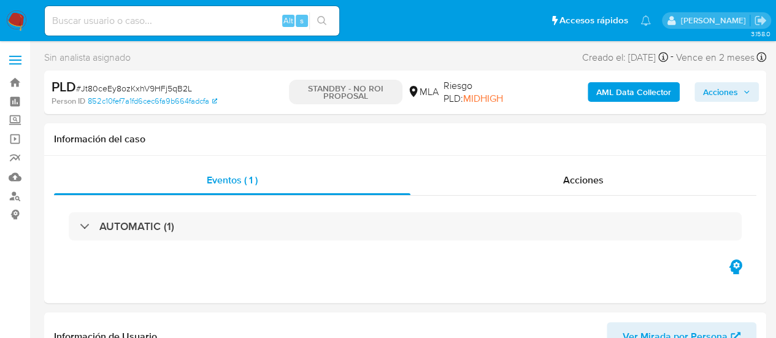
click at [161, 24] on input at bounding box center [192, 21] width 294 height 16
paste input "wFpbhHpF33AVsOTLo9ZghlRC"
type input "wFpbhHpF33AVsOTLo9ZghlRC"
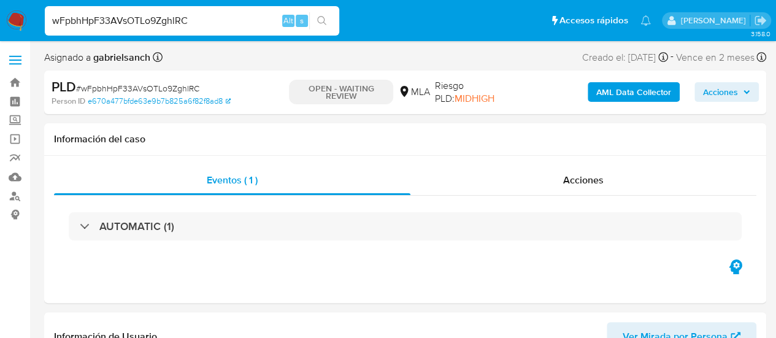
select select "10"
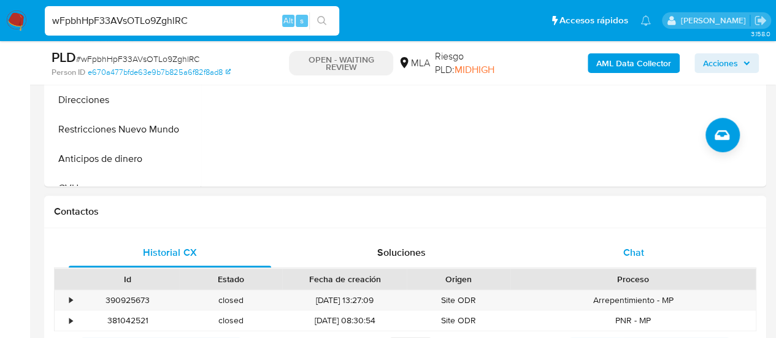
scroll to position [491, 0]
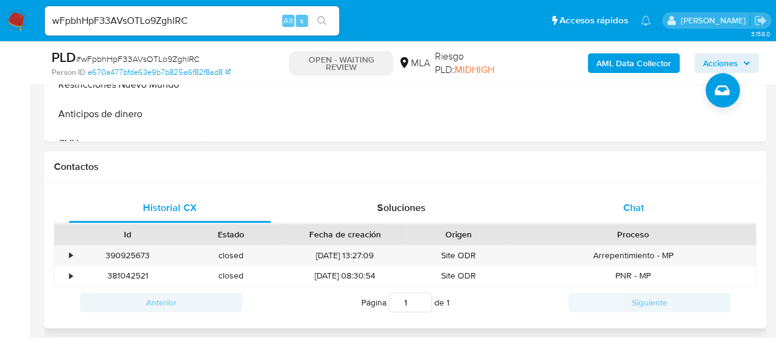
click at [598, 197] on div "Chat" at bounding box center [634, 207] width 202 height 29
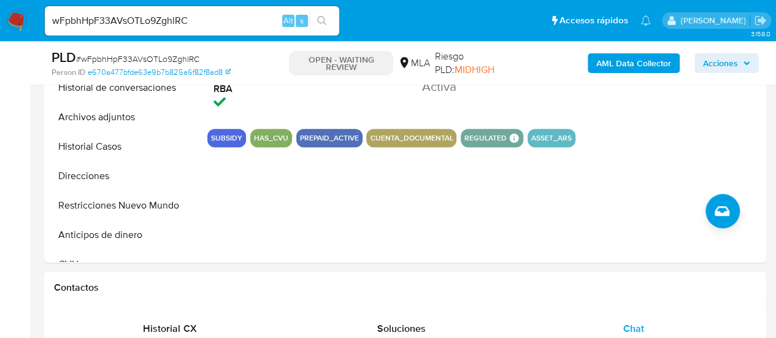
scroll to position [307, 0]
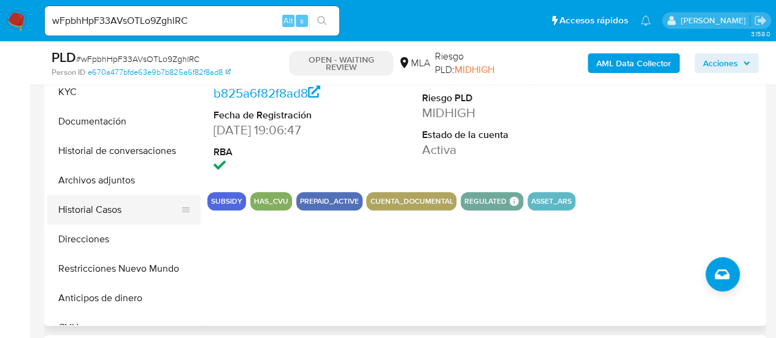
click at [97, 205] on button "Historial Casos" at bounding box center [119, 209] width 144 height 29
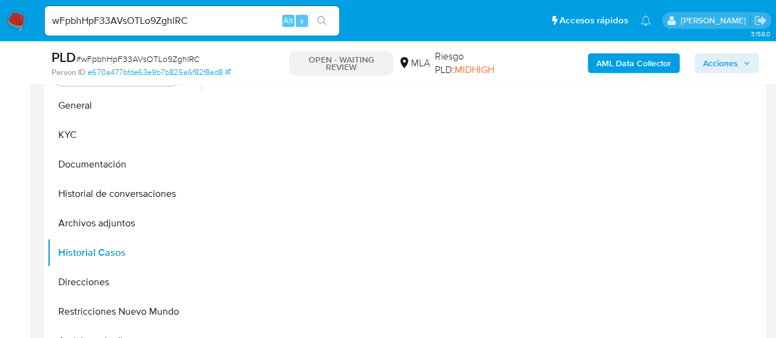
scroll to position [245, 0]
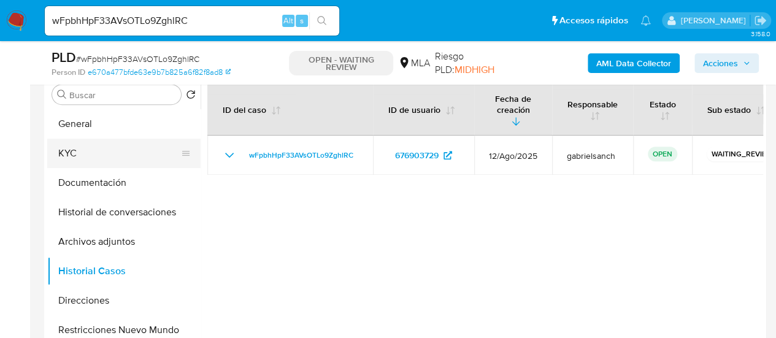
click at [112, 150] on button "KYC" at bounding box center [119, 153] width 144 height 29
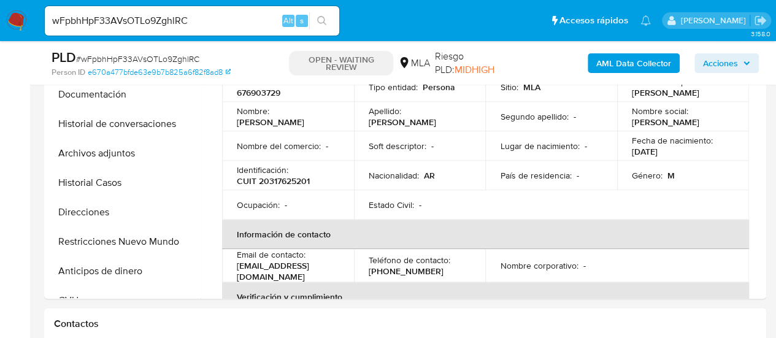
scroll to position [307, 0]
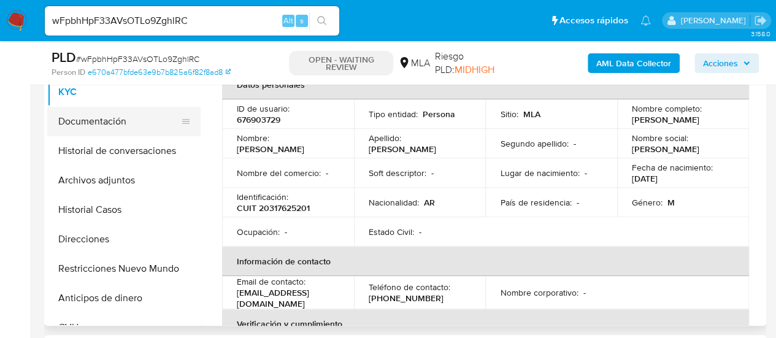
click at [70, 117] on button "Documentación" at bounding box center [119, 121] width 144 height 29
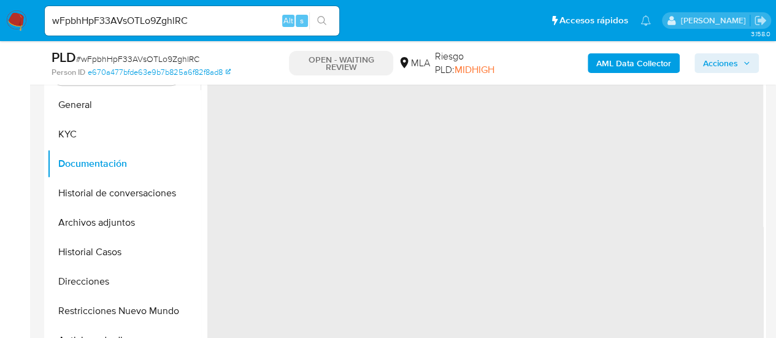
scroll to position [245, 0]
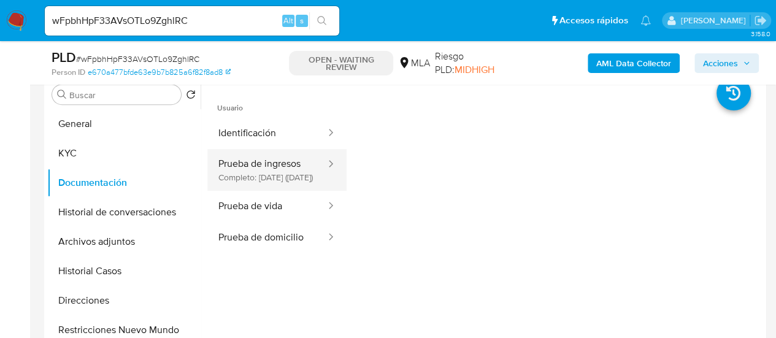
click at [233, 188] on button "Prueba de ingresos Completo: 06/02/2024 (hace 2 años)" at bounding box center [267, 170] width 120 height 42
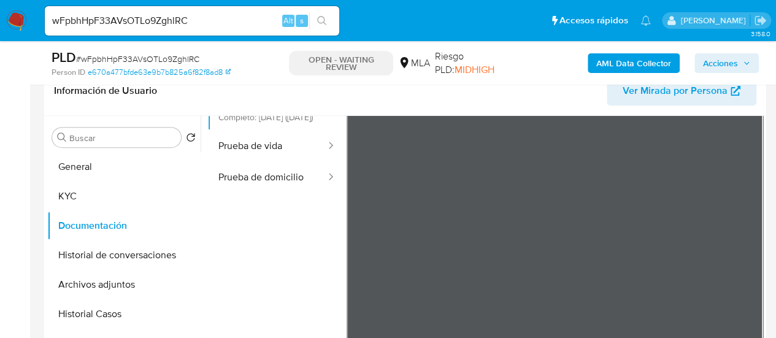
scroll to position [184, 0]
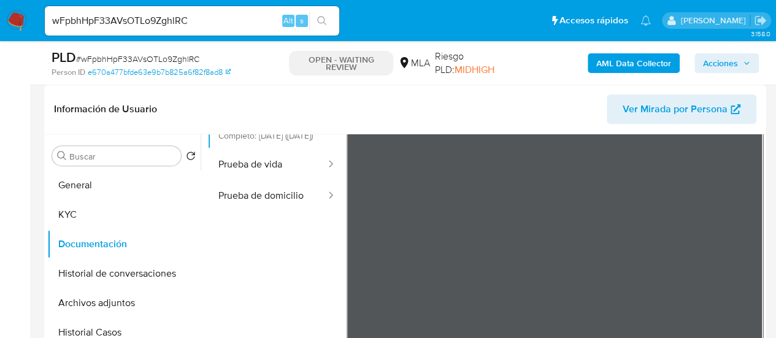
click at [547, 133] on div "Información de Usuario Ver Mirada por Persona Buscar Volver al orden por defect…" at bounding box center [405, 267] width 722 height 364
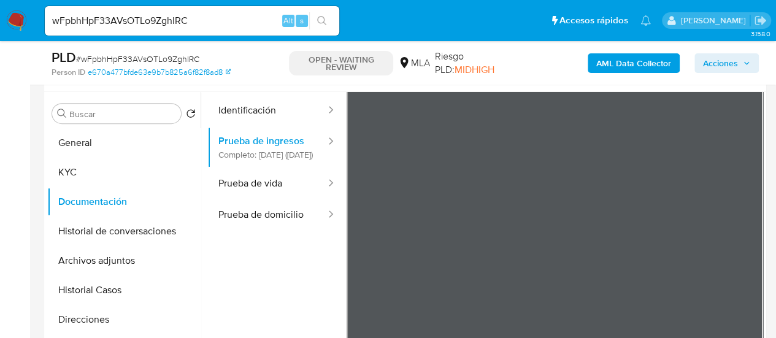
scroll to position [245, 0]
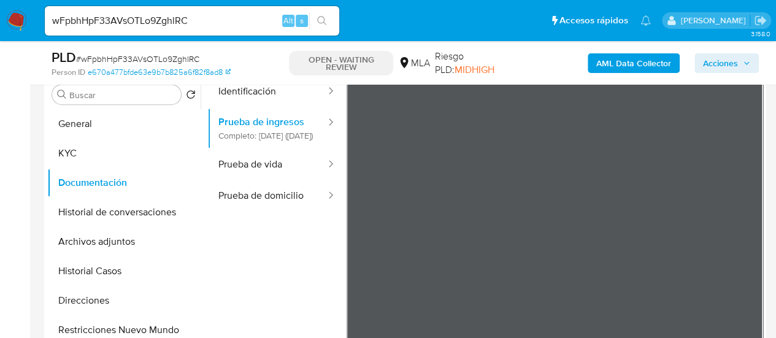
click at [274, 180] on button "Prueba de vida" at bounding box center [267, 164] width 120 height 31
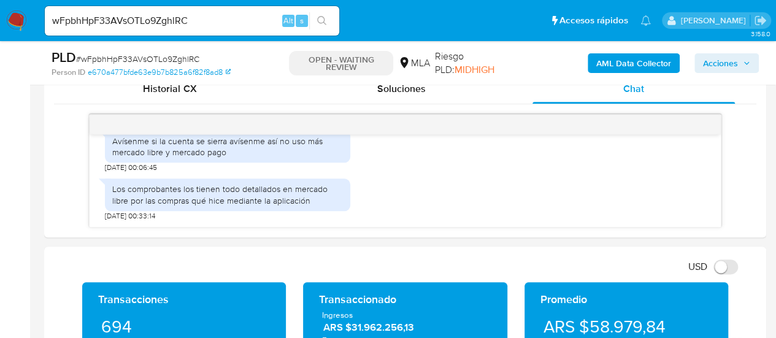
scroll to position [614, 0]
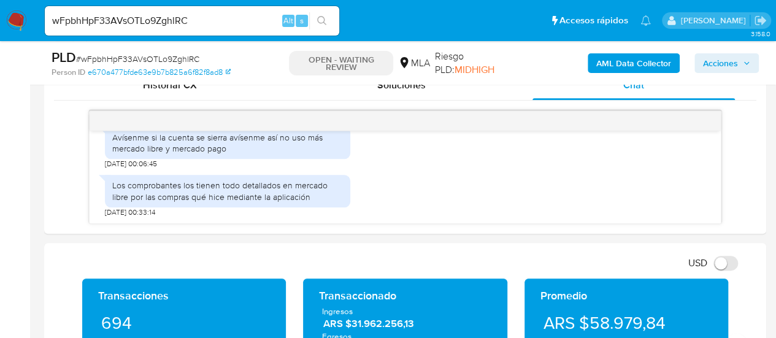
click at [153, 21] on input "wFpbhHpF33AVsOTLo9ZghlRC" at bounding box center [192, 21] width 294 height 16
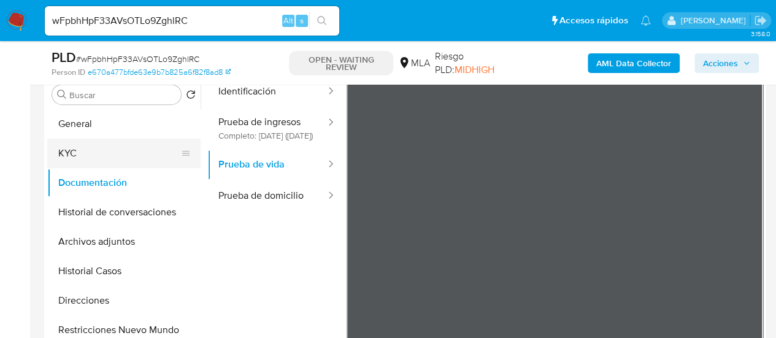
click at [92, 142] on button "KYC" at bounding box center [119, 153] width 144 height 29
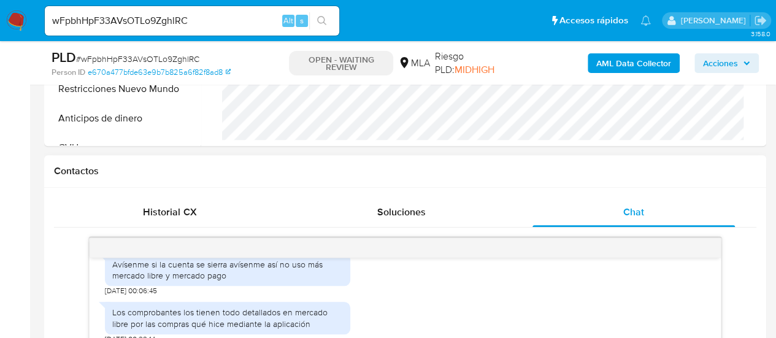
scroll to position [491, 0]
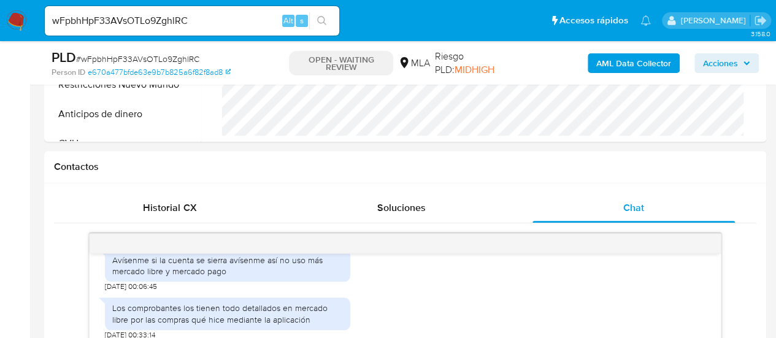
click at [161, 24] on input "wFpbhHpF33AVsOTLo9ZghlRC" at bounding box center [192, 21] width 294 height 16
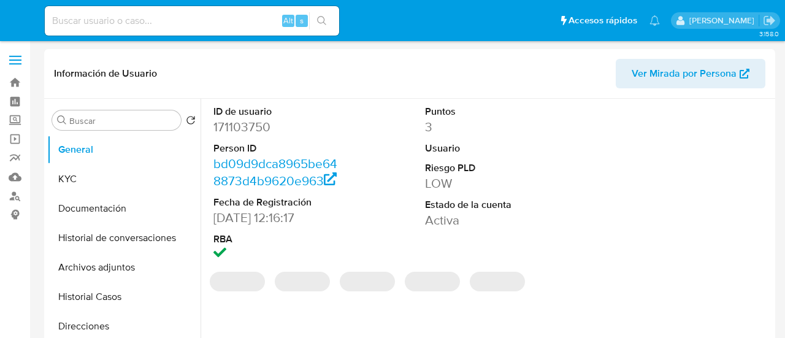
select select "10"
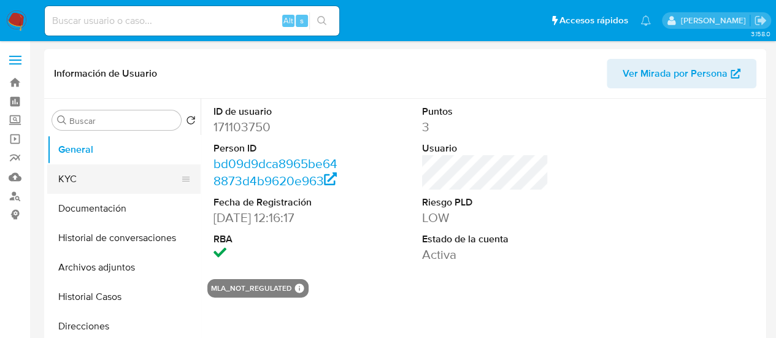
click at [114, 177] on button "KYC" at bounding box center [119, 178] width 144 height 29
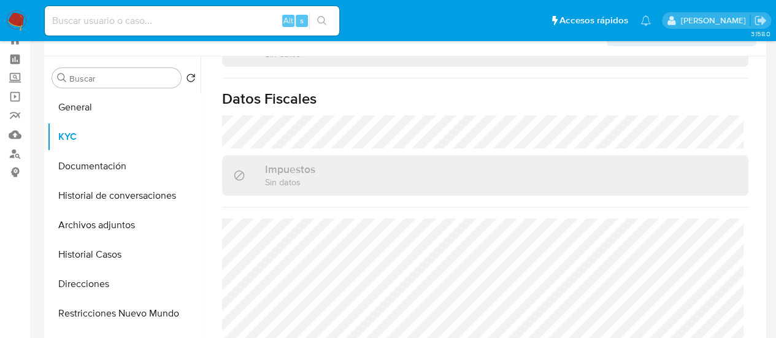
scroll to position [61, 0]
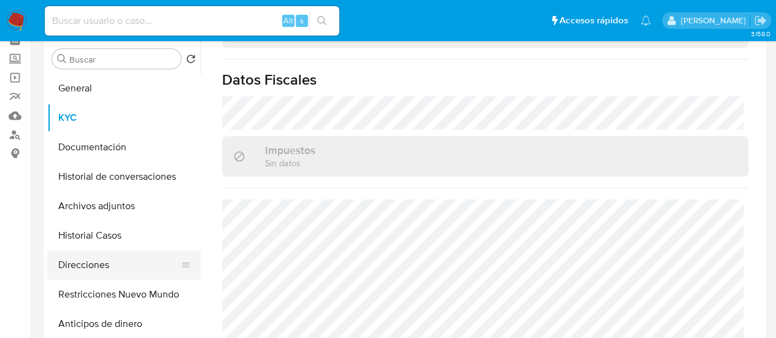
click at [89, 260] on button "Direcciones" at bounding box center [119, 264] width 144 height 29
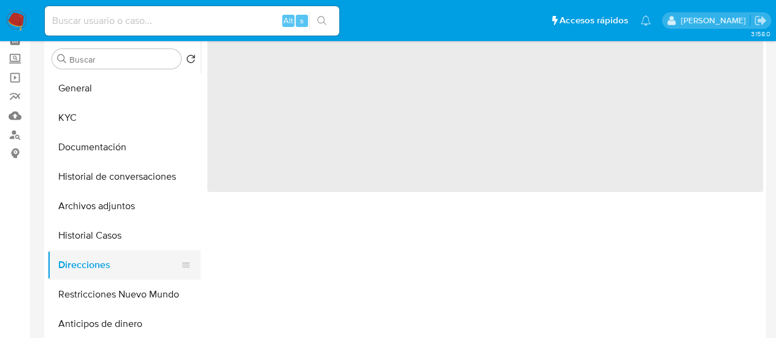
scroll to position [0, 0]
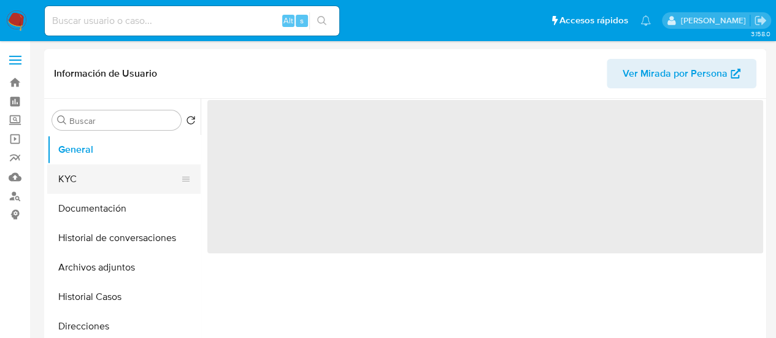
click at [75, 187] on button "KYC" at bounding box center [119, 178] width 144 height 29
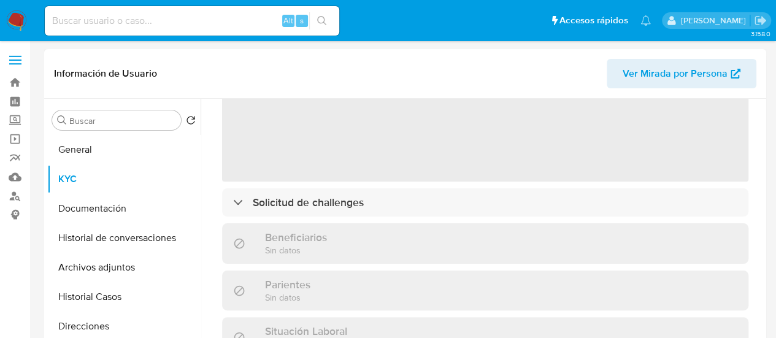
scroll to position [387, 0]
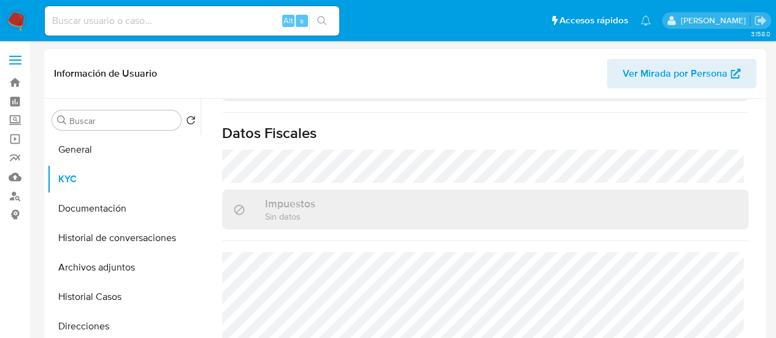
select select "10"
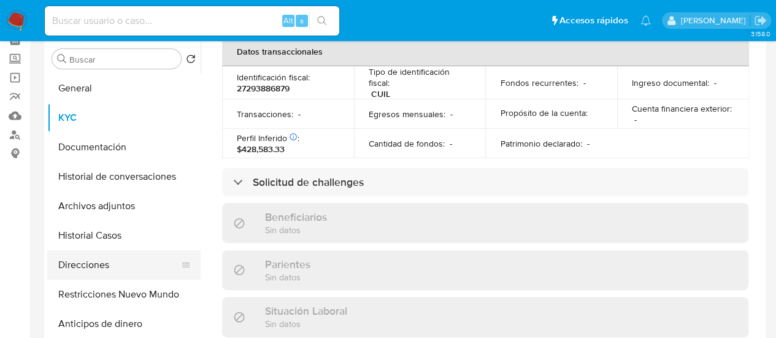
scroll to position [684, 0]
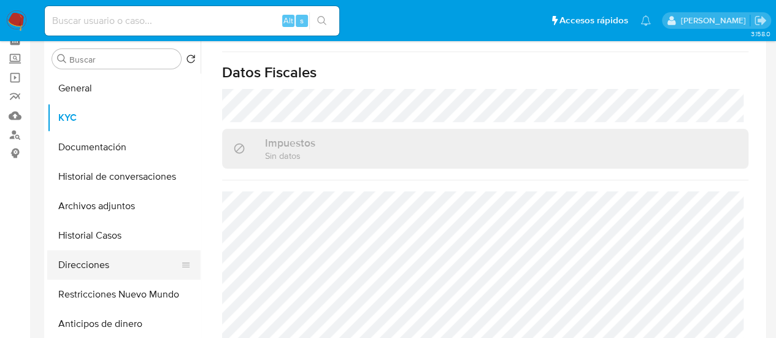
click at [98, 266] on button "Direcciones" at bounding box center [119, 264] width 144 height 29
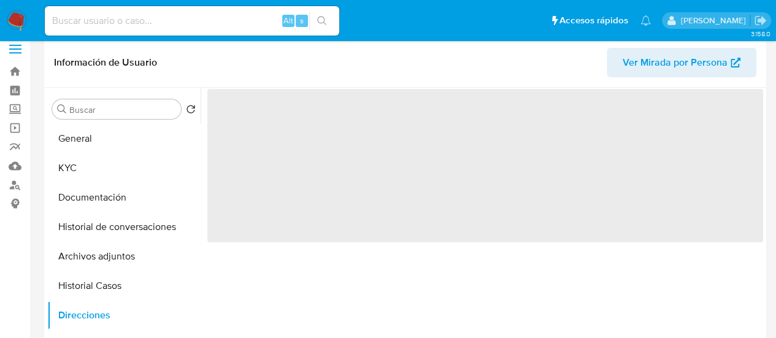
scroll to position [0, 0]
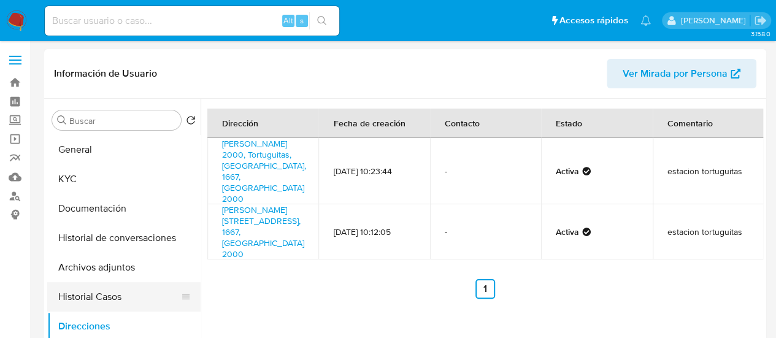
click at [72, 299] on button "Historial Casos" at bounding box center [119, 296] width 144 height 29
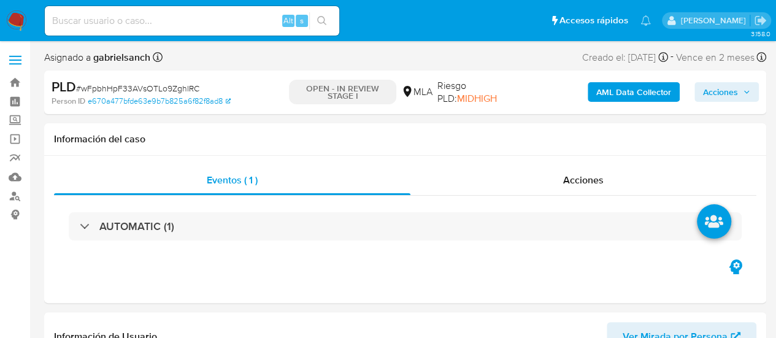
select select "10"
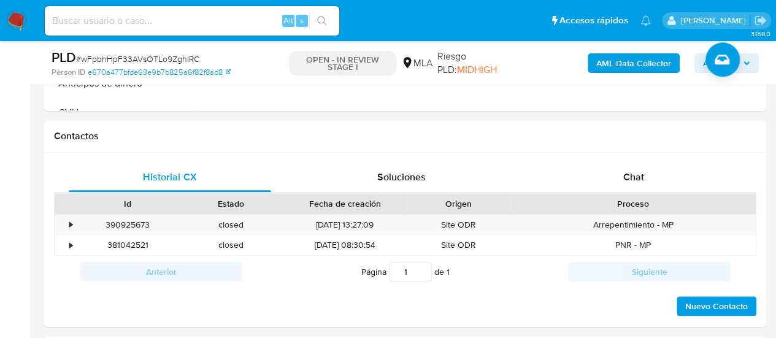
scroll to position [552, 0]
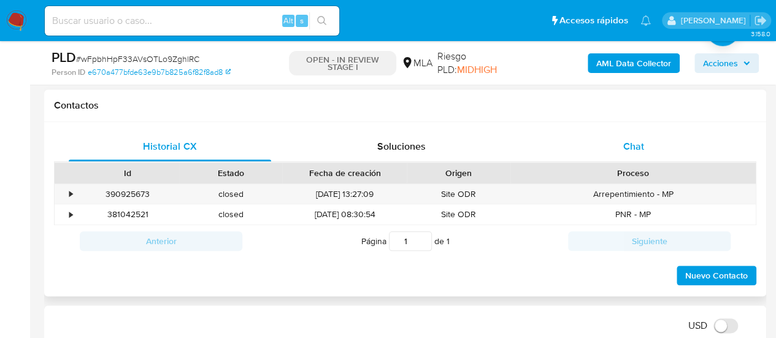
click at [650, 147] on div "Chat" at bounding box center [634, 146] width 202 height 29
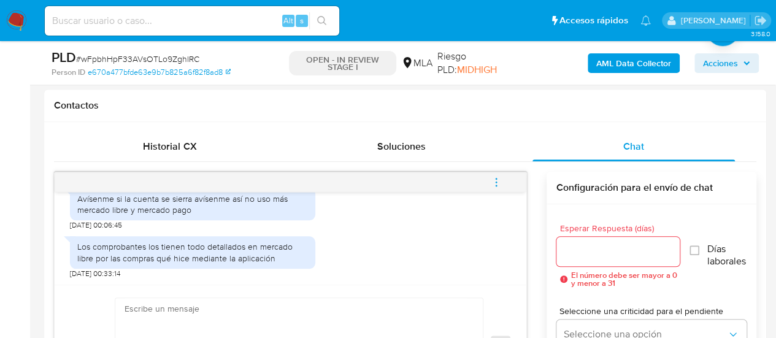
scroll to position [747, 0]
paste textarea "Lore, Ip dolorsi am con adipiscinge seddoeiusmo te in utlabo et Dolorem Aliq, e…"
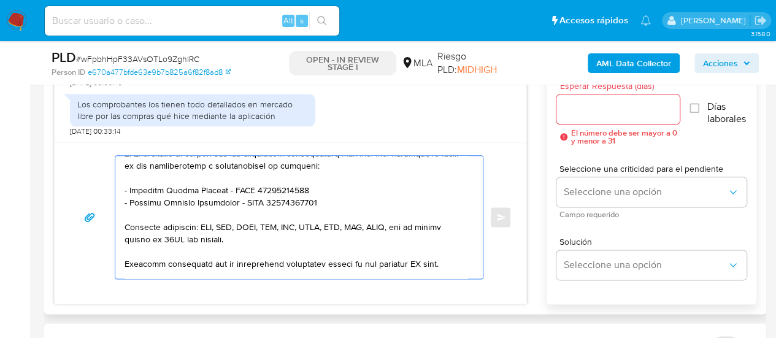
scroll to position [245, 0]
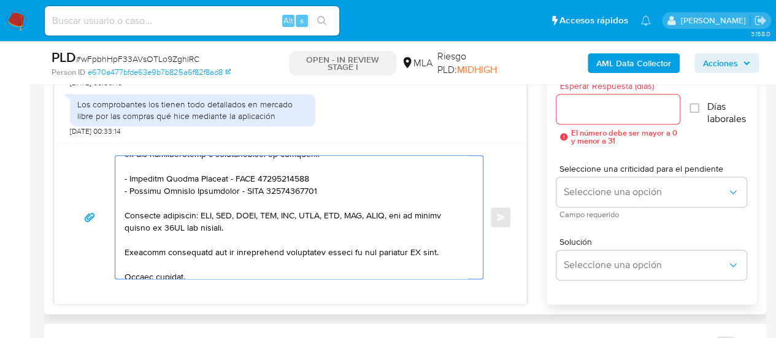
type textarea "Hola, En función de las operaciones registradas en tu cuenta de Mercado Pago, n…"
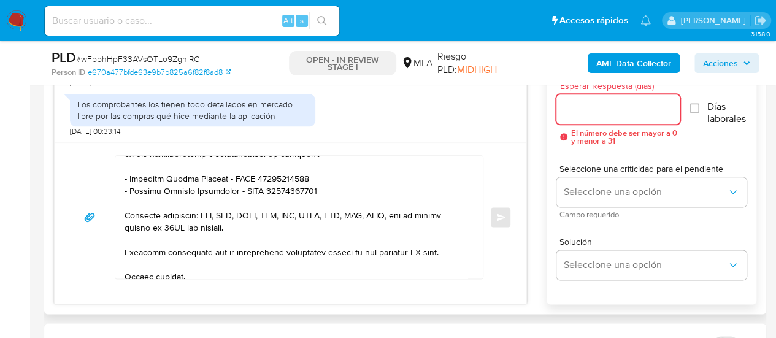
click at [606, 105] on input "Esperar Respuesta (días)" at bounding box center [618, 109] width 124 height 16
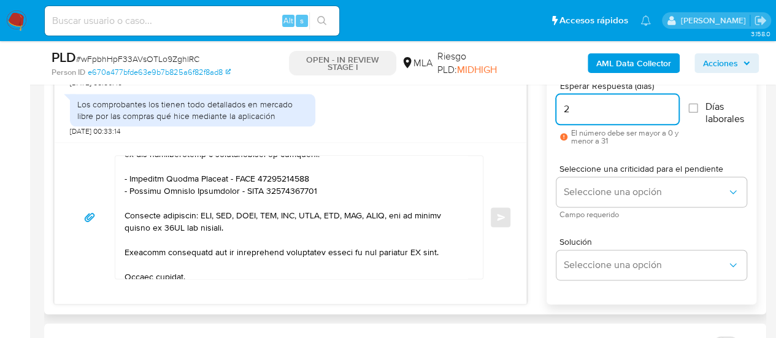
type input "2"
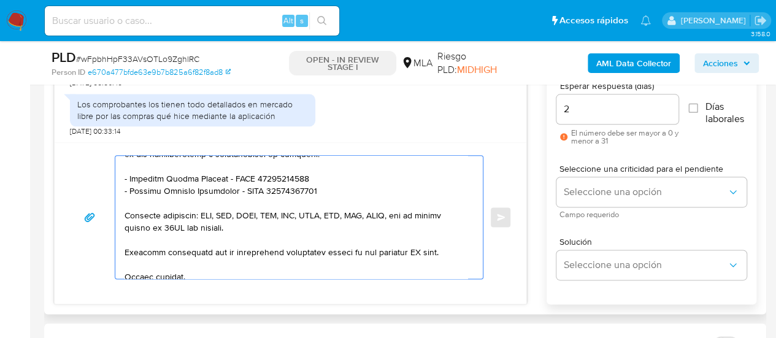
drag, startPoint x: 414, startPoint y: 248, endPoint x: 423, endPoint y: 253, distance: 10.7
click at [423, 253] on textarea at bounding box center [296, 217] width 343 height 123
type textarea "Hola, En función de las operaciones registradas en tu cuenta de Mercado Pago, n…"
click at [599, 172] on span "Seleccione una criticidad para el pendiente" at bounding box center [655, 168] width 190 height 9
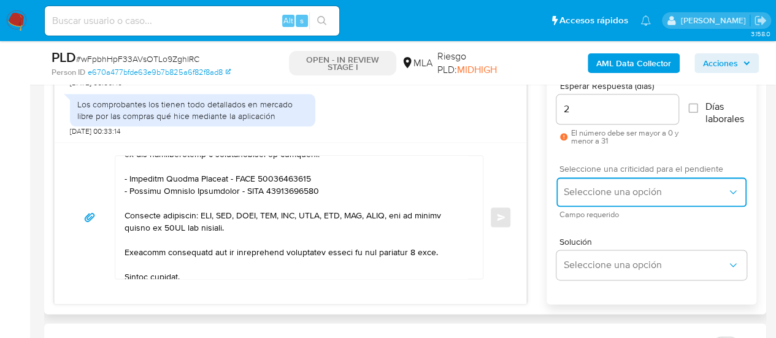
click at [612, 192] on span "Seleccione una opción" at bounding box center [645, 192] width 163 height 12
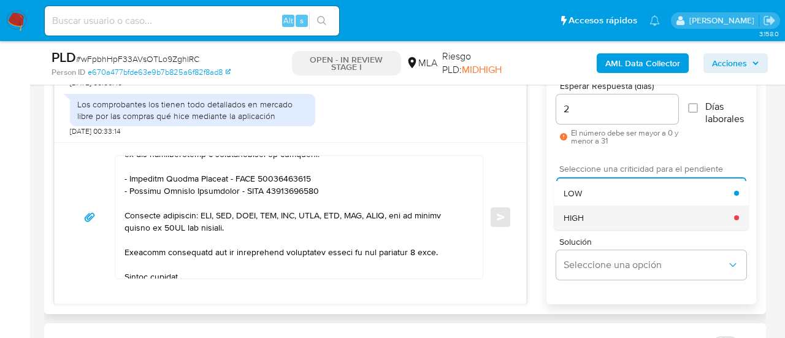
click at [607, 218] on div "HIGH" at bounding box center [649, 218] width 171 height 25
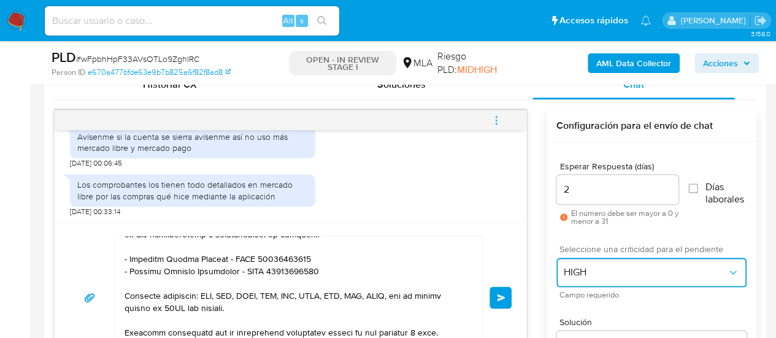
scroll to position [633, 0]
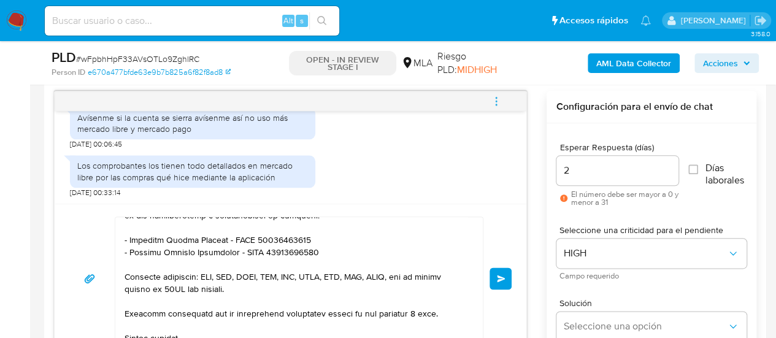
click at [582, 180] on div "2" at bounding box center [617, 170] width 122 height 29
drag, startPoint x: 558, startPoint y: 180, endPoint x: 551, endPoint y: 180, distance: 7.4
click at [545, 180] on div "18/08/2025 17:32:28 Esta información que me piden es privada 20/08/2025 00:06:0…" at bounding box center [405, 228] width 702 height 275
click at [566, 165] on input "2" at bounding box center [617, 171] width 122 height 16
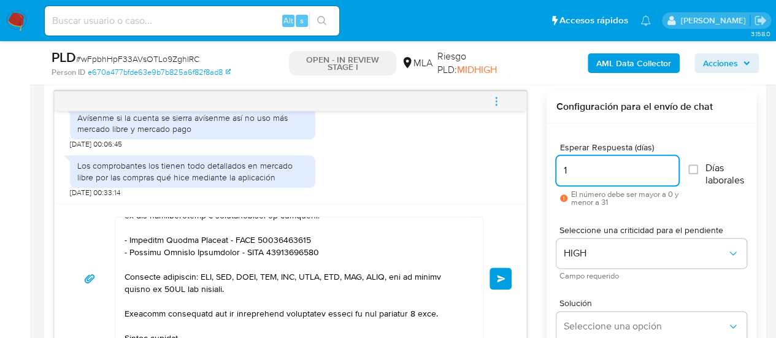
type input "1"
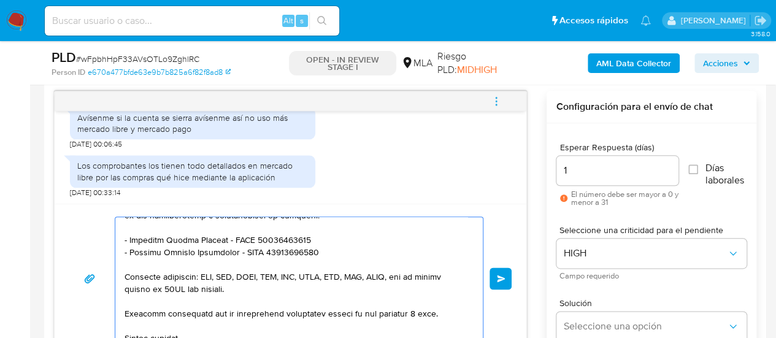
click at [416, 308] on textarea at bounding box center [296, 278] width 343 height 123
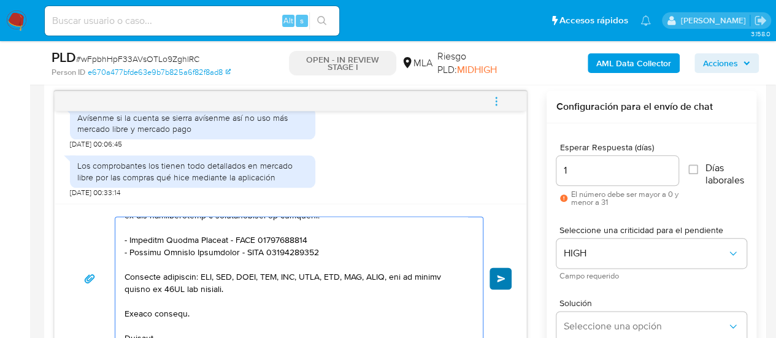
type textarea "Hola, En función de las operaciones registradas en tu cuenta de Mercado Pago, n…"
click at [498, 276] on span "Enviar" at bounding box center [501, 278] width 9 height 7
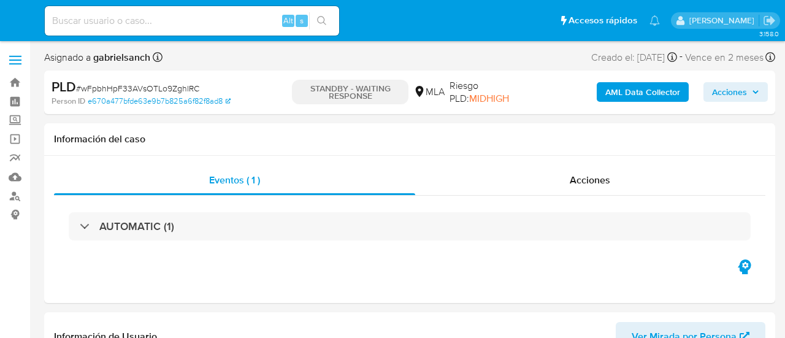
select select "10"
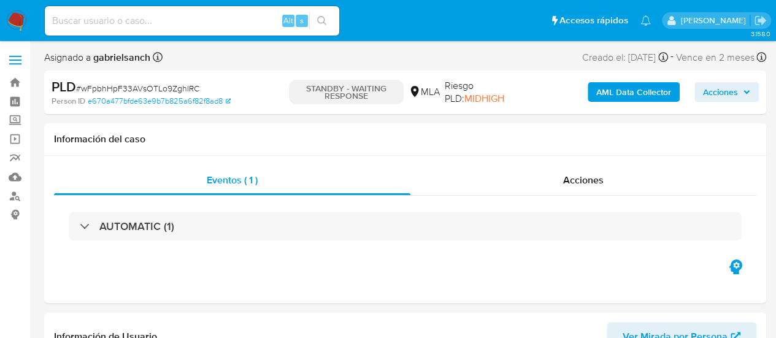
click at [161, 26] on input at bounding box center [192, 21] width 294 height 16
paste input "Tb9AvJL6tcrSlyGHaIzNzCGG"
type input "Tb9AvJL6tcrSlyGHaIzNzCGG"
select select "10"
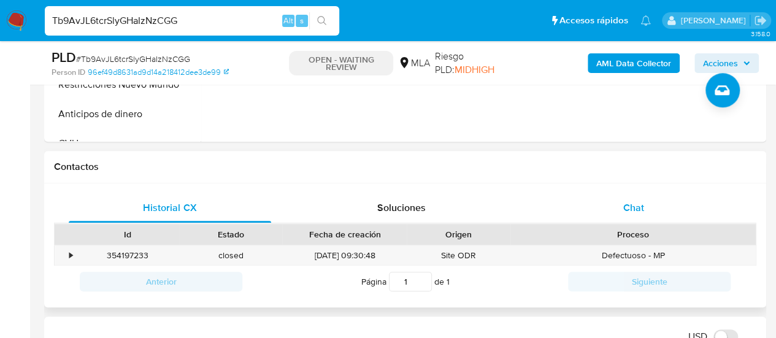
click at [626, 207] on span "Chat" at bounding box center [633, 208] width 21 height 14
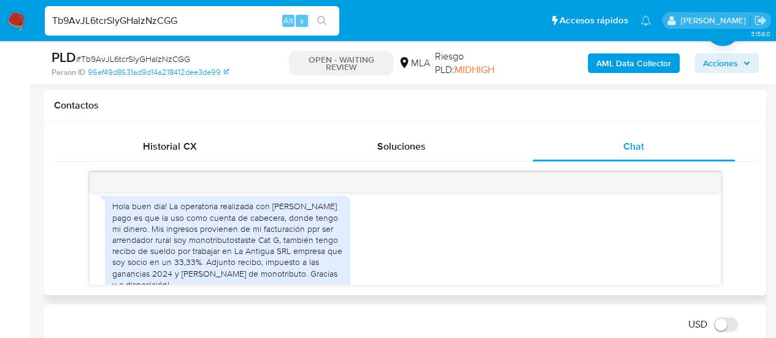
scroll to position [741, 0]
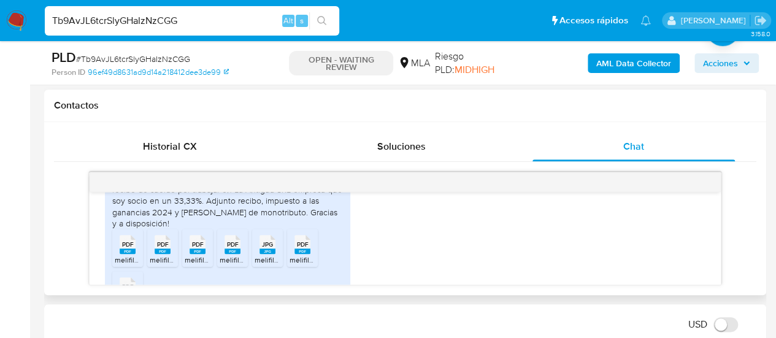
click at [129, 248] on span "PDF" at bounding box center [128, 245] width 12 height 8
click at [167, 248] on span "PDF" at bounding box center [163, 245] width 12 height 8
click at [190, 254] on icon at bounding box center [198, 244] width 16 height 19
click at [238, 254] on rect at bounding box center [233, 251] width 16 height 6
click at [258, 255] on div "JPG JPG" at bounding box center [268, 243] width 26 height 24
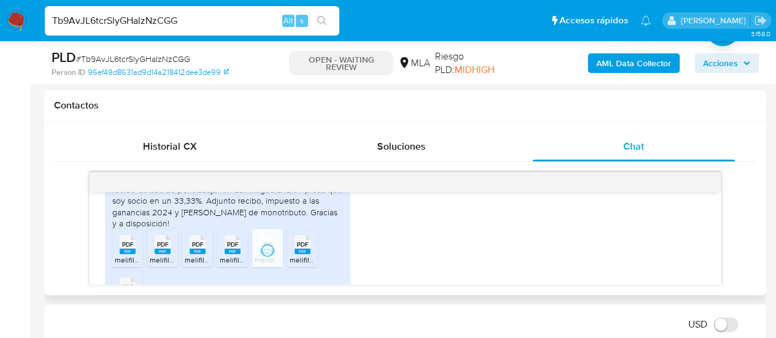
click at [299, 248] on span "PDF" at bounding box center [303, 245] width 12 height 8
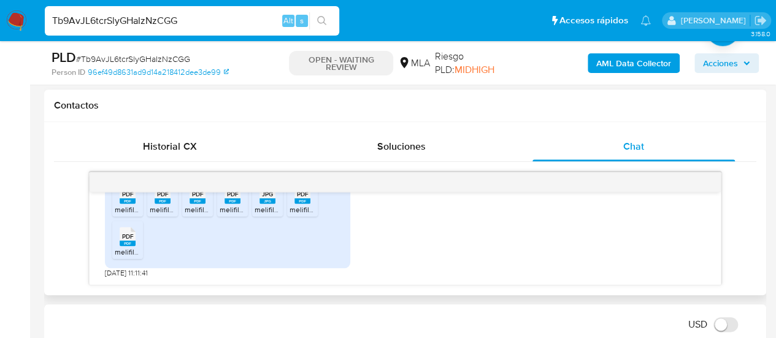
click at [133, 238] on span "PDF" at bounding box center [128, 237] width 12 height 8
click at [168, 25] on input "Tb9AvJL6tcrSlyGHaIzNzCGG" at bounding box center [192, 21] width 294 height 16
paste input "Ap3t5feh1J1AKryxjQ0xZFYb"
type input "Ap3t5feh1J1AKryxjQ0xZFYb"
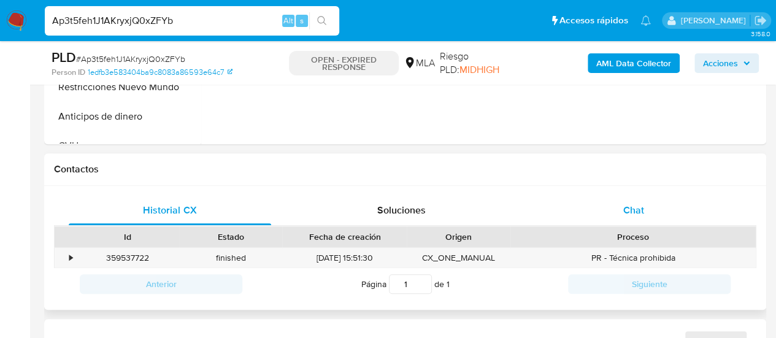
select select "10"
click at [650, 203] on div "Chat" at bounding box center [634, 210] width 202 height 29
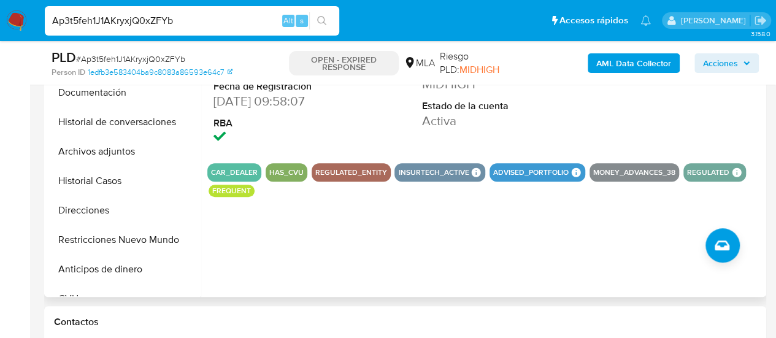
scroll to position [274, 0]
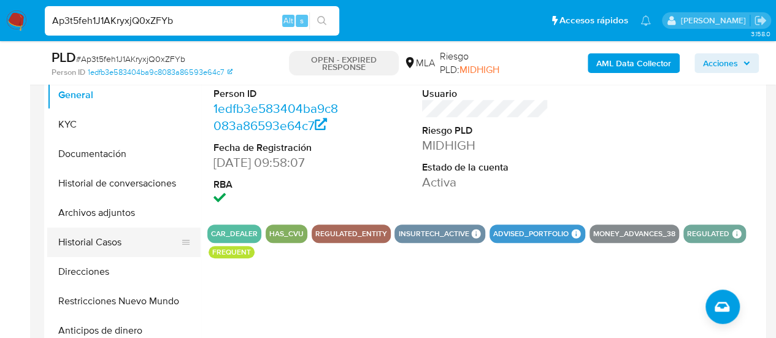
click at [97, 234] on button "Historial Casos" at bounding box center [119, 242] width 144 height 29
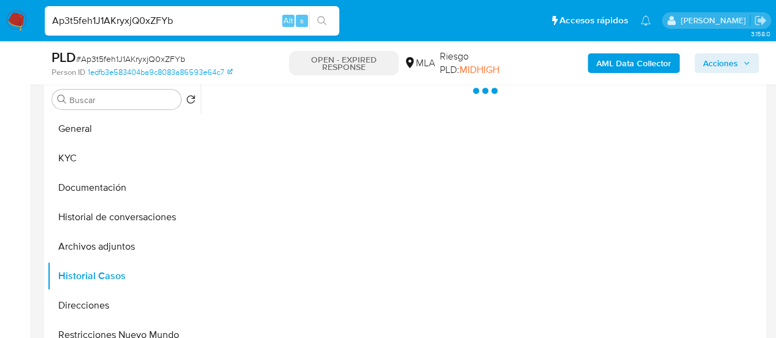
scroll to position [213, 0]
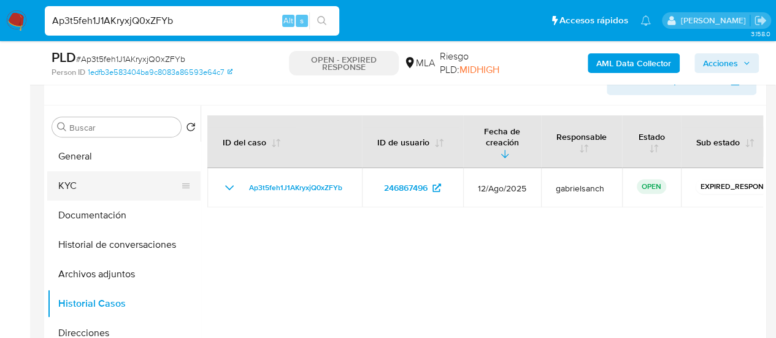
click at [92, 188] on button "KYC" at bounding box center [119, 185] width 144 height 29
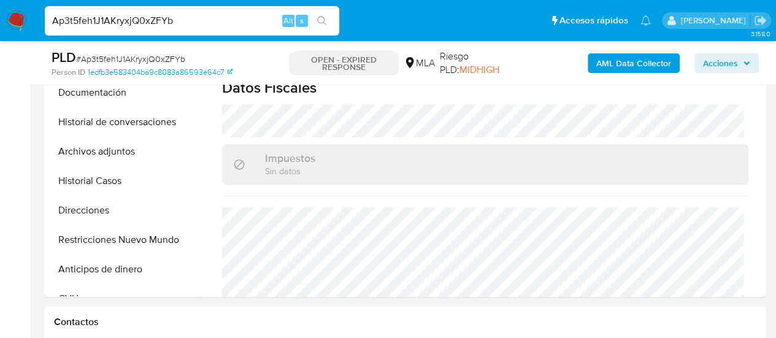
scroll to position [274, 0]
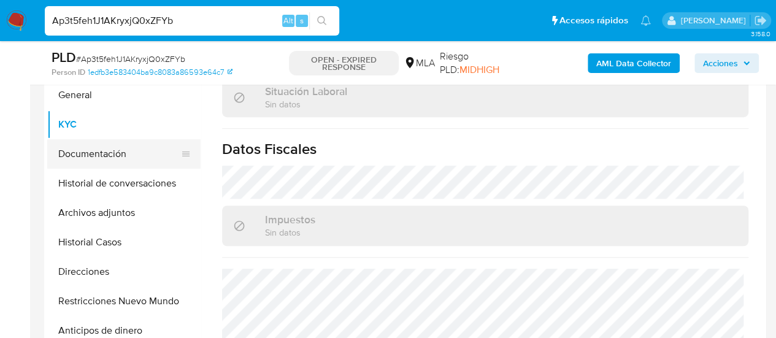
click at [88, 160] on button "Documentación" at bounding box center [119, 153] width 144 height 29
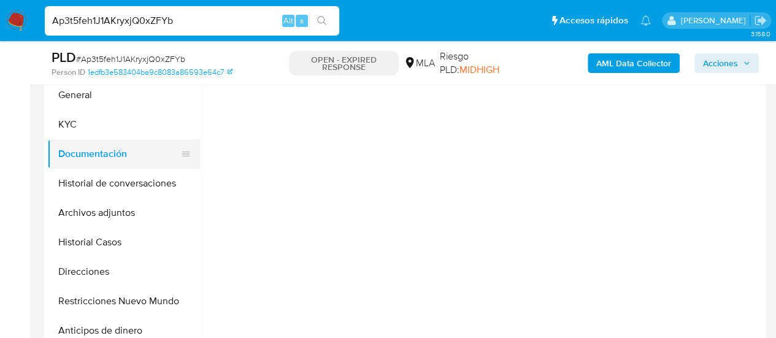
scroll to position [0, 0]
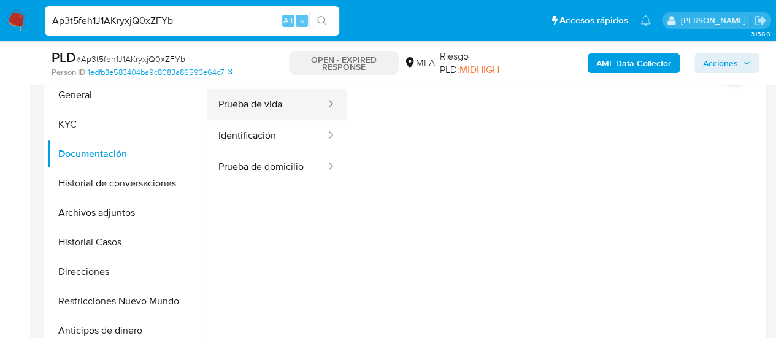
click at [270, 102] on button "Prueba de vida" at bounding box center [267, 104] width 120 height 31
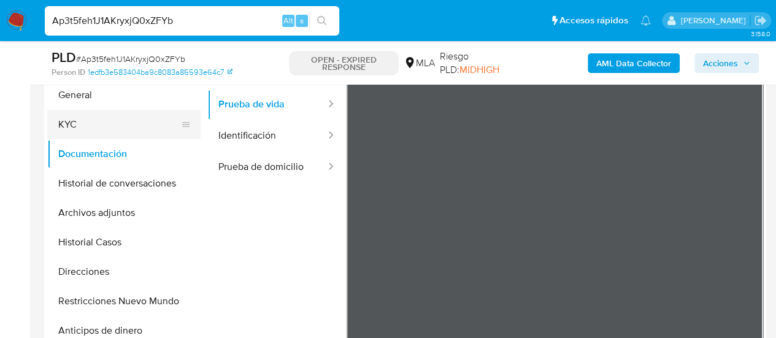
click at [88, 121] on button "KYC" at bounding box center [119, 124] width 144 height 29
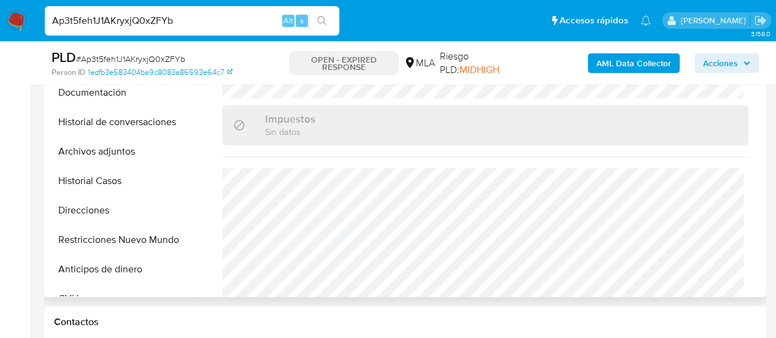
scroll to position [680, 0]
